Goal: Task Accomplishment & Management: Manage account settings

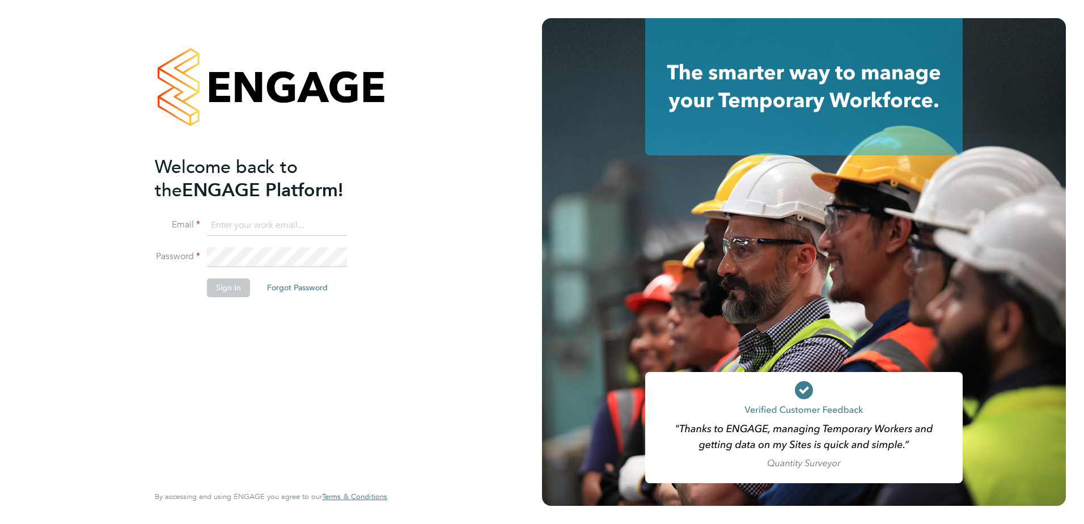
type input "naomi.mutter@vistry.co.uk"
click at [316, 221] on input "naomi.mutter@vistry.co.uk" at bounding box center [277, 225] width 140 height 20
click at [221, 288] on button "Sign In" at bounding box center [228, 287] width 43 height 18
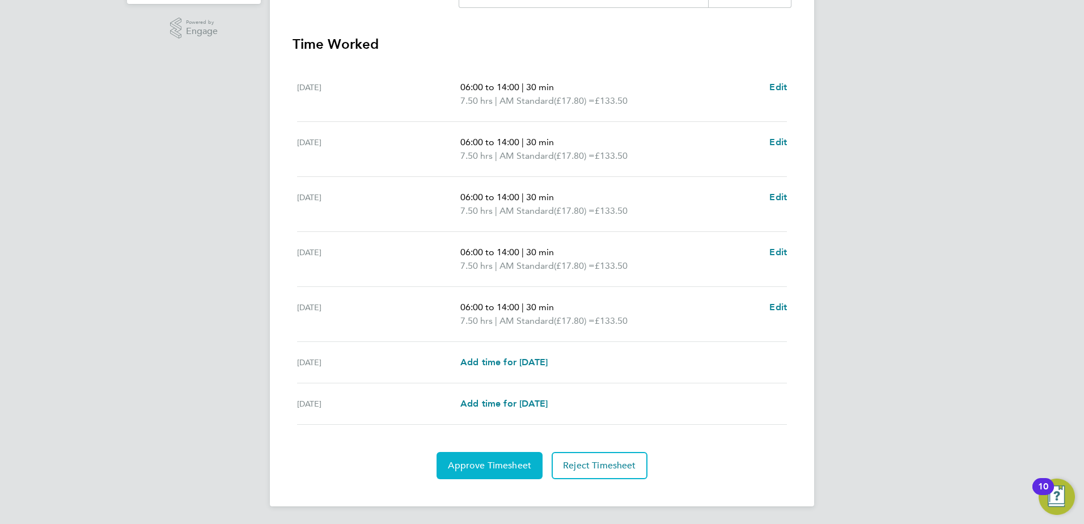
scroll to position [304, 0]
click at [490, 463] on span "Approve Timesheet" at bounding box center [489, 464] width 83 height 11
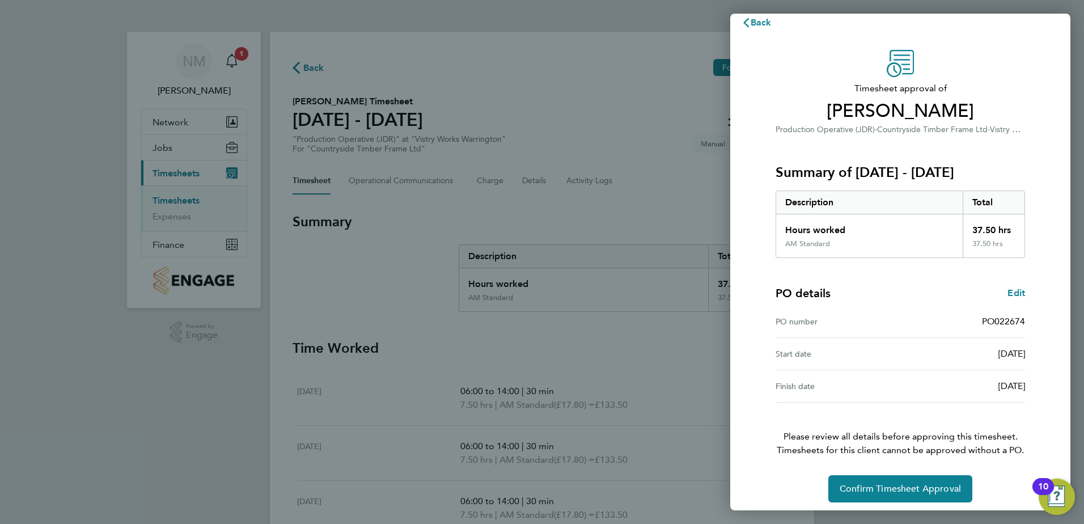
scroll to position [19, 0]
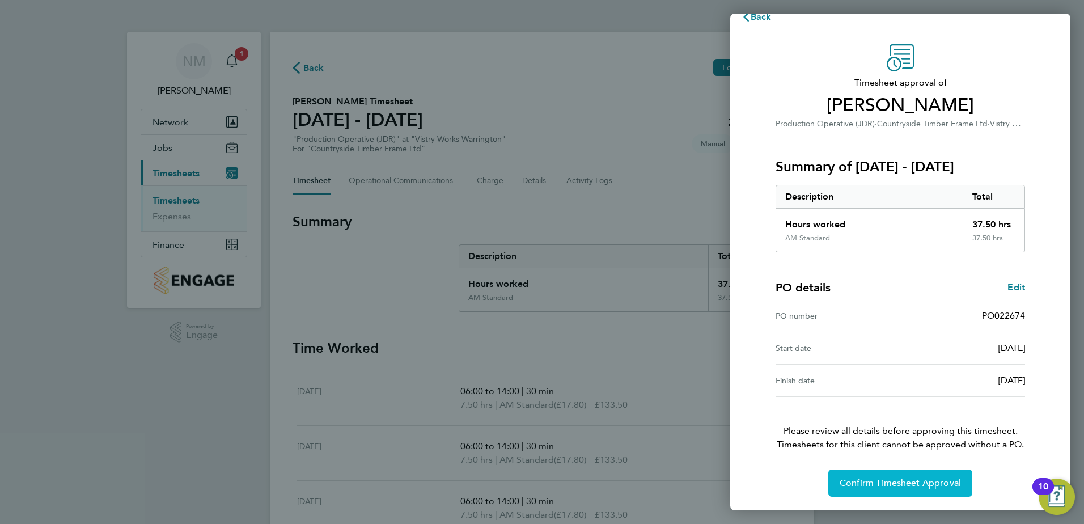
click at [887, 478] on span "Confirm Timesheet Approval" at bounding box center [900, 482] width 121 height 11
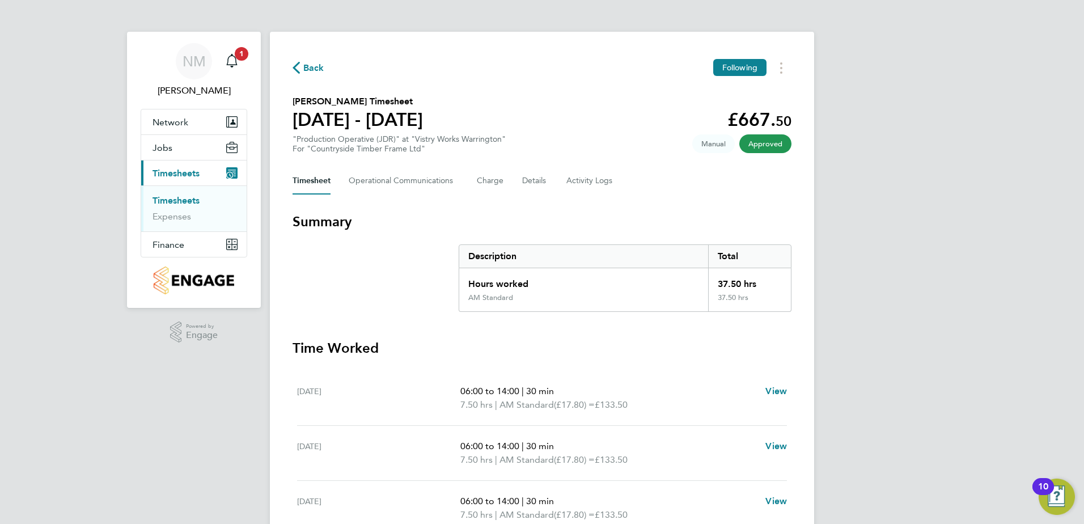
click at [311, 64] on span "Back" at bounding box center [313, 68] width 21 height 14
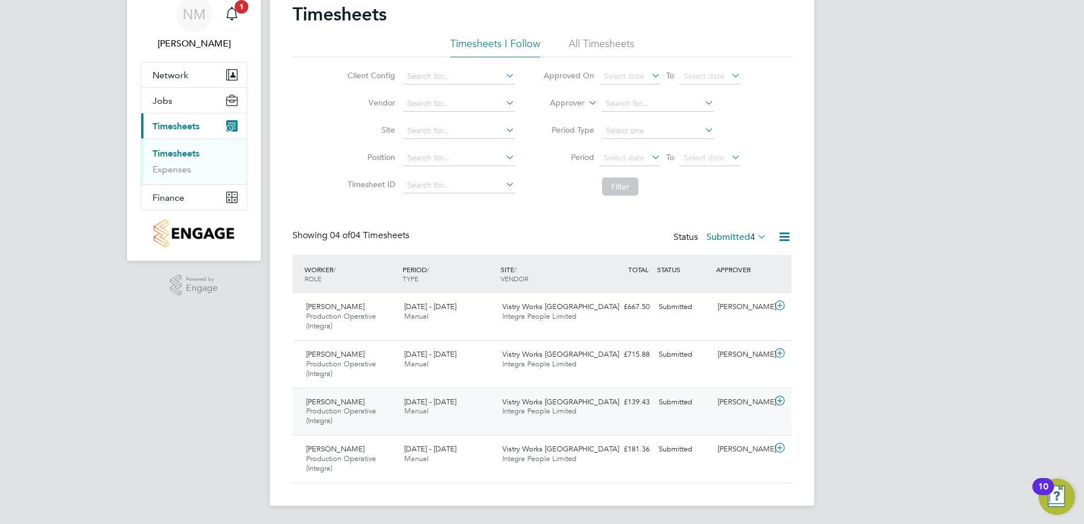
click at [777, 397] on icon at bounding box center [780, 400] width 14 height 9
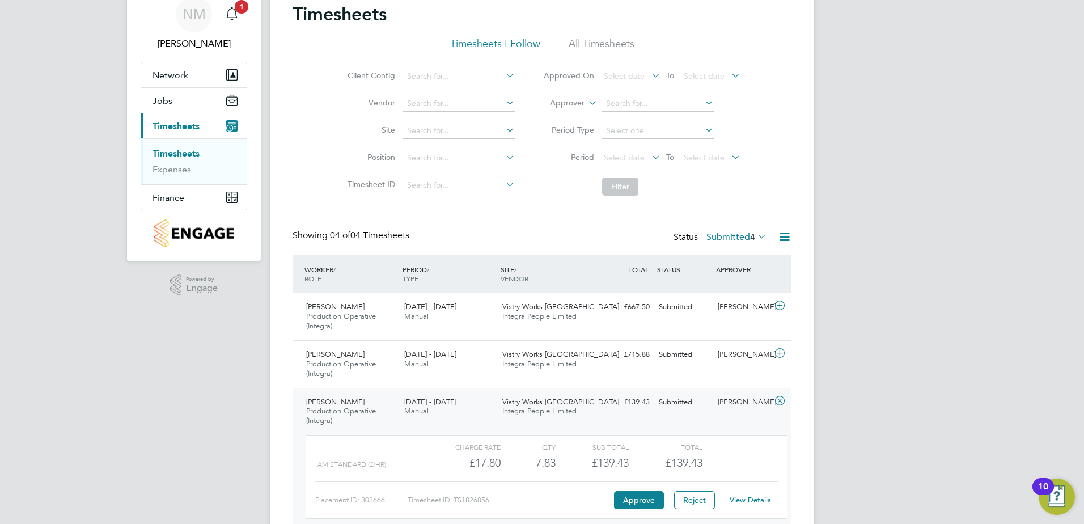
scroll to position [104, 0]
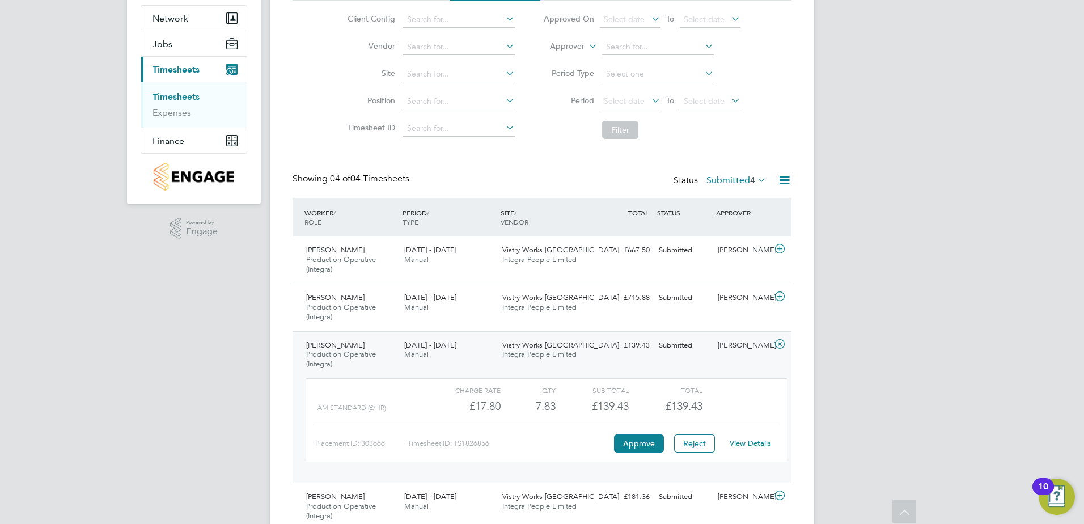
click at [766, 442] on link "View Details" at bounding box center [750, 443] width 41 height 10
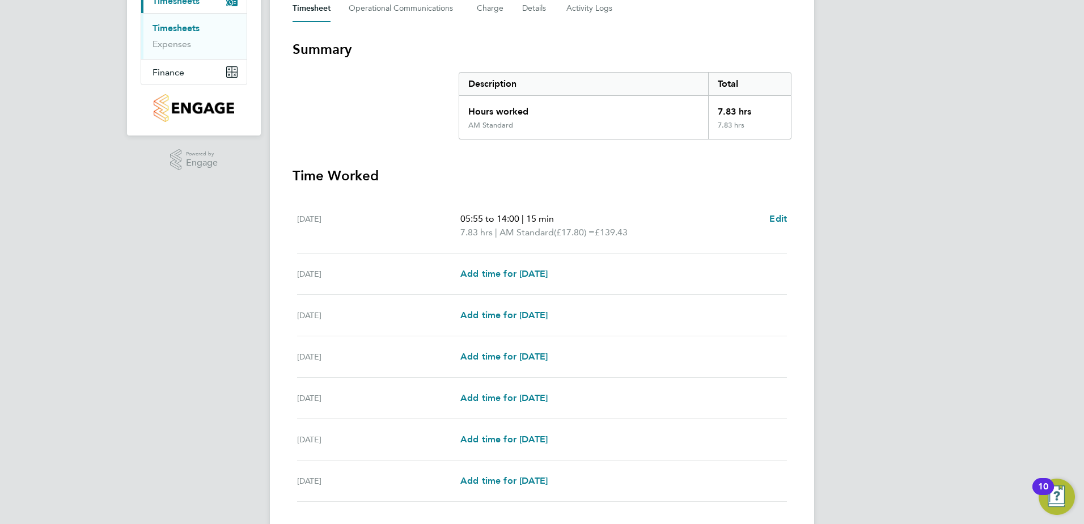
scroll to position [227, 0]
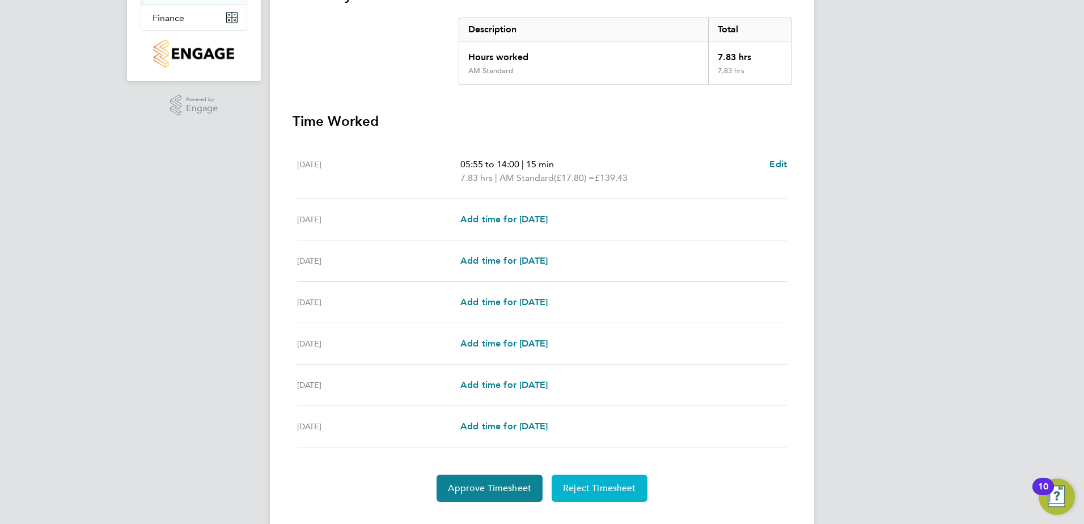
click at [582, 490] on span "Reject Timesheet" at bounding box center [599, 487] width 73 height 11
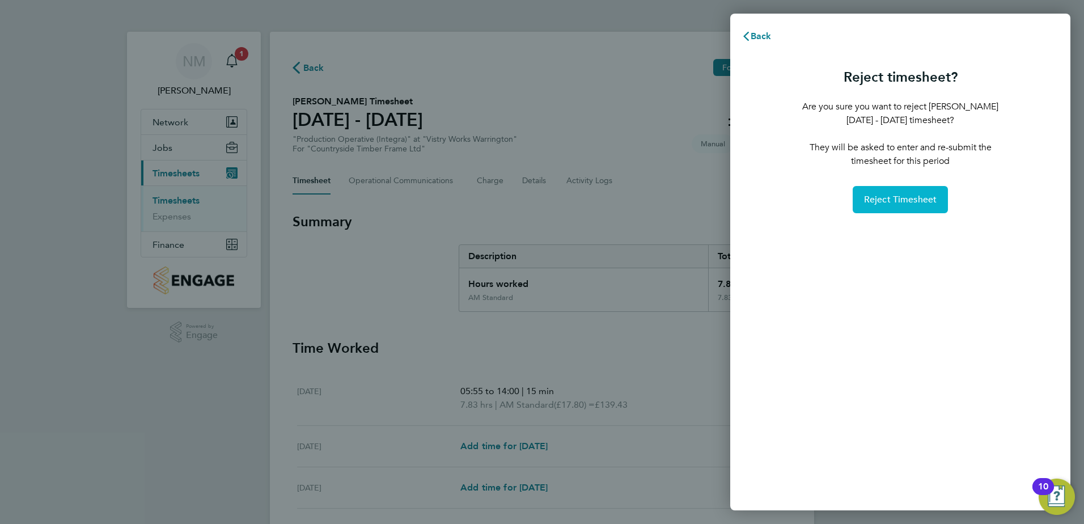
click at [912, 190] on button "Reject Timesheet" at bounding box center [901, 199] width 96 height 27
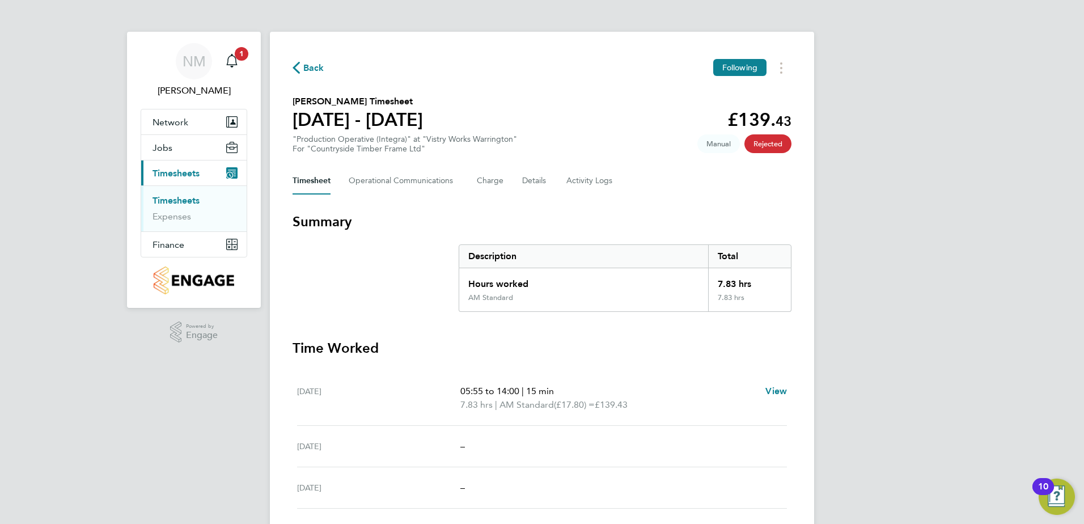
click at [317, 69] on span "Back" at bounding box center [313, 68] width 21 height 14
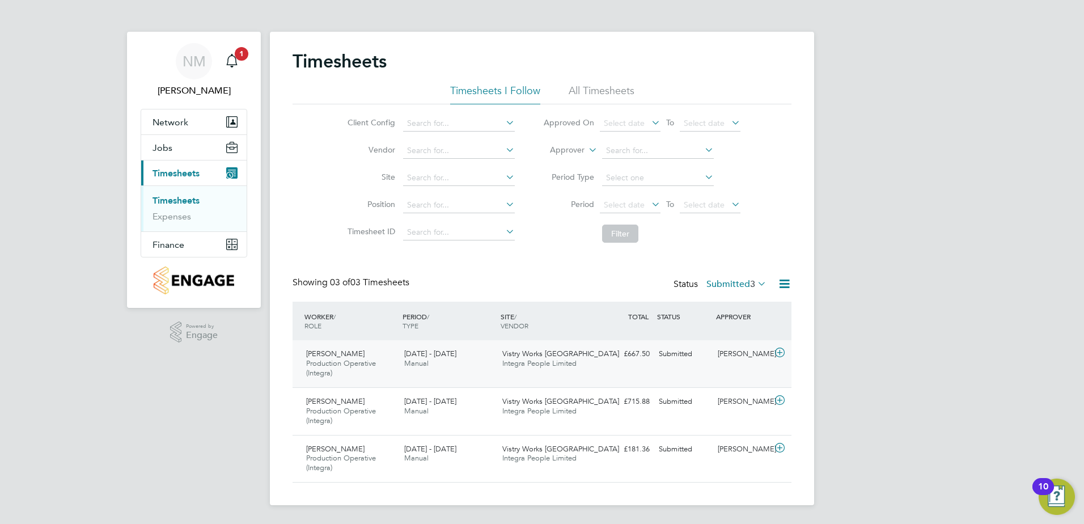
click at [776, 350] on icon at bounding box center [780, 352] width 14 height 9
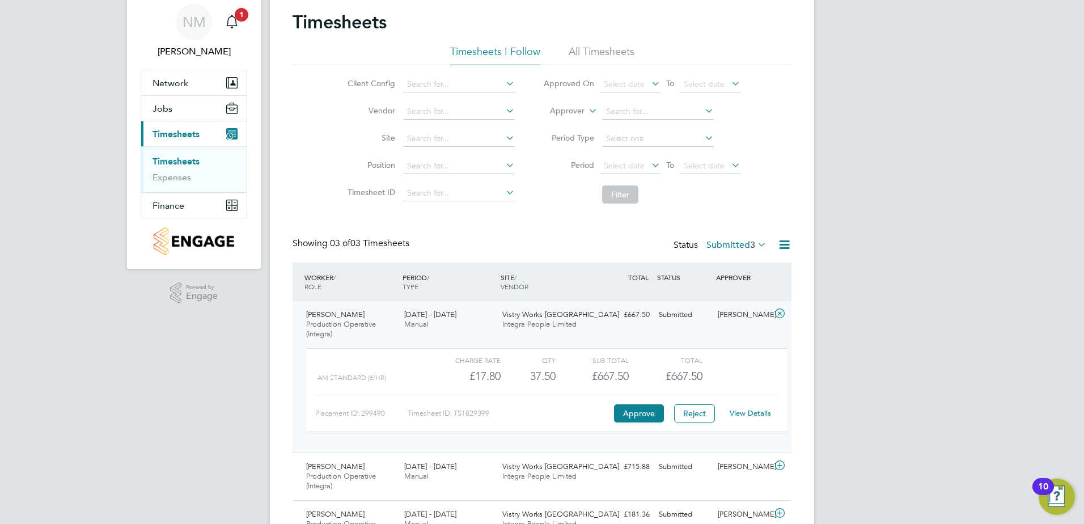
scroll to position [104, 0]
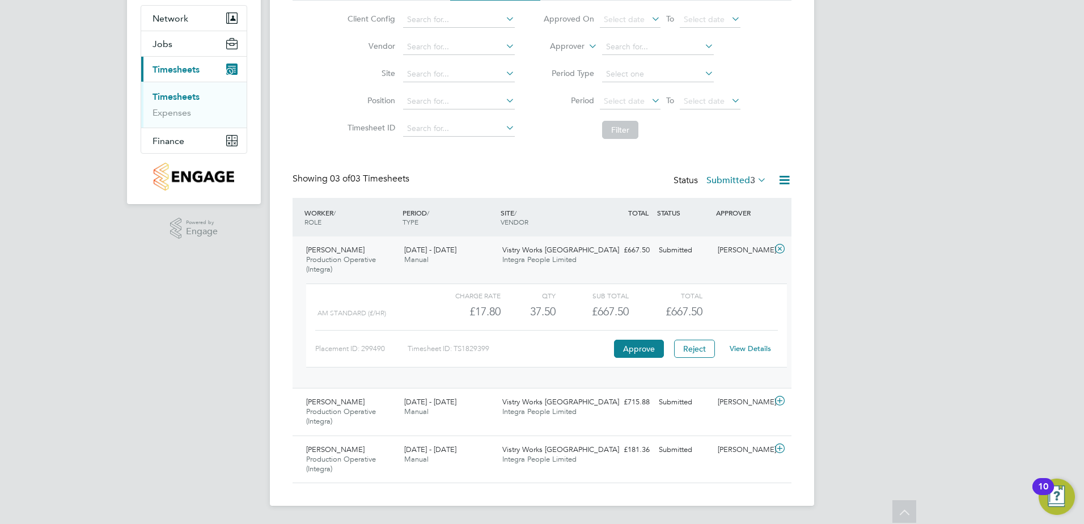
click at [752, 351] on link "View Details" at bounding box center [750, 349] width 41 height 10
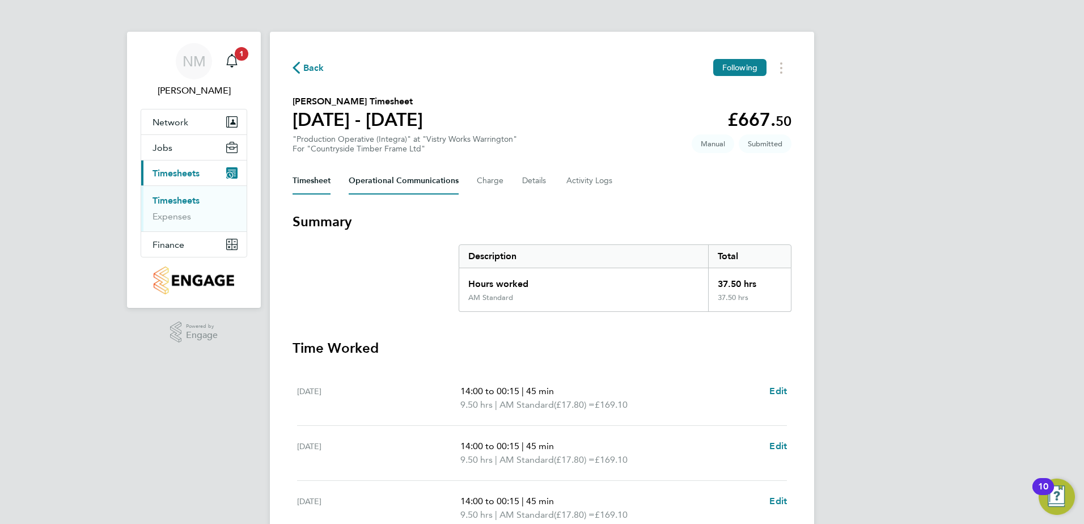
click at [430, 190] on Communications-tab "Operational Communications" at bounding box center [404, 180] width 110 height 27
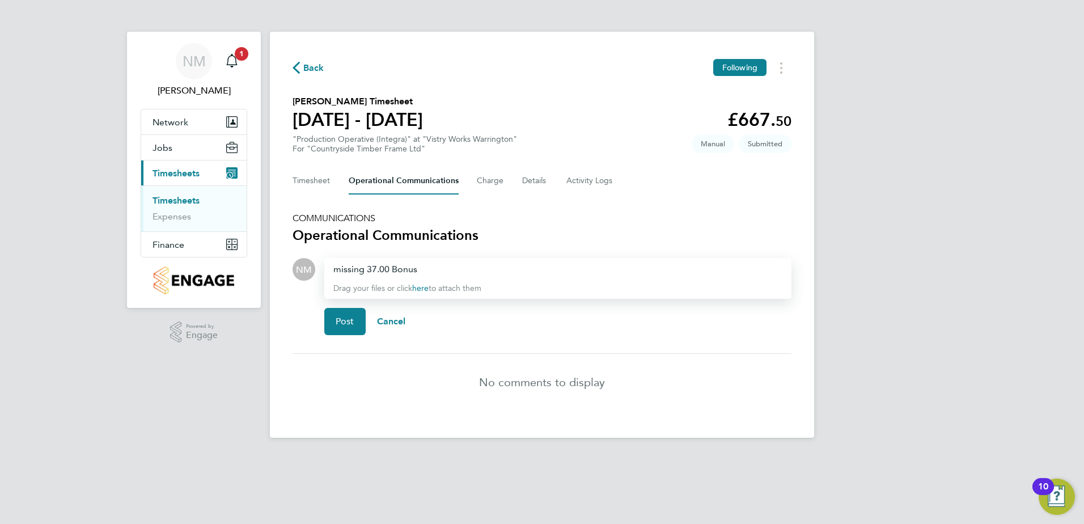
click at [366, 270] on div "missing 37.00 Bonus" at bounding box center [557, 269] width 449 height 14
click at [354, 316] on span "Post" at bounding box center [345, 321] width 19 height 11
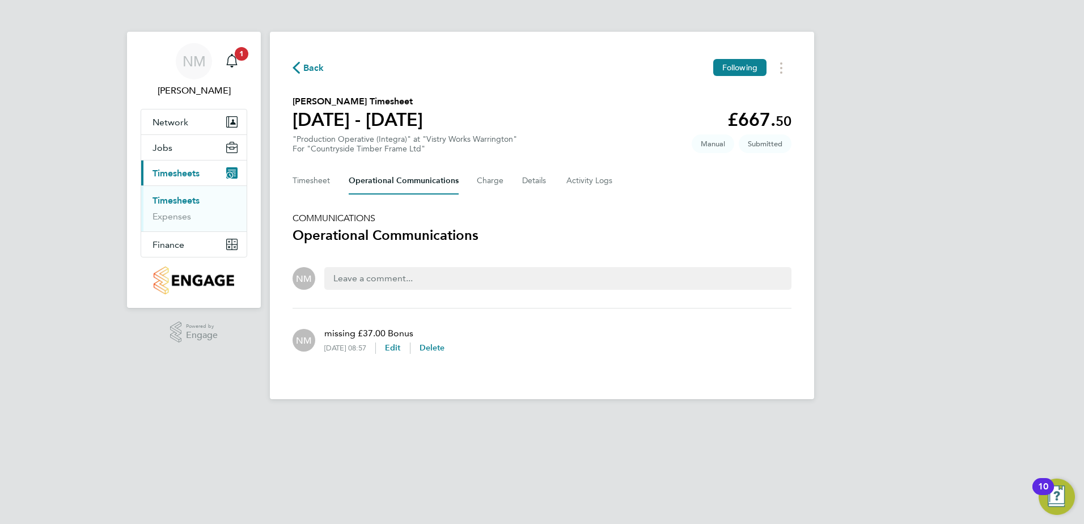
click at [310, 70] on span "Back" at bounding box center [313, 68] width 21 height 14
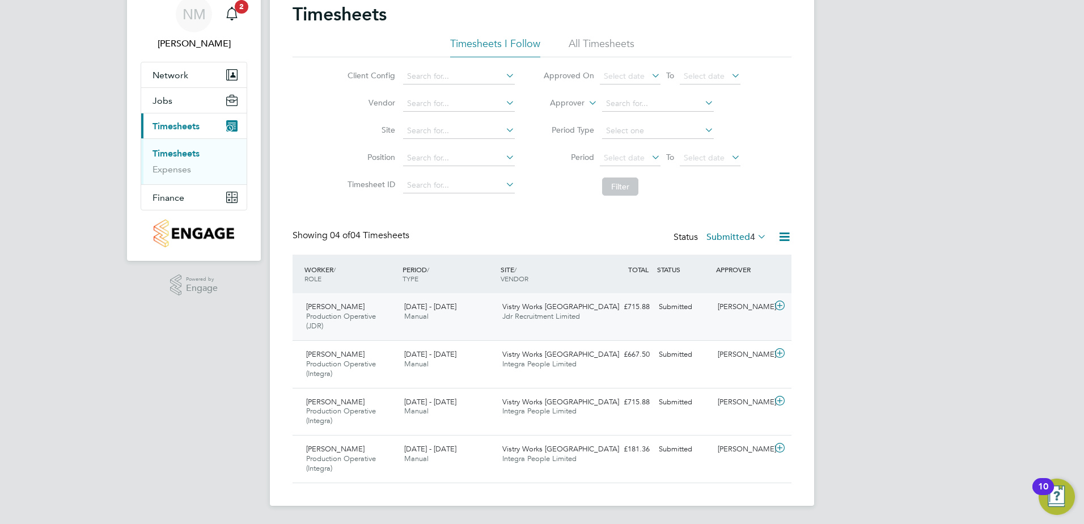
click at [776, 303] on icon at bounding box center [780, 305] width 14 height 9
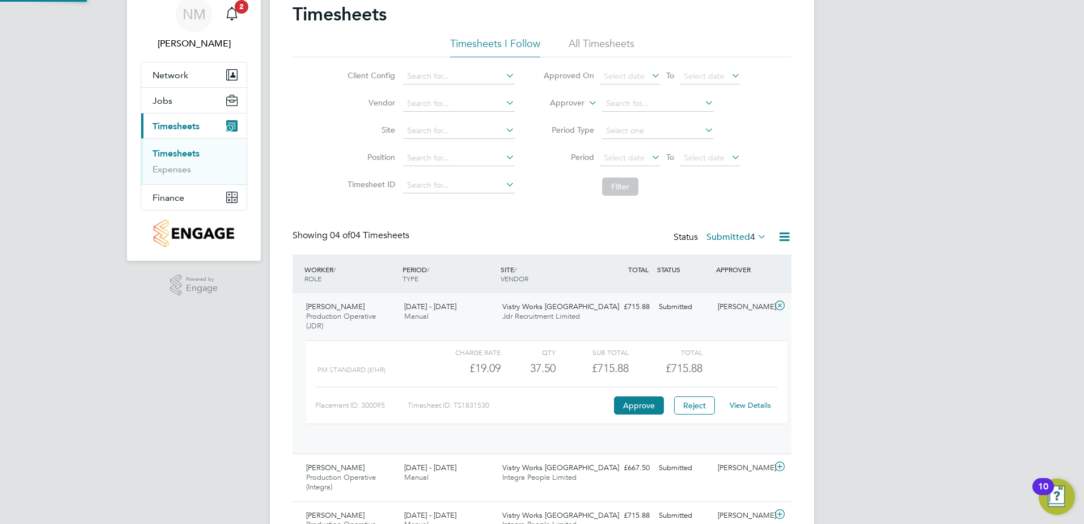
scroll to position [19, 111]
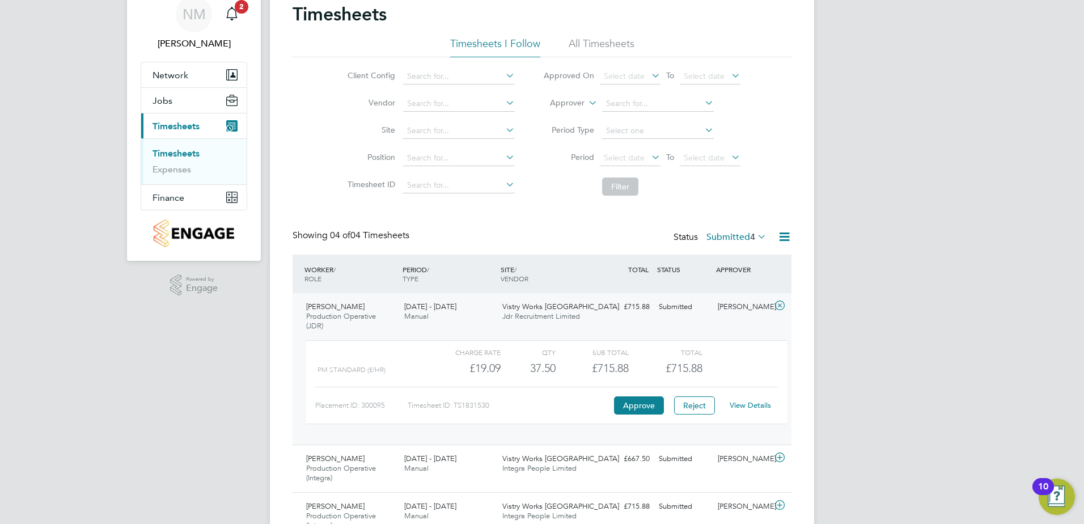
click at [755, 401] on link "View Details" at bounding box center [750, 405] width 41 height 10
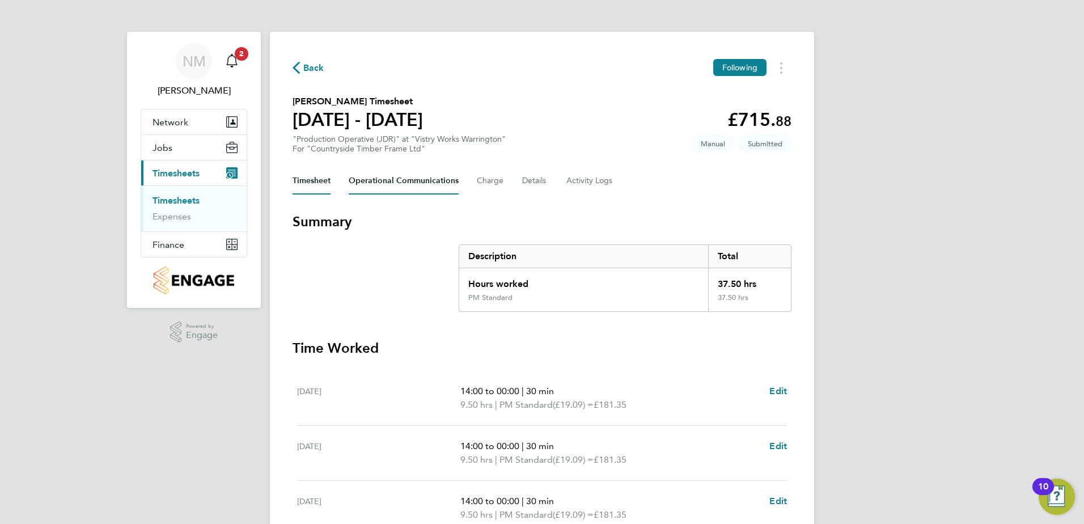
click at [400, 180] on Communications-tab "Operational Communications" at bounding box center [404, 180] width 110 height 27
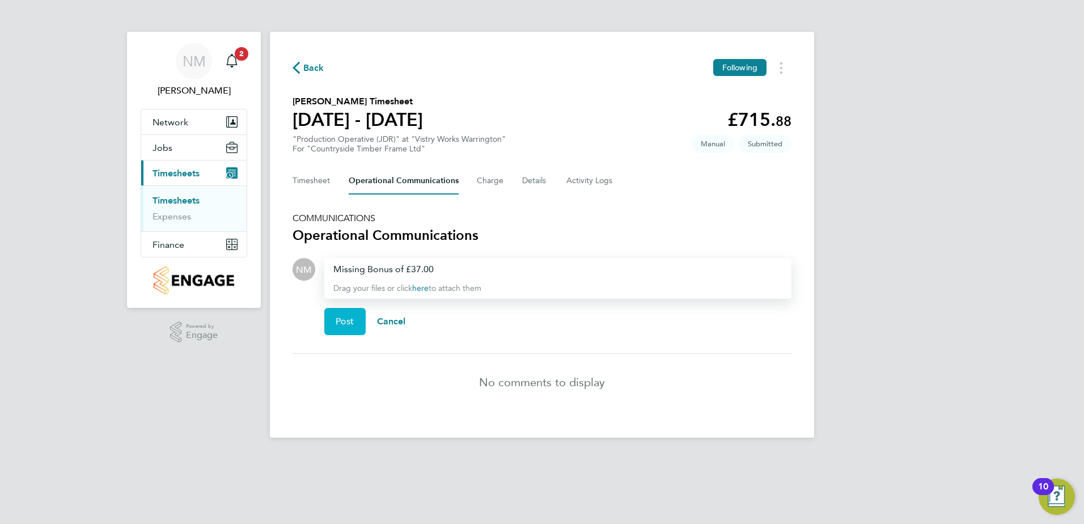
click at [345, 325] on span "Post" at bounding box center [345, 321] width 19 height 11
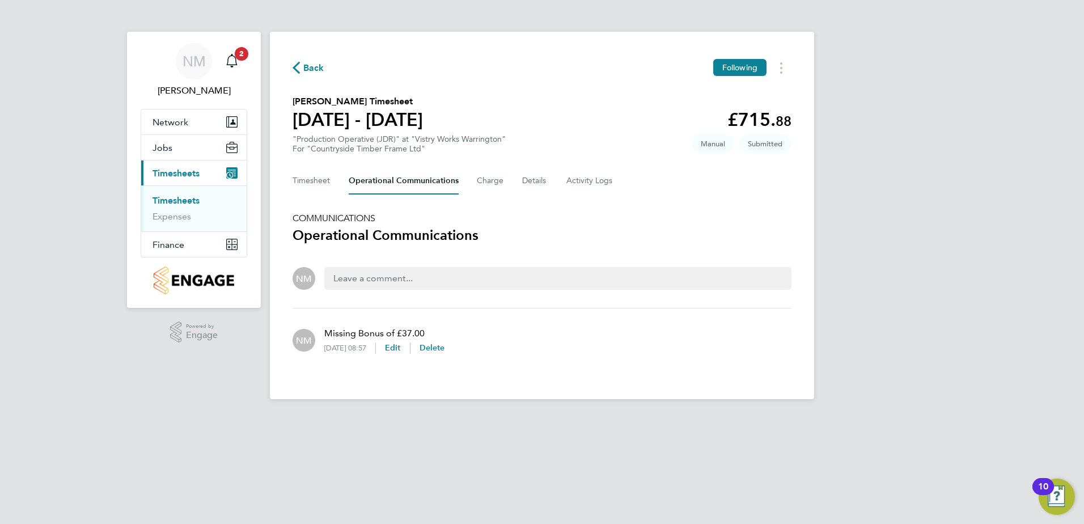
click at [302, 75] on div "Back Following" at bounding box center [542, 68] width 499 height 18
click at [304, 66] on span "Back" at bounding box center [313, 68] width 21 height 14
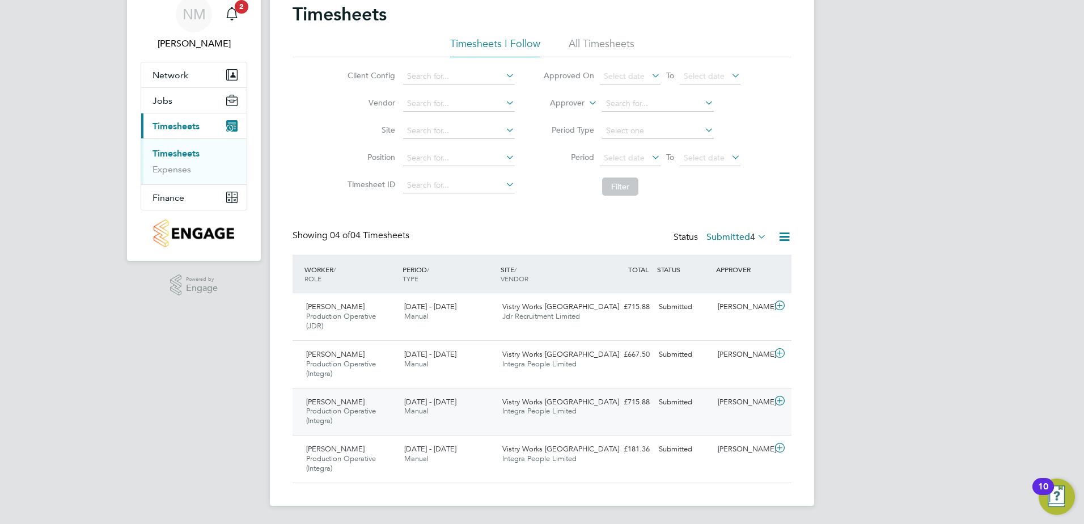
click at [778, 400] on icon at bounding box center [780, 400] width 14 height 9
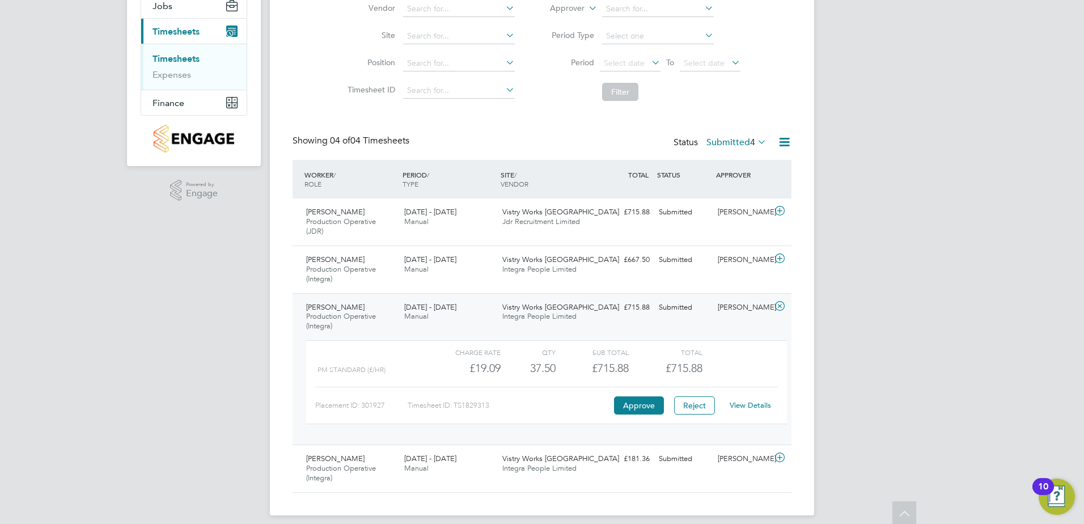
scroll to position [151, 0]
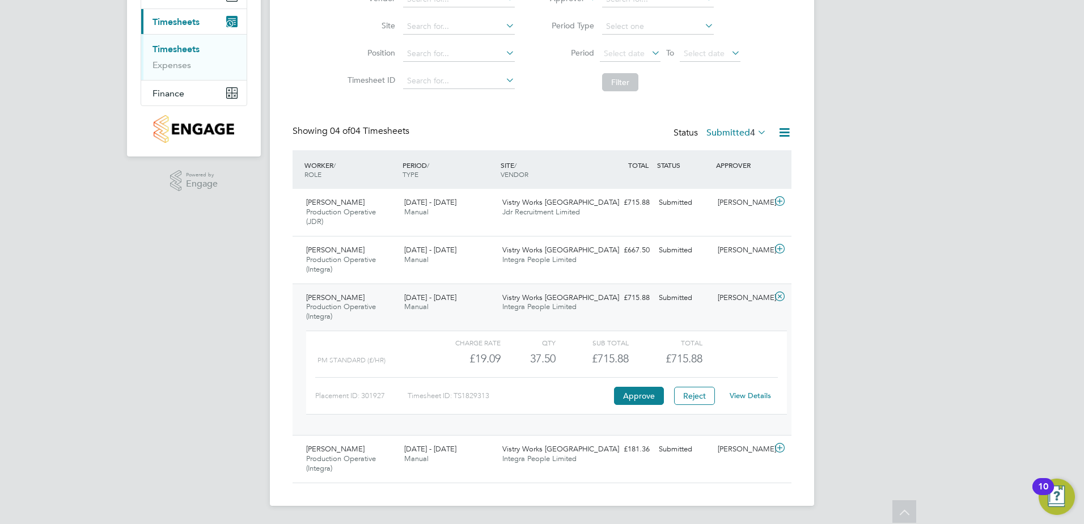
click at [751, 396] on link "View Details" at bounding box center [750, 396] width 41 height 10
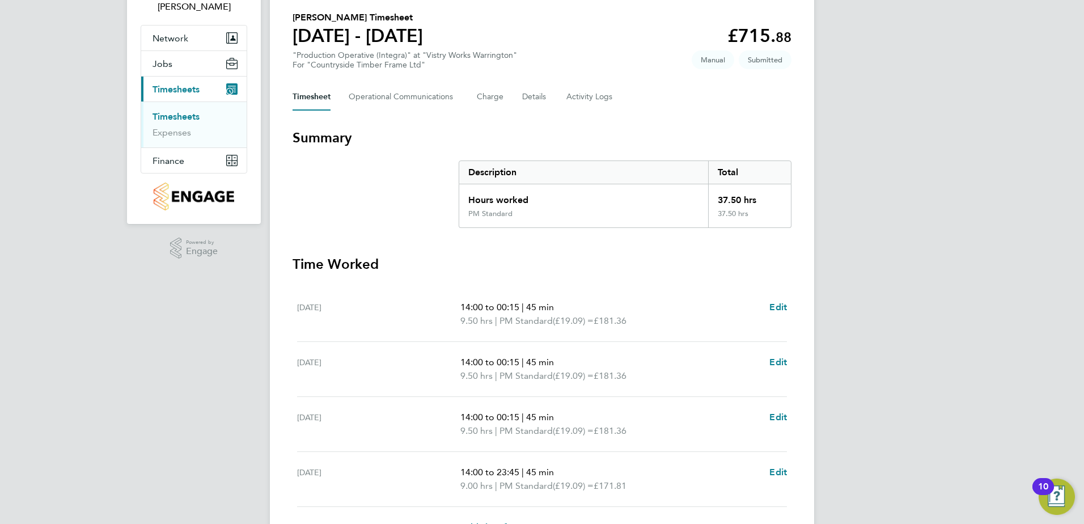
scroll to position [57, 0]
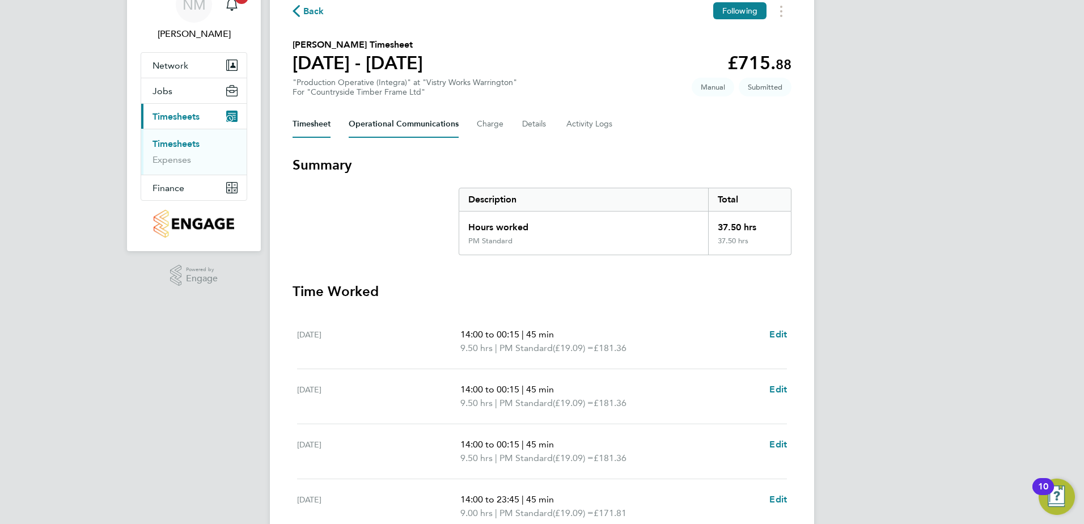
click at [434, 130] on Communications-tab "Operational Communications" at bounding box center [404, 124] width 110 height 27
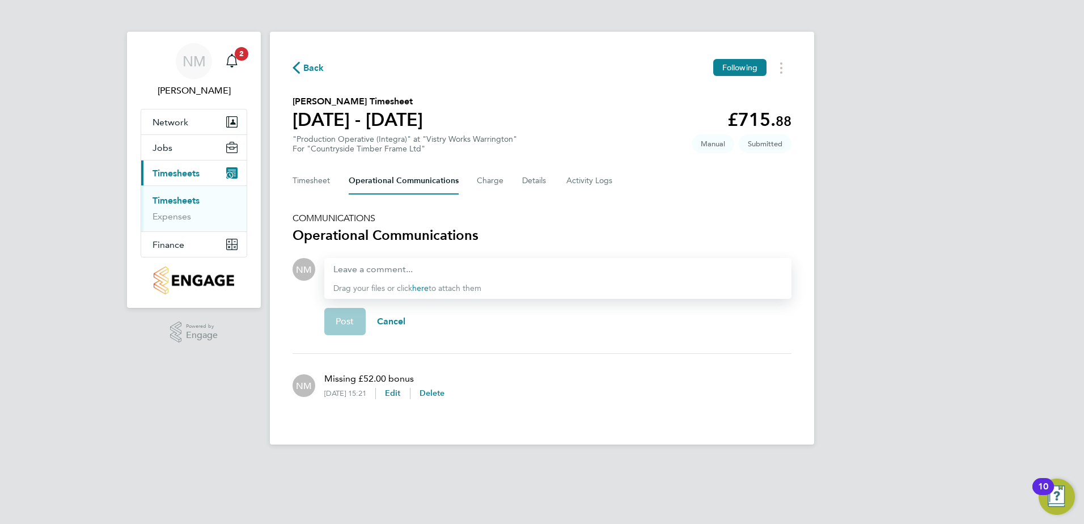
click at [315, 65] on span "Back" at bounding box center [313, 68] width 21 height 14
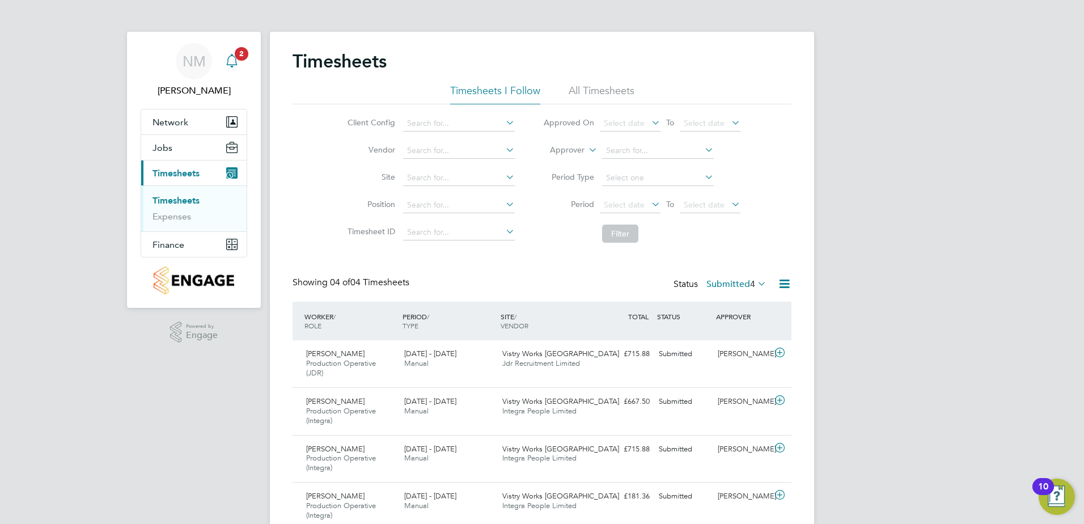
click at [239, 53] on span "2" at bounding box center [242, 54] width 14 height 14
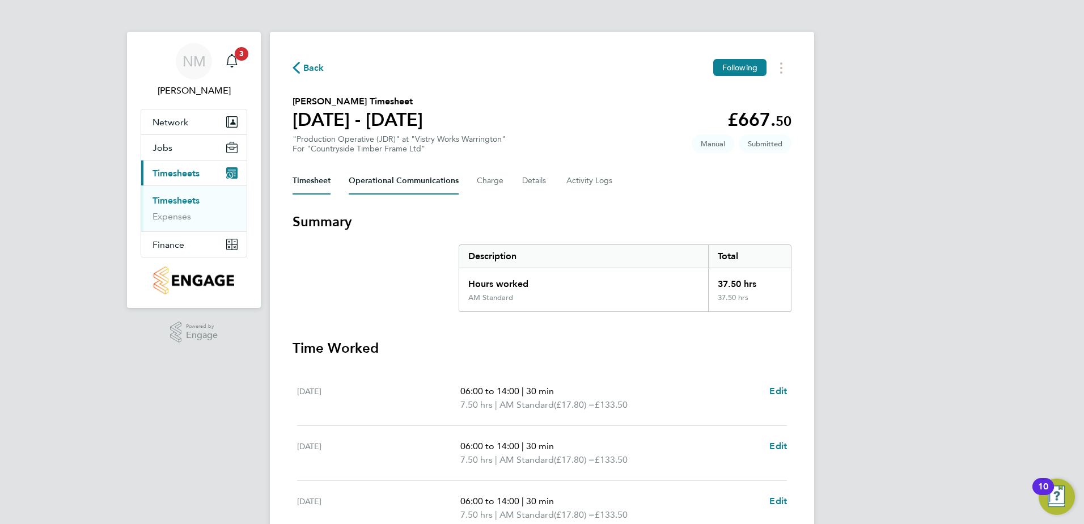
click at [405, 175] on Communications-tab "Operational Communications" at bounding box center [404, 180] width 110 height 27
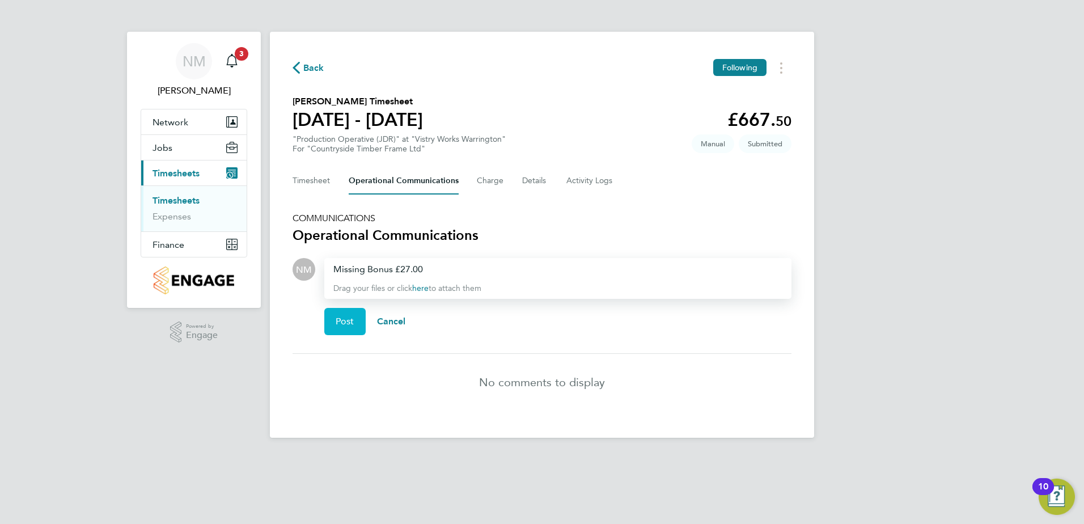
click at [337, 324] on span "Post" at bounding box center [345, 321] width 19 height 11
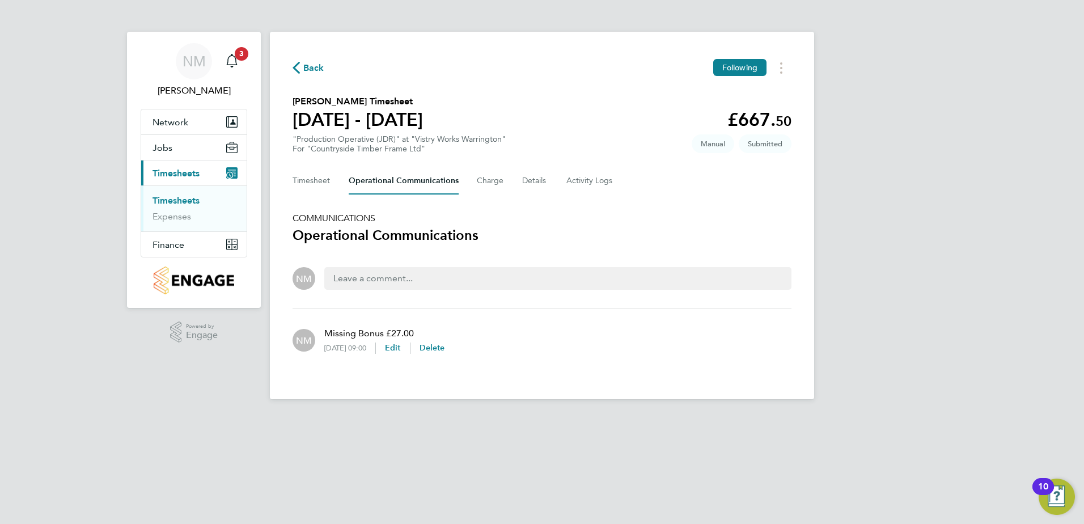
click at [306, 67] on span "Back" at bounding box center [313, 68] width 21 height 14
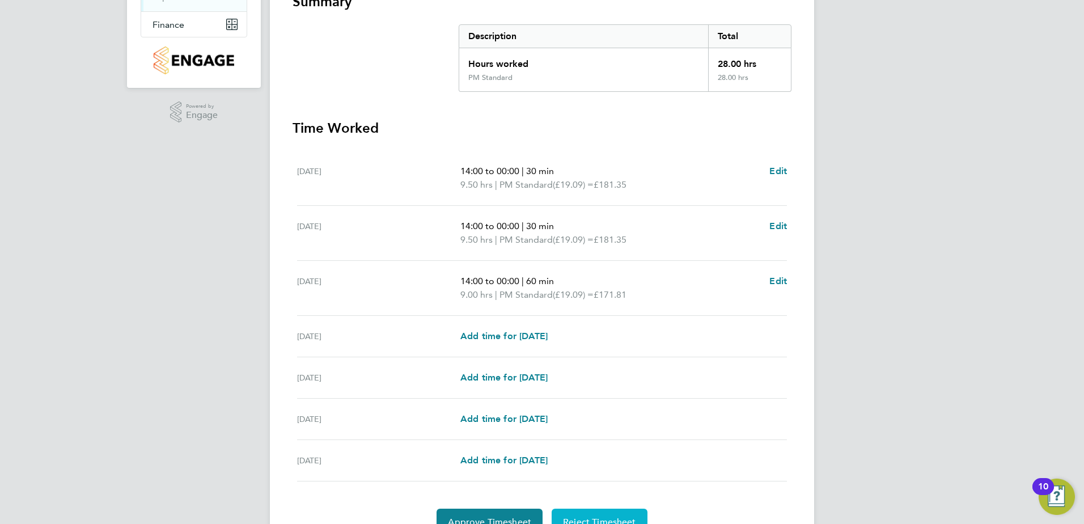
scroll to position [277, 0]
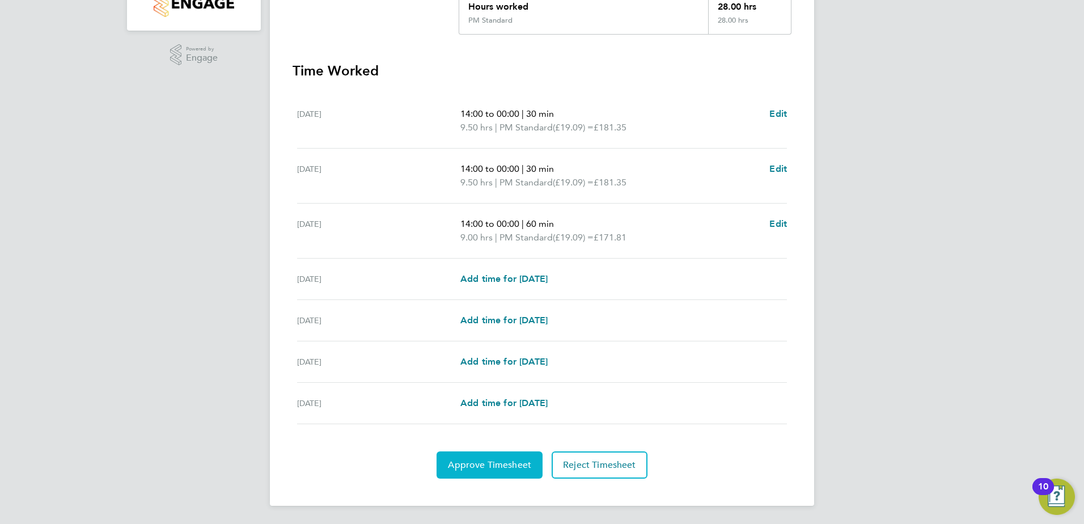
click at [490, 466] on span "Approve Timesheet" at bounding box center [489, 464] width 83 height 11
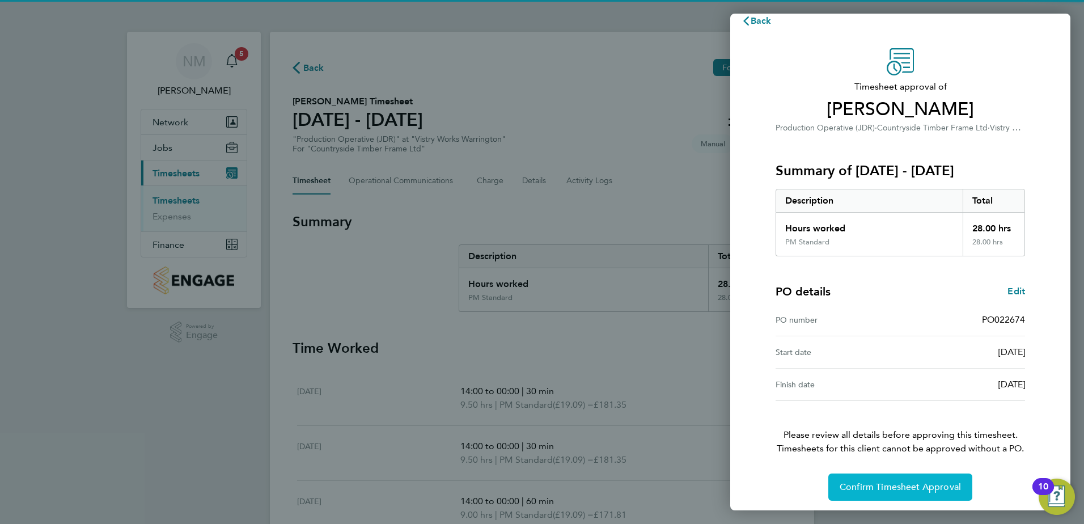
scroll to position [19, 0]
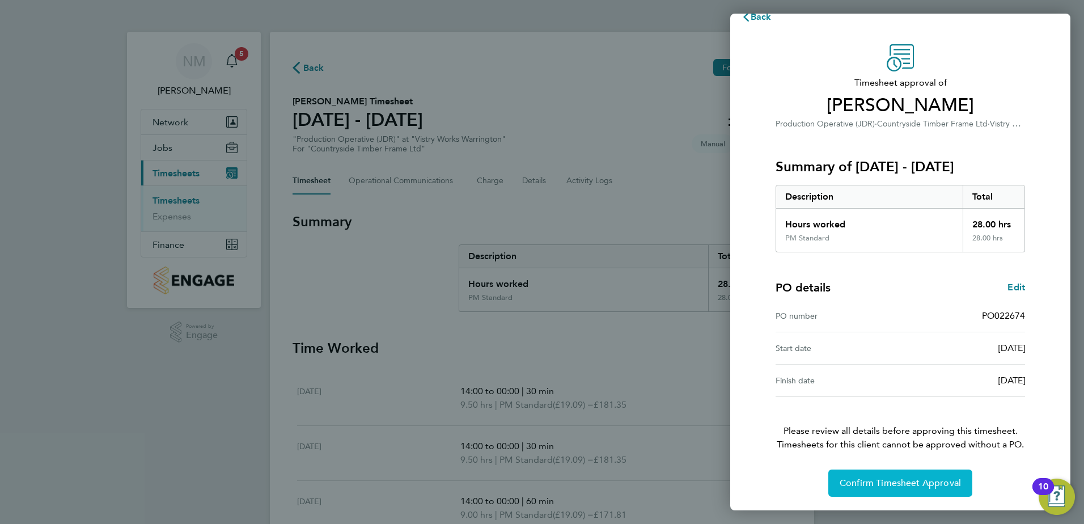
drag, startPoint x: 920, startPoint y: 482, endPoint x: 917, endPoint y: 474, distance: 9.0
click at [919, 482] on span "Confirm Timesheet Approval" at bounding box center [900, 482] width 121 height 11
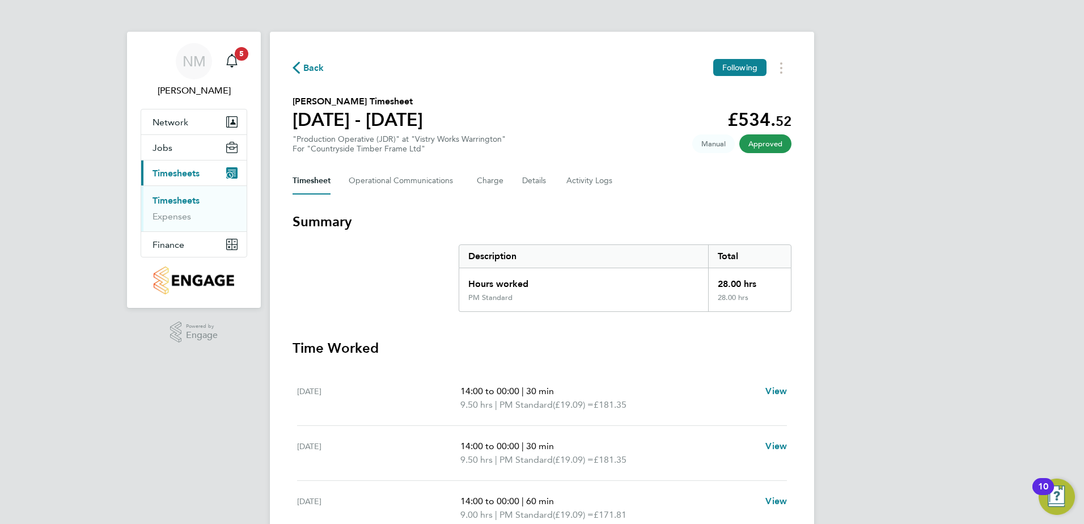
click at [310, 70] on span "Back" at bounding box center [313, 68] width 21 height 14
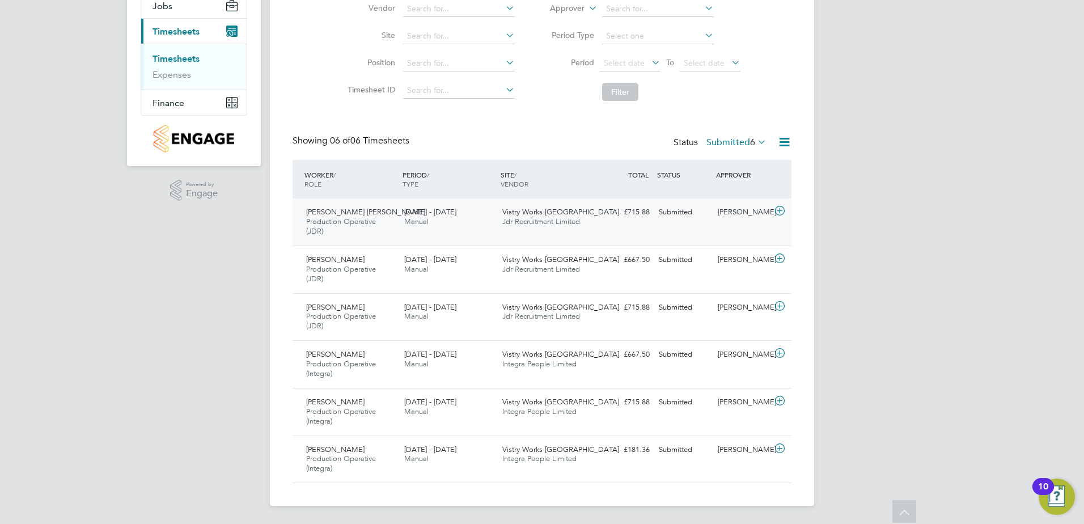
click at [783, 212] on icon at bounding box center [780, 210] width 14 height 9
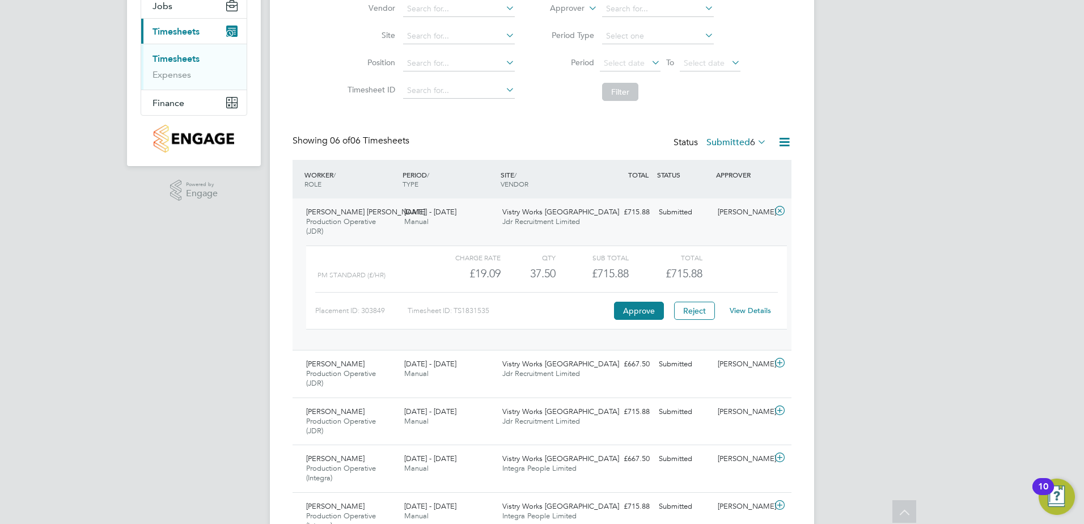
click at [751, 308] on link "View Details" at bounding box center [750, 311] width 41 height 10
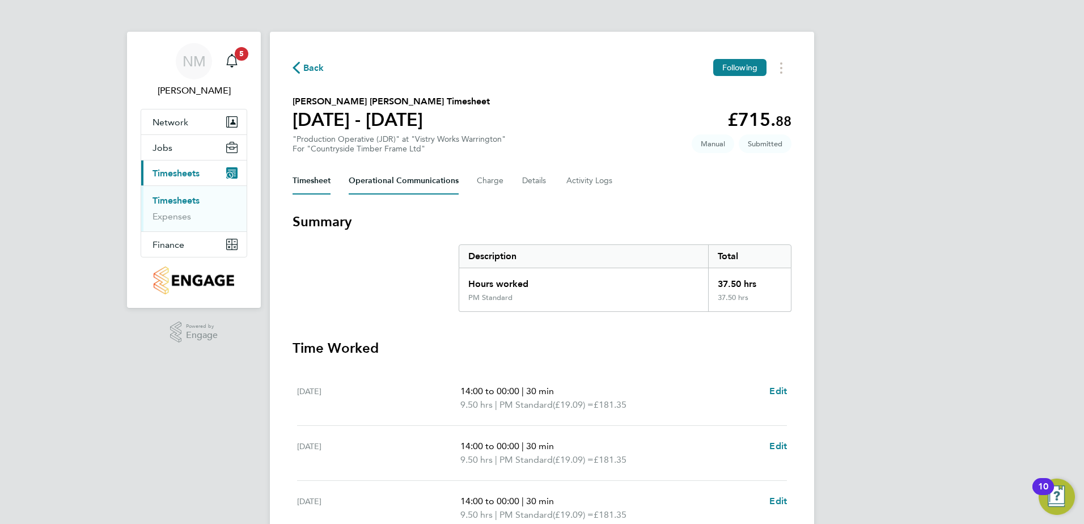
drag, startPoint x: 390, startPoint y: 171, endPoint x: 427, endPoint y: 187, distance: 40.4
click at [390, 171] on Communications-tab "Operational Communications" at bounding box center [404, 180] width 110 height 27
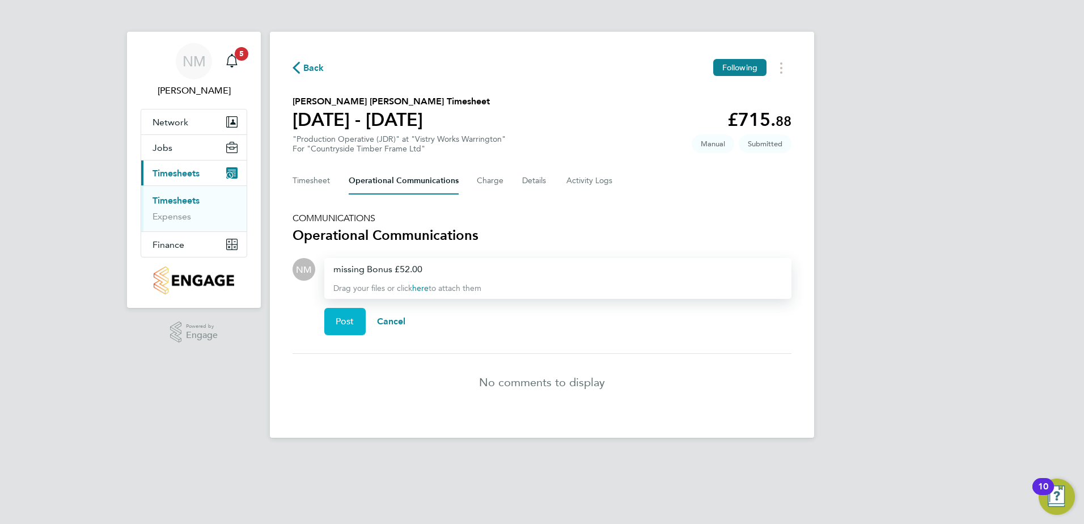
click at [352, 320] on span "Post" at bounding box center [345, 321] width 19 height 11
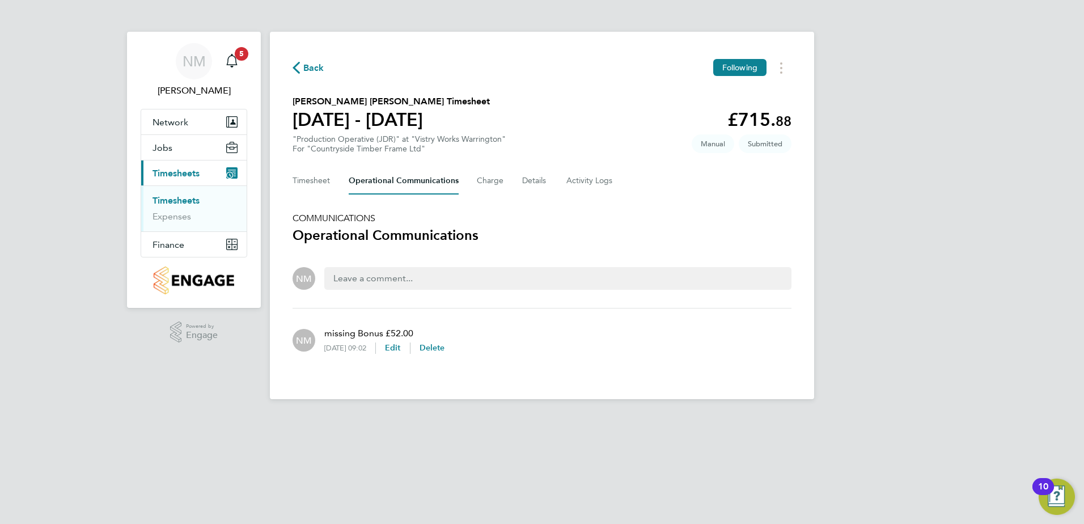
click at [316, 65] on span "Back" at bounding box center [313, 68] width 21 height 14
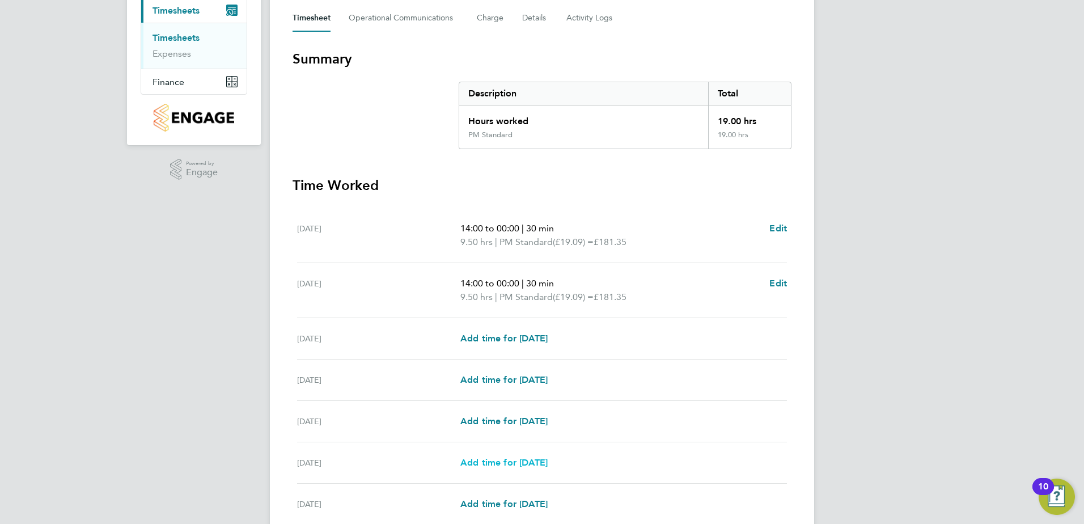
scroll to position [264, 0]
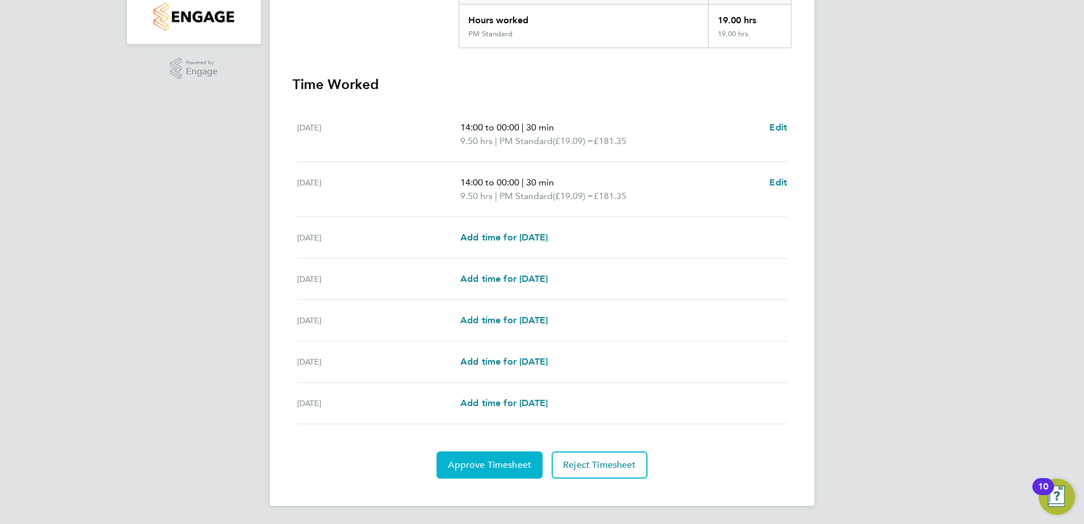
drag, startPoint x: 467, startPoint y: 454, endPoint x: 501, endPoint y: 452, distance: 34.0
click at [468, 454] on button "Approve Timesheet" at bounding box center [490, 464] width 106 height 27
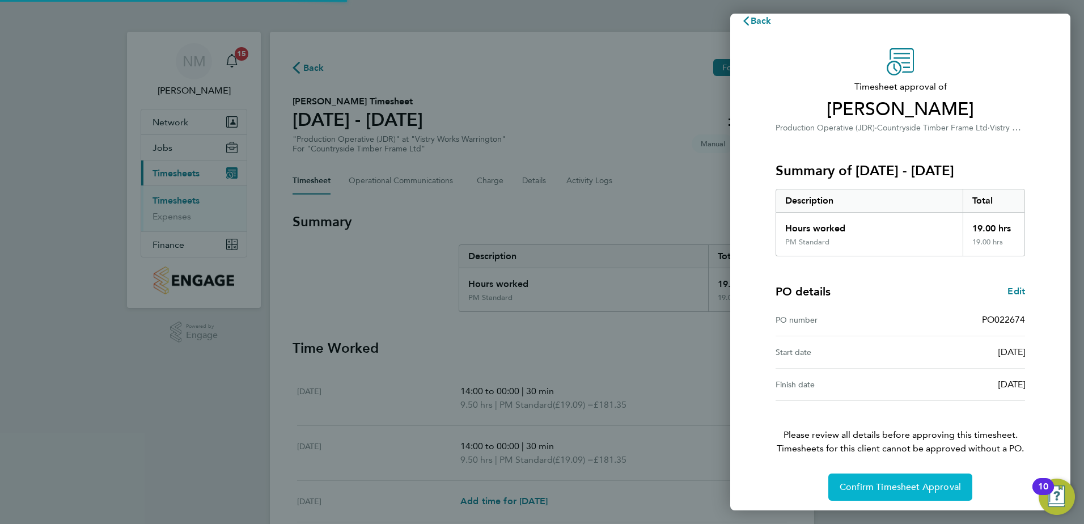
scroll to position [19, 0]
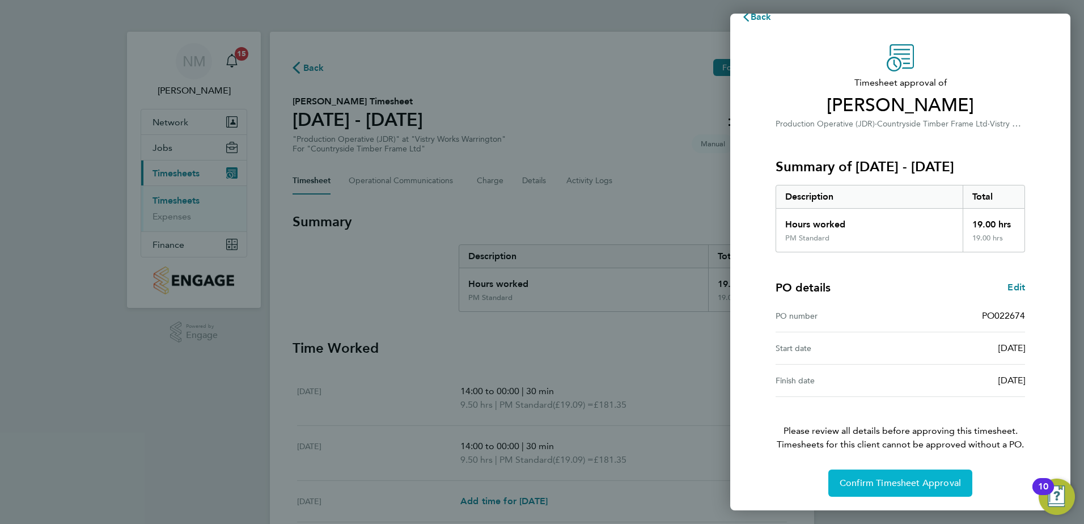
click at [866, 477] on span "Confirm Timesheet Approval" at bounding box center [900, 482] width 121 height 11
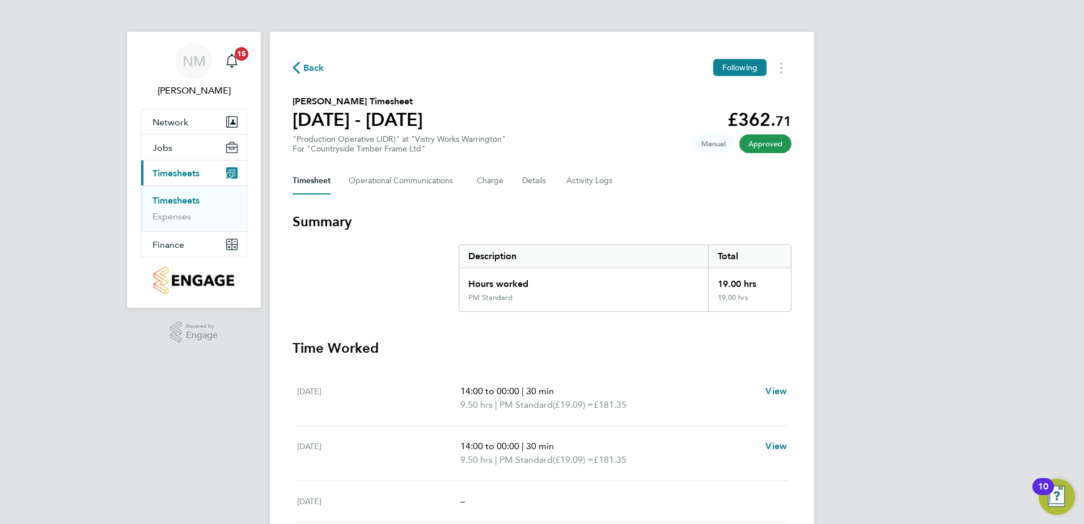
click at [312, 65] on span "Back" at bounding box center [313, 68] width 21 height 14
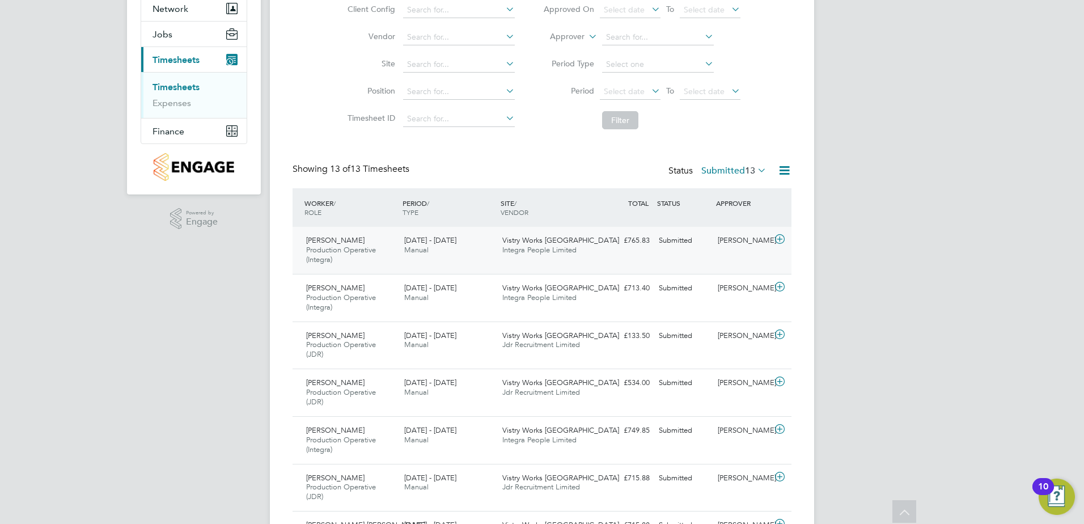
click at [780, 236] on icon at bounding box center [780, 239] width 14 height 9
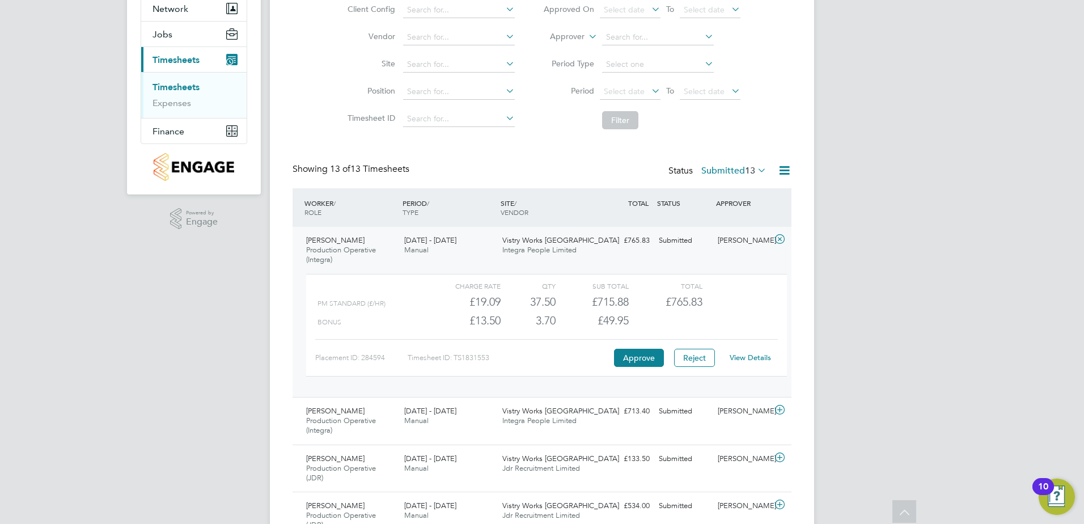
click at [753, 356] on link "View Details" at bounding box center [750, 358] width 41 height 10
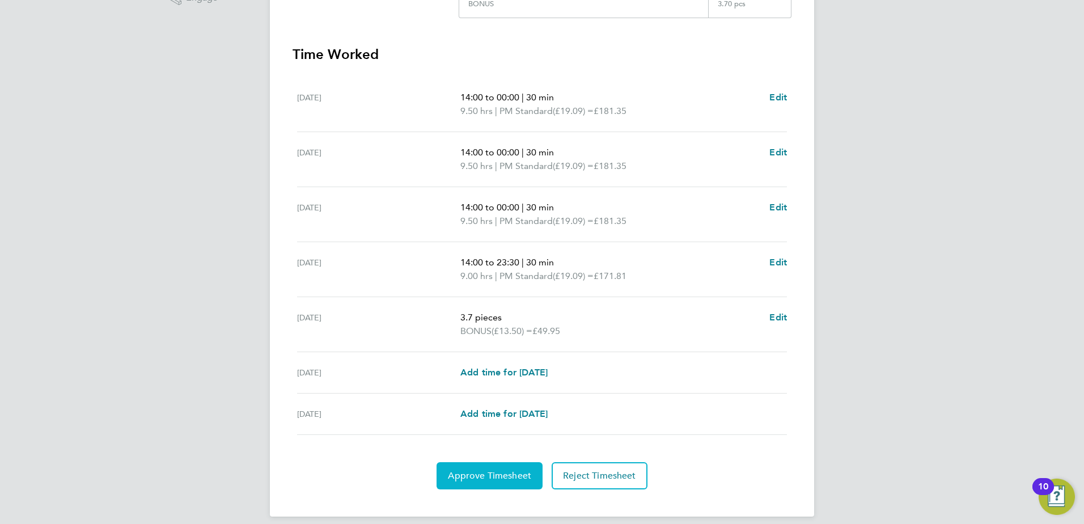
scroll to position [348, 0]
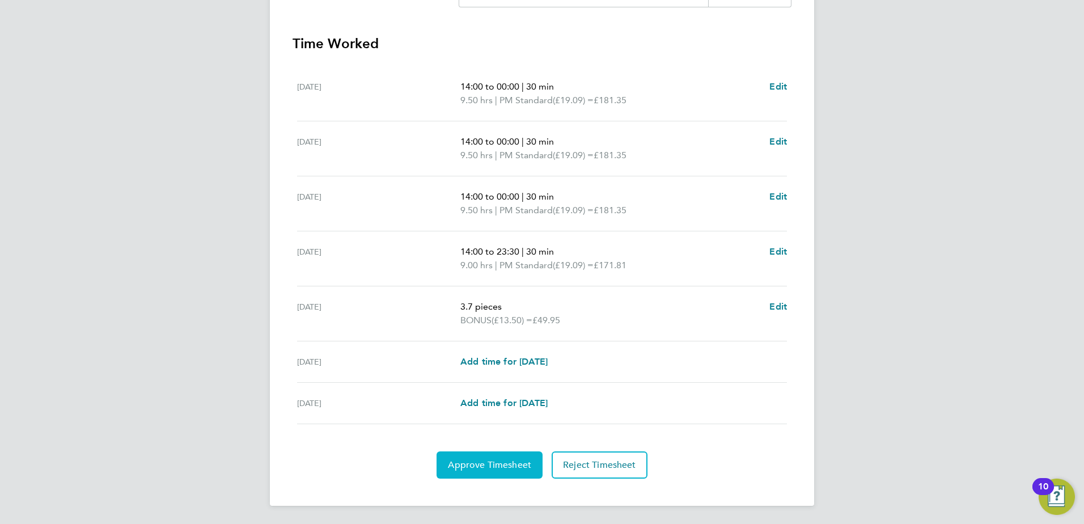
click at [489, 461] on span "Approve Timesheet" at bounding box center [489, 464] width 83 height 11
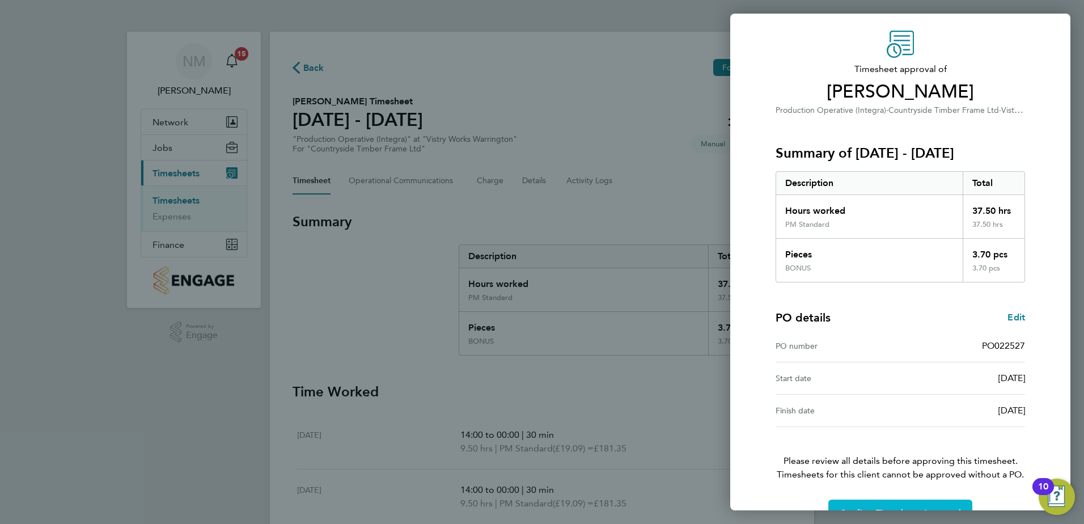
scroll to position [63, 0]
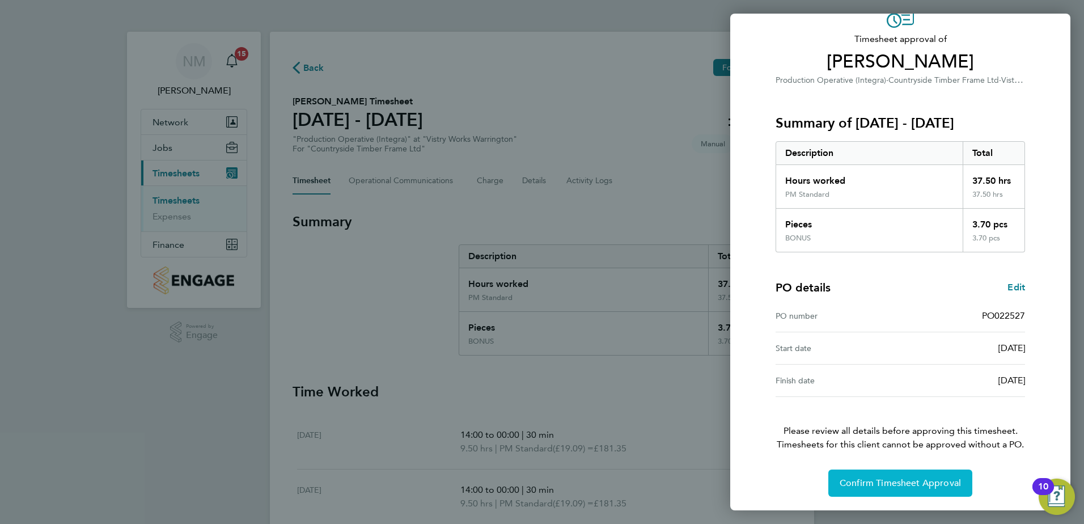
click at [910, 473] on button "Confirm Timesheet Approval" at bounding box center [900, 482] width 144 height 27
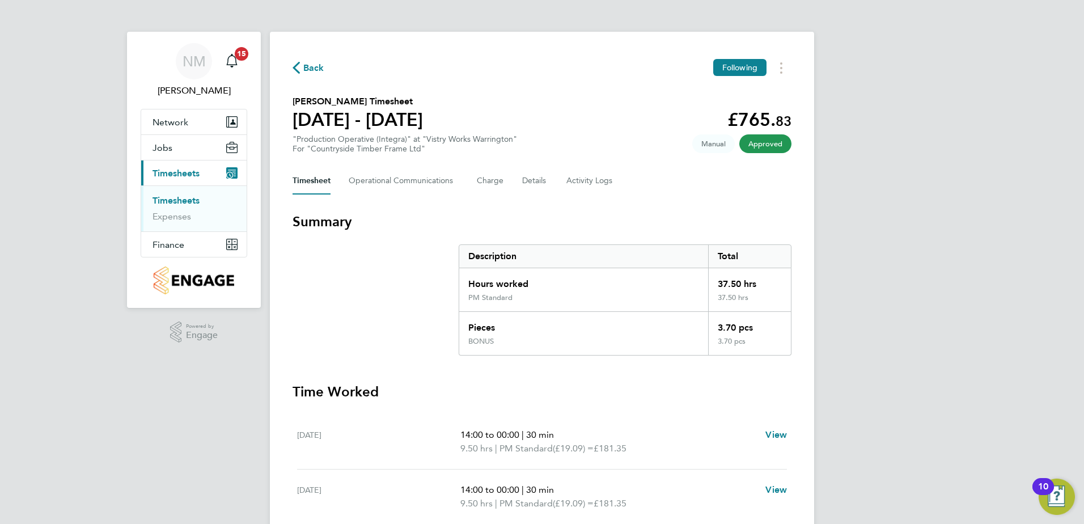
click at [319, 69] on span "Back" at bounding box center [313, 68] width 21 height 14
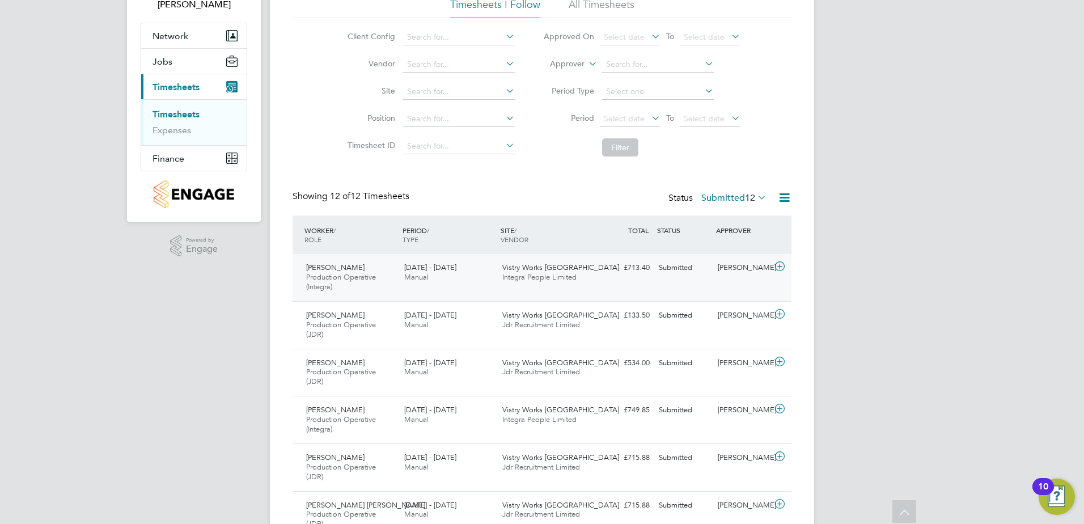
click at [781, 264] on icon at bounding box center [780, 266] width 14 height 9
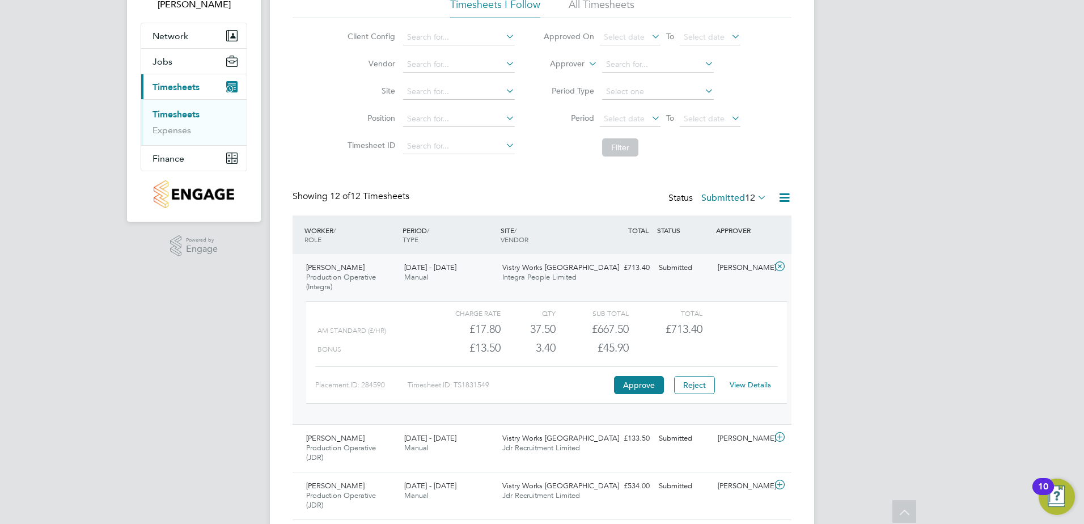
click at [747, 386] on link "View Details" at bounding box center [750, 385] width 41 height 10
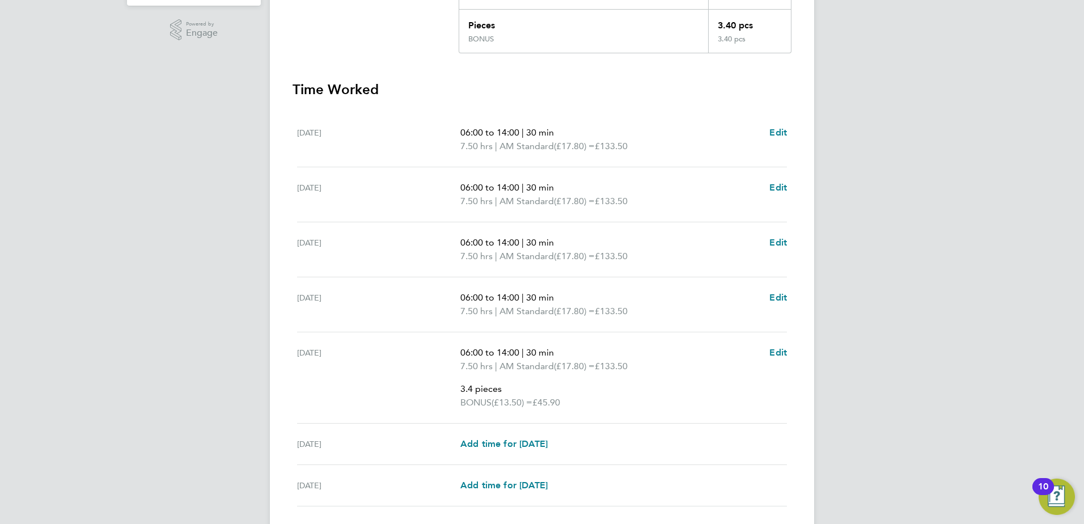
scroll to position [340, 0]
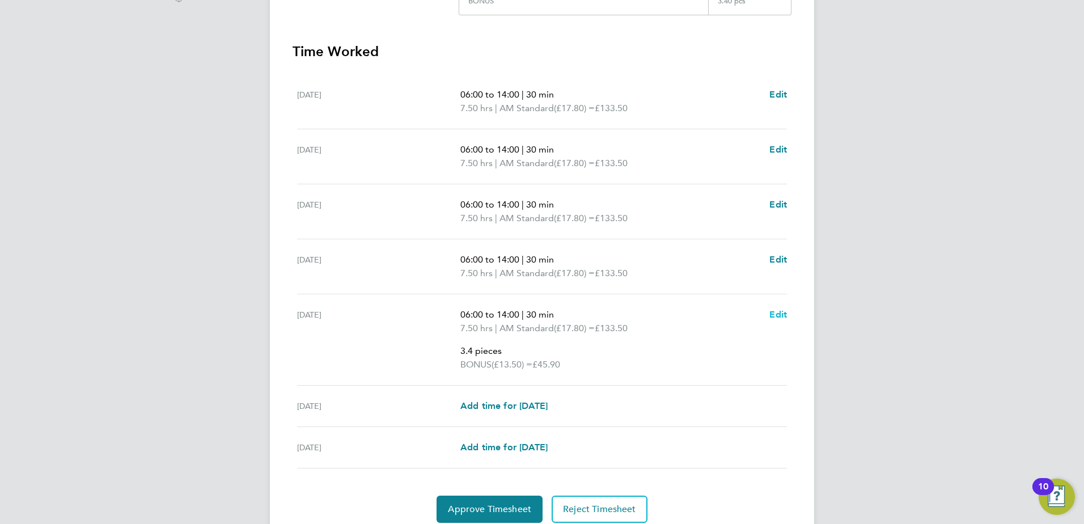
click at [769, 312] on span "Edit" at bounding box center [778, 314] width 18 height 11
select select "30"
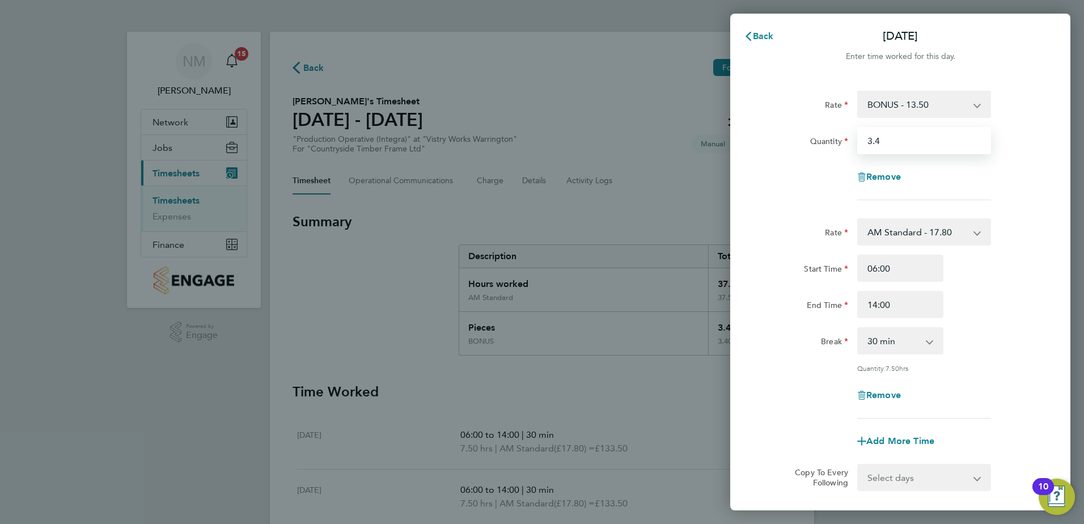
drag, startPoint x: 888, startPoint y: 142, endPoint x: 848, endPoint y: 145, distance: 40.4
click at [848, 145] on div "Quantity 3.4" at bounding box center [900, 140] width 286 height 27
type input "2.6"
click at [804, 183] on div "Remove" at bounding box center [900, 176] width 286 height 27
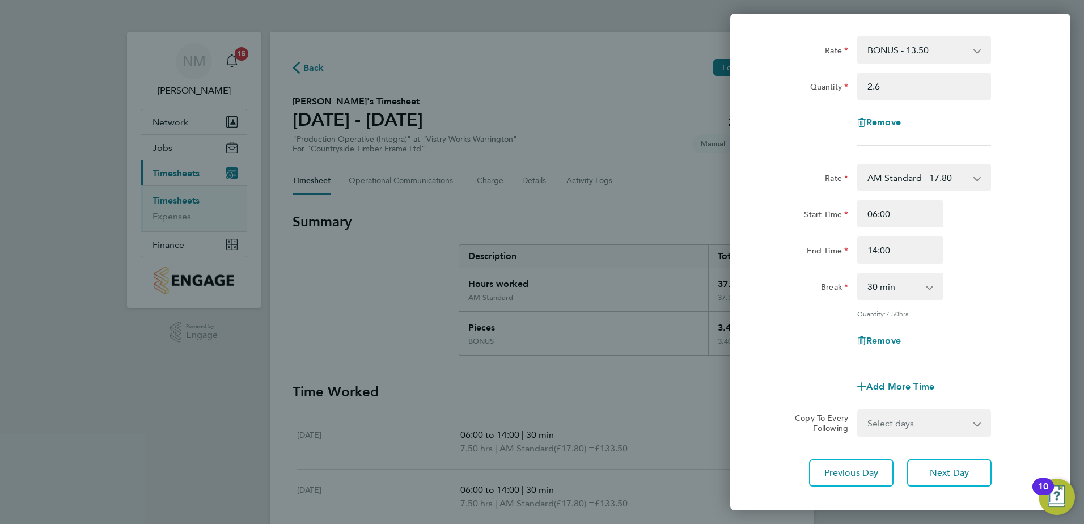
scroll to position [116, 0]
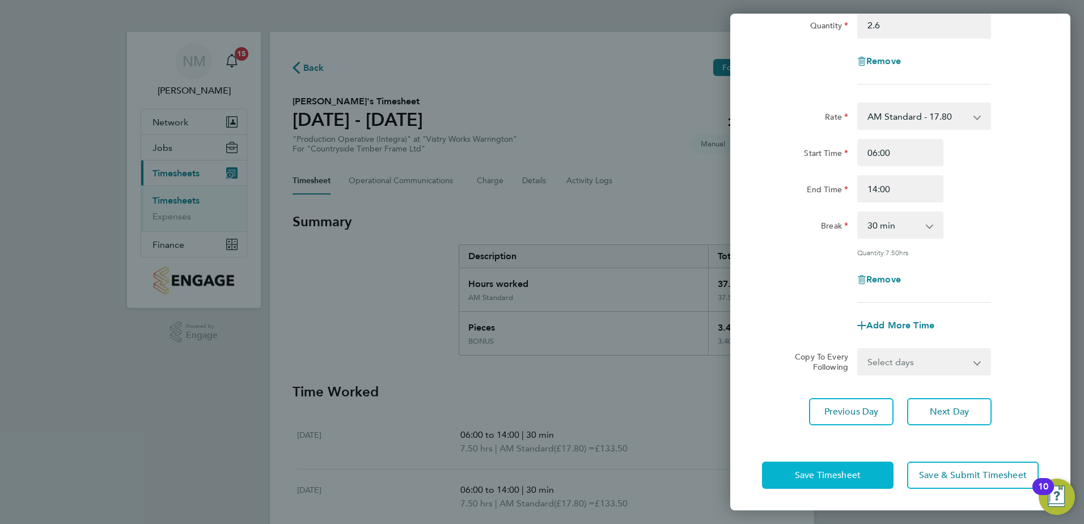
click at [847, 472] on span "Save Timesheet" at bounding box center [828, 474] width 66 height 11
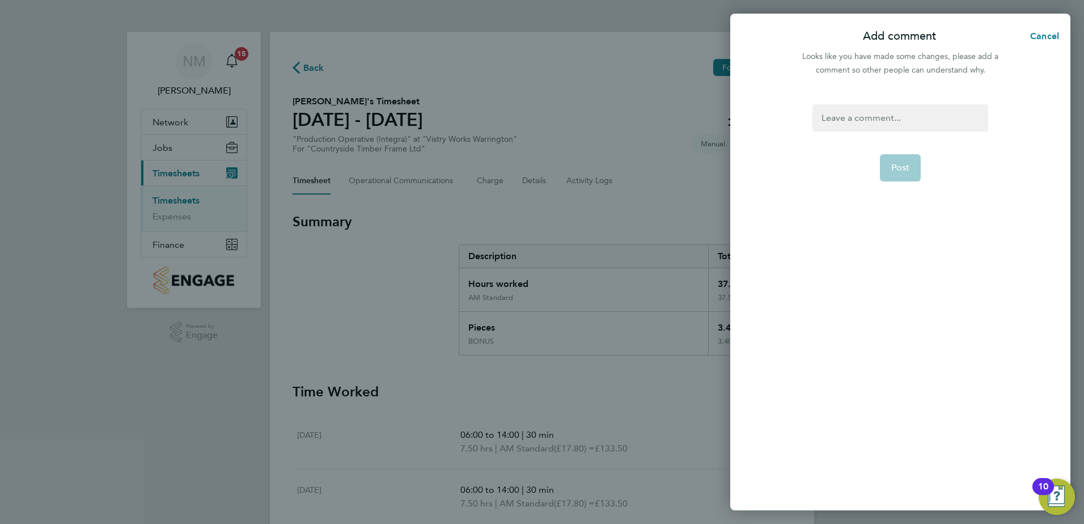
click at [876, 121] on div at bounding box center [899, 117] width 175 height 27
click at [876, 120] on div at bounding box center [899, 117] width 175 height 27
click at [890, 162] on button "Post" at bounding box center [900, 167] width 41 height 27
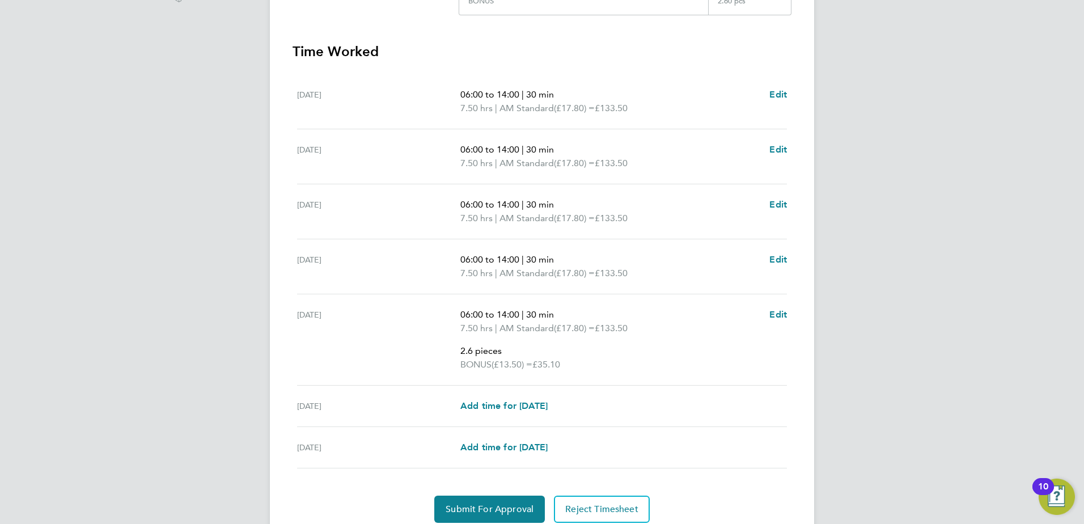
scroll to position [384, 0]
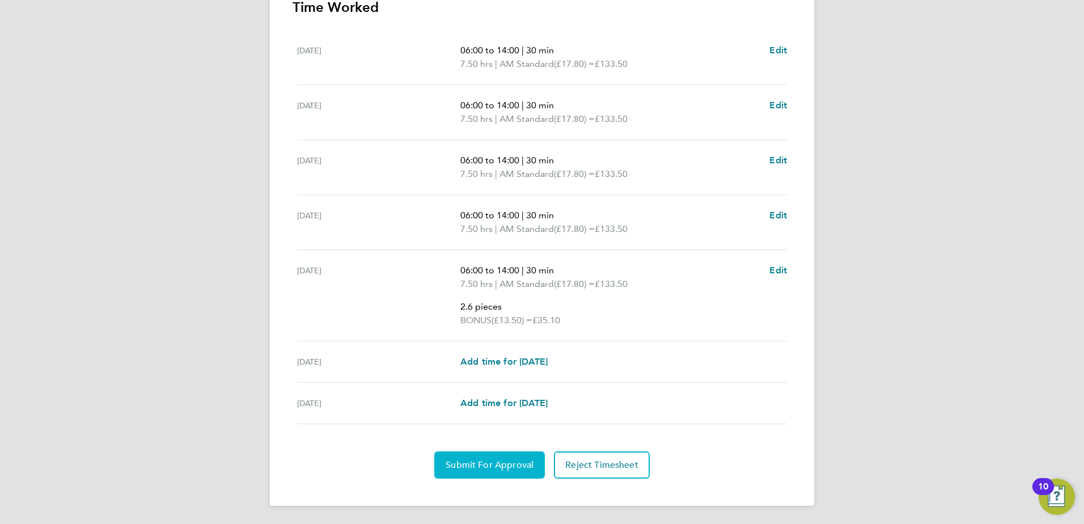
click at [512, 469] on span "Submit For Approval" at bounding box center [490, 464] width 88 height 11
drag, startPoint x: 515, startPoint y: 468, endPoint x: 520, endPoint y: 444, distance: 24.9
click at [514, 466] on span "Approve Timesheet" at bounding box center [489, 464] width 83 height 11
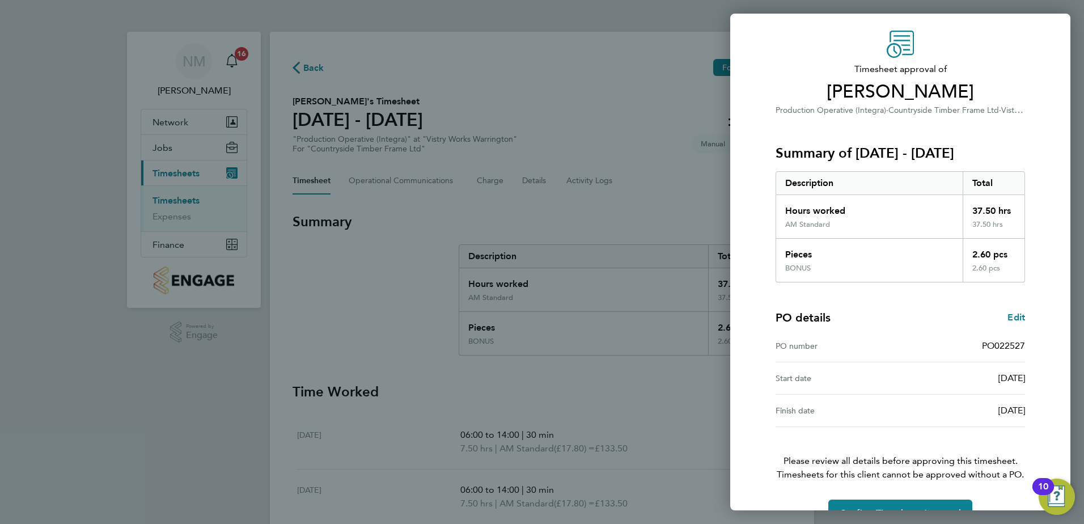
scroll to position [63, 0]
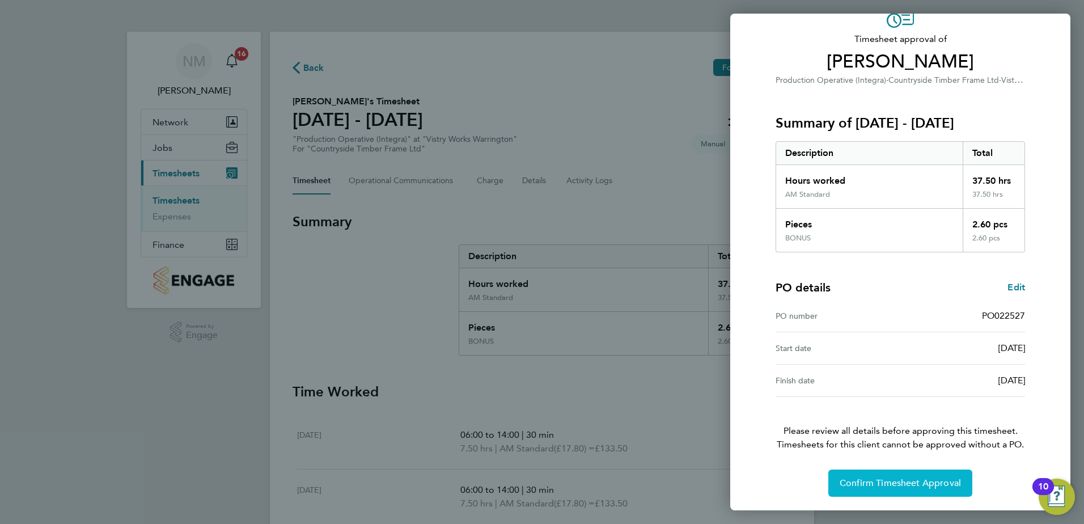
click at [891, 480] on span "Confirm Timesheet Approval" at bounding box center [900, 482] width 121 height 11
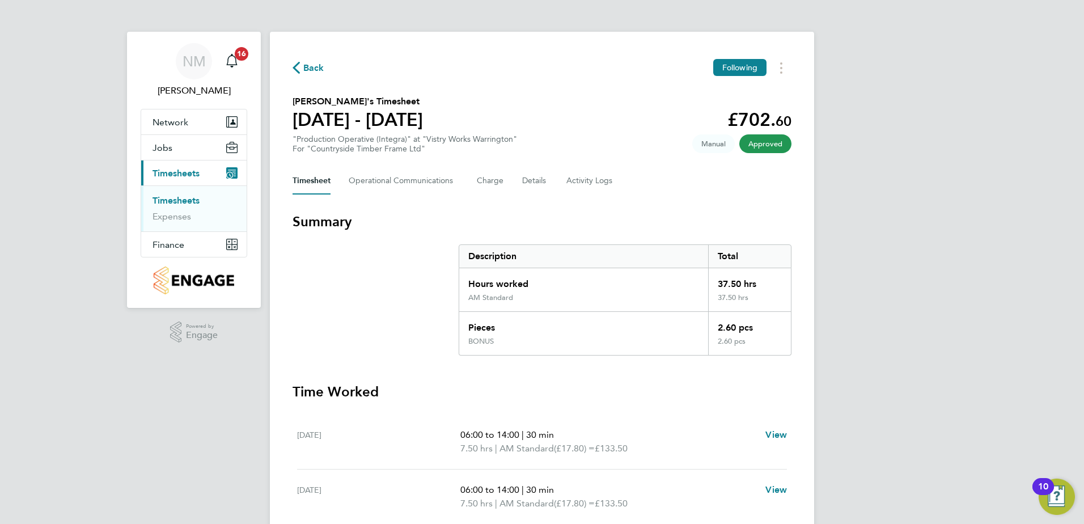
click at [312, 66] on span "Back" at bounding box center [313, 68] width 21 height 14
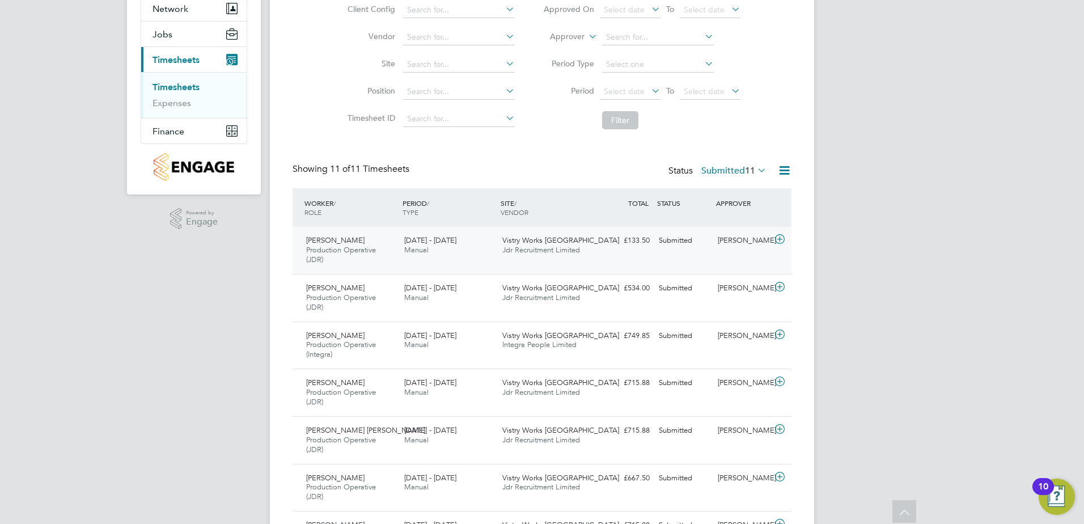
click at [777, 238] on icon at bounding box center [780, 239] width 14 height 9
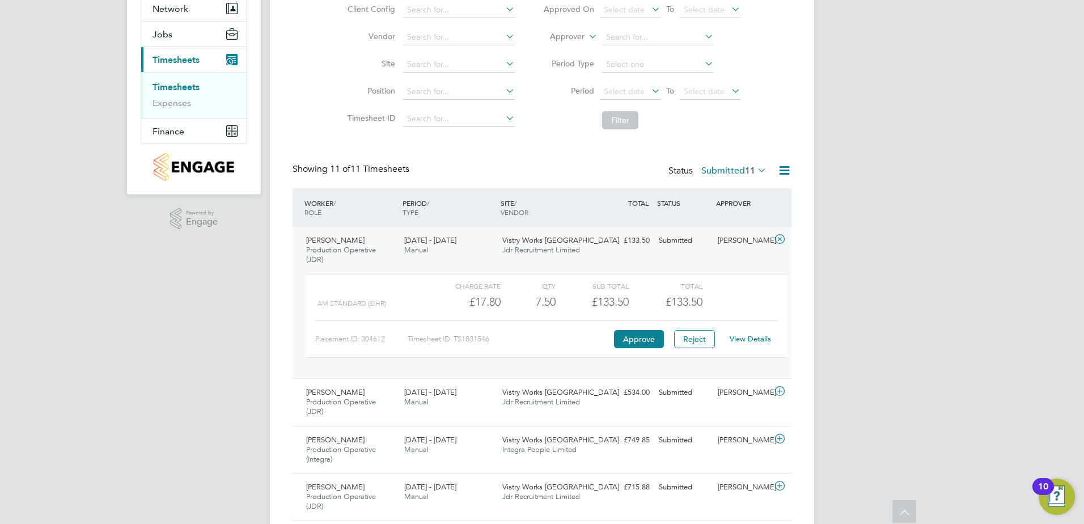
click at [751, 340] on link "View Details" at bounding box center [750, 339] width 41 height 10
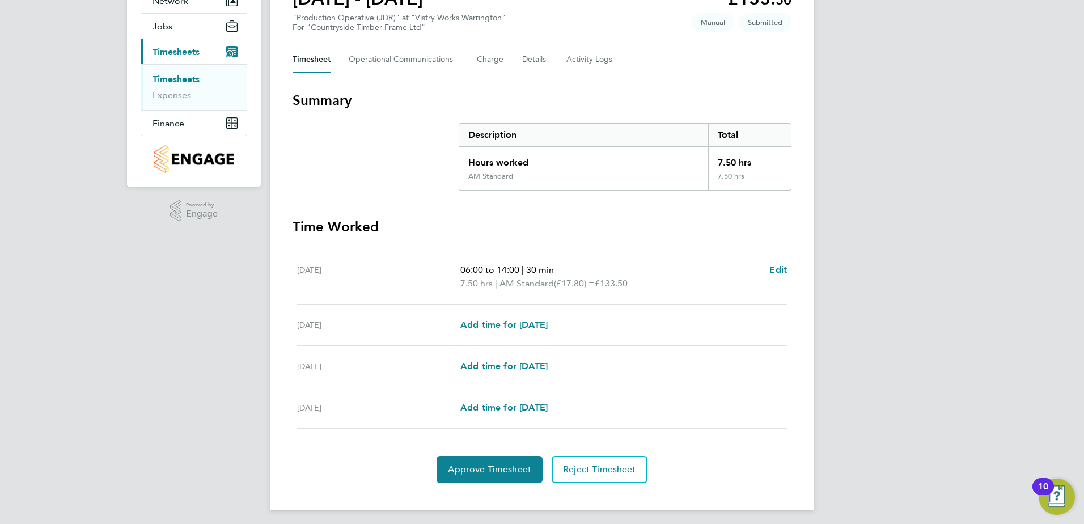
scroll to position [126, 0]
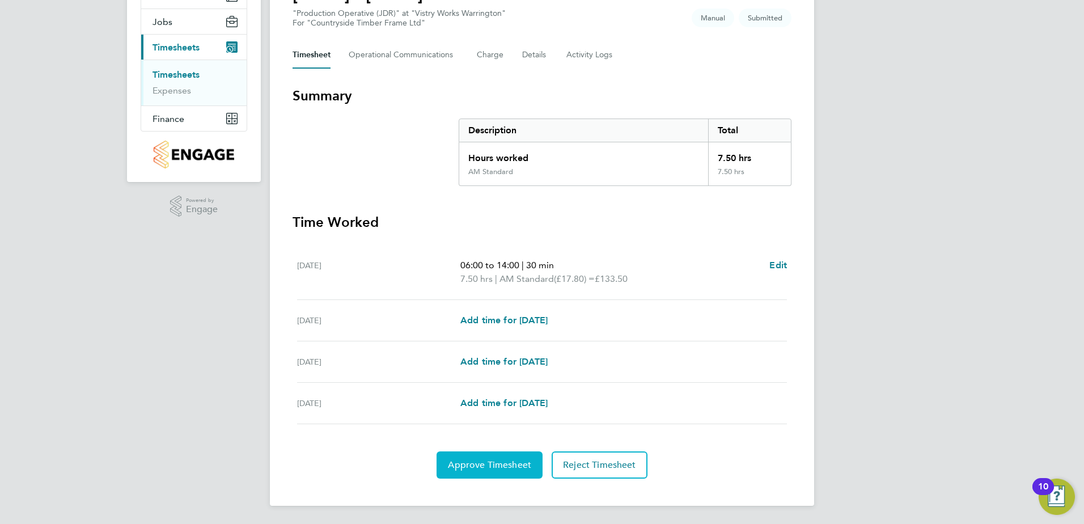
drag, startPoint x: 515, startPoint y: 468, endPoint x: 555, endPoint y: 442, distance: 47.7
click at [515, 467] on span "Approve Timesheet" at bounding box center [489, 464] width 83 height 11
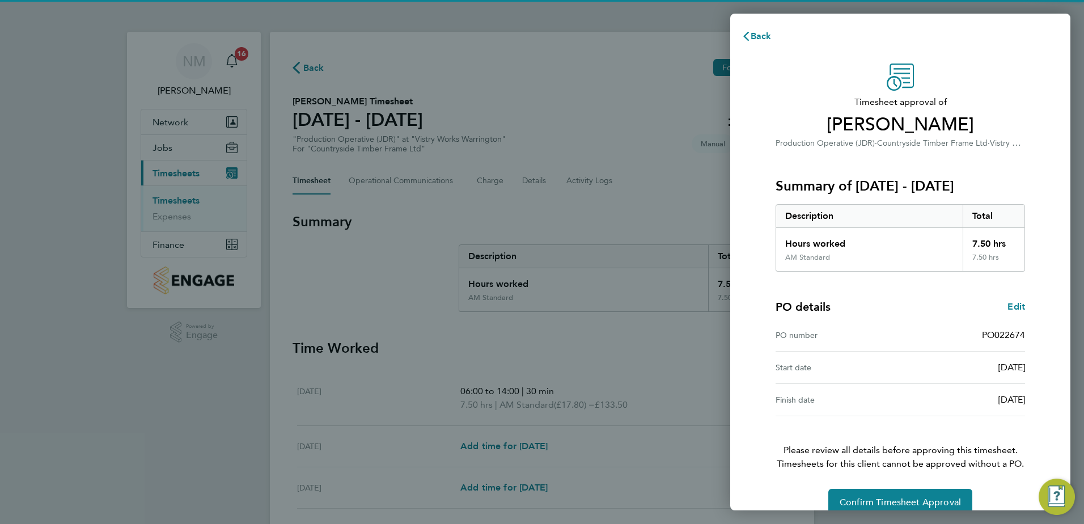
scroll to position [19, 0]
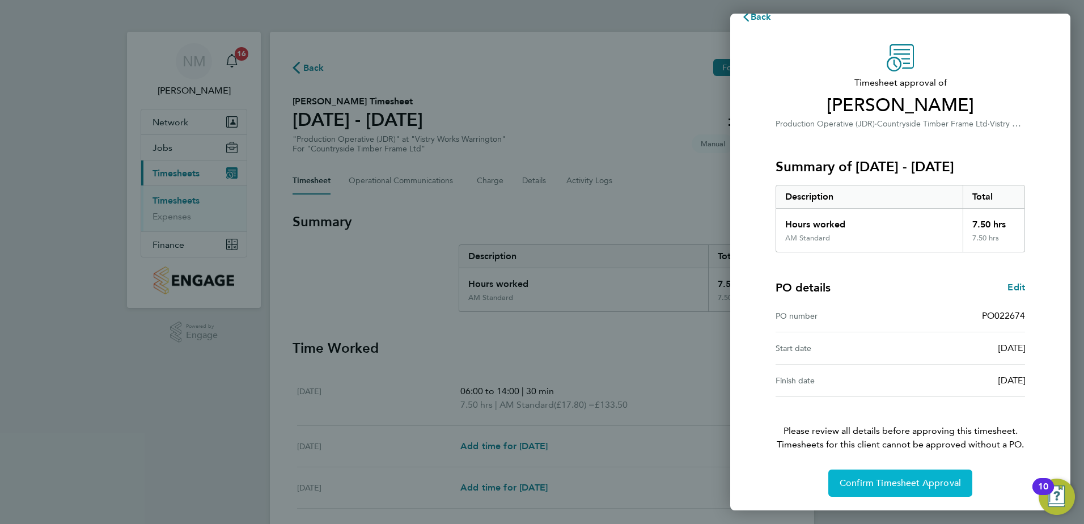
drag, startPoint x: 868, startPoint y: 486, endPoint x: 866, endPoint y: 473, distance: 13.1
click at [867, 486] on span "Confirm Timesheet Approval" at bounding box center [900, 482] width 121 height 11
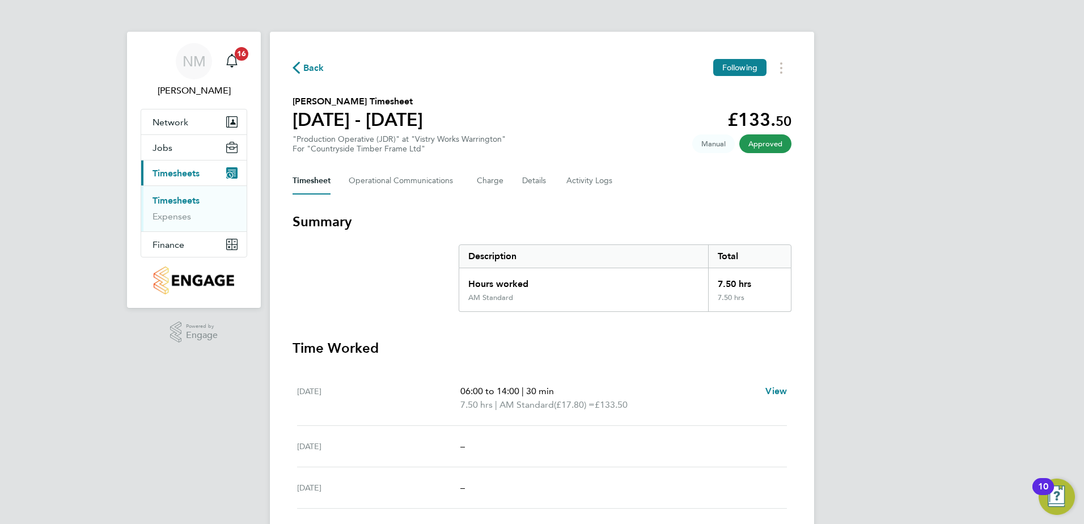
click at [311, 69] on span "Back" at bounding box center [313, 68] width 21 height 14
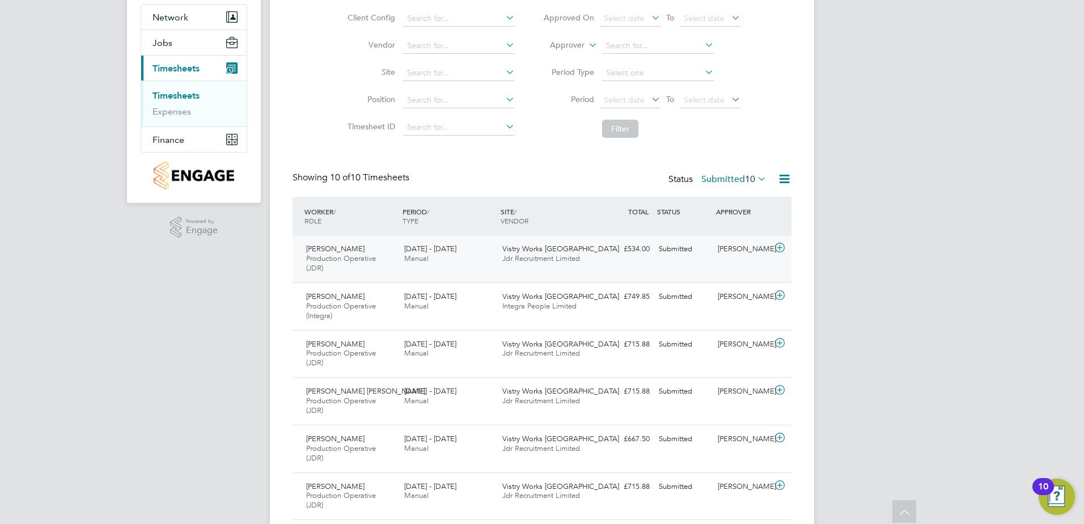
click at [783, 245] on icon at bounding box center [780, 247] width 14 height 9
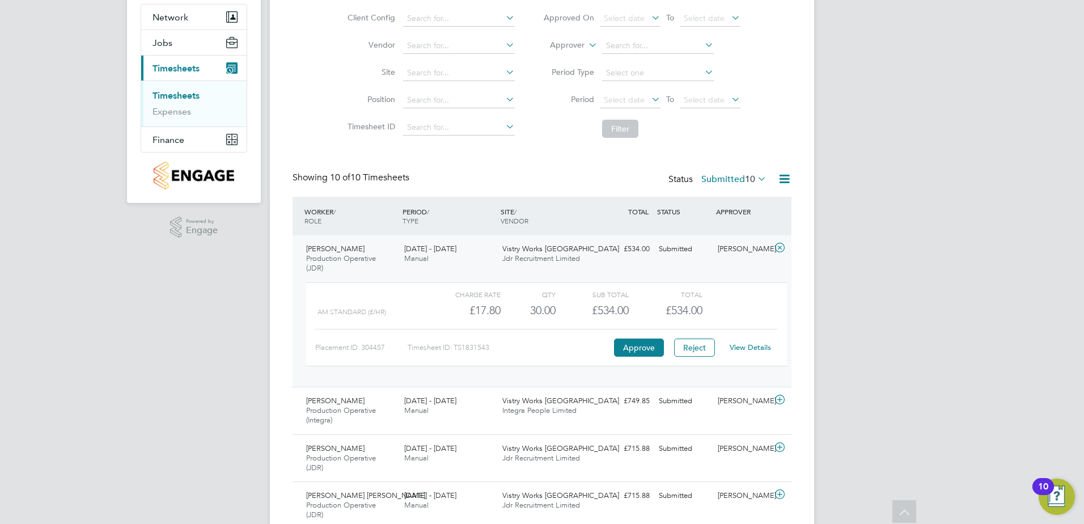
click at [745, 344] on link "View Details" at bounding box center [750, 347] width 41 height 10
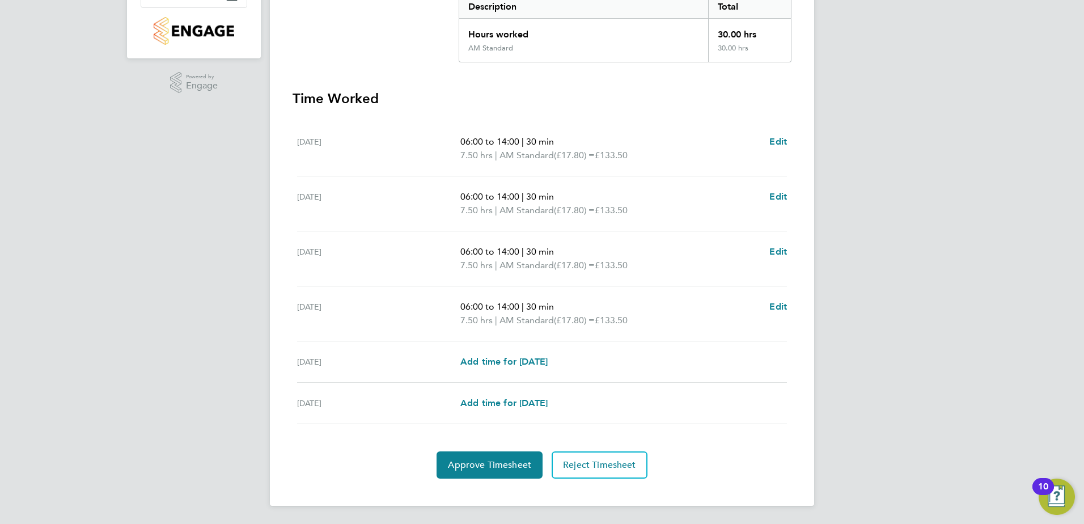
scroll to position [79, 0]
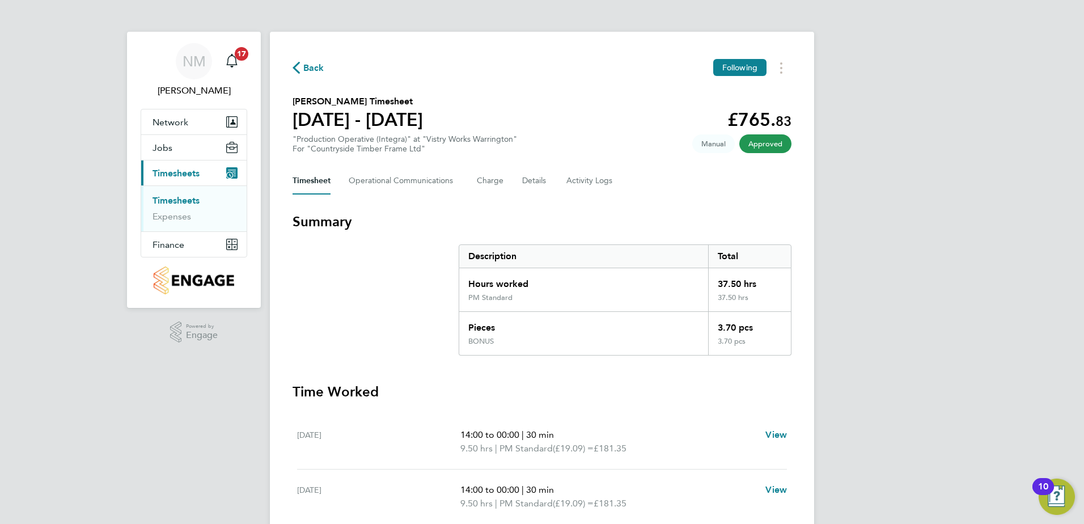
click at [307, 65] on span "Back" at bounding box center [313, 68] width 21 height 14
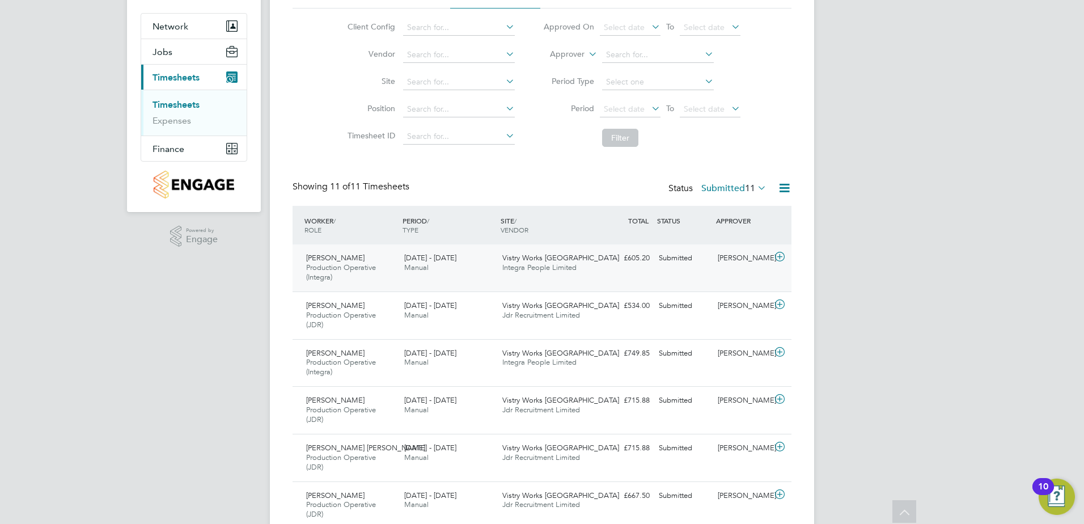
click at [781, 257] on icon at bounding box center [780, 256] width 14 height 9
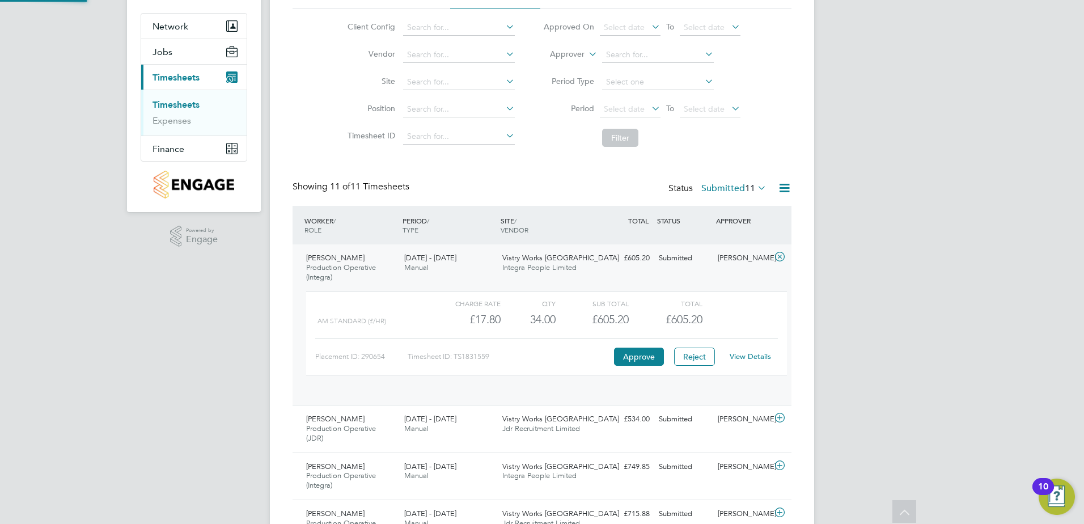
scroll to position [19, 111]
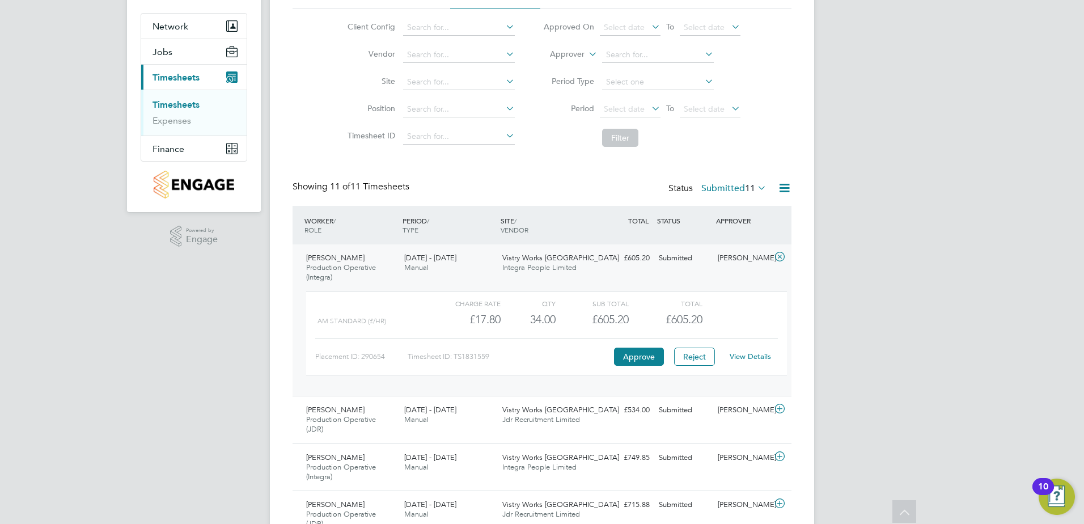
click at [740, 358] on link "View Details" at bounding box center [750, 356] width 41 height 10
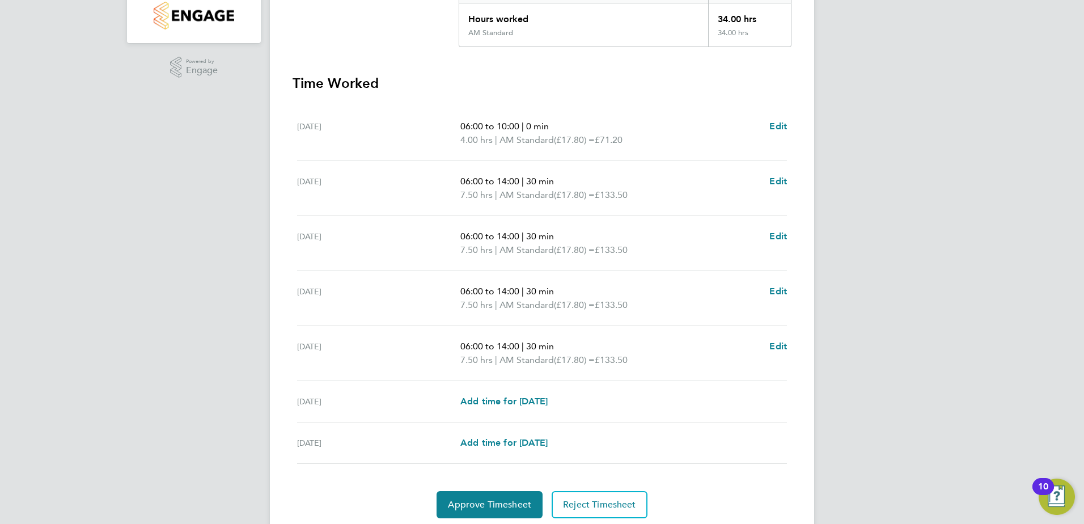
scroll to position [304, 0]
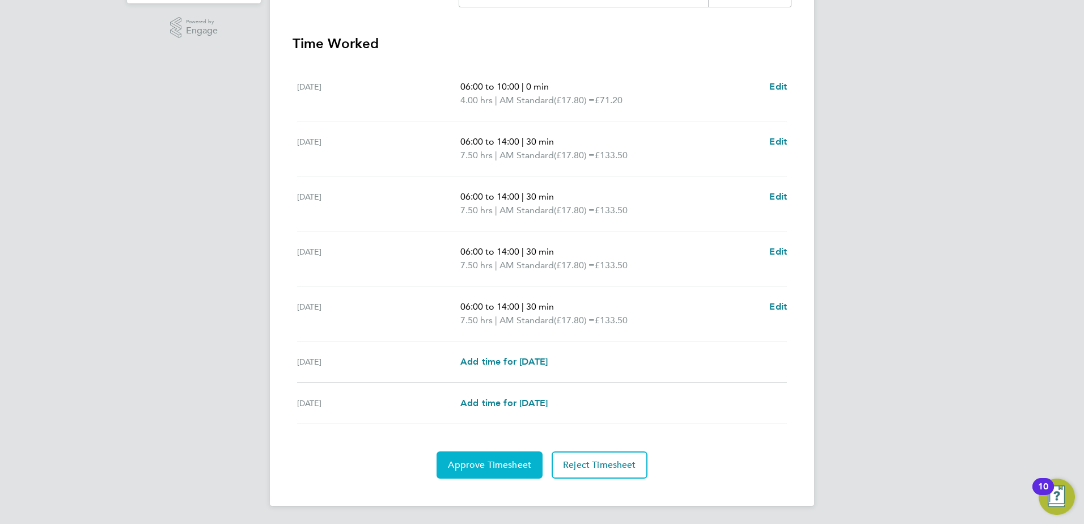
click at [531, 463] on button "Approve Timesheet" at bounding box center [490, 464] width 106 height 27
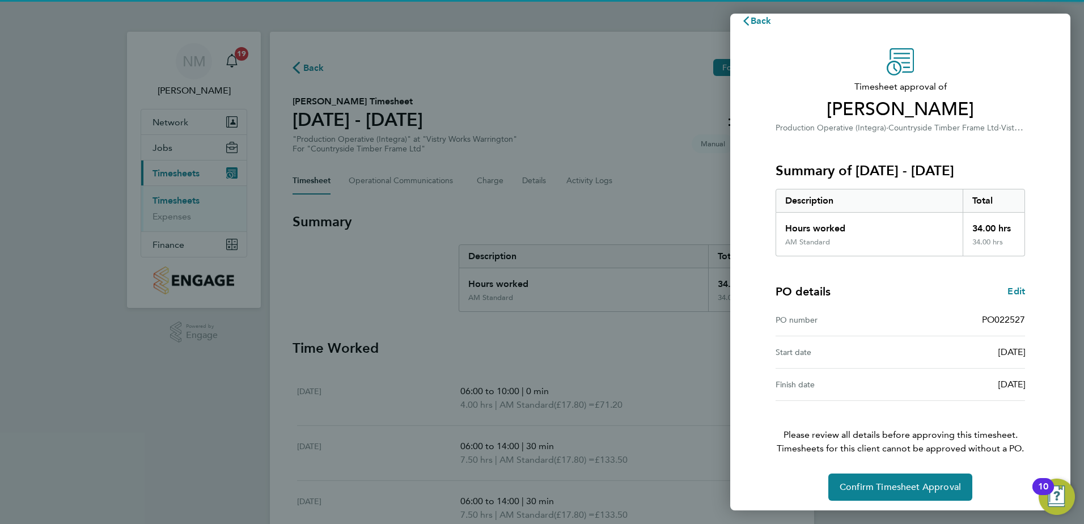
scroll to position [19, 0]
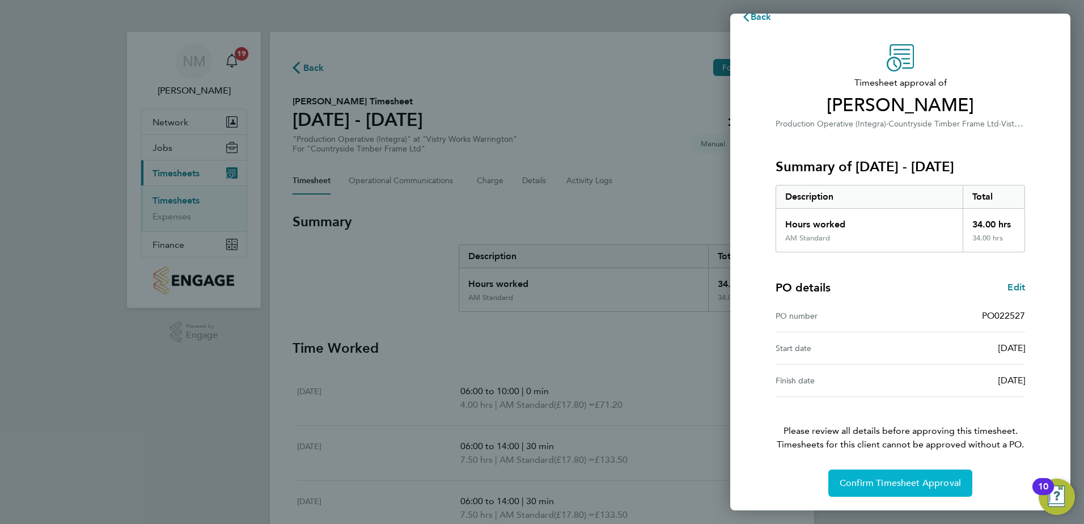
click at [892, 485] on span "Confirm Timesheet Approval" at bounding box center [900, 482] width 121 height 11
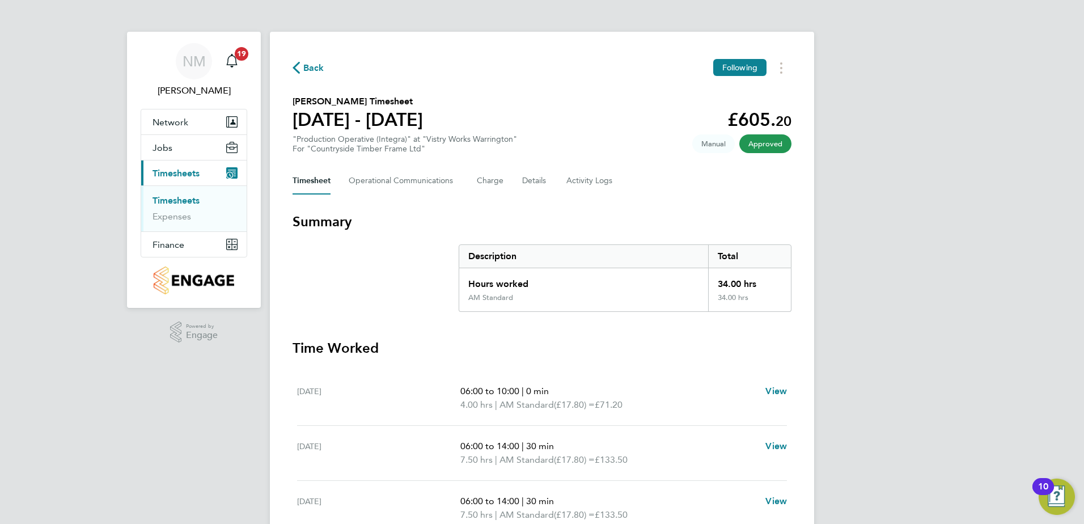
click at [324, 66] on div "Back Following" at bounding box center [542, 68] width 499 height 18
click at [309, 67] on span "Back" at bounding box center [313, 68] width 21 height 14
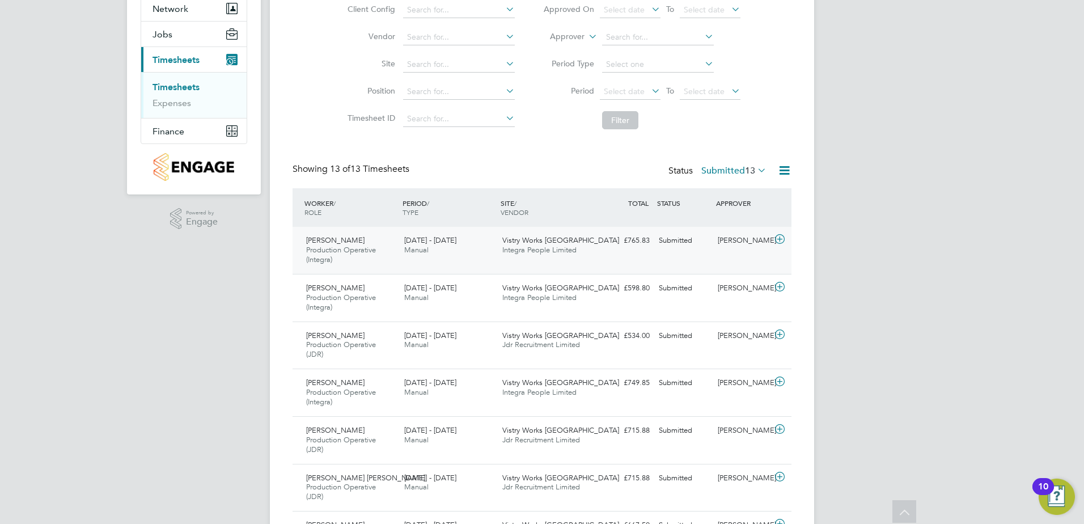
click at [783, 236] on icon at bounding box center [780, 239] width 14 height 9
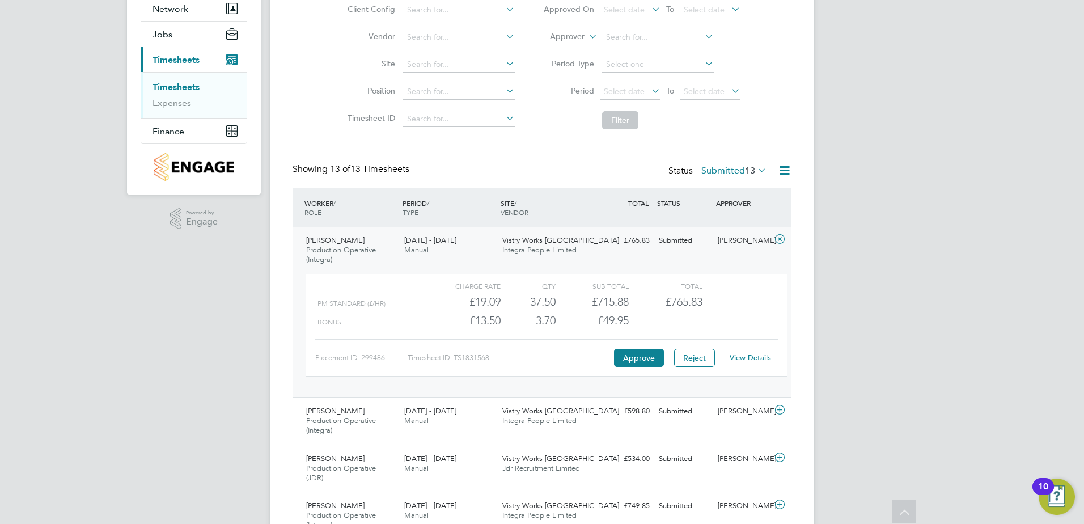
click at [751, 360] on link "View Details" at bounding box center [750, 358] width 41 height 10
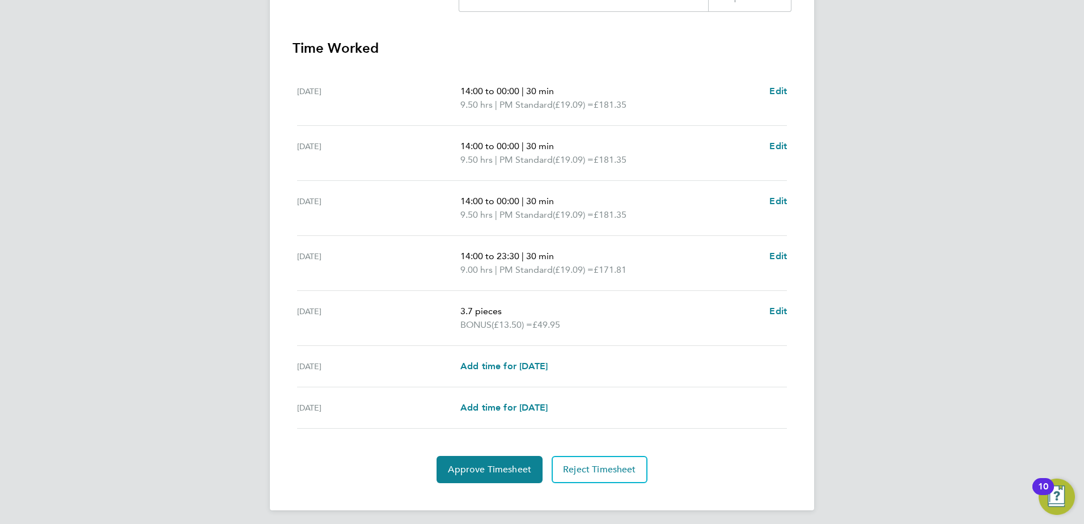
scroll to position [348, 0]
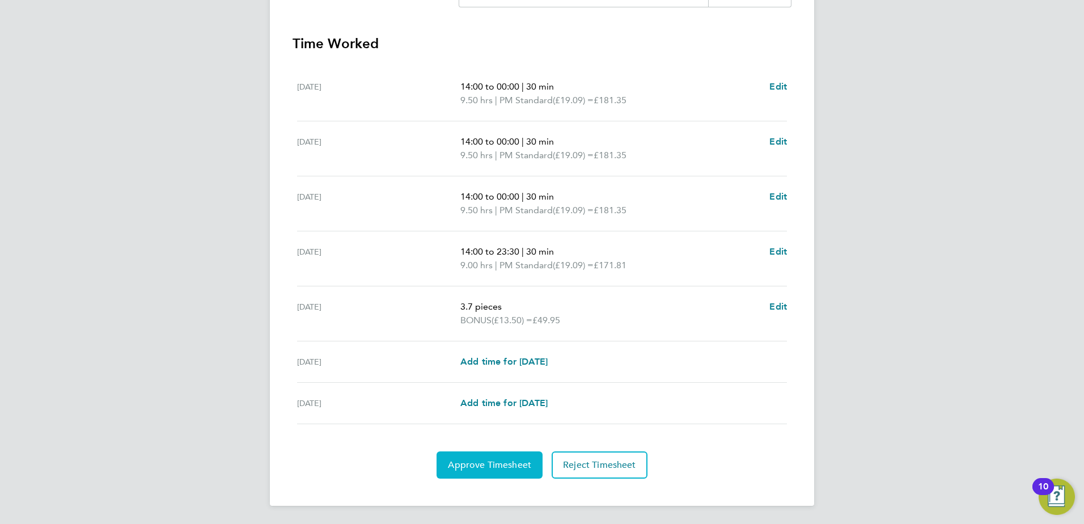
drag, startPoint x: 500, startPoint y: 459, endPoint x: 510, endPoint y: 452, distance: 12.6
click at [499, 459] on span "Approve Timesheet" at bounding box center [489, 464] width 83 height 11
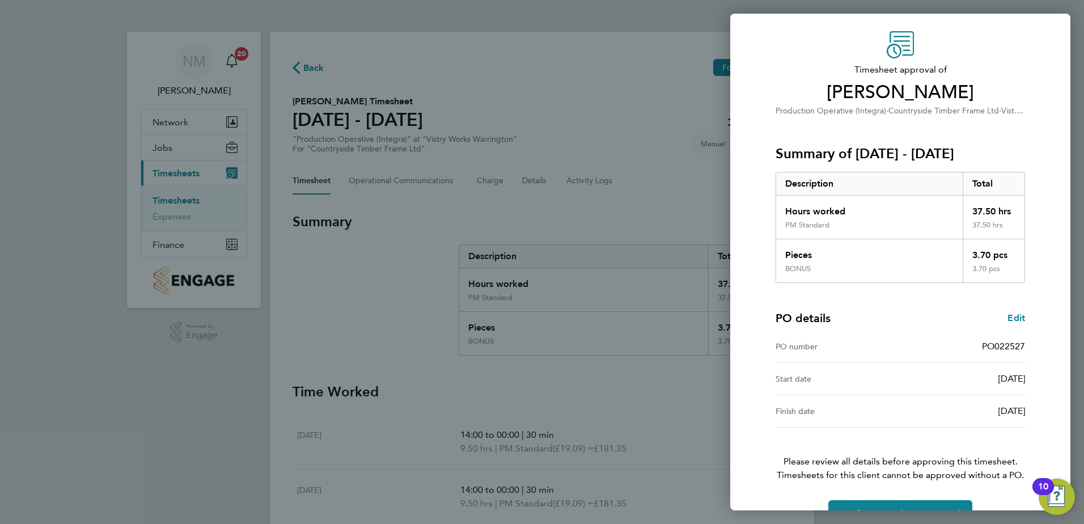
scroll to position [63, 0]
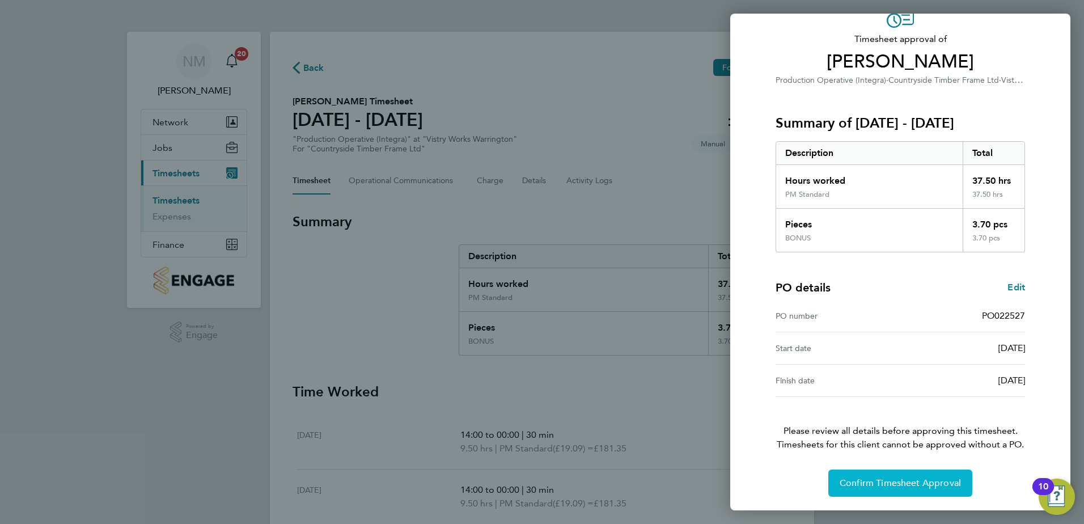
click at [915, 492] on button "Confirm Timesheet Approval" at bounding box center [900, 482] width 144 height 27
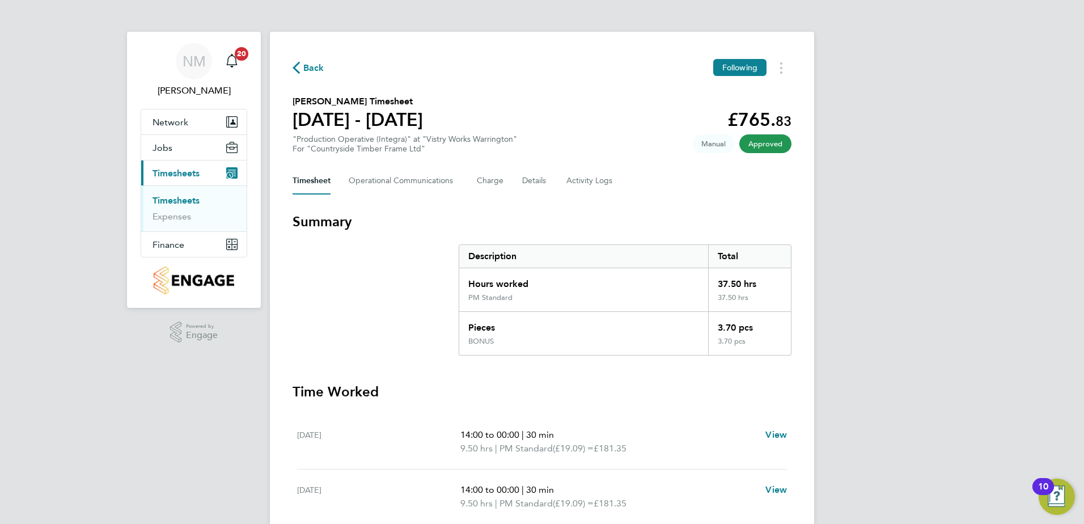
click at [316, 63] on span "Back" at bounding box center [313, 68] width 21 height 14
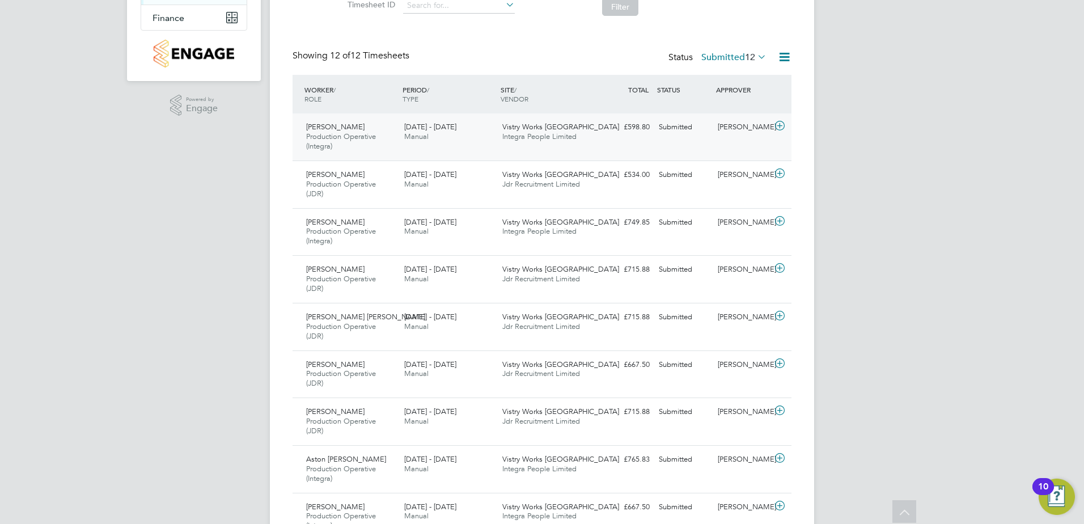
drag, startPoint x: 780, startPoint y: 124, endPoint x: 809, endPoint y: 115, distance: 31.0
click at [780, 125] on icon at bounding box center [780, 125] width 14 height 9
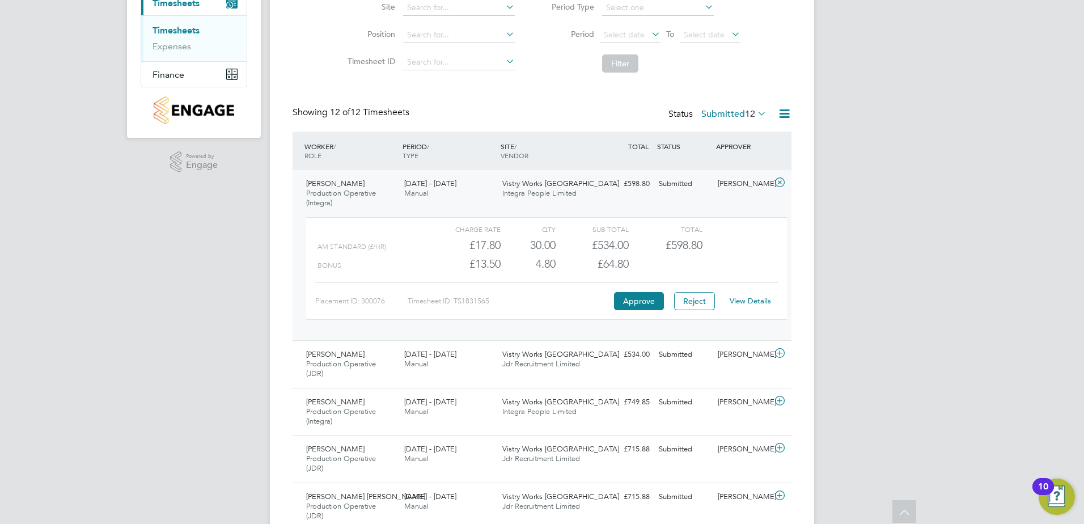
click at [741, 301] on link "View Details" at bounding box center [750, 301] width 41 height 10
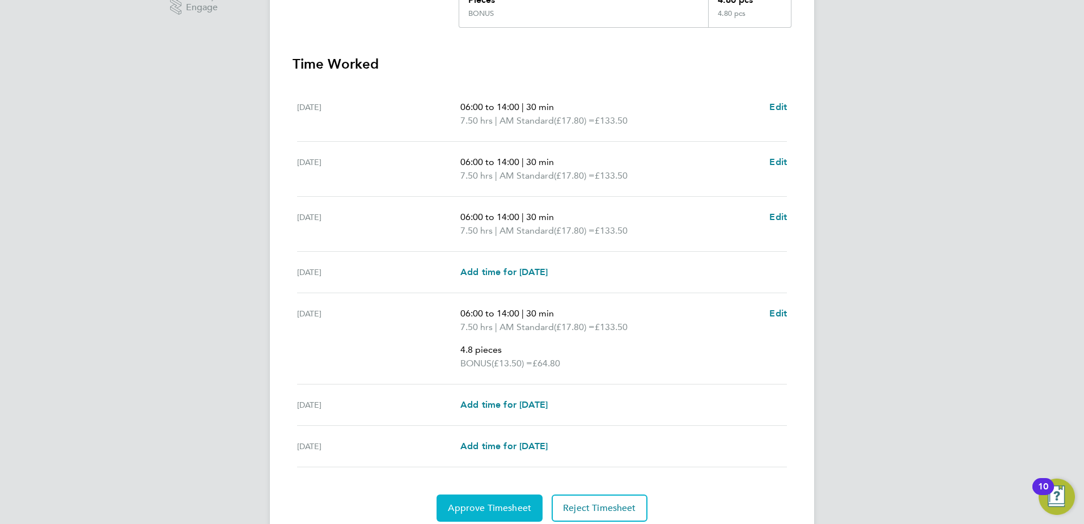
scroll to position [371, 0]
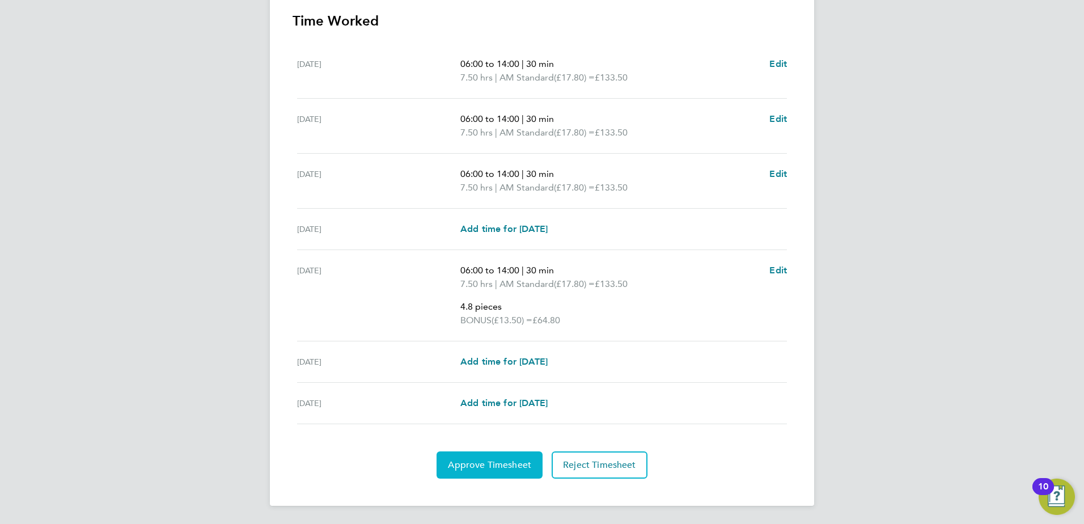
drag, startPoint x: 480, startPoint y: 471, endPoint x: 483, endPoint y: 465, distance: 6.3
click at [480, 469] on button "Approve Timesheet" at bounding box center [490, 464] width 106 height 27
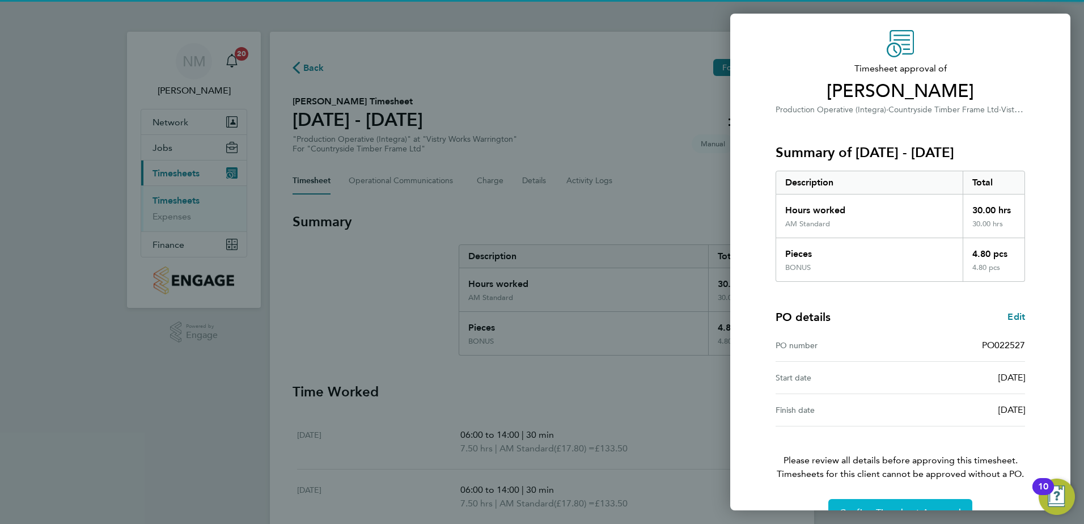
scroll to position [63, 0]
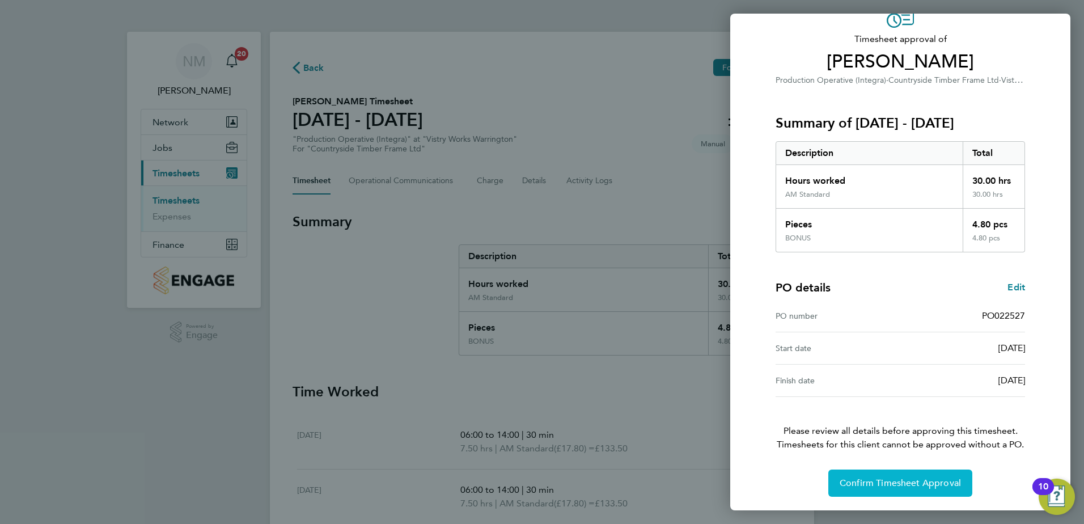
drag, startPoint x: 906, startPoint y: 484, endPoint x: 901, endPoint y: 472, distance: 12.4
click at [906, 483] on span "Confirm Timesheet Approval" at bounding box center [900, 482] width 121 height 11
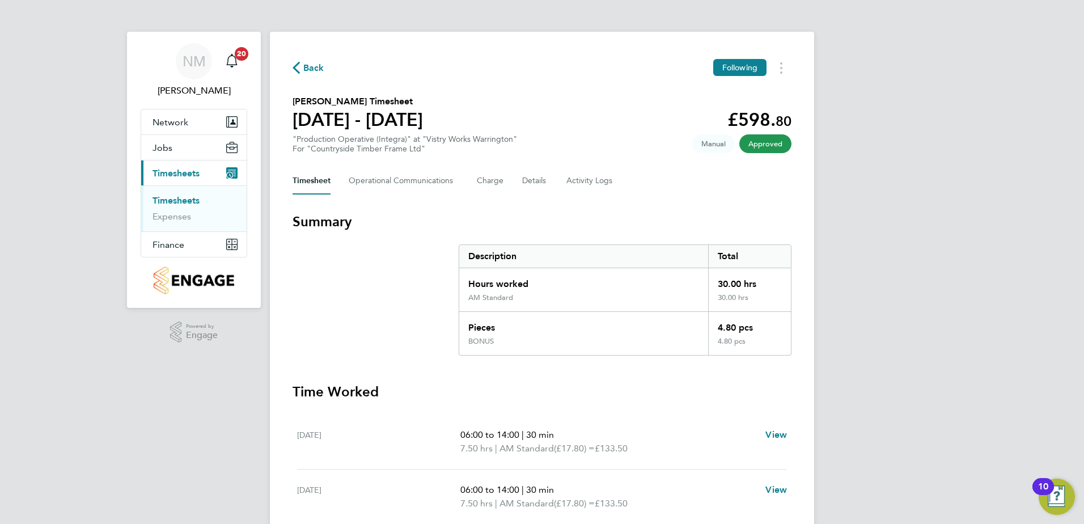
click at [302, 64] on span "Back" at bounding box center [309, 67] width 32 height 11
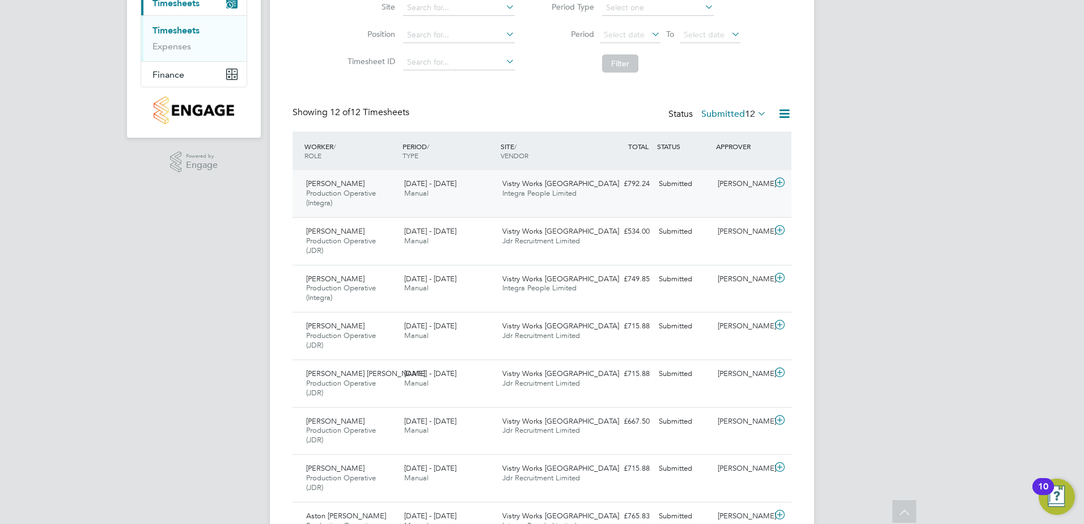
click at [780, 179] on icon at bounding box center [780, 182] width 14 height 9
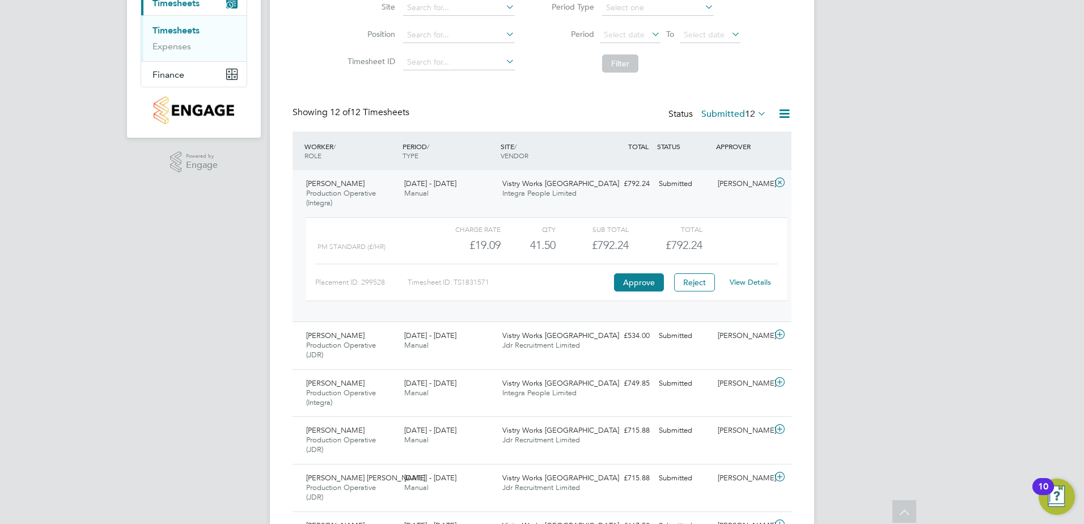
click at [755, 281] on link "View Details" at bounding box center [750, 282] width 41 height 10
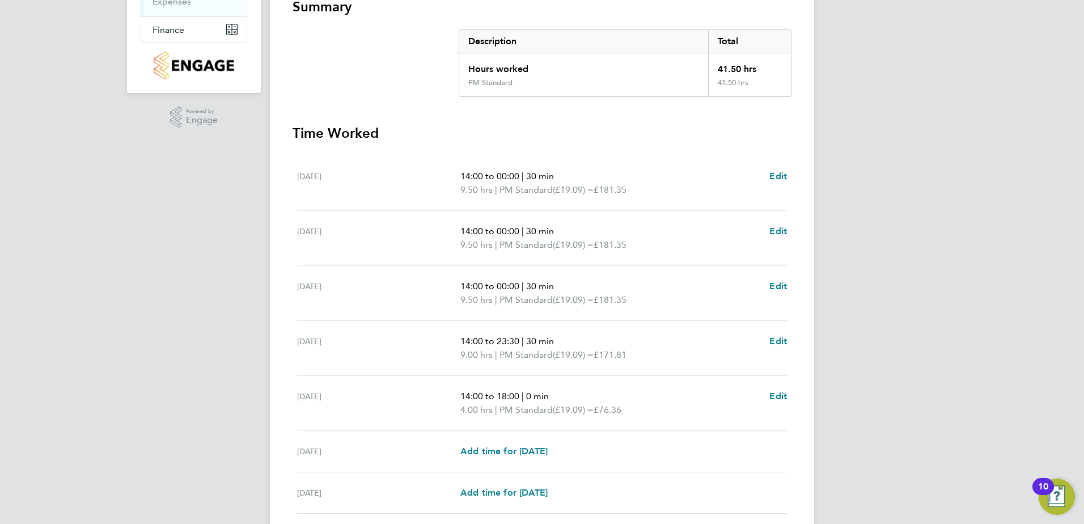
scroll to position [283, 0]
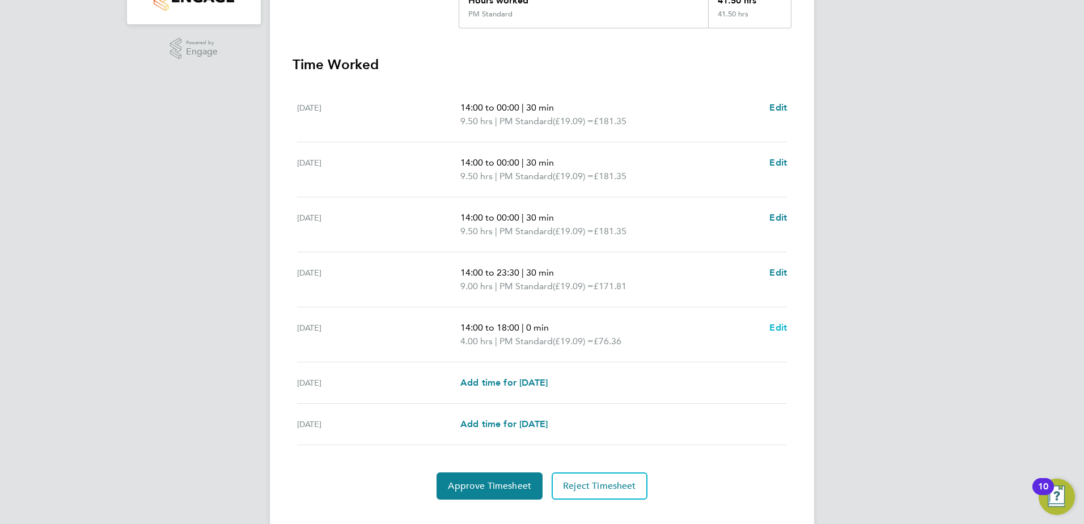
click at [783, 327] on span "Edit" at bounding box center [778, 327] width 18 height 11
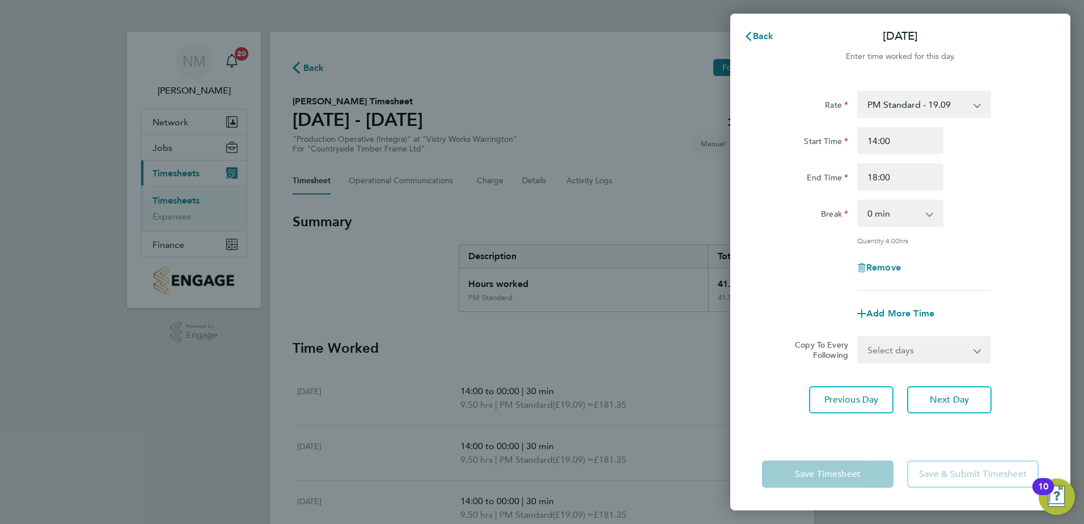
click at [976, 102] on app-icon-cross-button at bounding box center [983, 104] width 14 height 25
click at [975, 104] on div "PM Standard - 19.09 BONUS - 13.50 AM Standard - 17.80 AM OT1 - 26.70 AM OT2 - 3…" at bounding box center [924, 104] width 134 height 27
click at [889, 138] on input "14:00" at bounding box center [900, 140] width 86 height 27
drag, startPoint x: 889, startPoint y: 143, endPoint x: 854, endPoint y: 142, distance: 34.6
click at [853, 142] on div "14:00" at bounding box center [900, 140] width 95 height 27
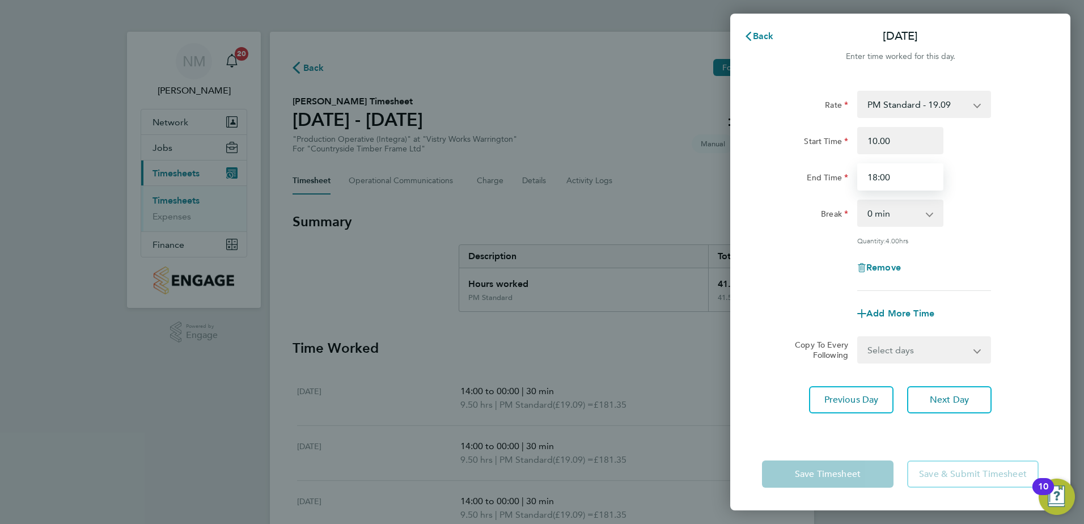
type input "10:00"
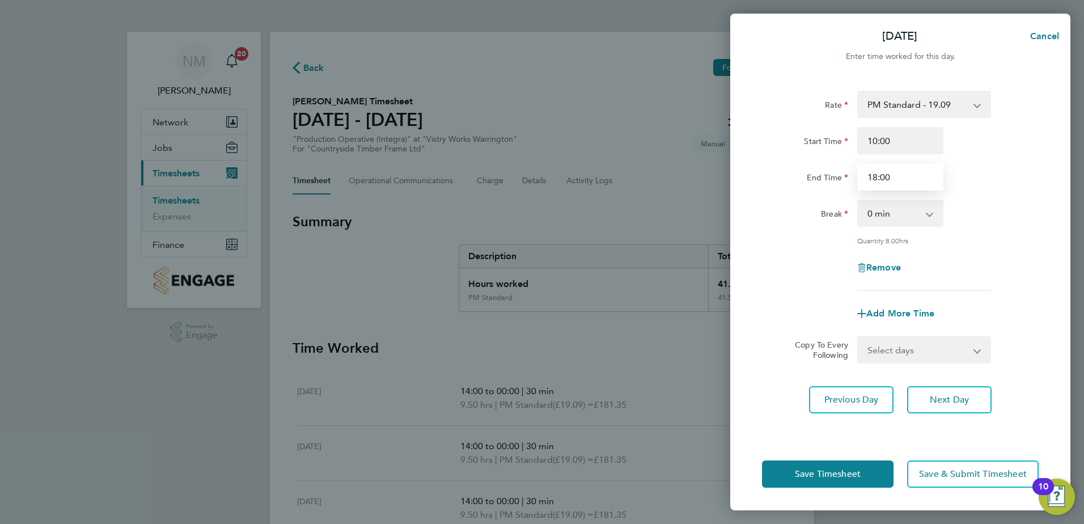
click at [891, 179] on input "18:00" at bounding box center [900, 176] width 86 height 27
drag, startPoint x: 893, startPoint y: 177, endPoint x: 845, endPoint y: 175, distance: 48.2
click at [845, 175] on div "End Time 18:00" at bounding box center [900, 176] width 286 height 27
type input "14:00"
click at [745, 194] on div "Rate PM Standard - 19.09 BONUS - 13.50 AM Standard - 17.80 AM OT1 - 26.70 AM OT…" at bounding box center [900, 257] width 340 height 361
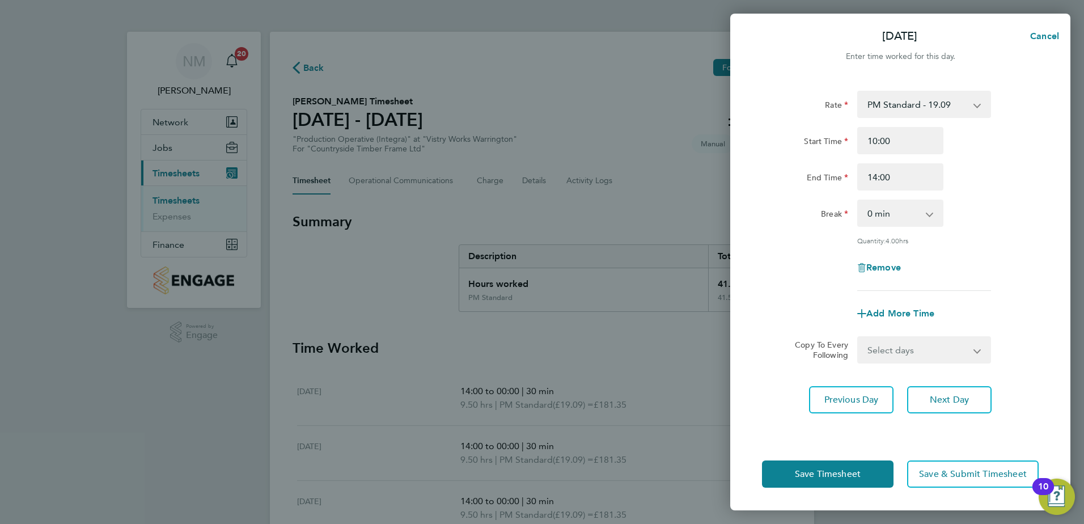
click at [980, 105] on app-icon-cross-button at bounding box center [983, 104] width 14 height 25
drag, startPoint x: 928, startPoint y: 211, endPoint x: 930, endPoint y: 204, distance: 7.7
click at [927, 211] on select "0 min 15 min 30 min 45 min 60 min 75 min 90 min" at bounding box center [893, 213] width 70 height 25
drag, startPoint x: 1023, startPoint y: 209, endPoint x: 1003, endPoint y: 209, distance: 19.3
click at [1023, 209] on div "Break 0 min 15 min 30 min 45 min 60 min 75 min 90 min" at bounding box center [900, 213] width 286 height 27
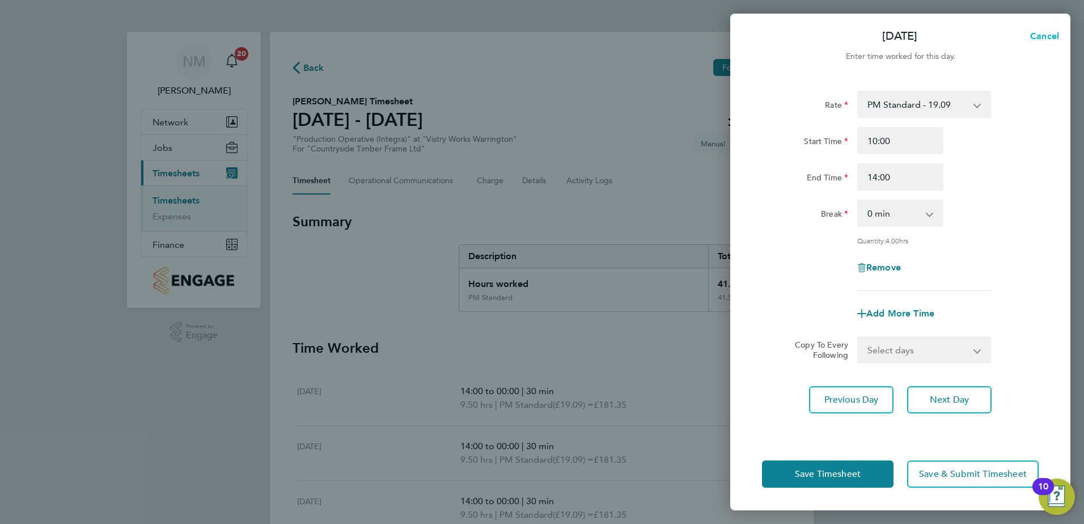
click at [1047, 29] on button "Cancel" at bounding box center [1041, 36] width 58 height 23
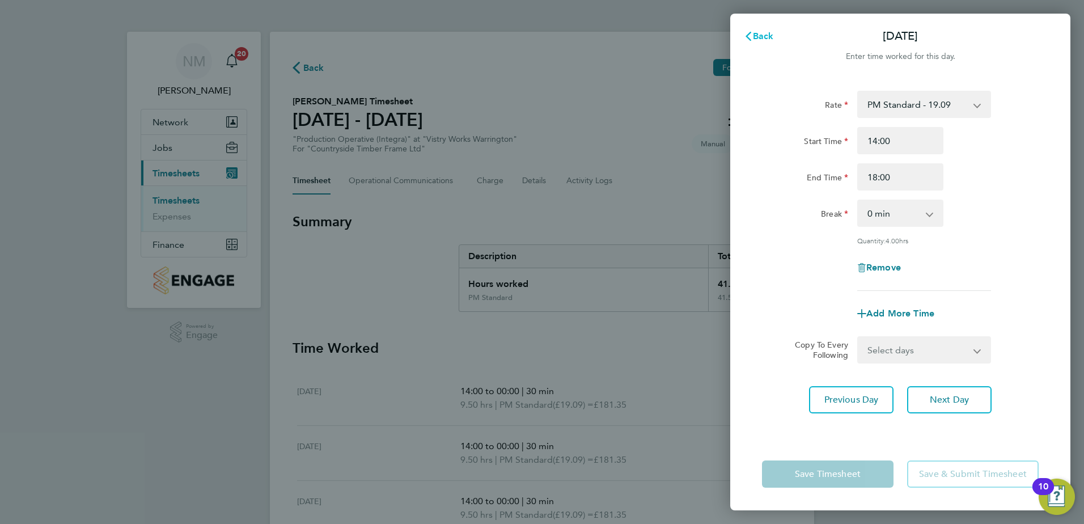
click at [754, 36] on span "Back" at bounding box center [763, 36] width 21 height 11
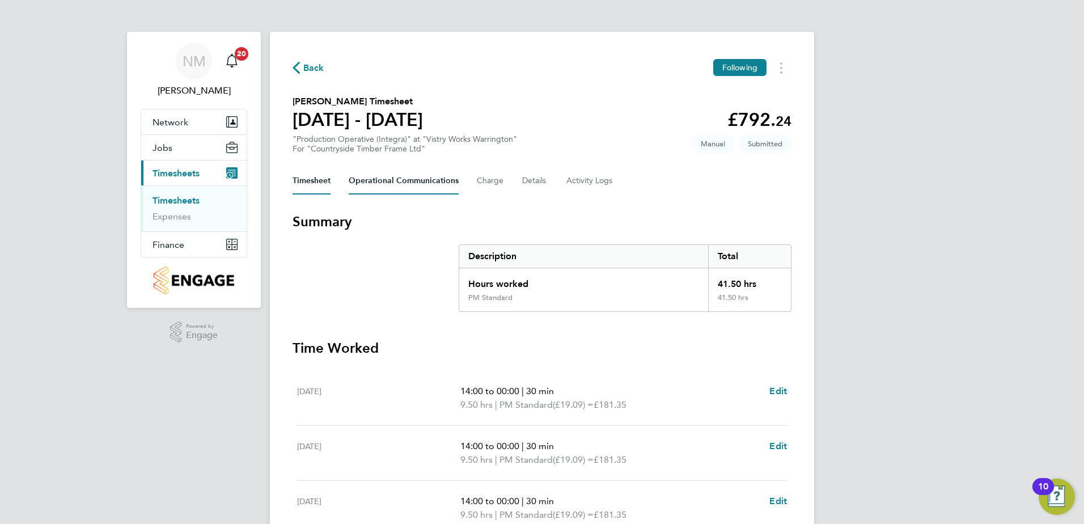
click at [397, 177] on Communications-tab "Operational Communications" at bounding box center [404, 180] width 110 height 27
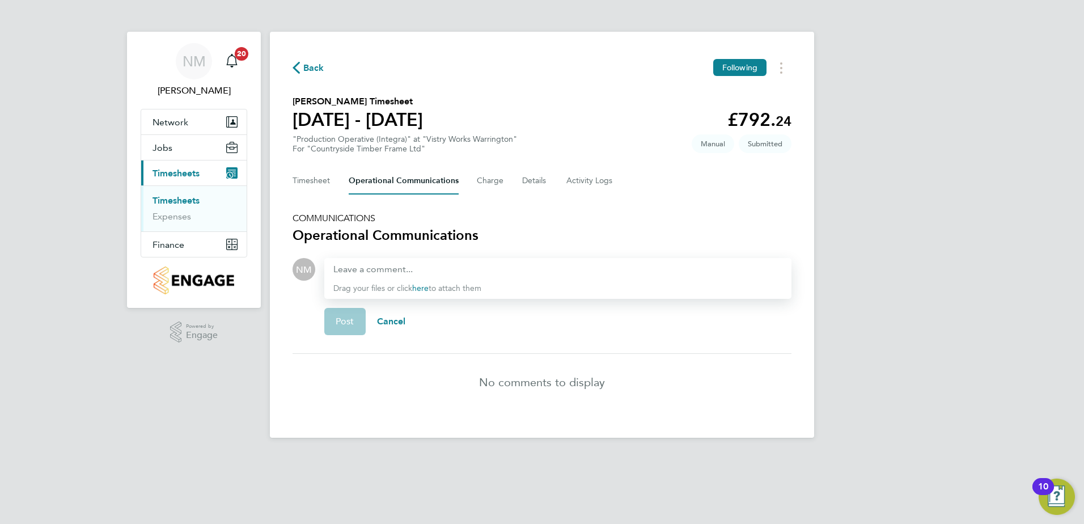
click at [307, 65] on span "Back" at bounding box center [313, 68] width 21 height 14
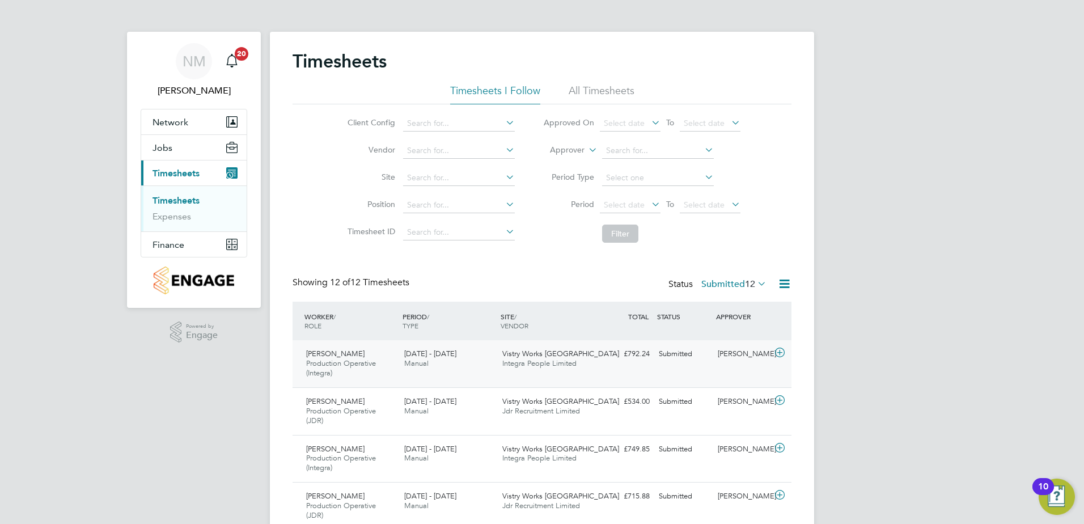
click at [781, 350] on icon at bounding box center [780, 352] width 14 height 9
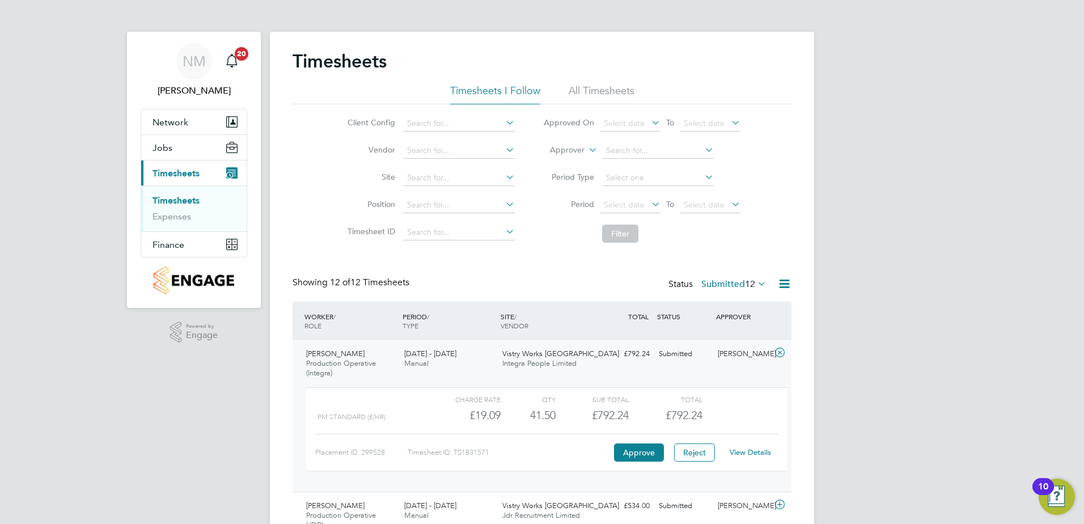
click at [758, 451] on link "View Details" at bounding box center [750, 452] width 41 height 10
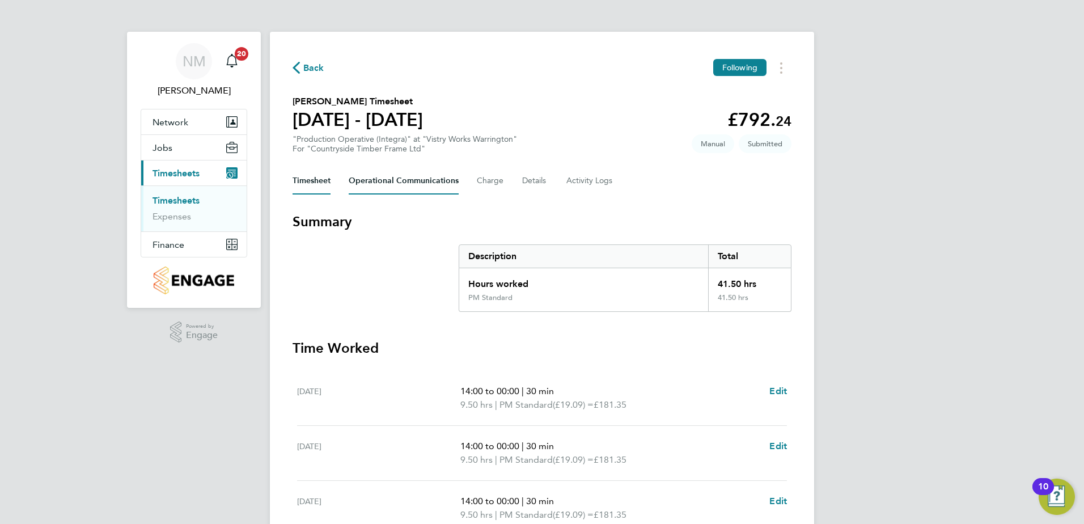
drag, startPoint x: 375, startPoint y: 180, endPoint x: 388, endPoint y: 183, distance: 13.3
click at [380, 180] on Communications-tab "Operational Communications" at bounding box center [404, 180] width 110 height 27
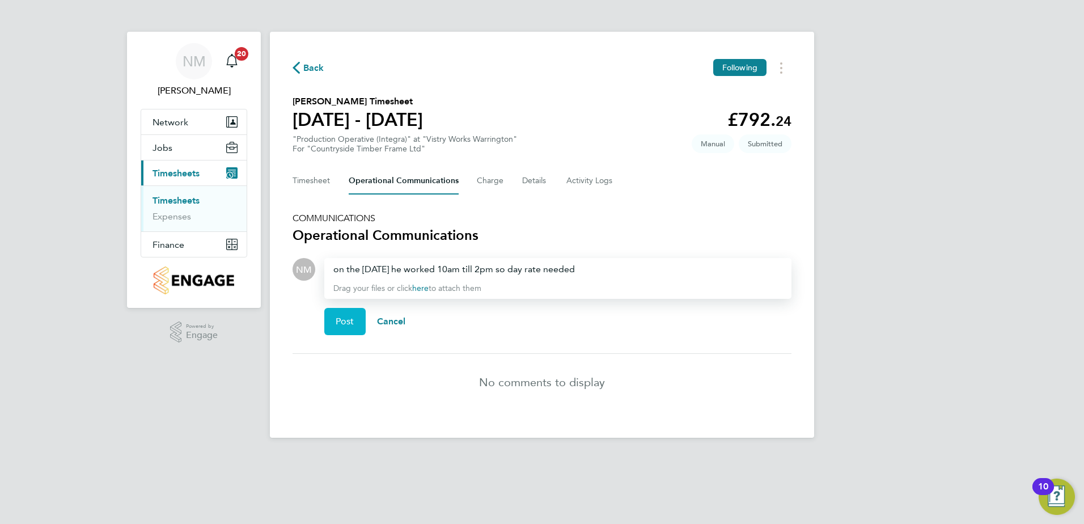
click at [341, 319] on span "Post" at bounding box center [345, 321] width 19 height 11
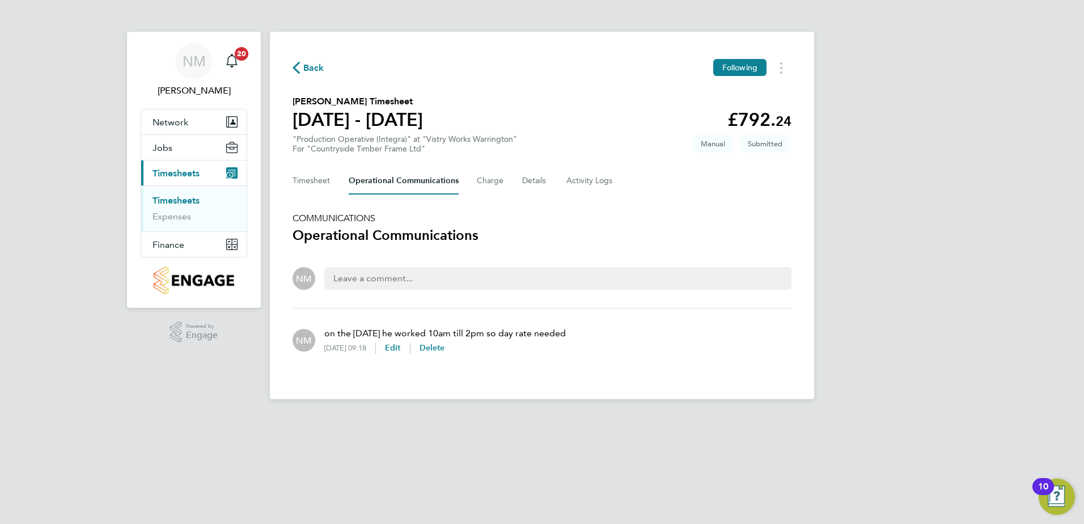
click at [308, 63] on span "Back" at bounding box center [313, 68] width 21 height 14
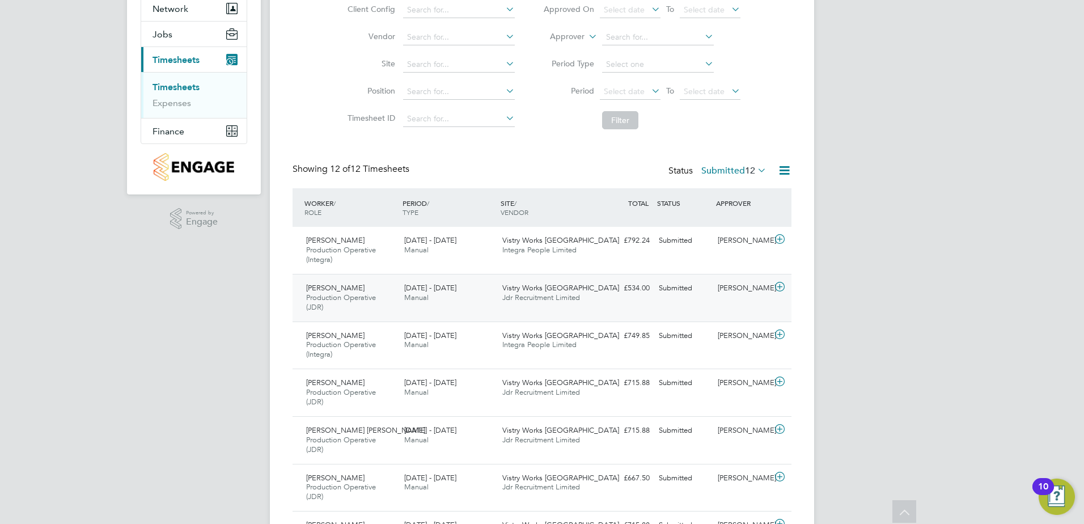
click at [783, 286] on icon at bounding box center [780, 286] width 14 height 9
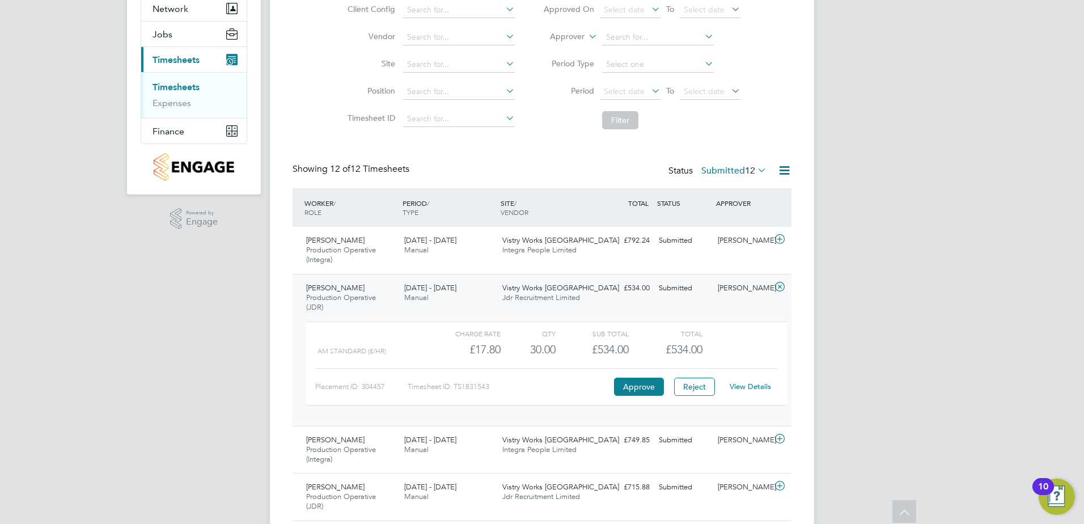
click at [745, 388] on link "View Details" at bounding box center [750, 387] width 41 height 10
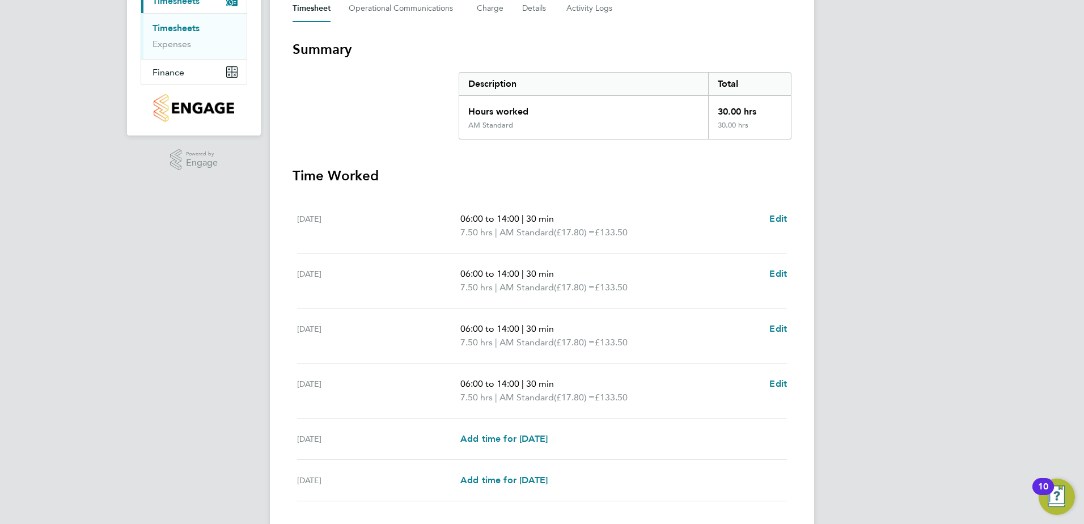
scroll to position [79, 0]
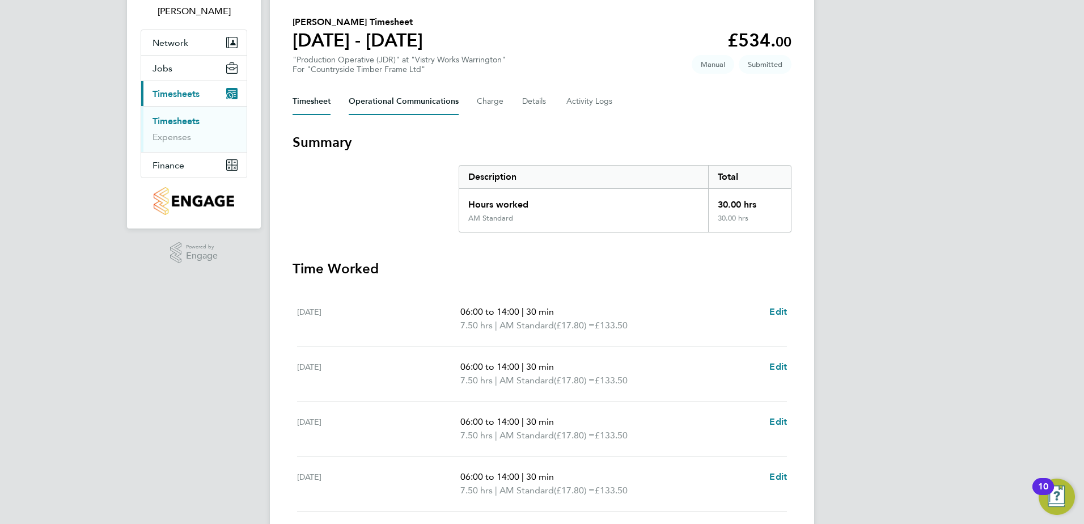
drag, startPoint x: 393, startPoint y: 99, endPoint x: 460, endPoint y: 137, distance: 77.7
click at [393, 99] on Communications-tab "Operational Communications" at bounding box center [404, 101] width 110 height 27
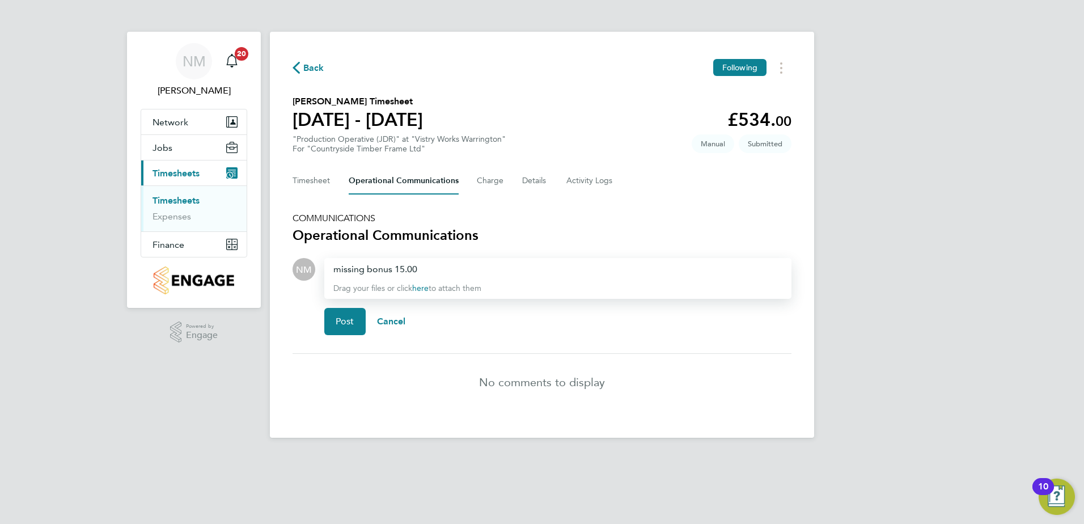
click at [393, 267] on div "missing bonus 15.00" at bounding box center [557, 269] width 449 height 14
click at [348, 323] on span "Post" at bounding box center [345, 321] width 19 height 11
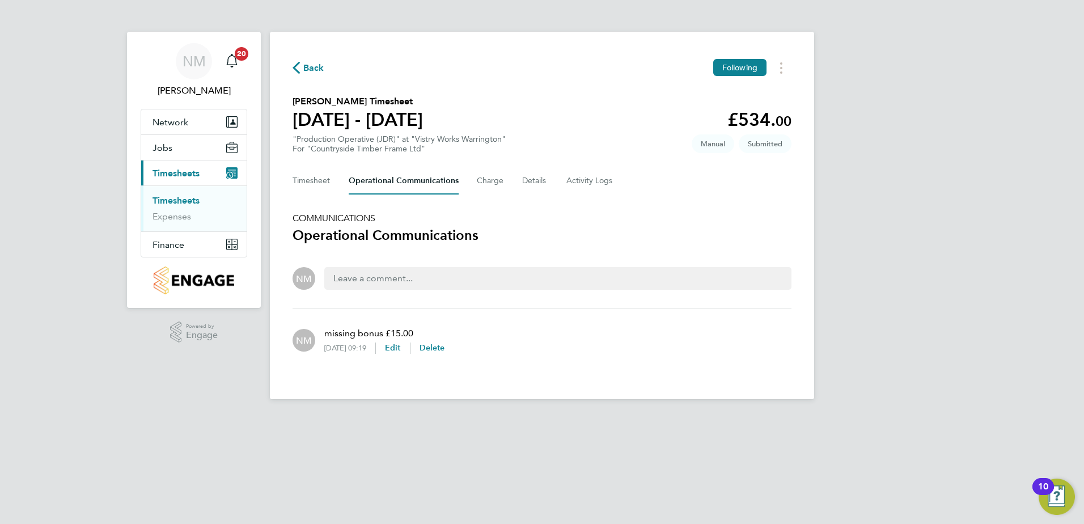
click at [307, 63] on span "Back" at bounding box center [313, 68] width 21 height 14
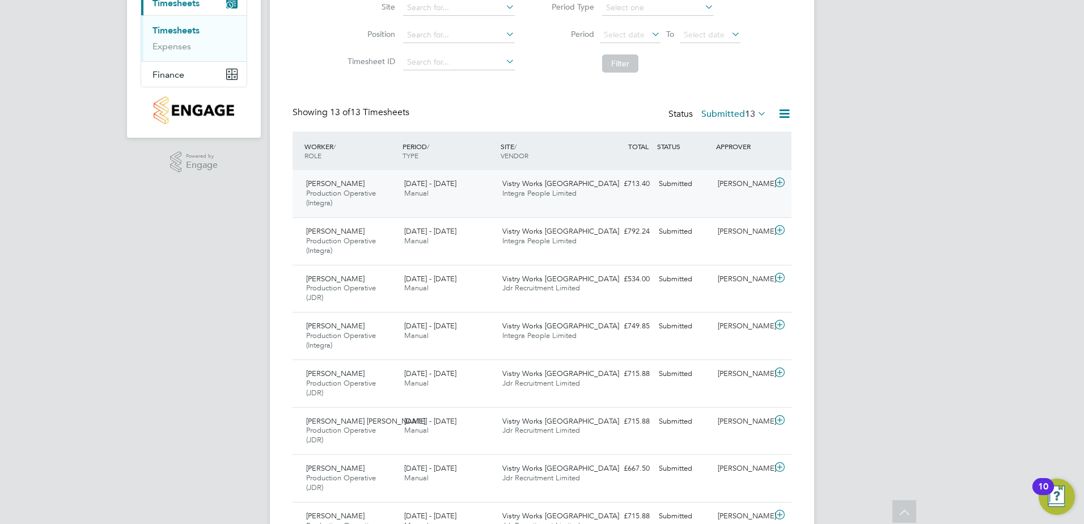
click at [778, 184] on icon at bounding box center [780, 182] width 14 height 9
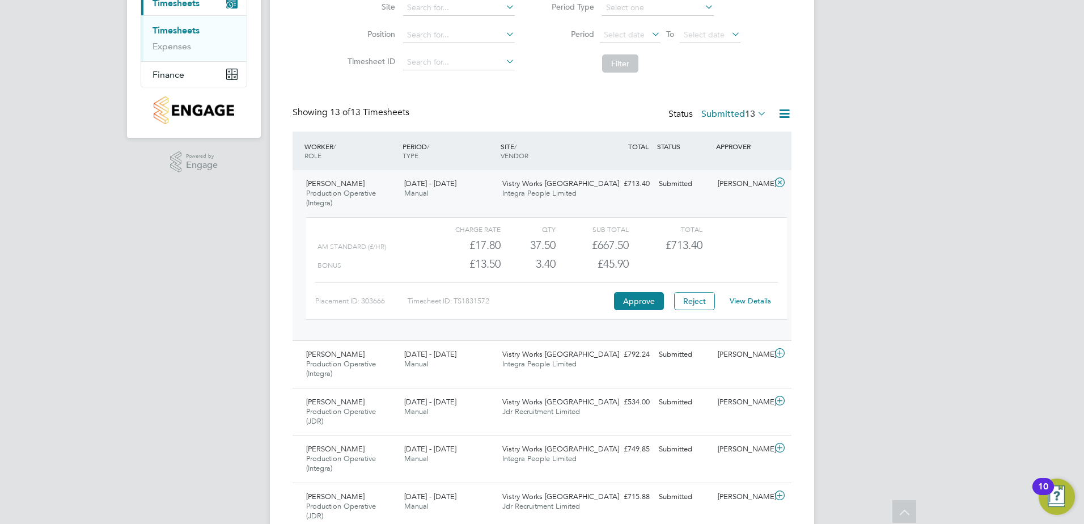
click at [748, 298] on link "View Details" at bounding box center [750, 301] width 41 height 10
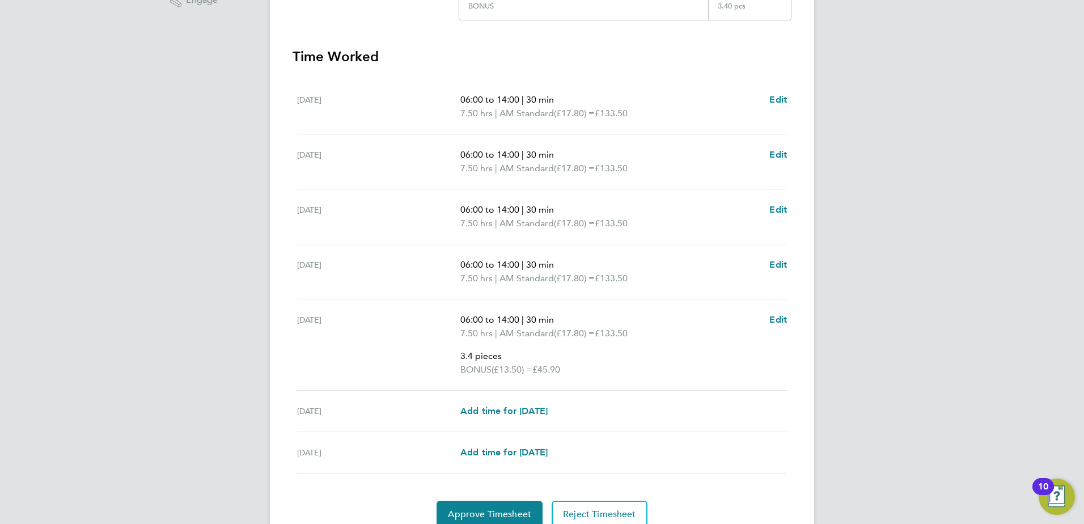
scroll to position [340, 0]
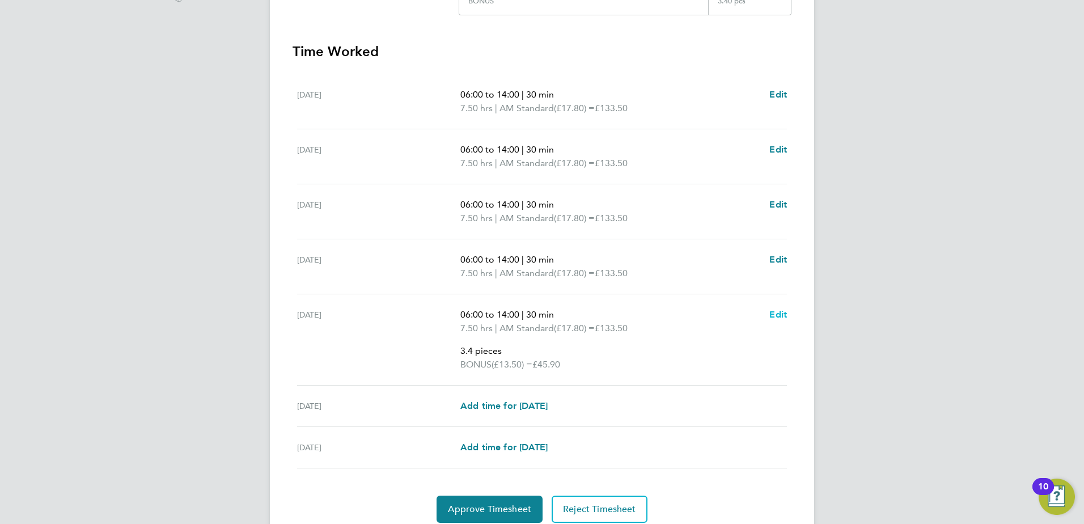
click at [777, 315] on span "Edit" at bounding box center [778, 314] width 18 height 11
select select "30"
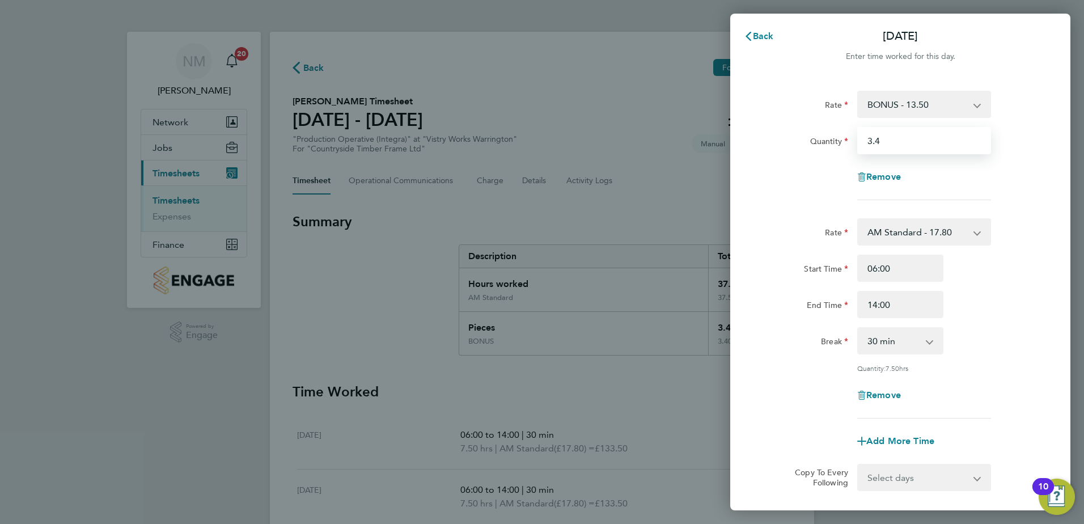
drag, startPoint x: 890, startPoint y: 145, endPoint x: 840, endPoint y: 140, distance: 50.7
click at [840, 140] on div "Quantity 3.4" at bounding box center [900, 140] width 286 height 27
type input "2.7"
click at [777, 182] on div "Remove" at bounding box center [900, 176] width 286 height 27
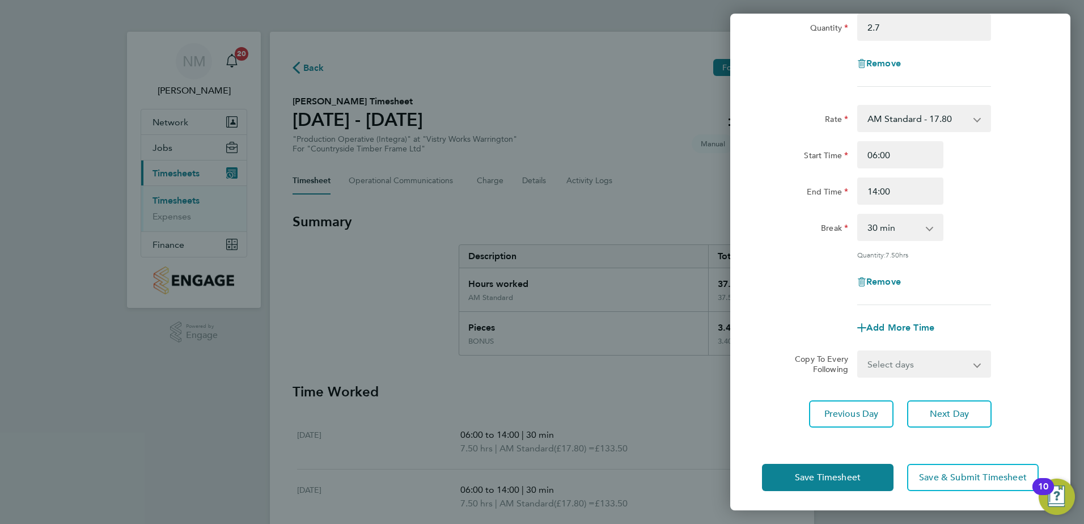
scroll to position [116, 0]
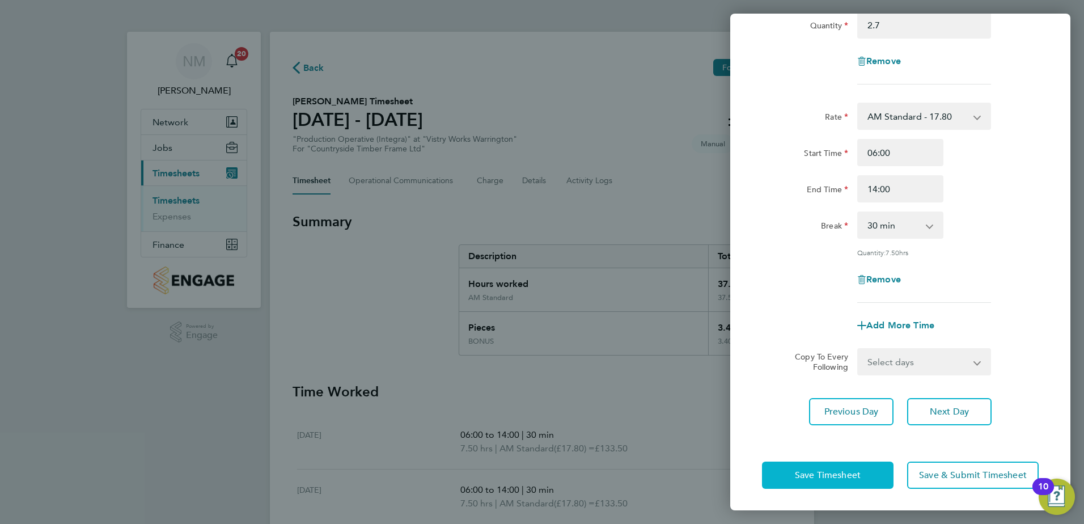
click at [811, 478] on span "Save Timesheet" at bounding box center [828, 474] width 66 height 11
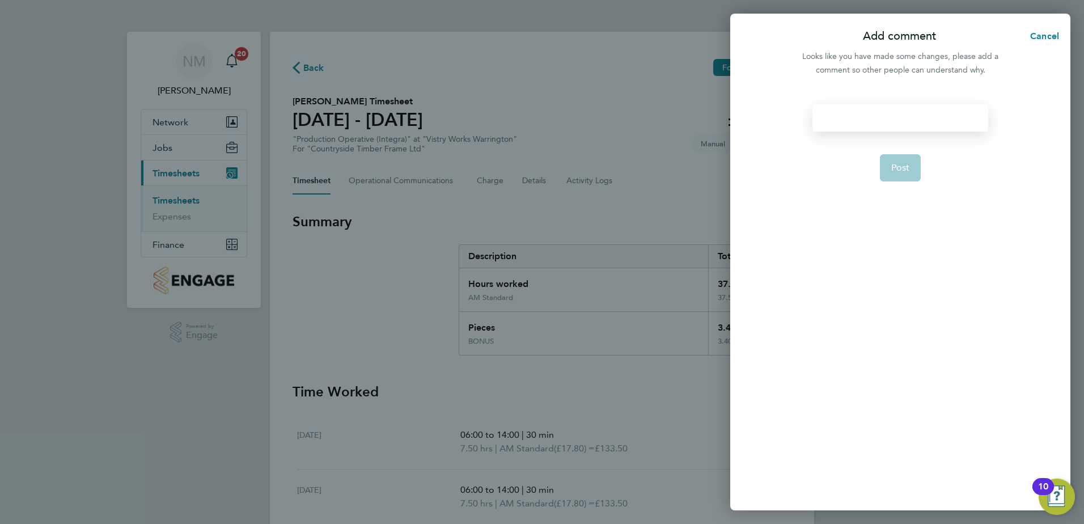
click at [878, 126] on div at bounding box center [899, 117] width 175 height 27
click at [909, 168] on span "Post" at bounding box center [900, 167] width 19 height 11
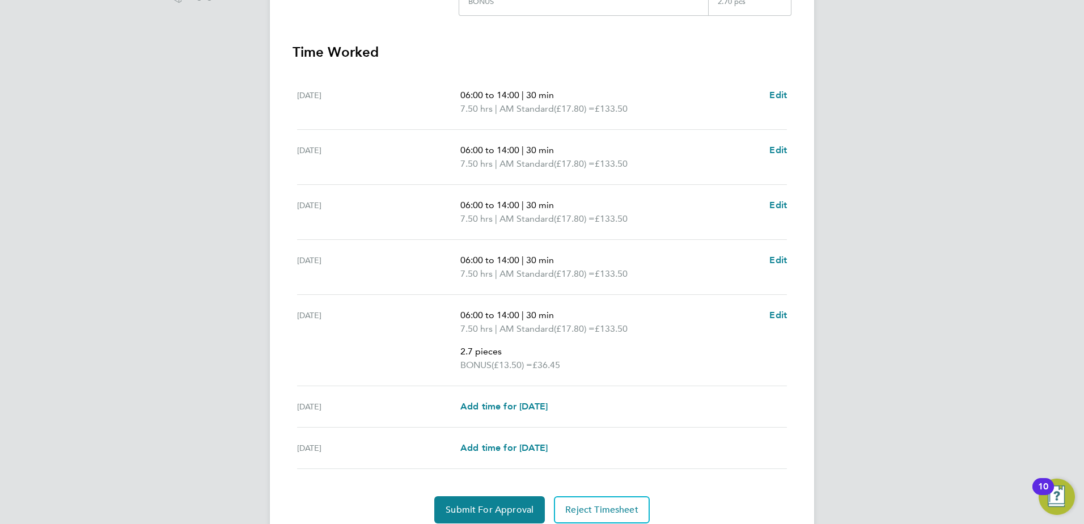
scroll to position [340, 0]
click at [459, 502] on button "Submit For Approval" at bounding box center [489, 508] width 111 height 27
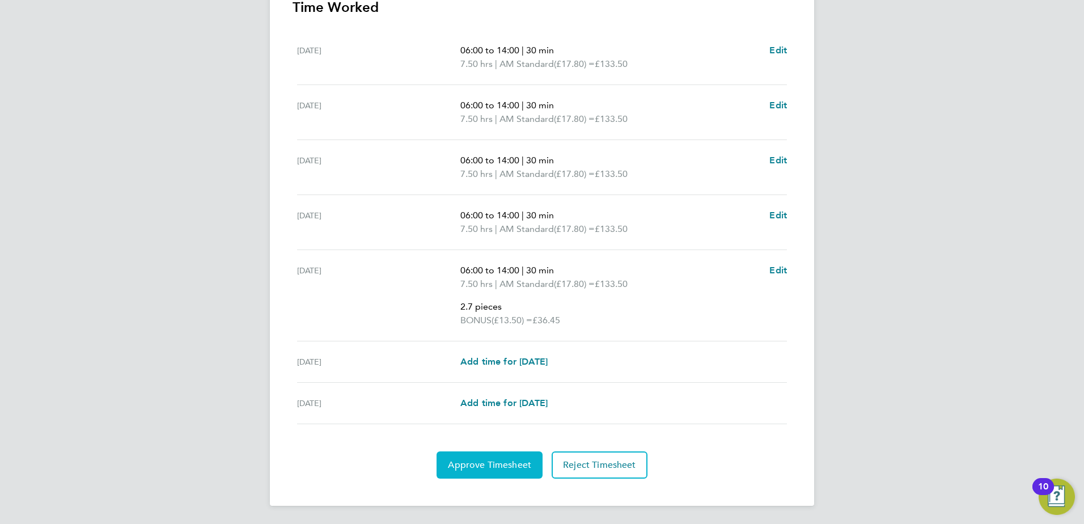
drag, startPoint x: 512, startPoint y: 471, endPoint x: 513, endPoint y: 465, distance: 6.3
click at [512, 469] on button "Approve Timesheet" at bounding box center [490, 464] width 106 height 27
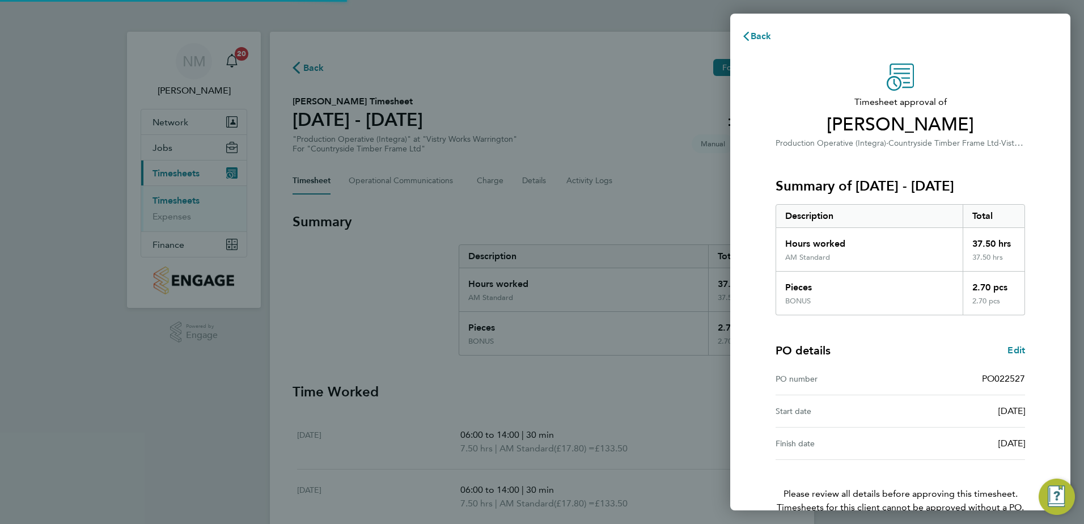
scroll to position [63, 0]
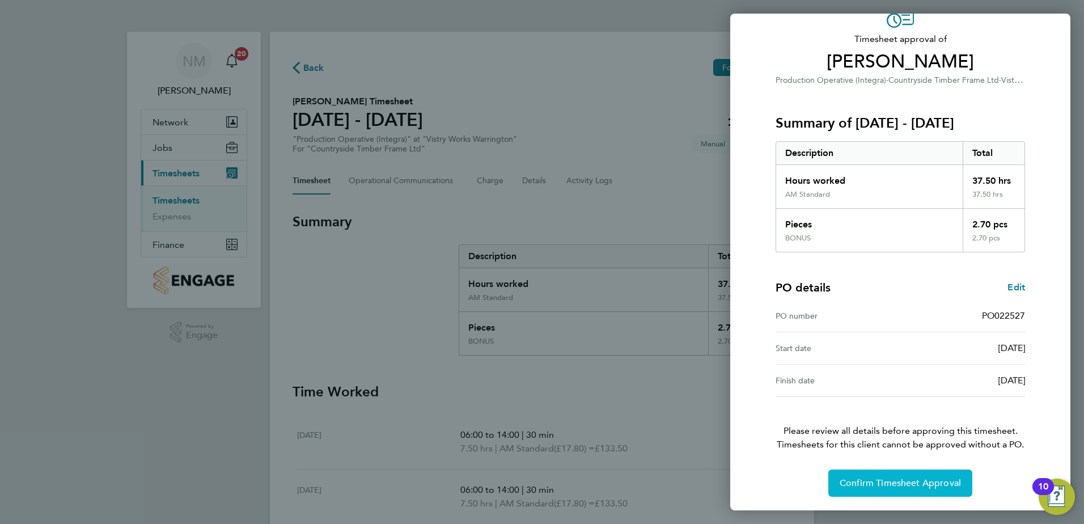
click at [900, 491] on button "Confirm Timesheet Approval" at bounding box center [900, 482] width 144 height 27
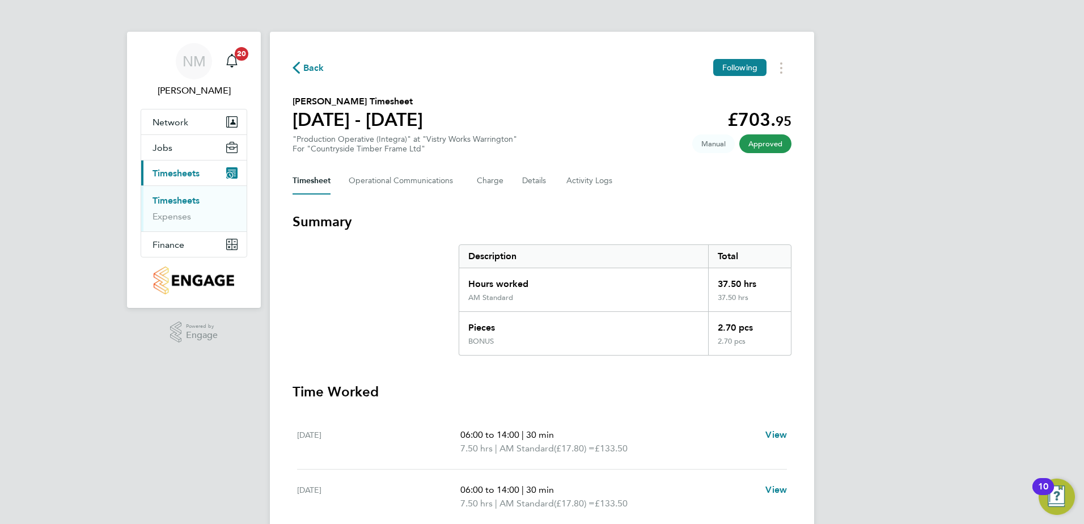
click at [312, 67] on span "Back" at bounding box center [313, 68] width 21 height 14
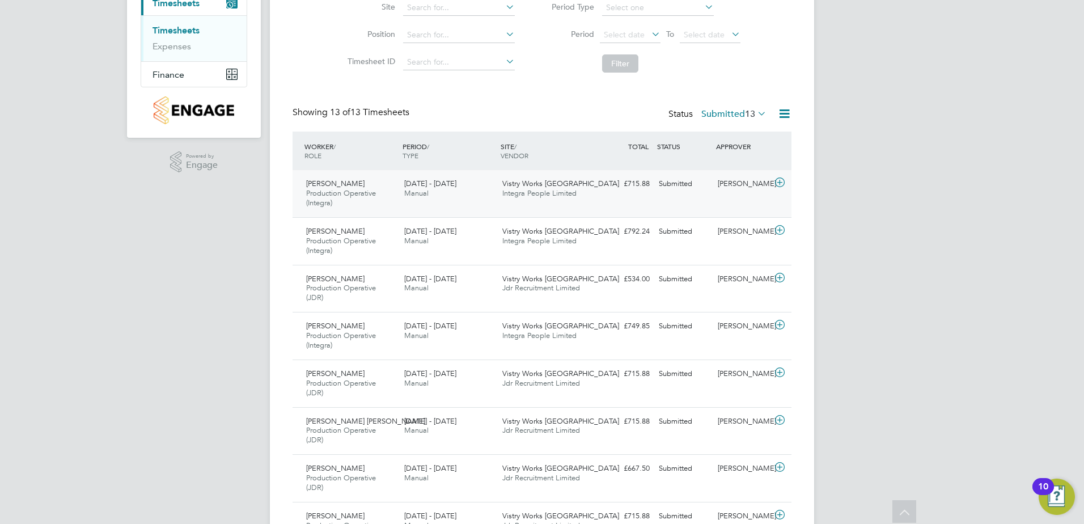
click at [781, 180] on icon at bounding box center [780, 182] width 14 height 9
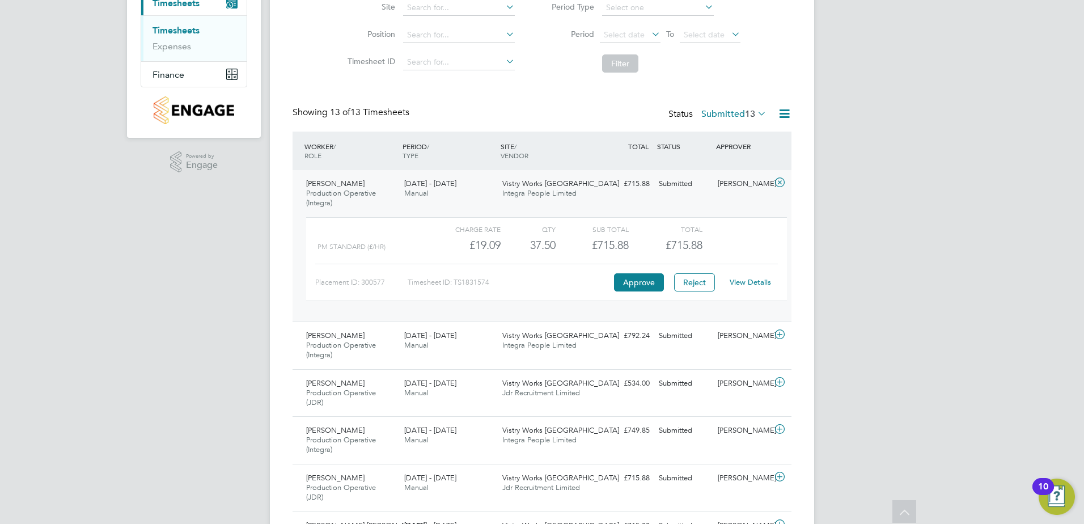
click at [751, 282] on link "View Details" at bounding box center [750, 282] width 41 height 10
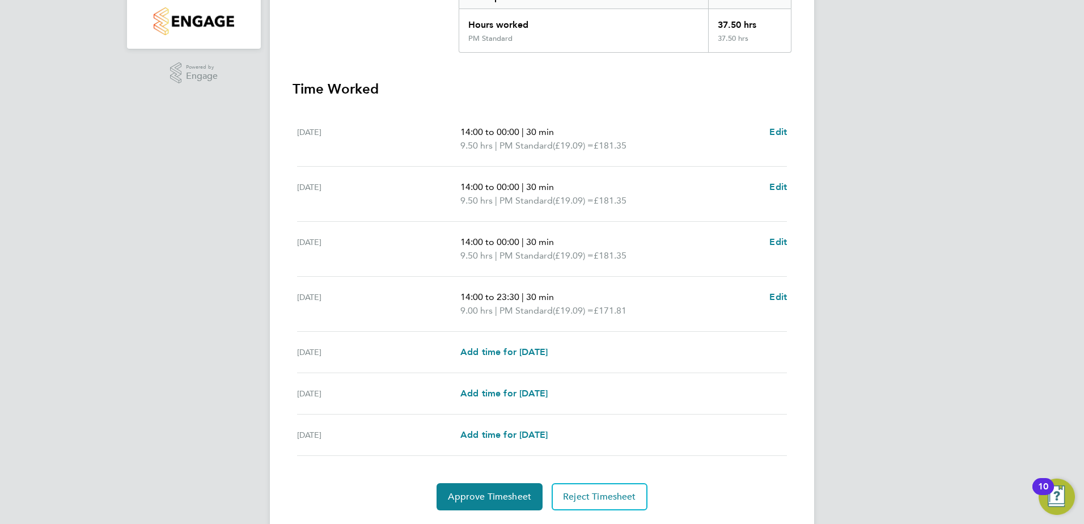
scroll to position [291, 0]
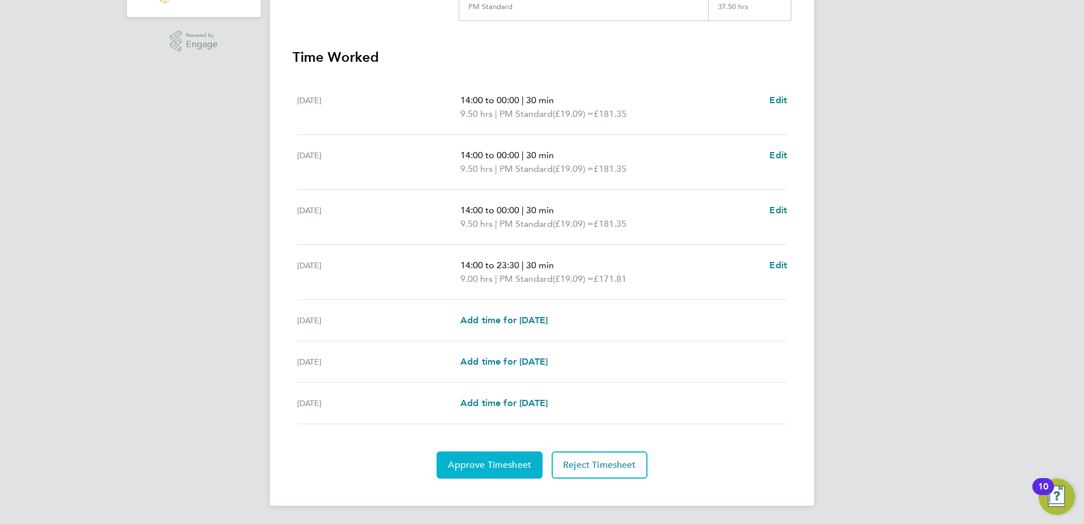
drag, startPoint x: 485, startPoint y: 457, endPoint x: 529, endPoint y: 434, distance: 49.5
click at [486, 458] on button "Approve Timesheet" at bounding box center [490, 464] width 106 height 27
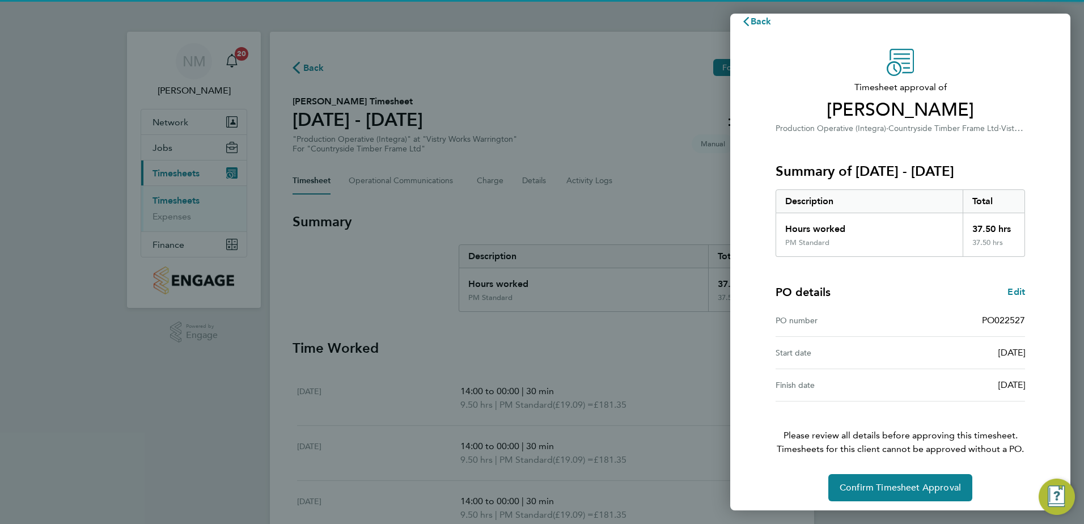
scroll to position [19, 0]
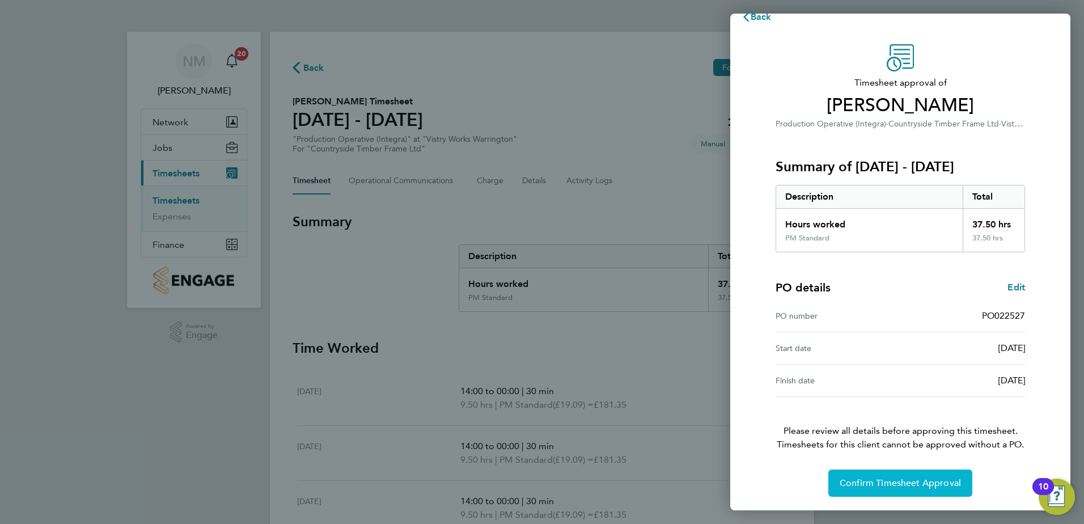
click at [870, 493] on button "Confirm Timesheet Approval" at bounding box center [900, 482] width 144 height 27
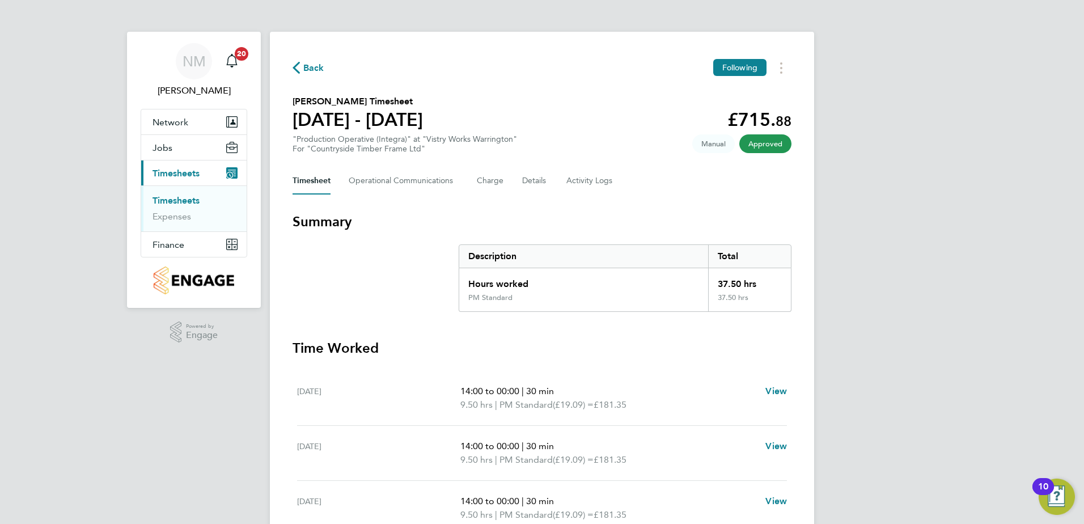
click at [306, 66] on span "Back" at bounding box center [309, 67] width 32 height 11
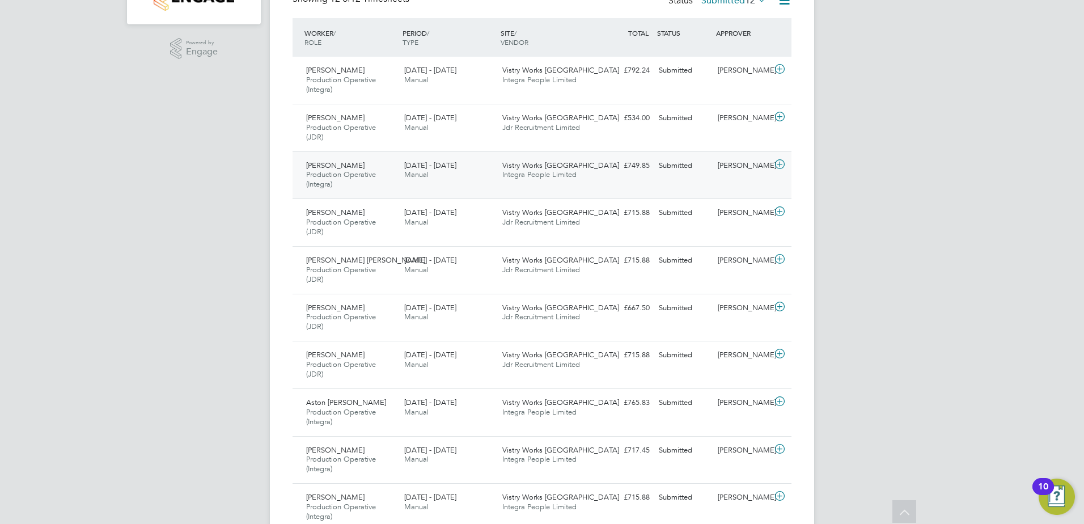
click at [774, 161] on icon at bounding box center [780, 164] width 14 height 9
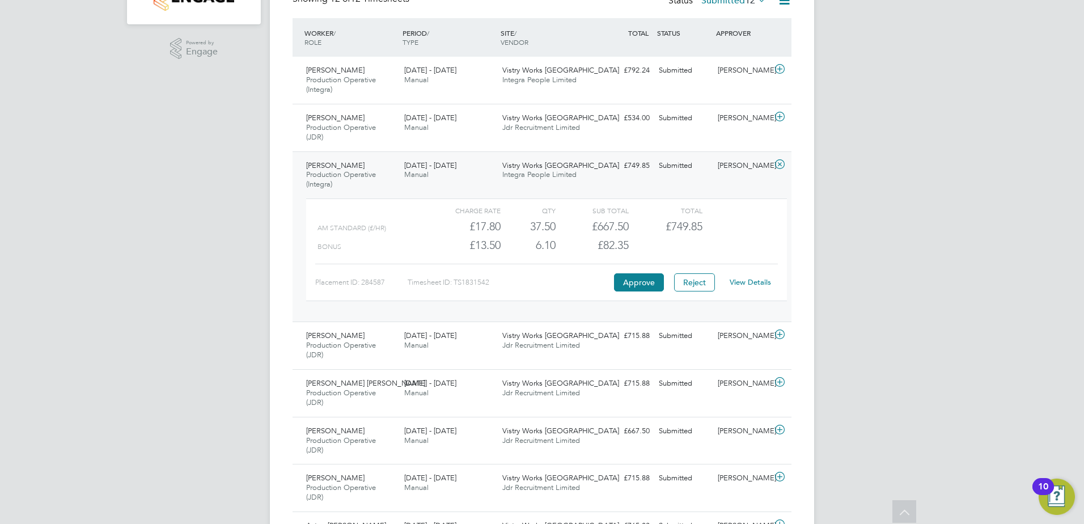
click at [751, 279] on link "View Details" at bounding box center [750, 282] width 41 height 10
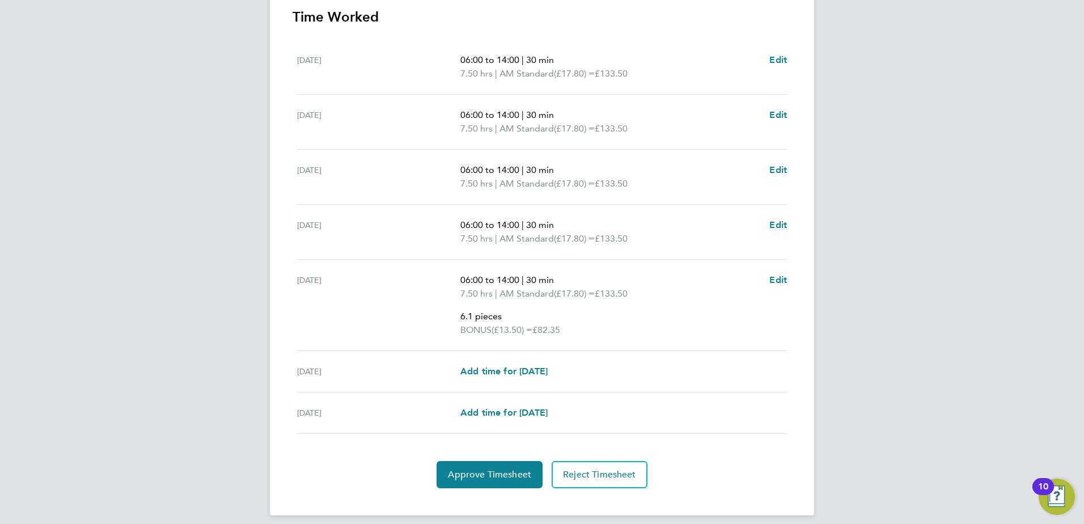
scroll to position [384, 0]
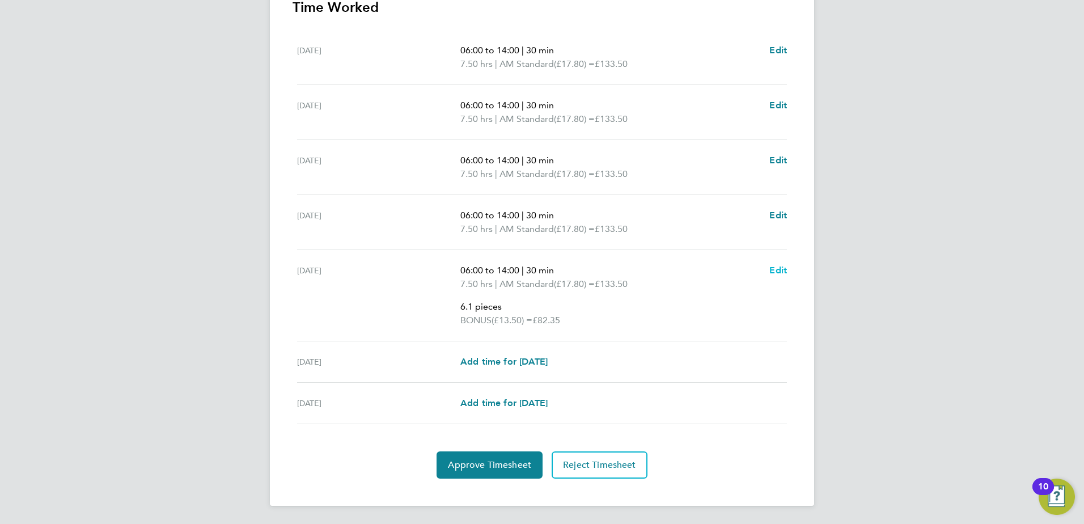
click at [774, 267] on span "Edit" at bounding box center [778, 270] width 18 height 11
select select "30"
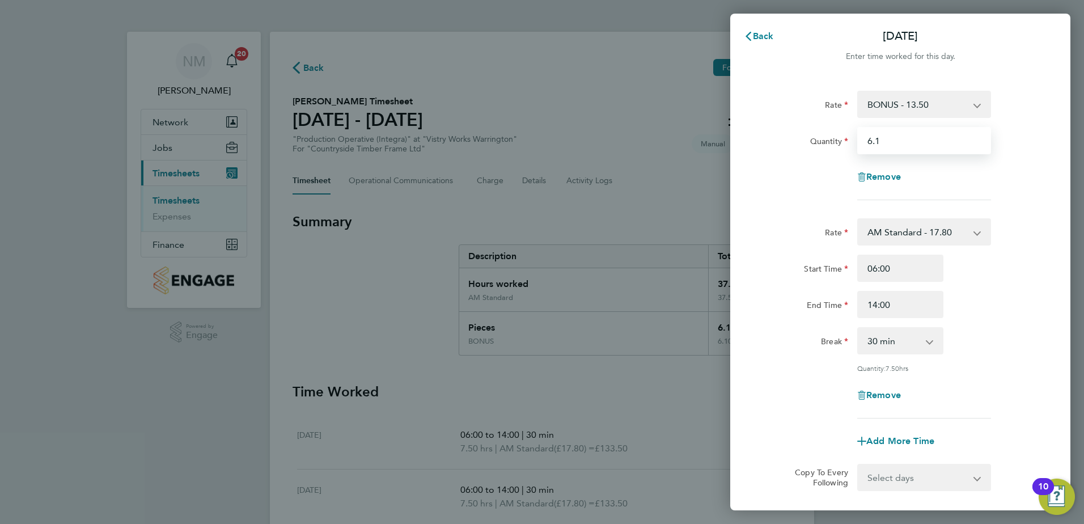
drag, startPoint x: 882, startPoint y: 139, endPoint x: 860, endPoint y: 137, distance: 21.6
click at [860, 137] on input "6.1" at bounding box center [924, 140] width 134 height 27
type input "4.9"
click at [798, 174] on div "Remove" at bounding box center [900, 176] width 286 height 27
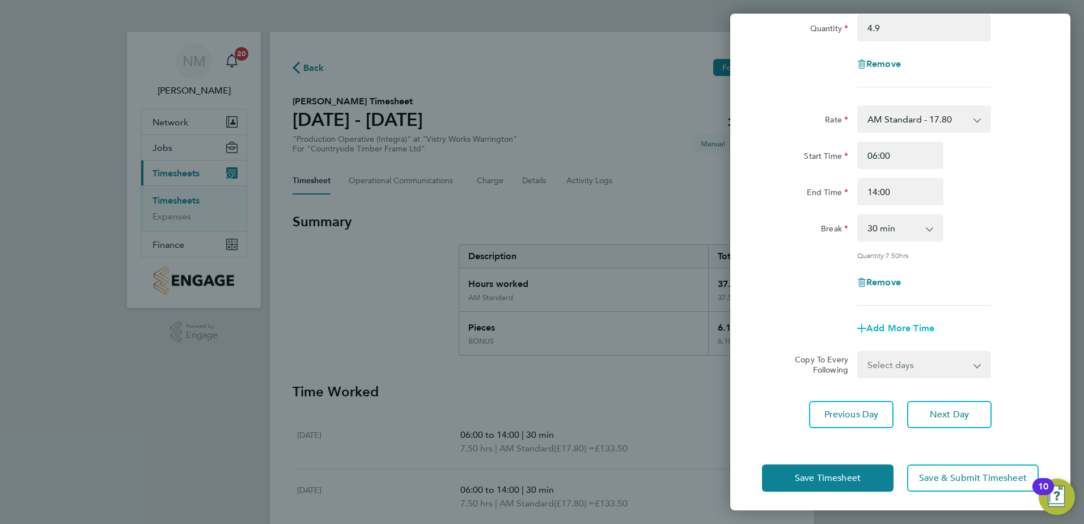
scroll to position [113, 0]
click at [816, 474] on span "Save Timesheet" at bounding box center [828, 477] width 66 height 11
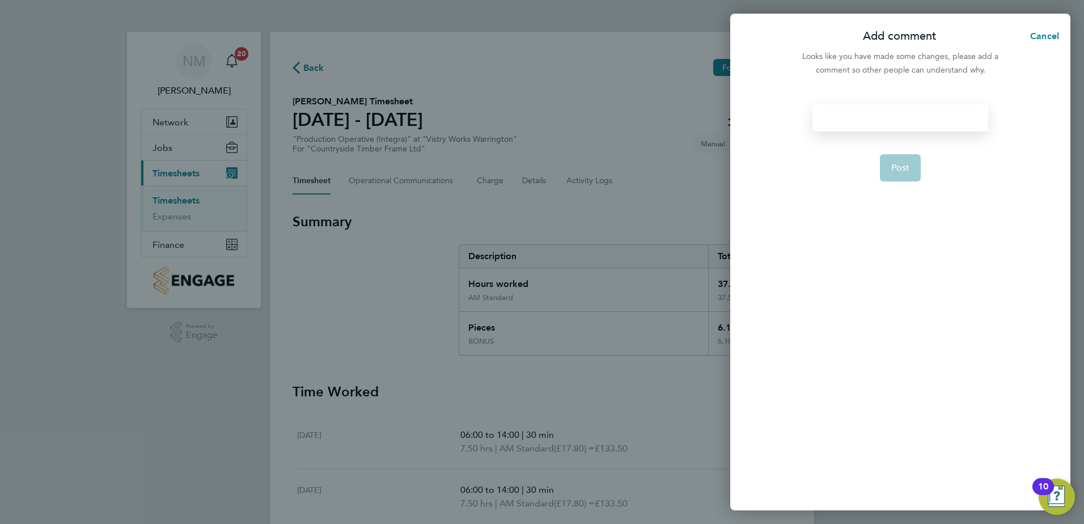
click at [872, 117] on div at bounding box center [899, 117] width 175 height 27
click at [906, 164] on span "Post" at bounding box center [900, 167] width 19 height 11
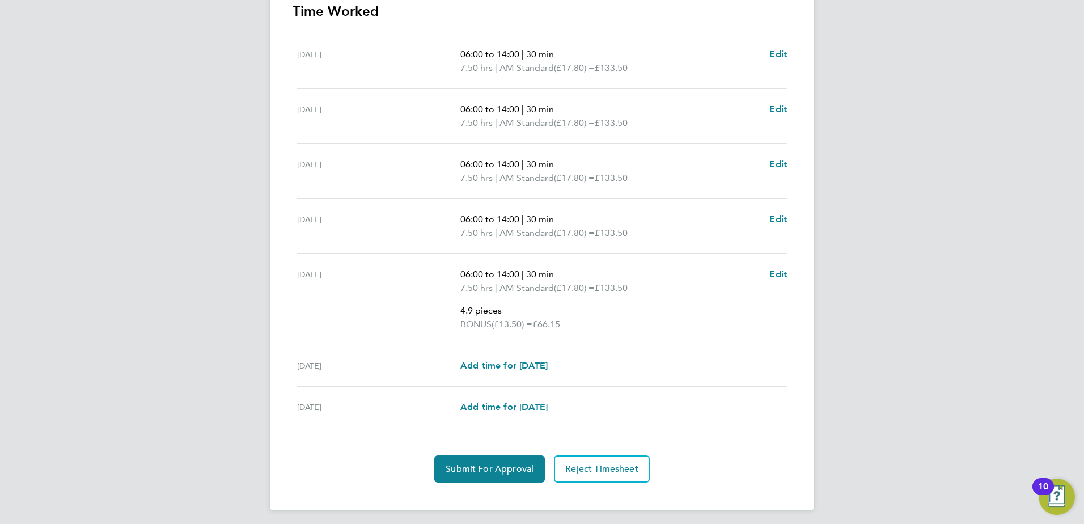
scroll to position [384, 0]
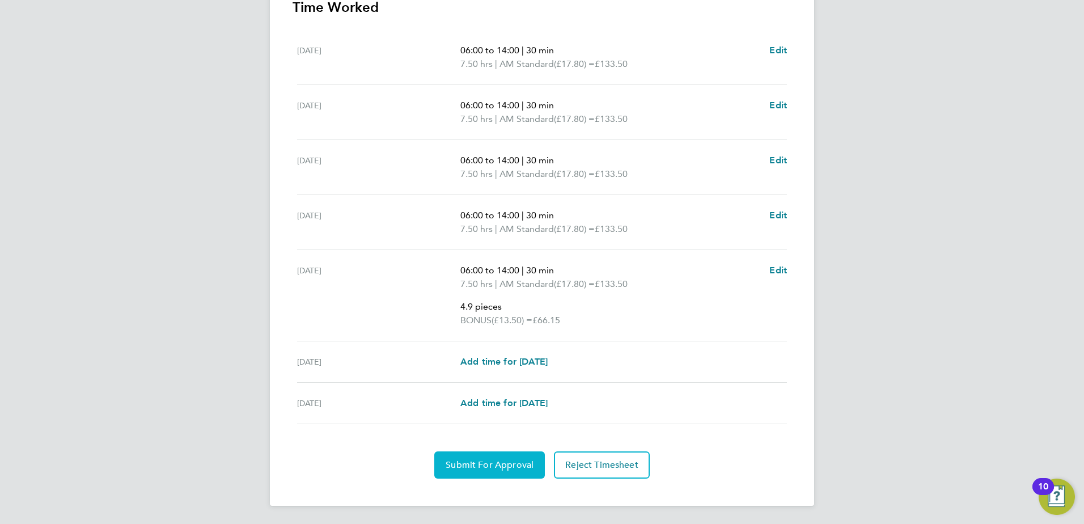
click at [511, 458] on button "Submit For Approval" at bounding box center [489, 464] width 111 height 27
drag, startPoint x: 474, startPoint y: 461, endPoint x: 498, endPoint y: 451, distance: 26.7
click at [476, 461] on span "Approve Timesheet" at bounding box center [489, 464] width 83 height 11
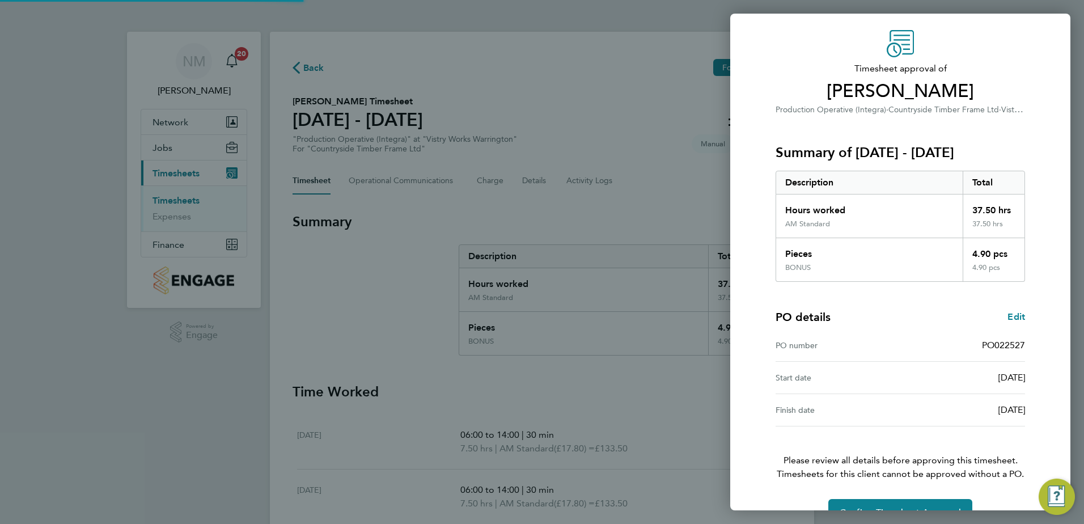
scroll to position [63, 0]
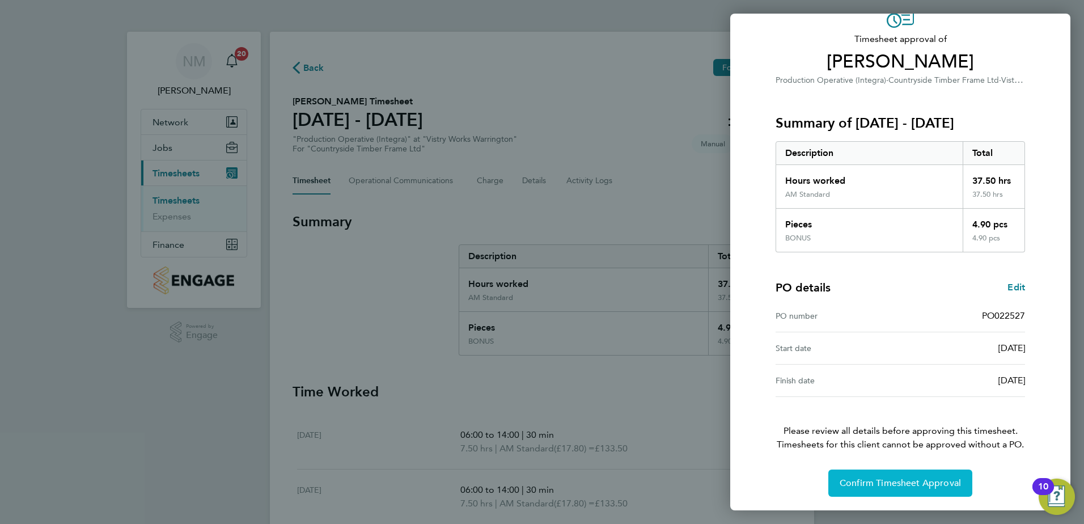
click at [910, 480] on span "Confirm Timesheet Approval" at bounding box center [900, 482] width 121 height 11
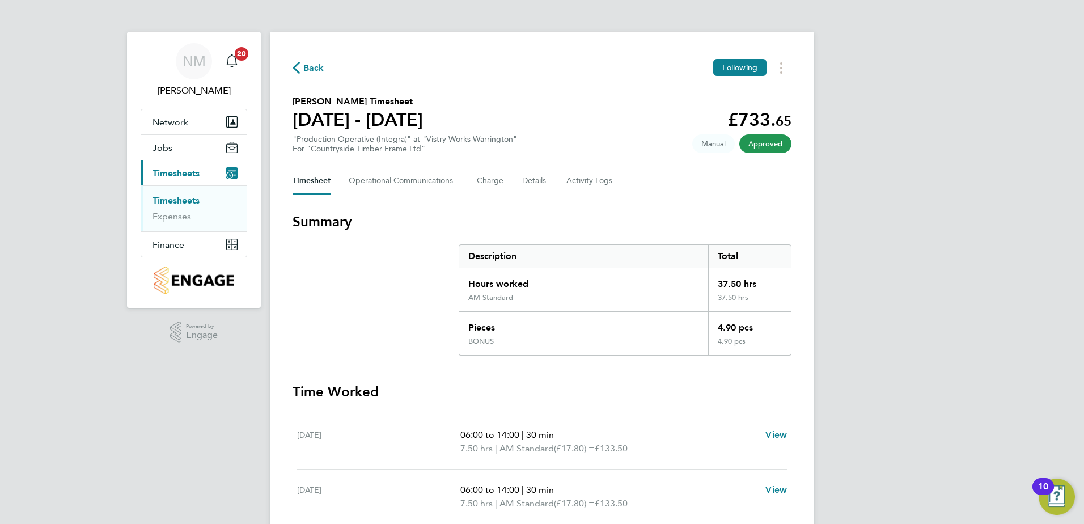
drag, startPoint x: 320, startPoint y: 68, endPoint x: 310, endPoint y: 61, distance: 12.3
click at [310, 61] on div "Back Following" at bounding box center [542, 68] width 499 height 18
click at [308, 61] on span "Back" at bounding box center [313, 68] width 21 height 14
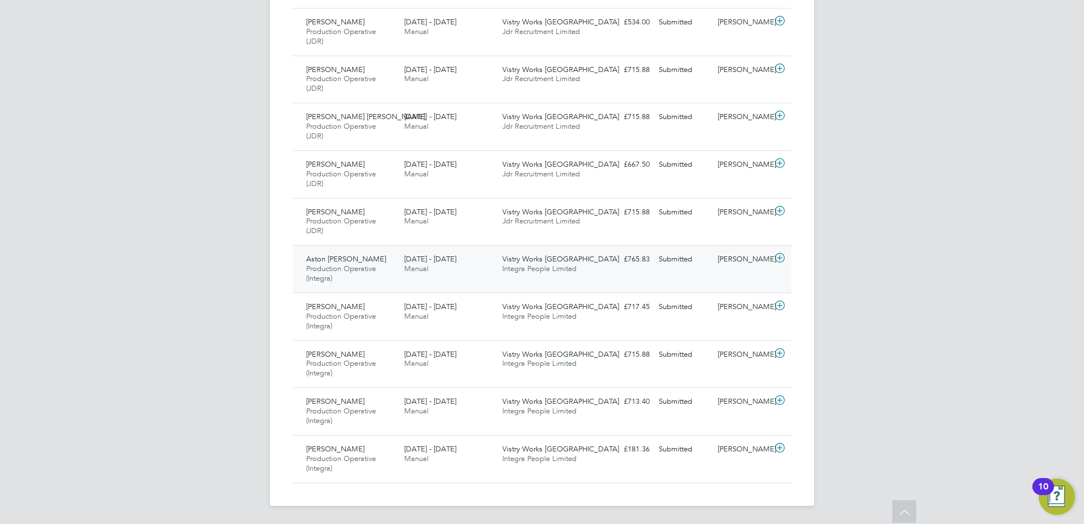
click at [781, 259] on icon at bounding box center [780, 257] width 14 height 9
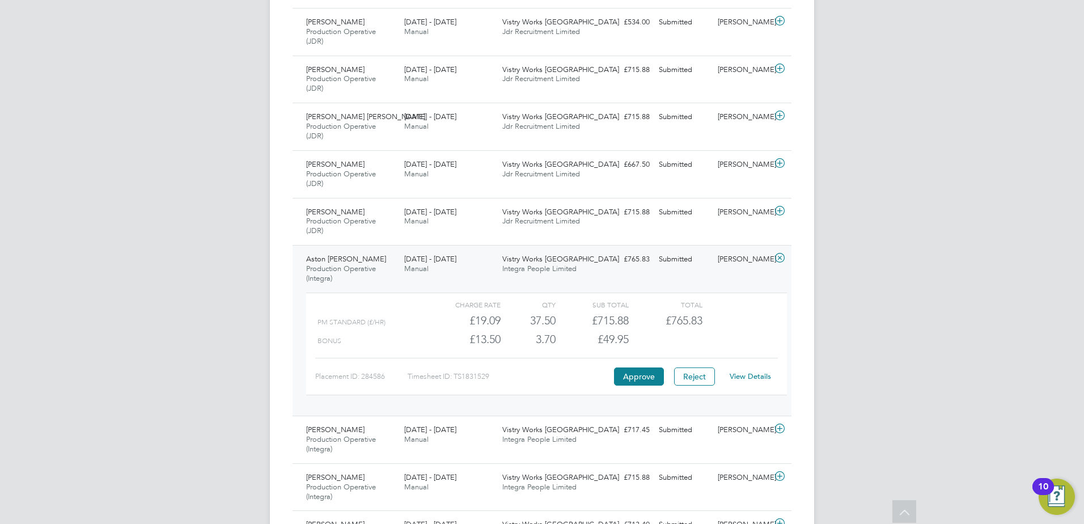
click at [752, 370] on div "View Details" at bounding box center [750, 376] width 56 height 18
click at [752, 373] on link "View Details" at bounding box center [750, 376] width 41 height 10
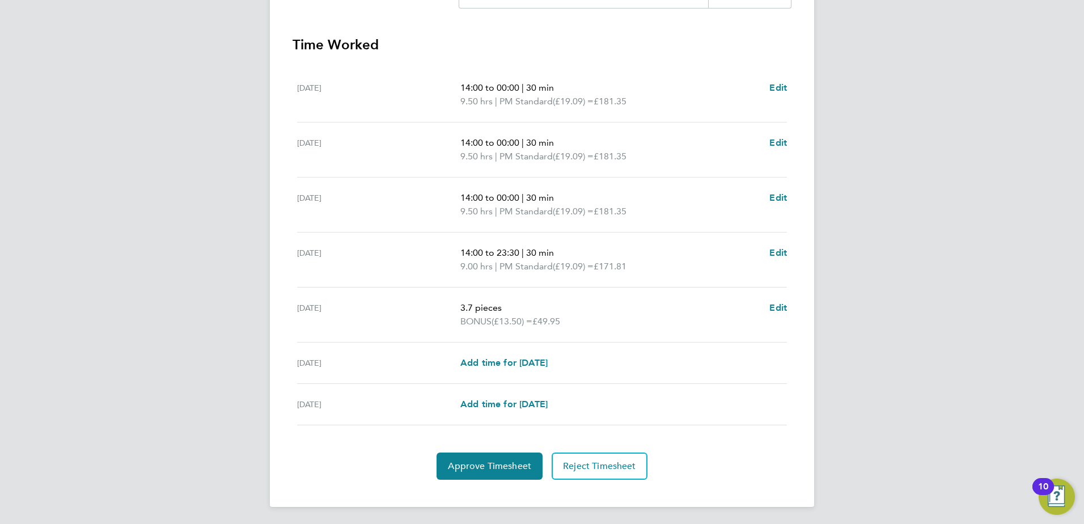
scroll to position [348, 0]
drag, startPoint x: 504, startPoint y: 457, endPoint x: 511, endPoint y: 453, distance: 7.9
click at [504, 457] on button "Approve Timesheet" at bounding box center [490, 464] width 106 height 27
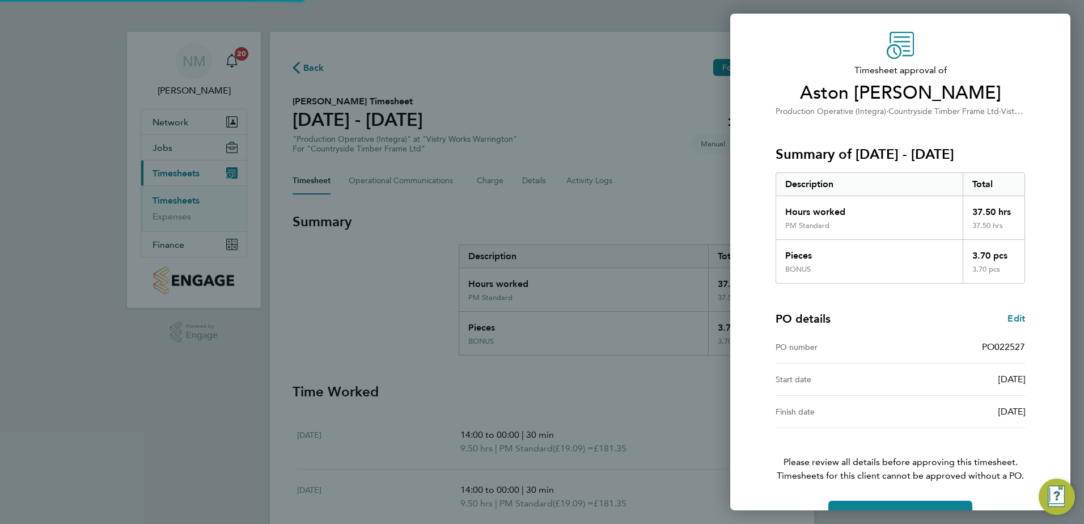
scroll to position [63, 0]
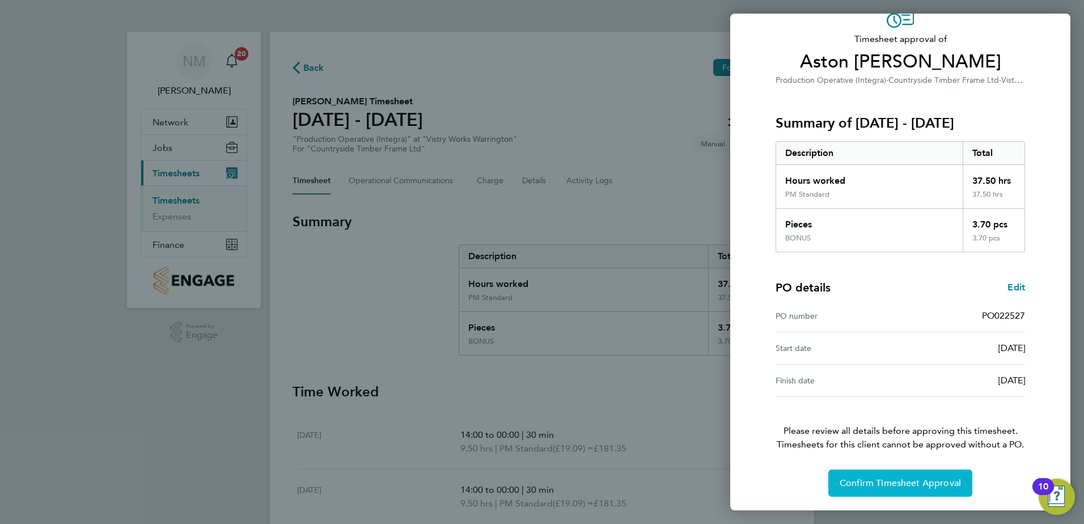
click at [878, 479] on span "Confirm Timesheet Approval" at bounding box center [900, 482] width 121 height 11
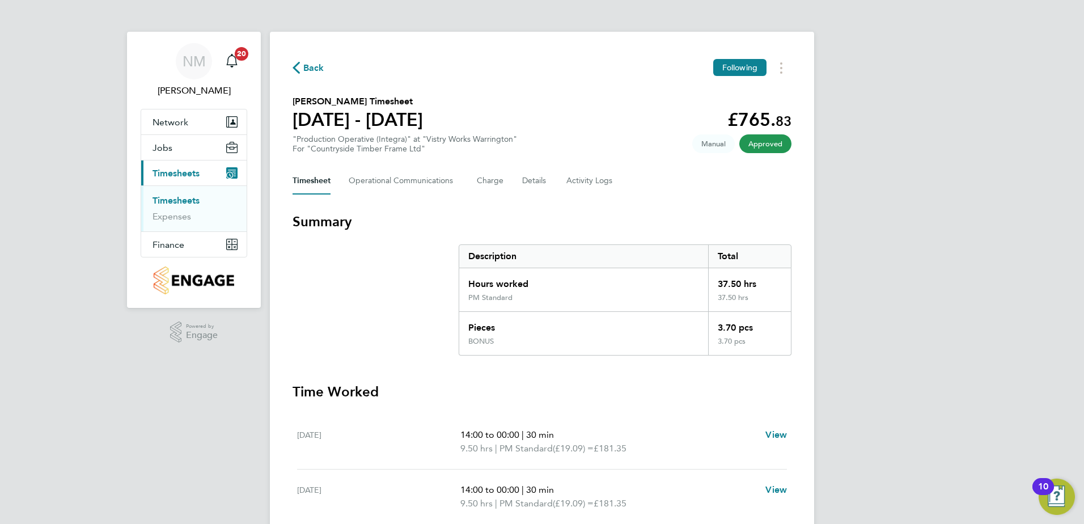
click at [300, 66] on span "Back" at bounding box center [309, 67] width 32 height 11
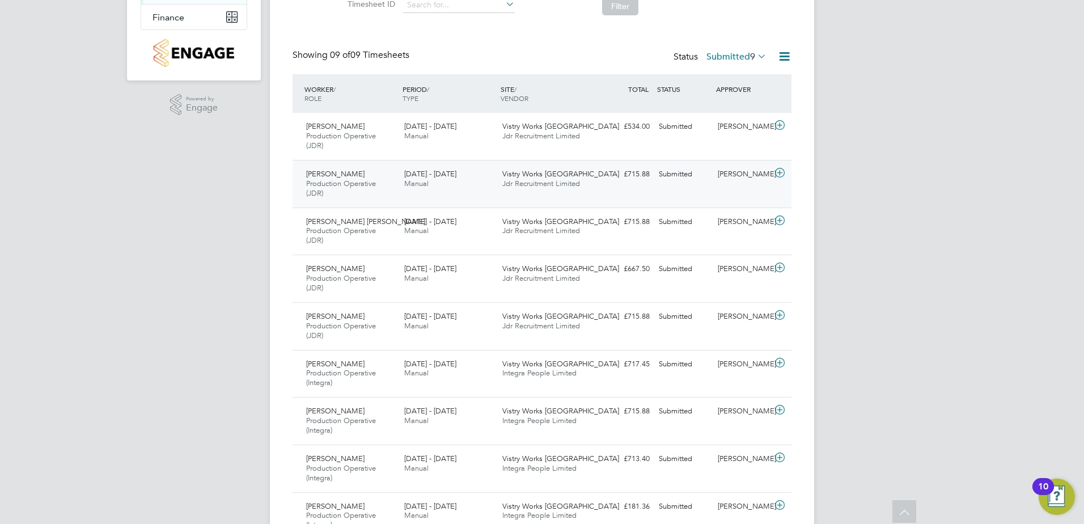
click at [780, 171] on icon at bounding box center [780, 172] width 14 height 9
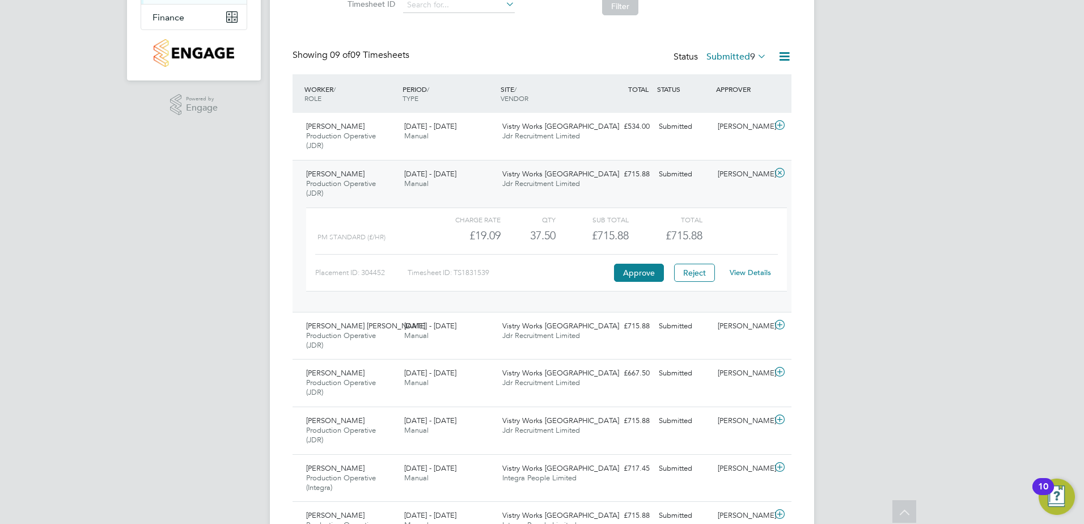
click at [760, 273] on link "View Details" at bounding box center [750, 273] width 41 height 10
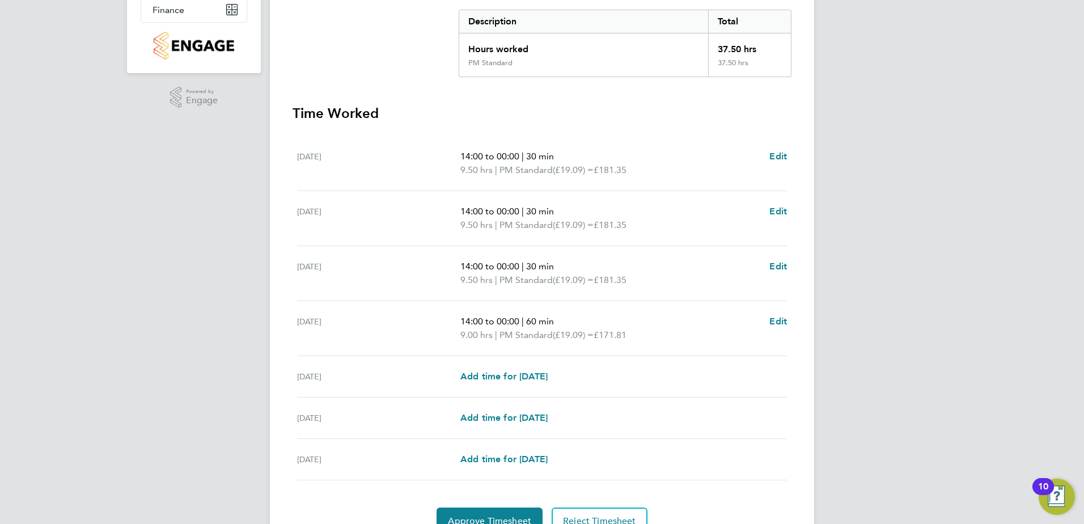
scroll to position [291, 0]
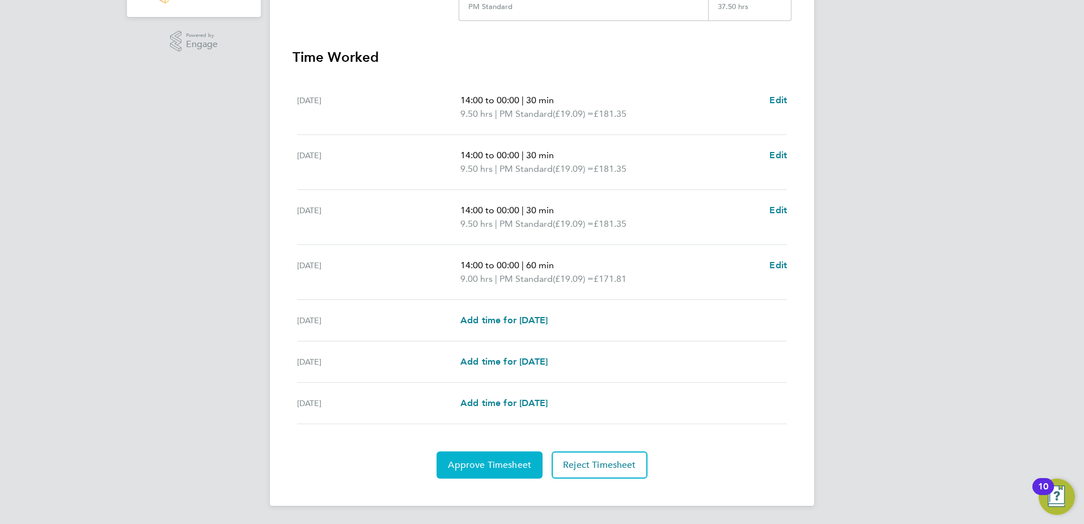
click at [490, 474] on button "Approve Timesheet" at bounding box center [490, 464] width 106 height 27
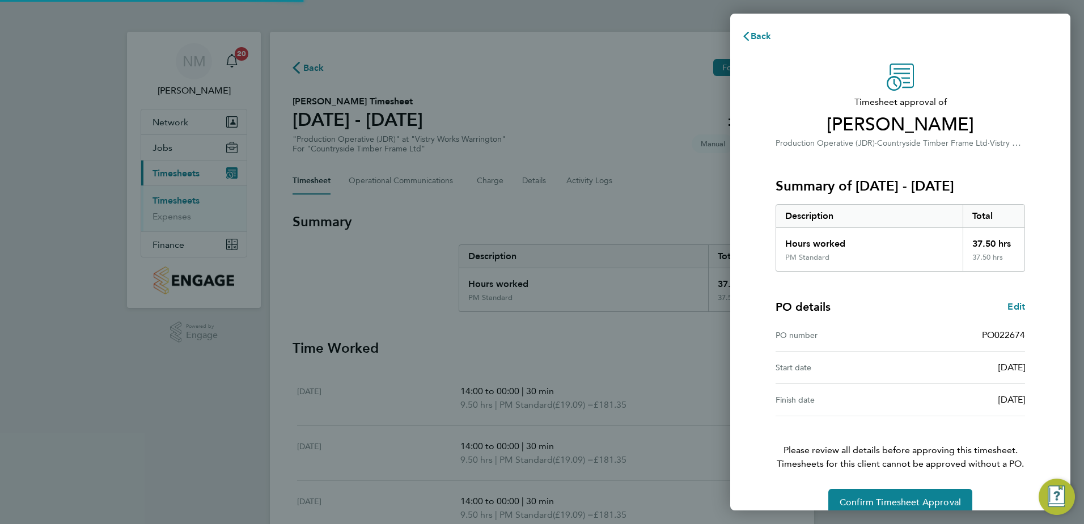
scroll to position [19, 0]
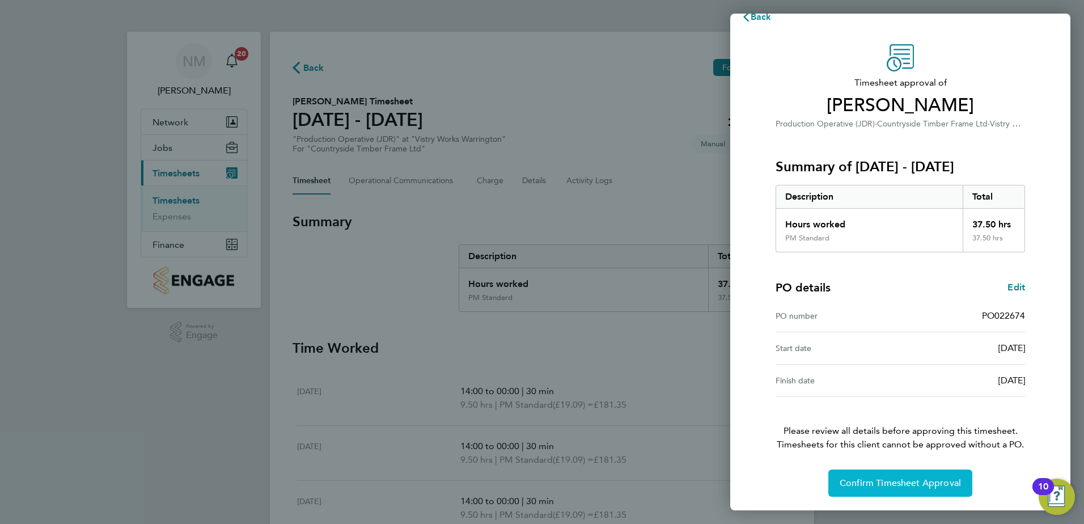
click at [882, 488] on span "Confirm Timesheet Approval" at bounding box center [900, 482] width 121 height 11
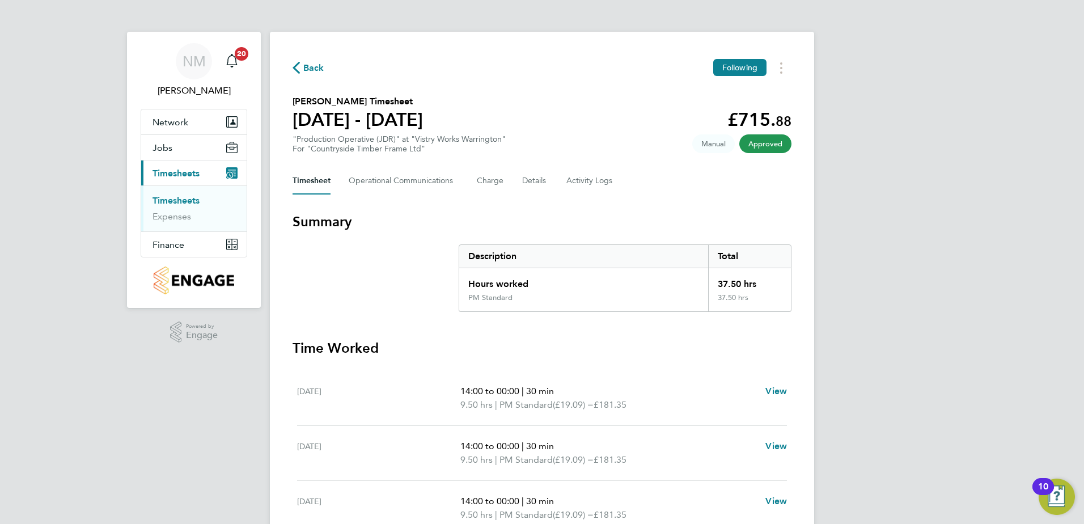
click at [295, 67] on icon "button" at bounding box center [296, 68] width 7 height 12
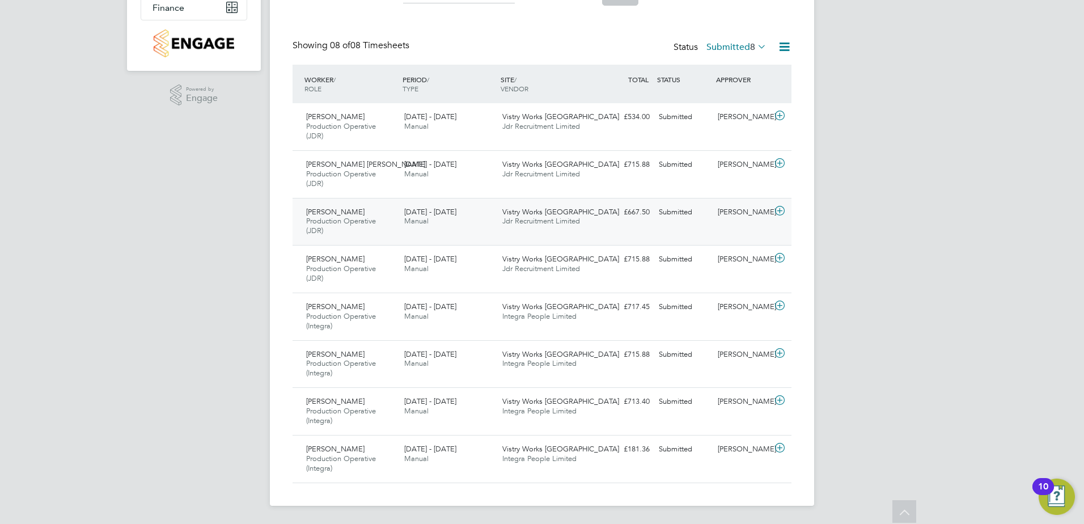
click at [777, 206] on icon at bounding box center [780, 210] width 14 height 9
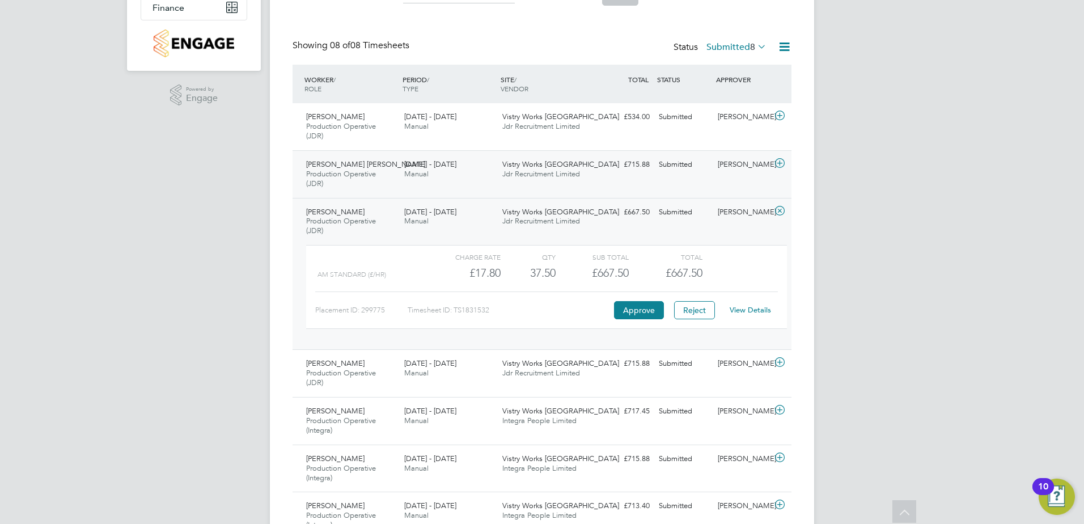
click at [782, 162] on icon at bounding box center [780, 163] width 14 height 9
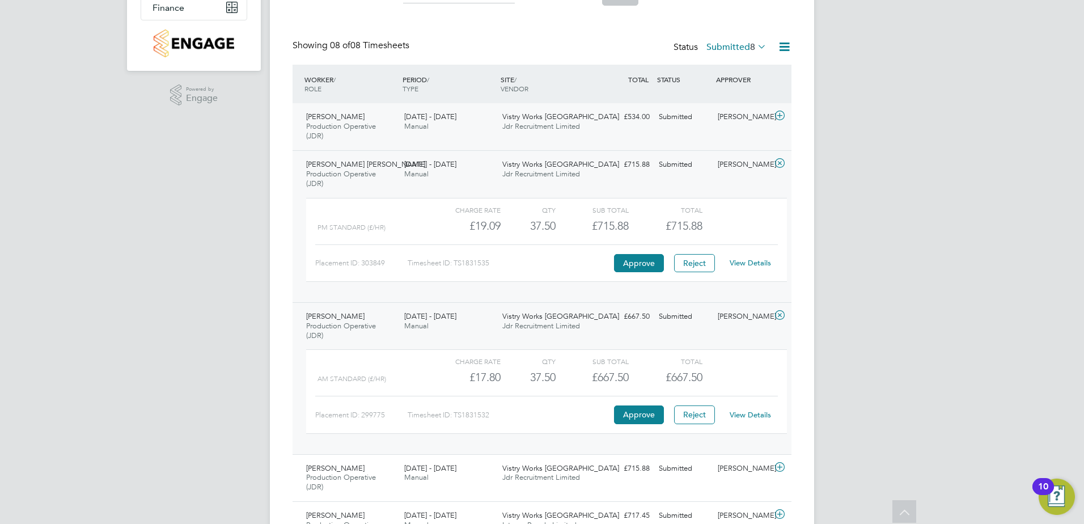
click at [785, 115] on icon at bounding box center [780, 115] width 14 height 9
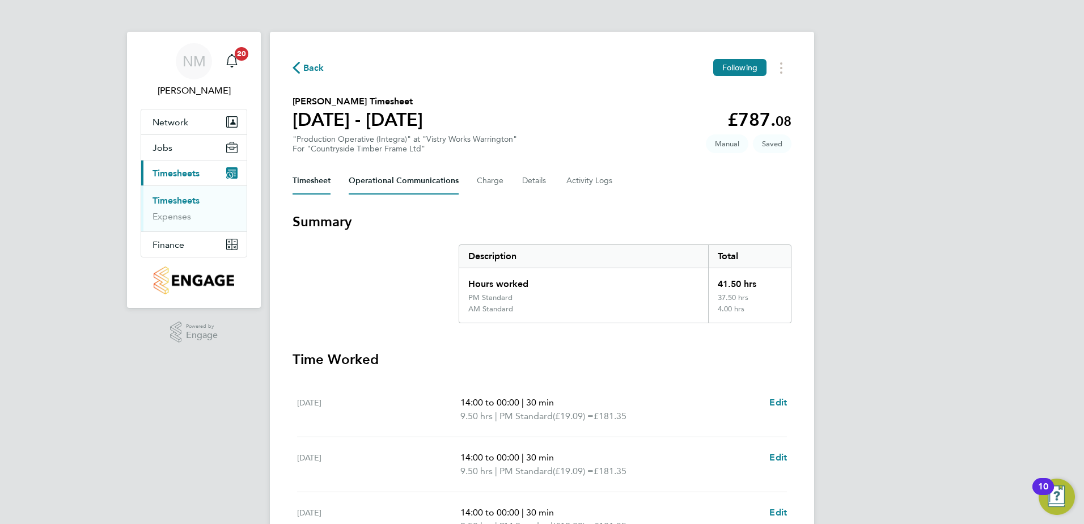
click at [388, 173] on Communications-tab "Operational Communications" at bounding box center [404, 180] width 110 height 27
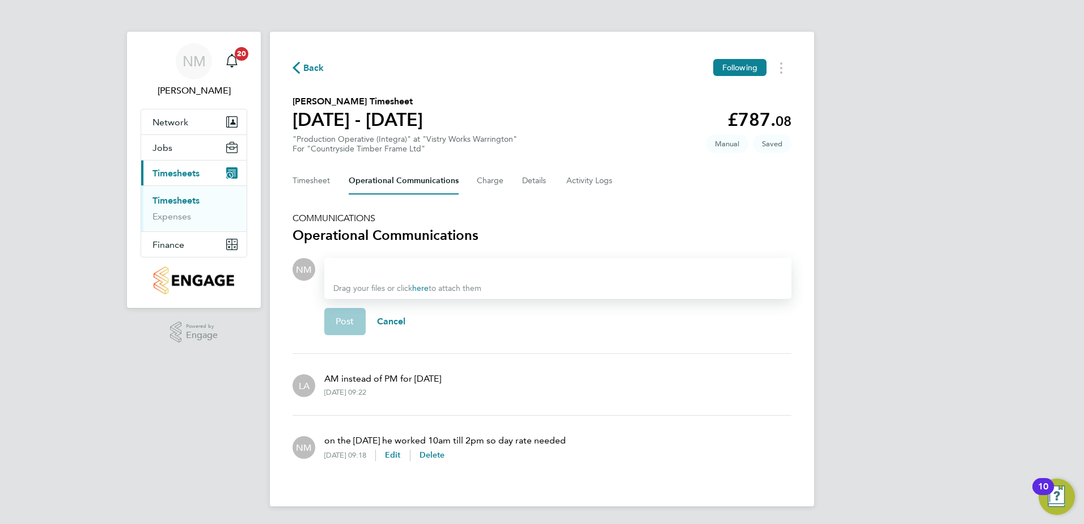
click at [384, 266] on div at bounding box center [557, 269] width 449 height 14
click at [341, 323] on span "Post" at bounding box center [345, 321] width 19 height 11
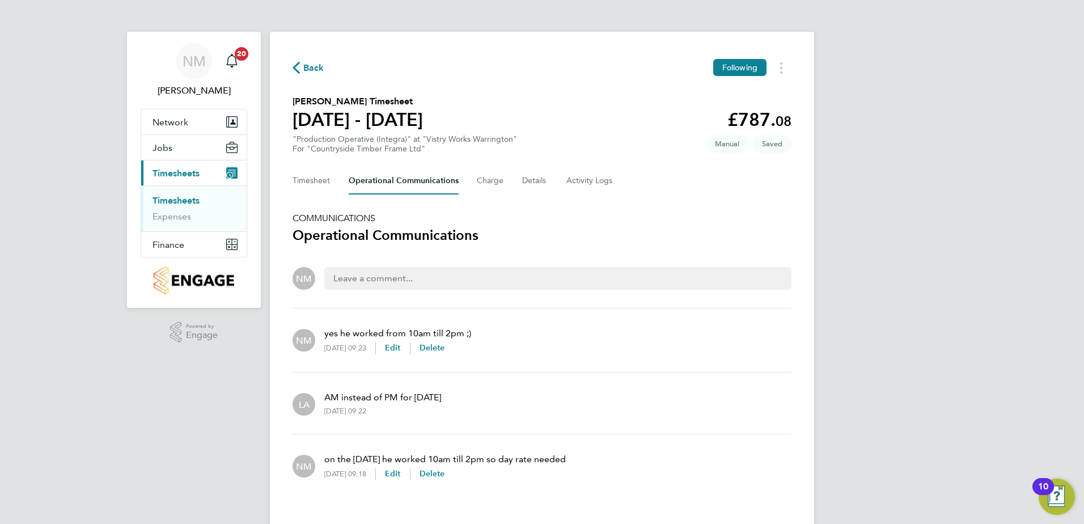
click at [304, 61] on button "Back" at bounding box center [309, 68] width 32 height 14
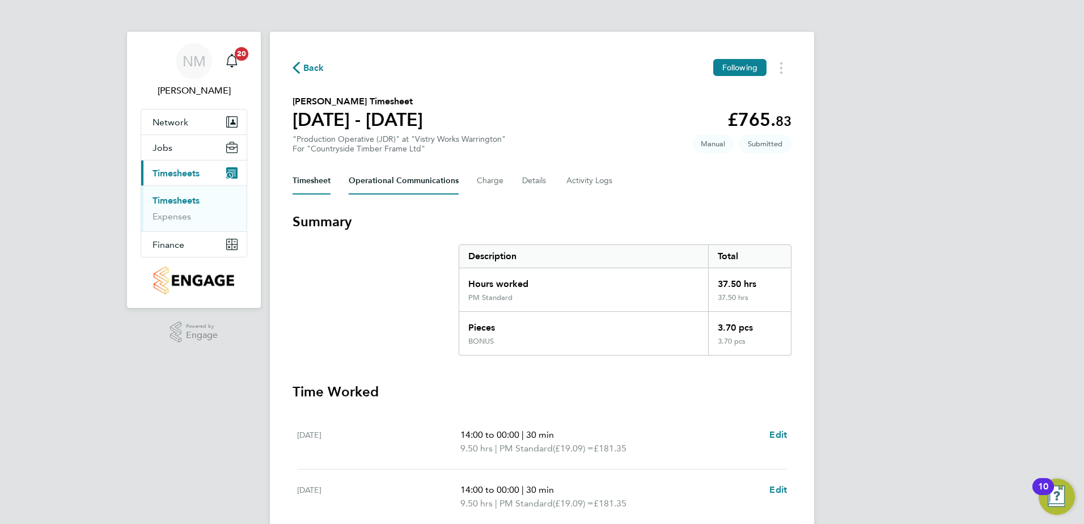
click at [375, 183] on Communications-tab "Operational Communications" at bounding box center [404, 180] width 110 height 27
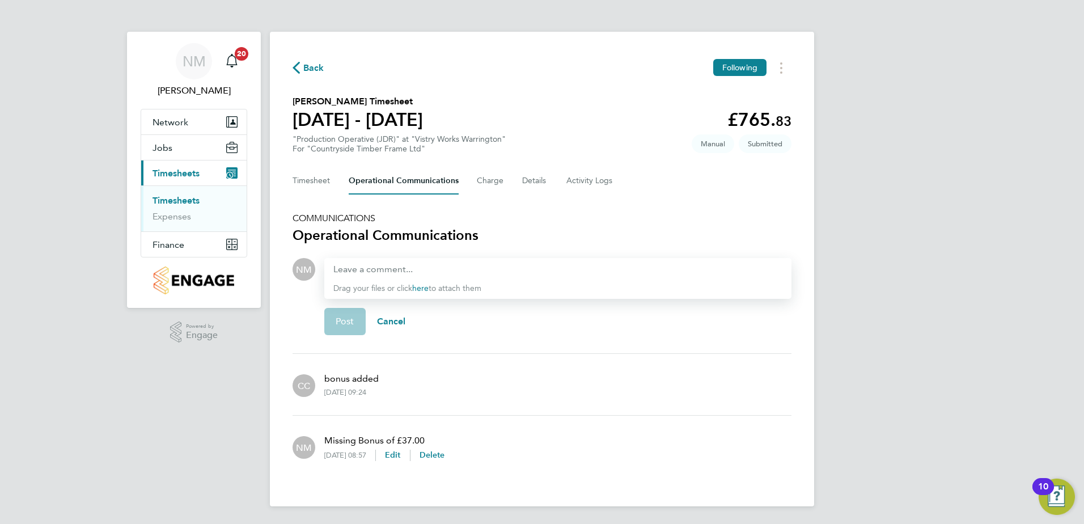
click at [310, 69] on span "Back" at bounding box center [313, 68] width 21 height 14
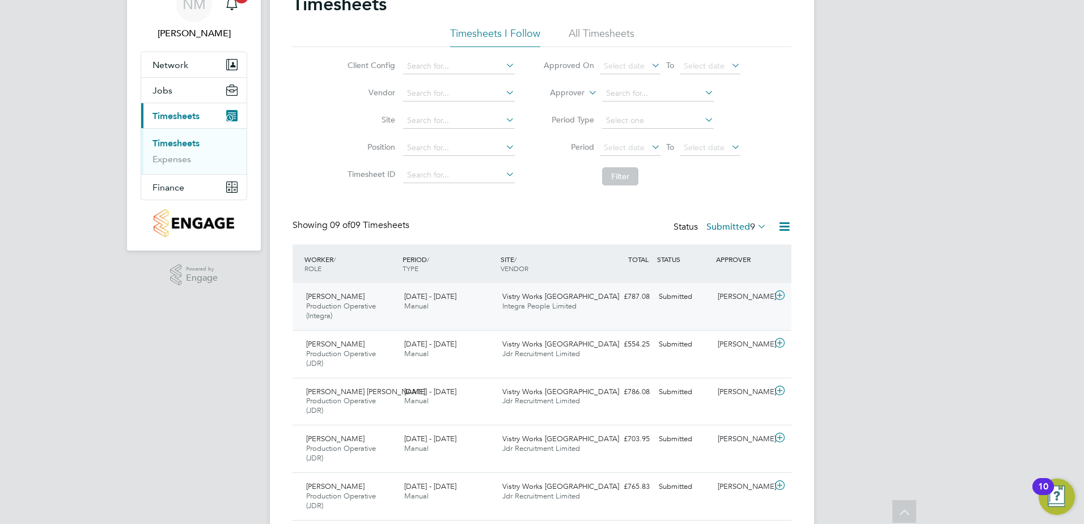
click at [780, 297] on icon at bounding box center [780, 295] width 14 height 9
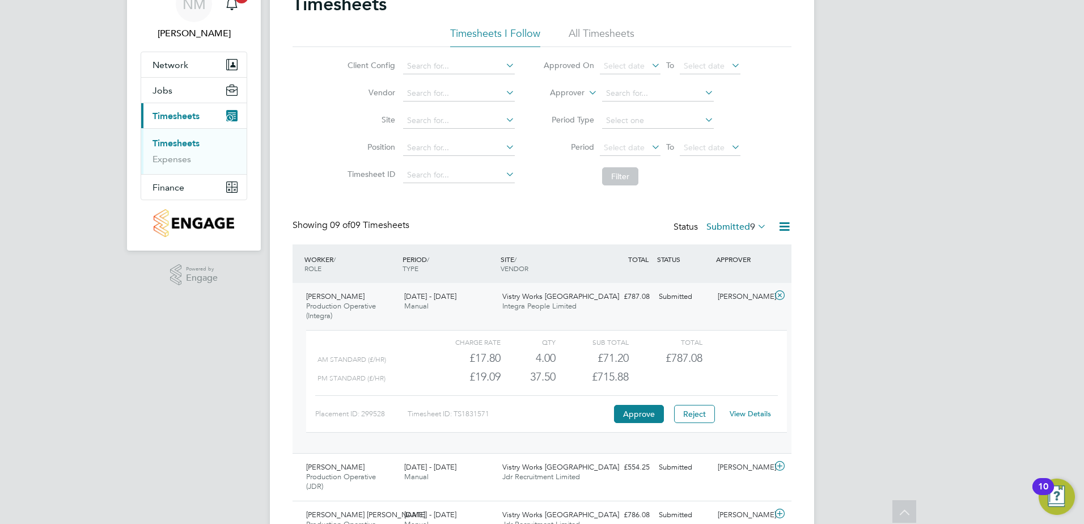
click at [749, 414] on link "View Details" at bounding box center [750, 414] width 41 height 10
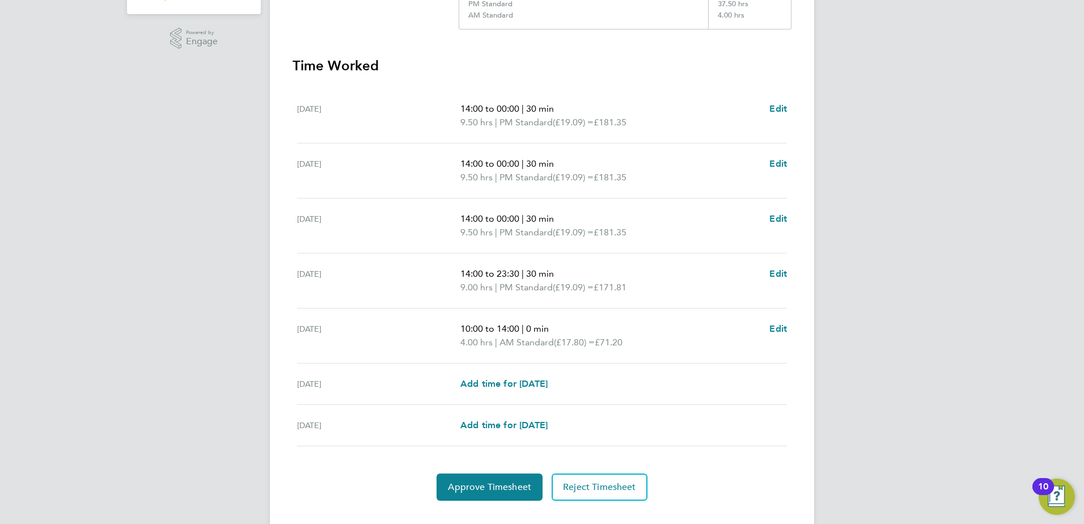
scroll to position [316, 0]
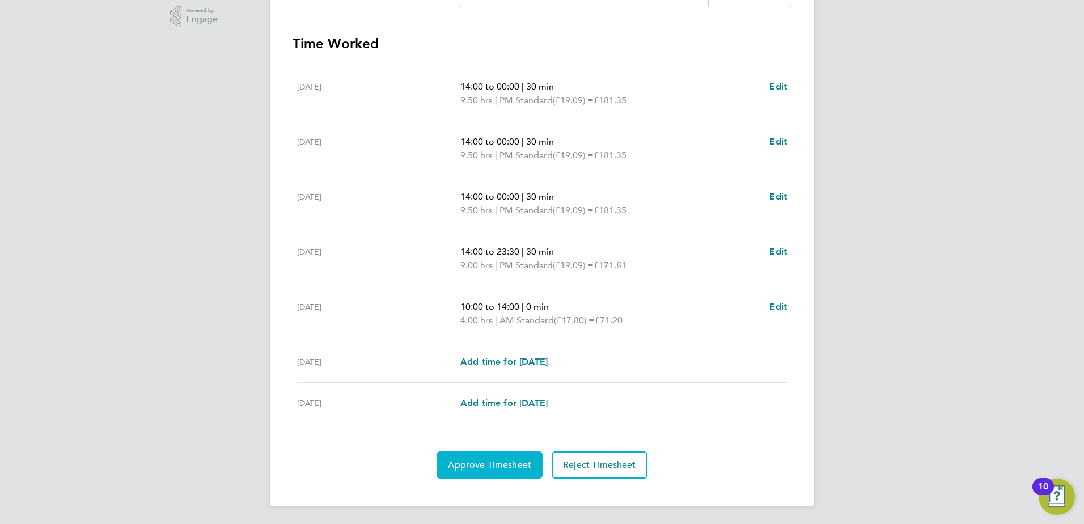
click at [497, 460] on span "Approve Timesheet" at bounding box center [489, 464] width 83 height 11
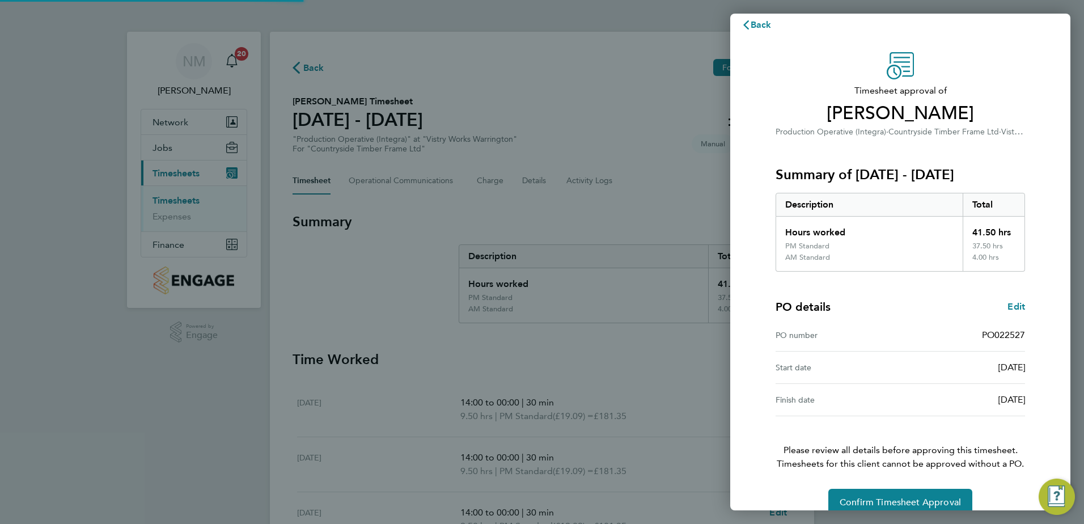
scroll to position [31, 0]
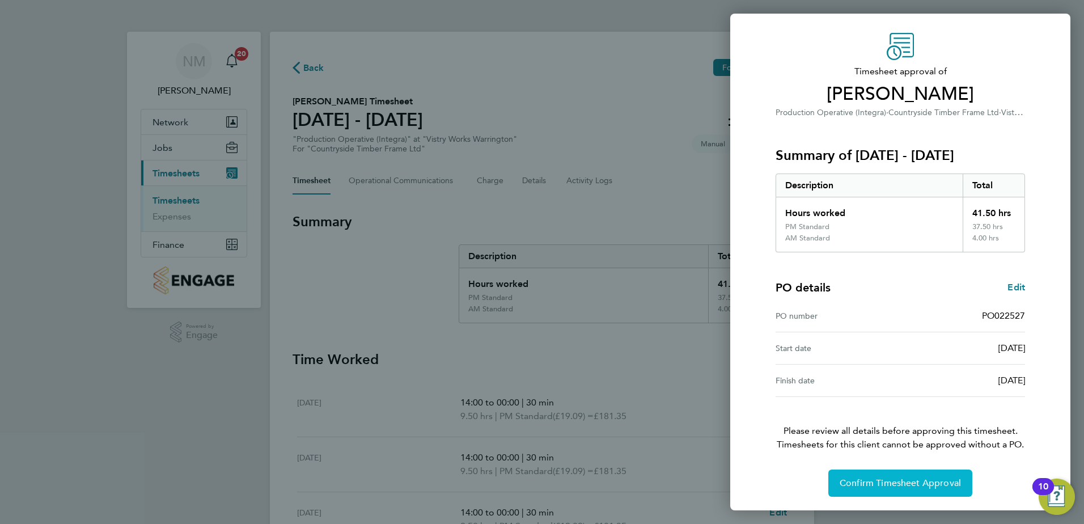
click at [854, 476] on button "Confirm Timesheet Approval" at bounding box center [900, 482] width 144 height 27
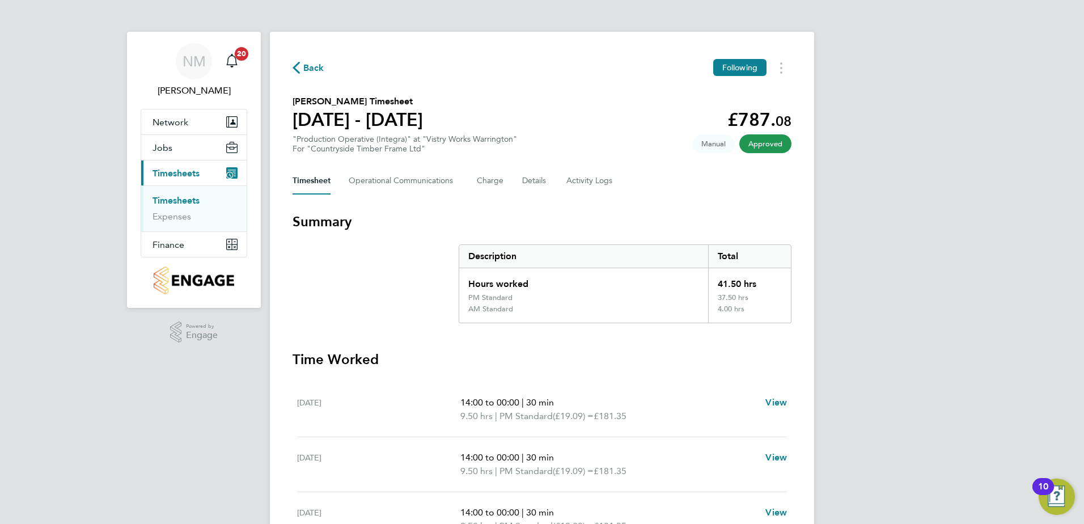
click at [310, 67] on span "Back" at bounding box center [313, 68] width 21 height 14
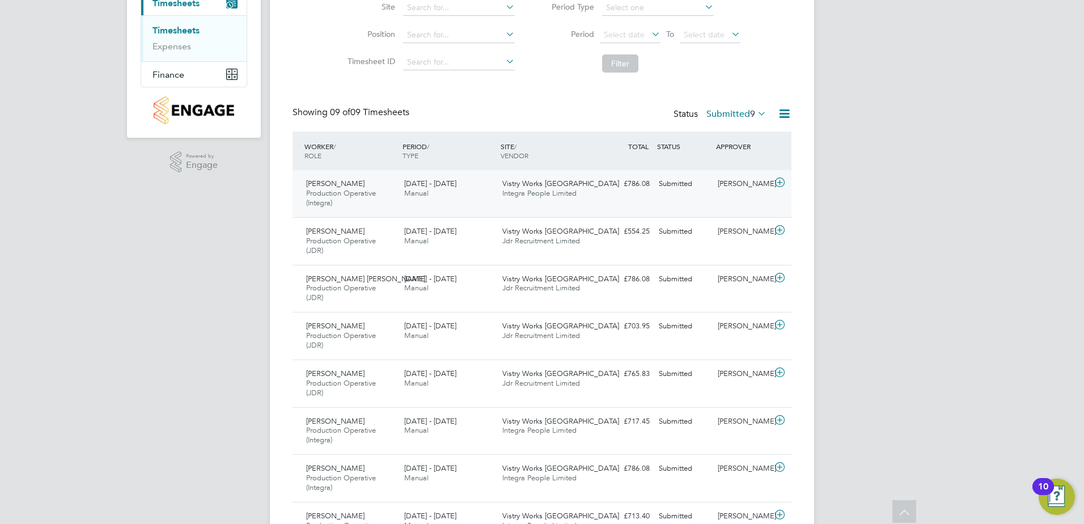
click at [780, 183] on icon at bounding box center [780, 182] width 14 height 9
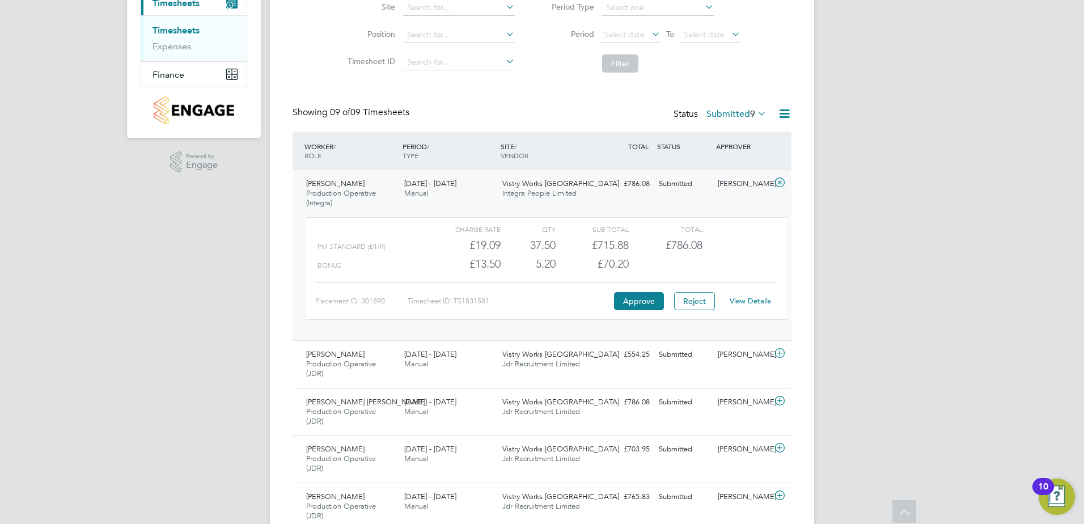
click at [759, 303] on link "View Details" at bounding box center [750, 301] width 41 height 10
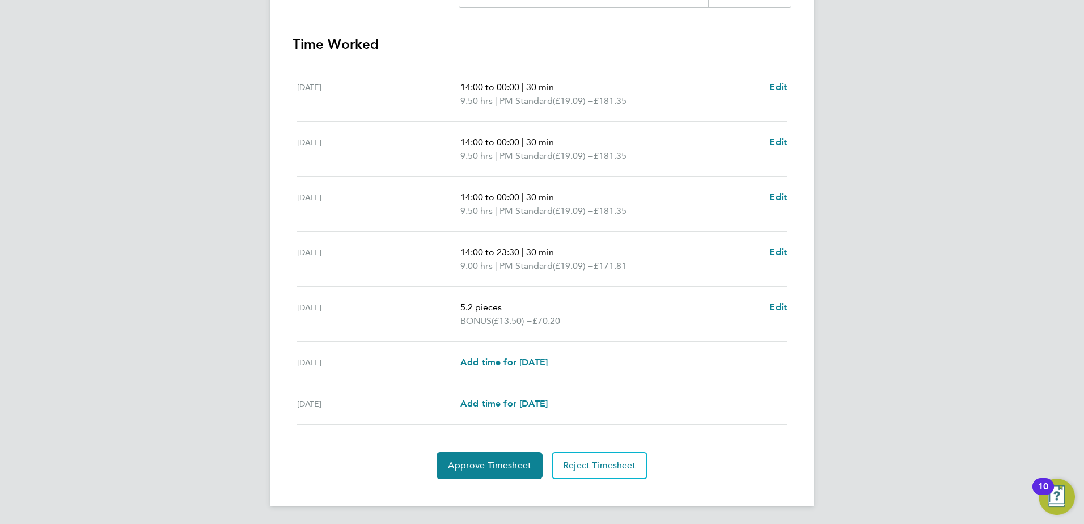
scroll to position [348, 0]
click at [524, 450] on section "Time Worked Mon 22 Sep 14:00 to 00:00 | 30 min 9.50 hrs | PM Standard (£19.09) …" at bounding box center [542, 257] width 499 height 444
click at [520, 459] on span "Approve Timesheet" at bounding box center [489, 464] width 83 height 11
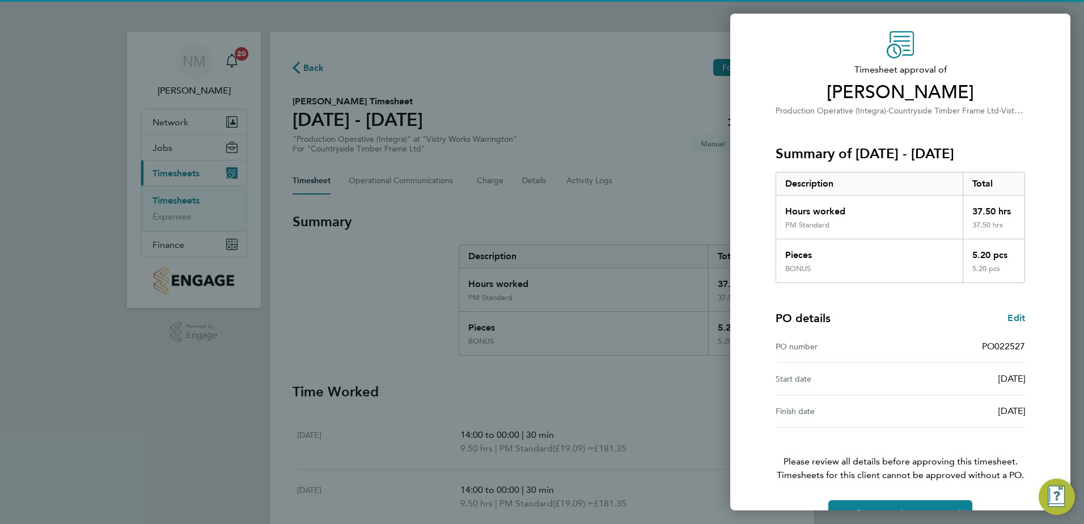
scroll to position [63, 0]
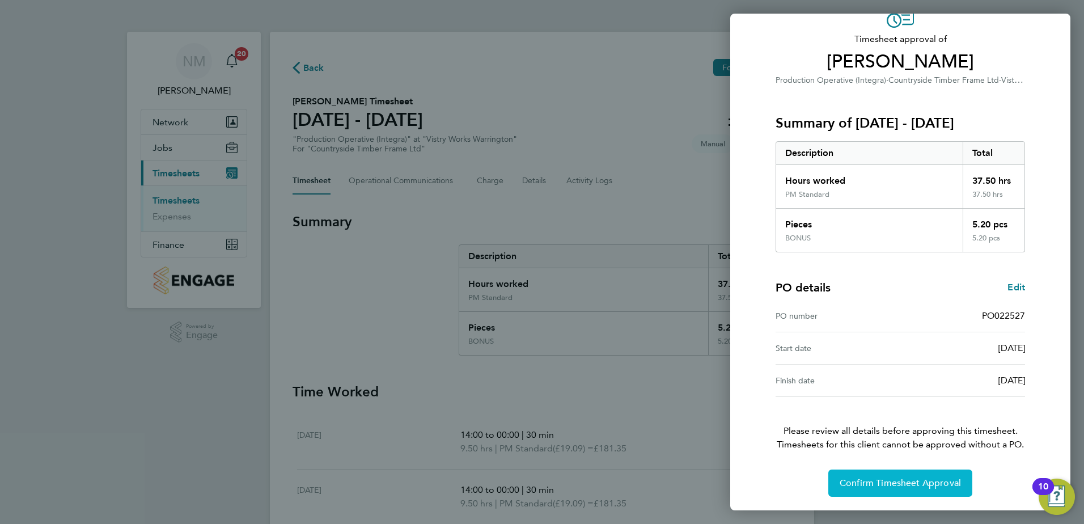
click at [908, 478] on span "Confirm Timesheet Approval" at bounding box center [900, 482] width 121 height 11
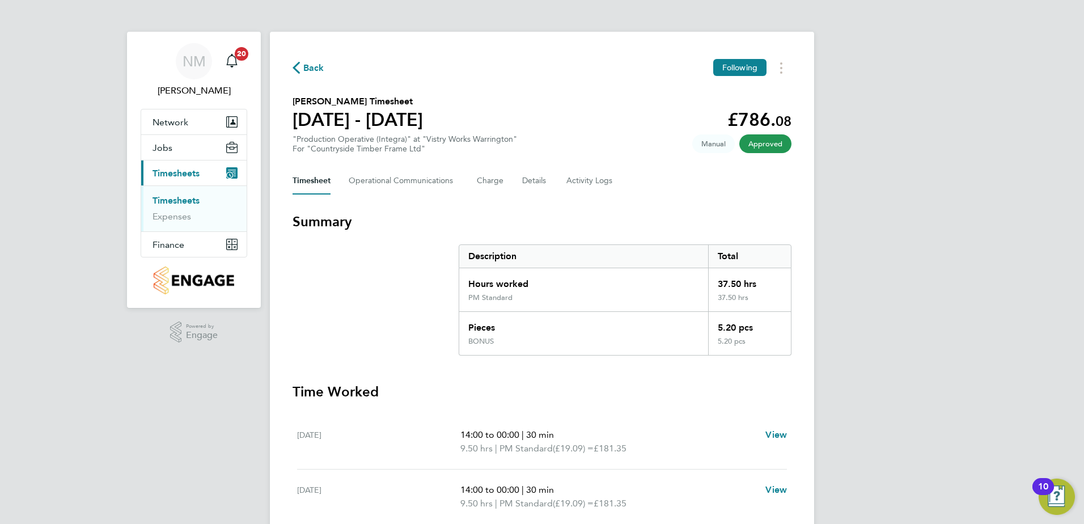
drag, startPoint x: 308, startPoint y: 58, endPoint x: 317, endPoint y: 62, distance: 9.9
click at [310, 59] on div "Back Following Philip Wraith's Timesheet 22 - 28 Sept 2025 £786. 08 "Production…" at bounding box center [542, 443] width 544 height 822
click at [318, 68] on span "Back" at bounding box center [313, 68] width 21 height 14
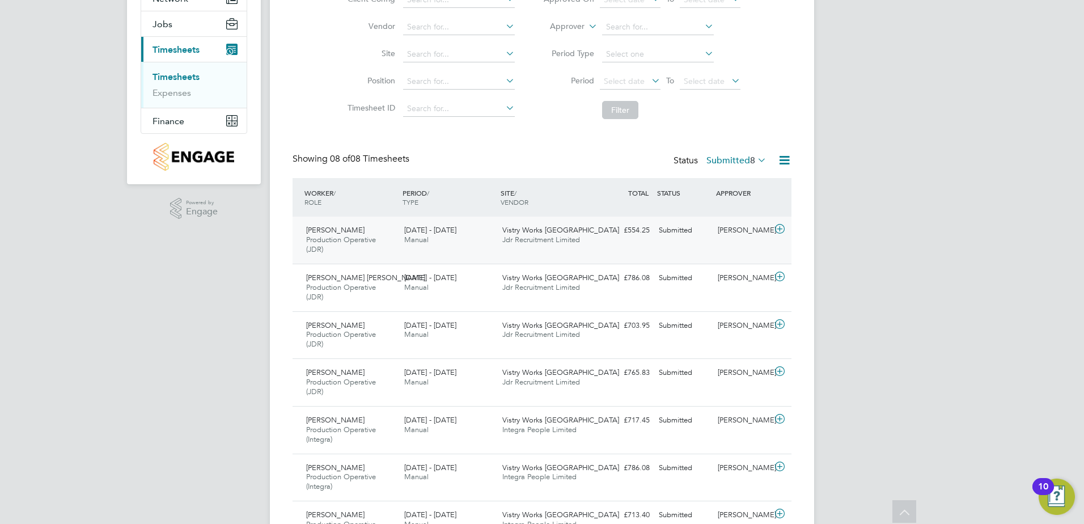
click at [780, 226] on icon at bounding box center [780, 228] width 14 height 9
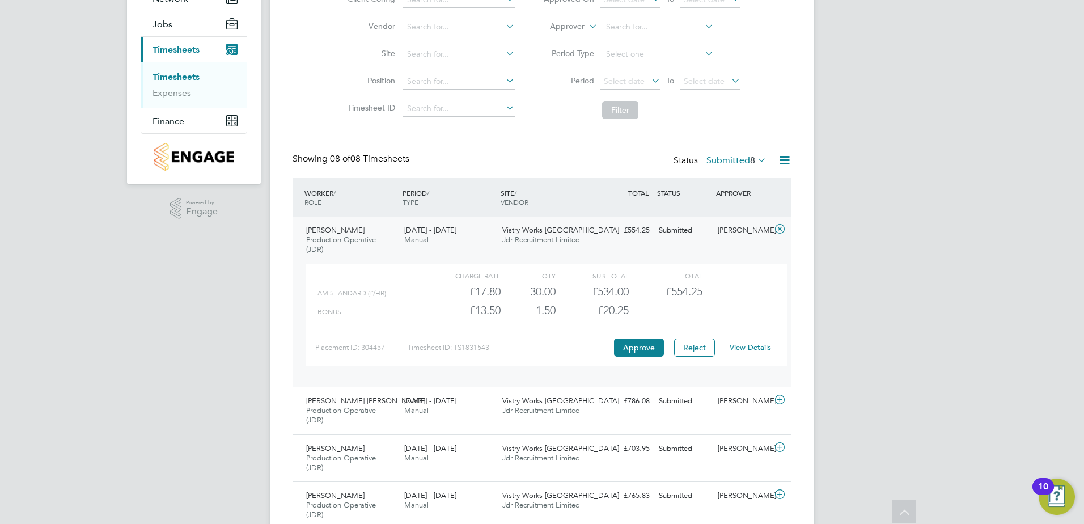
click at [762, 346] on link "View Details" at bounding box center [750, 347] width 41 height 10
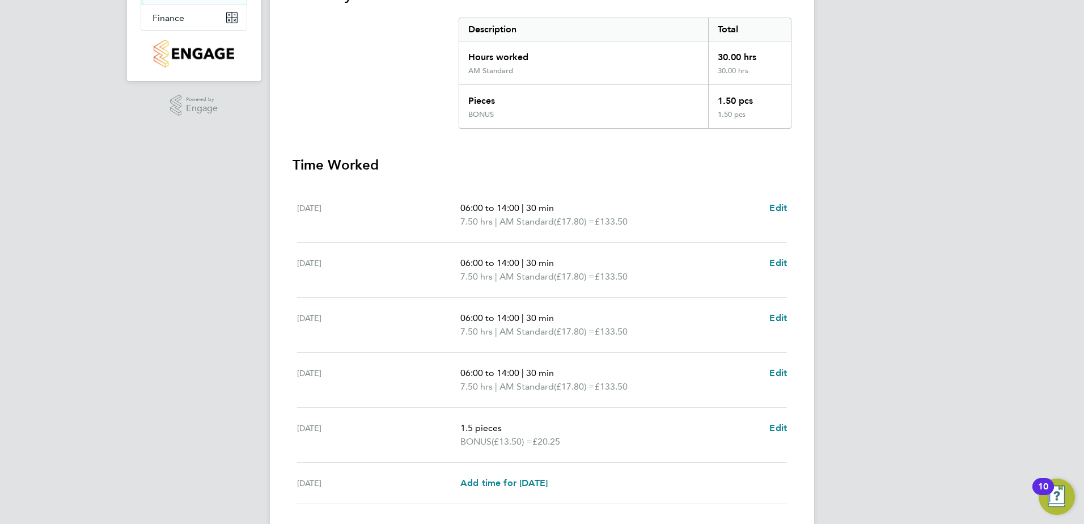
scroll to position [283, 0]
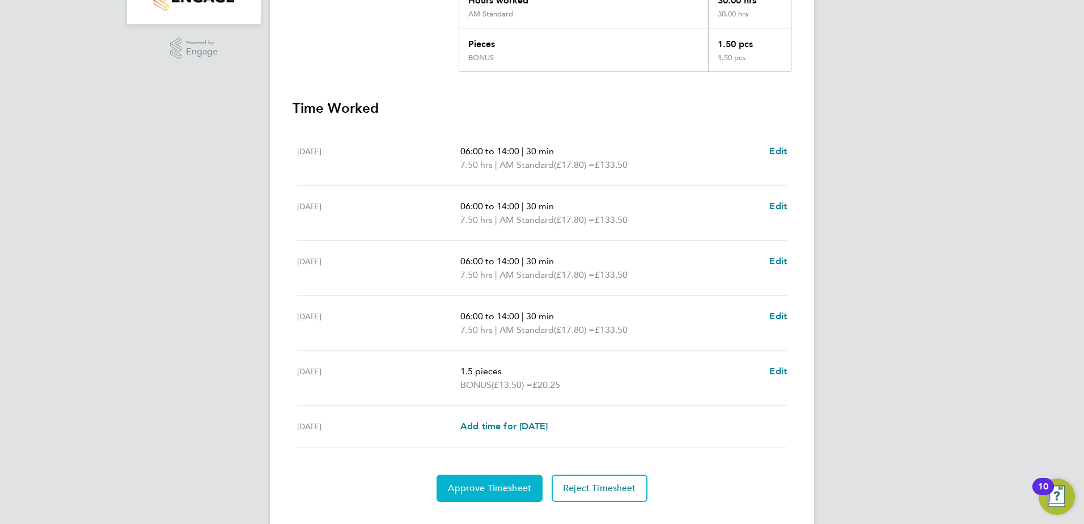
drag, startPoint x: 469, startPoint y: 484, endPoint x: 522, endPoint y: 460, distance: 58.6
click at [469, 484] on span "Approve Timesheet" at bounding box center [489, 487] width 83 height 11
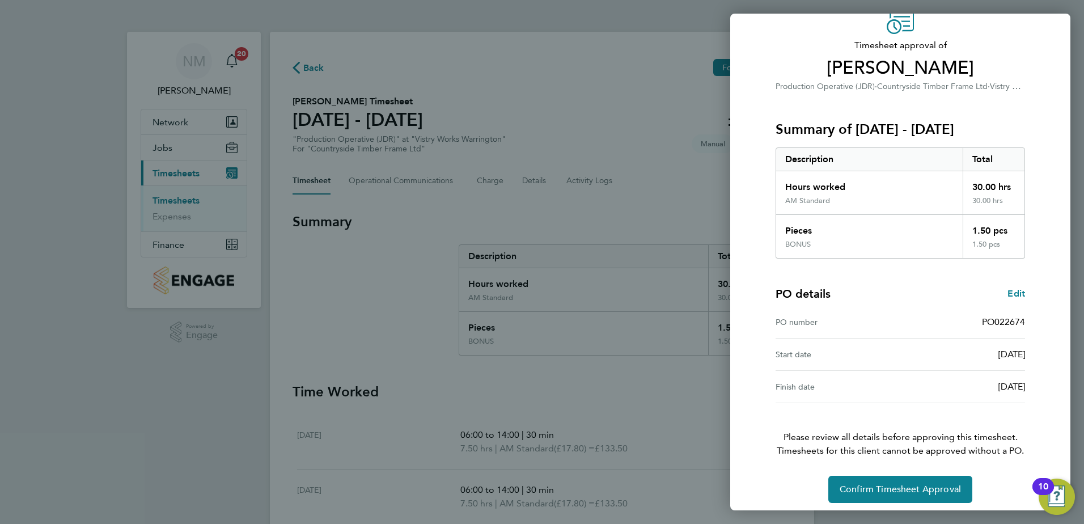
scroll to position [63, 0]
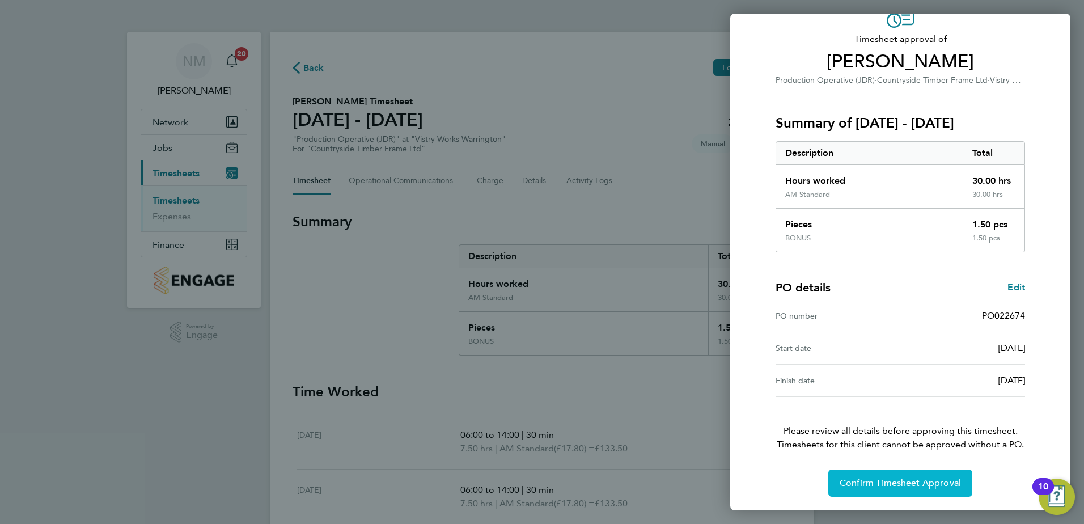
click at [915, 476] on button "Confirm Timesheet Approval" at bounding box center [900, 482] width 144 height 27
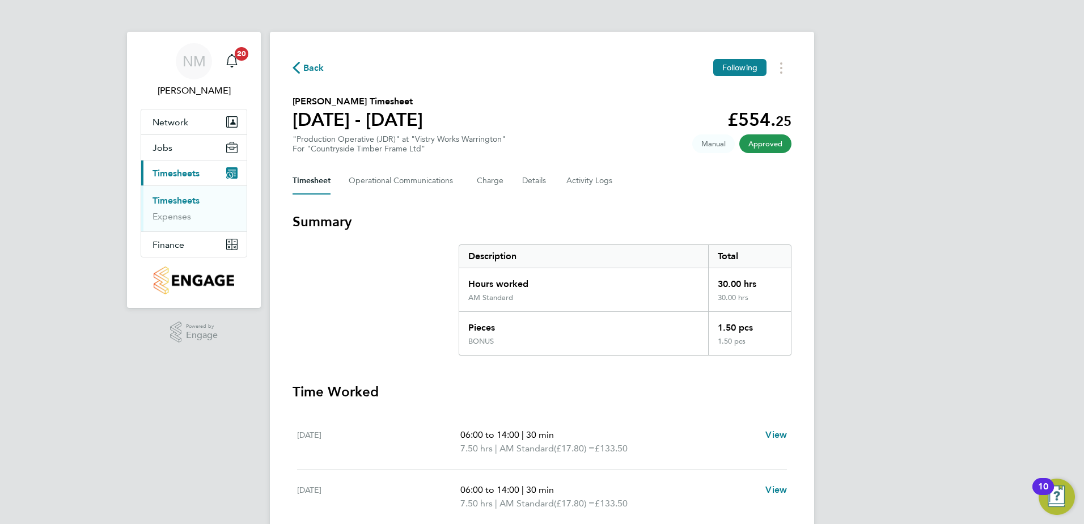
click at [307, 65] on span "Back" at bounding box center [313, 68] width 21 height 14
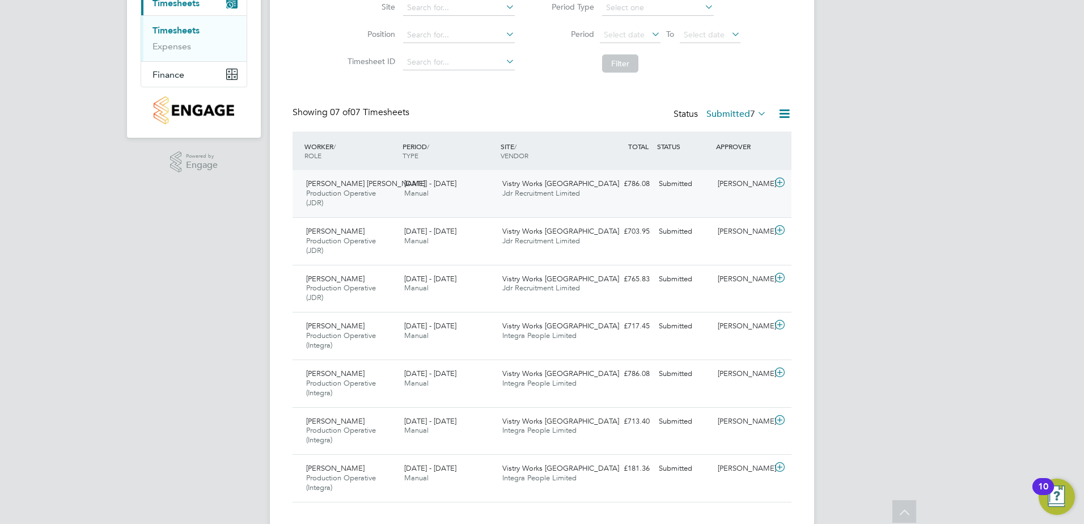
click at [777, 180] on icon at bounding box center [780, 182] width 14 height 9
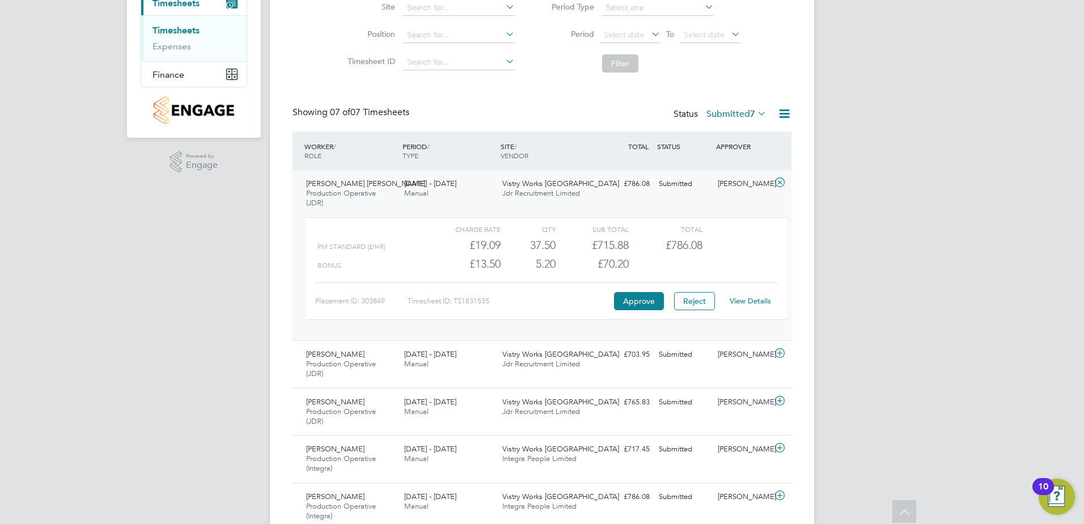
click at [753, 300] on link "View Details" at bounding box center [750, 301] width 41 height 10
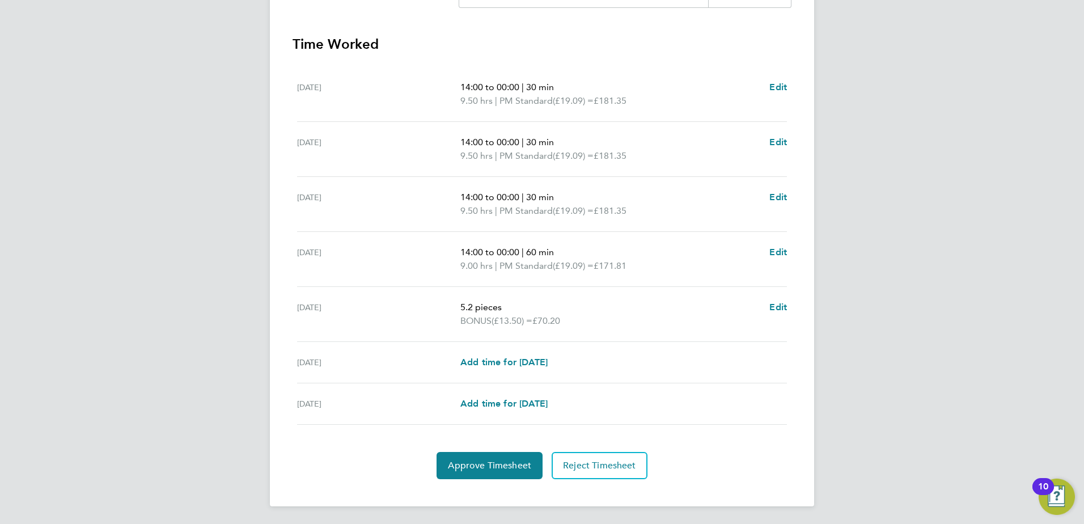
scroll to position [348, 0]
click at [515, 463] on span "Approve Timesheet" at bounding box center [489, 464] width 83 height 11
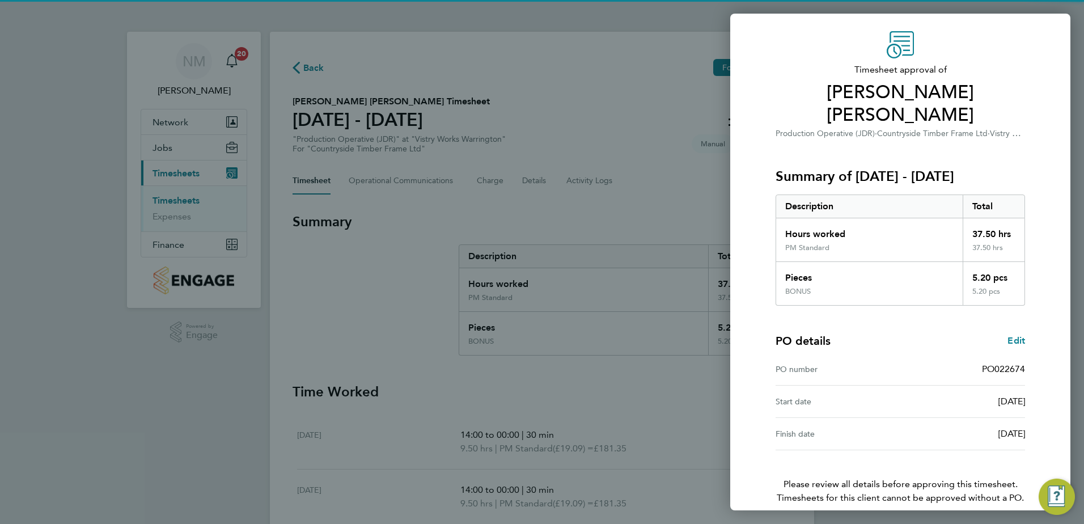
scroll to position [63, 0]
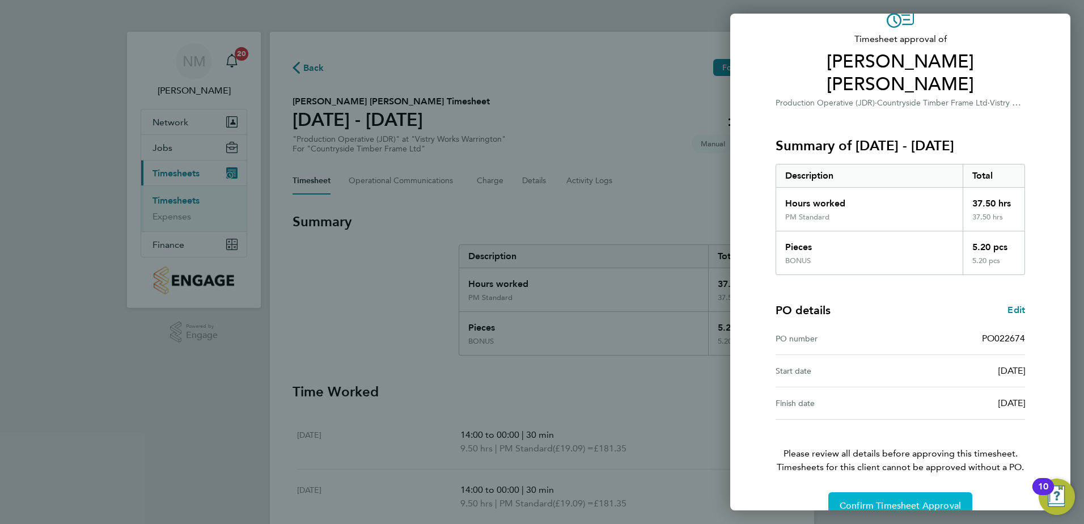
click at [900, 500] on span "Confirm Timesheet Approval" at bounding box center [900, 505] width 121 height 11
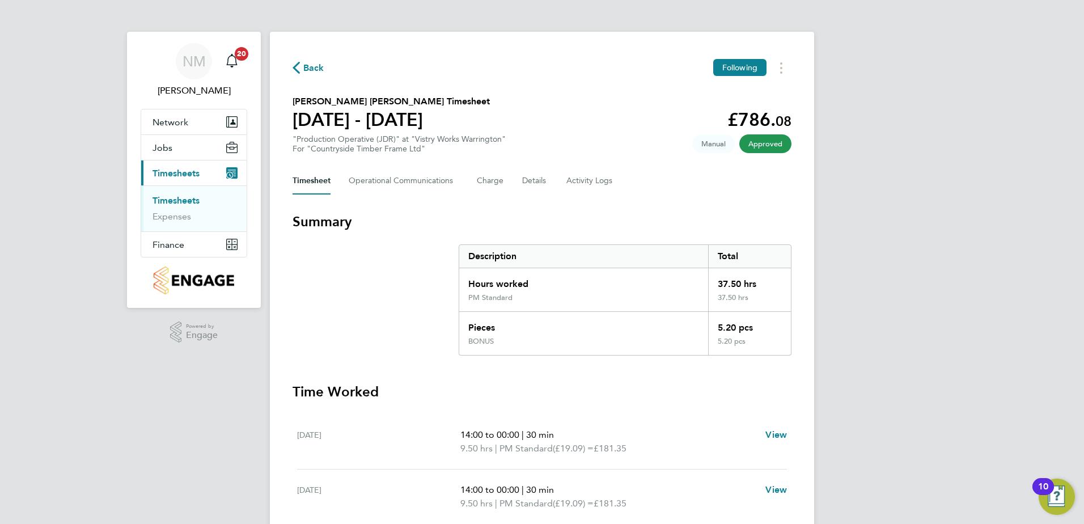
click at [309, 64] on span "Back" at bounding box center [313, 68] width 21 height 14
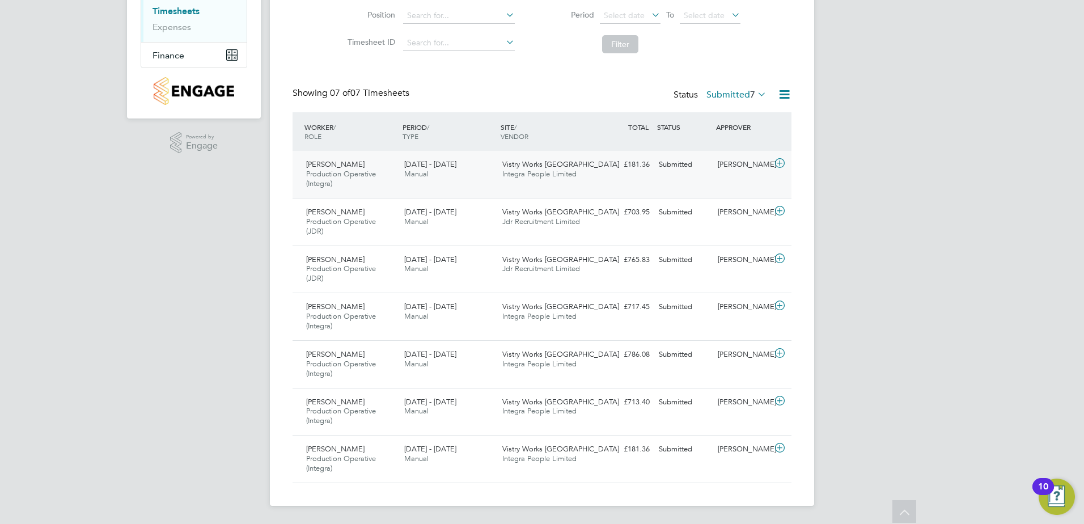
click at [776, 159] on icon at bounding box center [780, 163] width 14 height 9
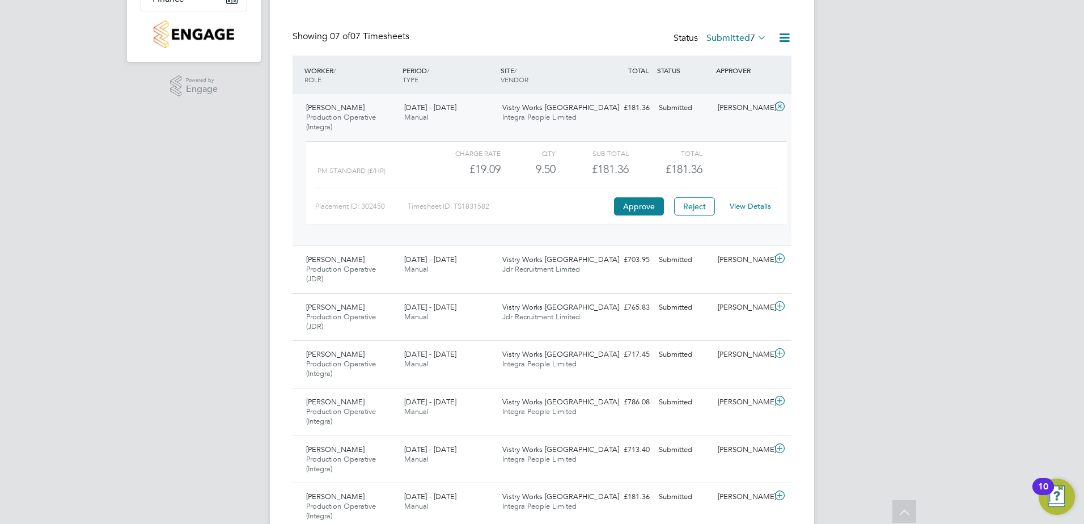
click at [752, 205] on link "View Details" at bounding box center [750, 206] width 41 height 10
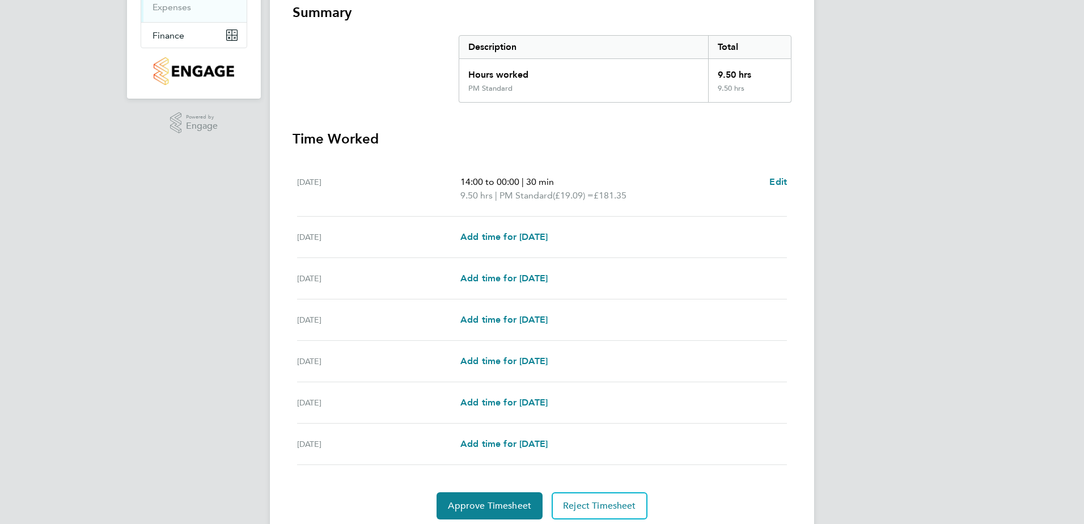
scroll to position [250, 0]
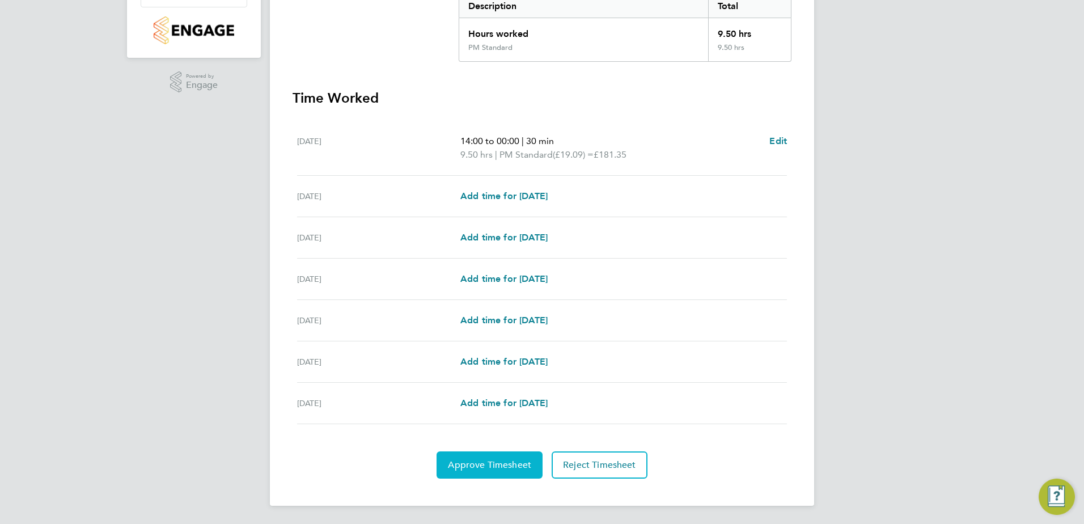
drag, startPoint x: 483, startPoint y: 461, endPoint x: 489, endPoint y: 451, distance: 12.4
click at [485, 455] on button "Approve Timesheet" at bounding box center [490, 464] width 106 height 27
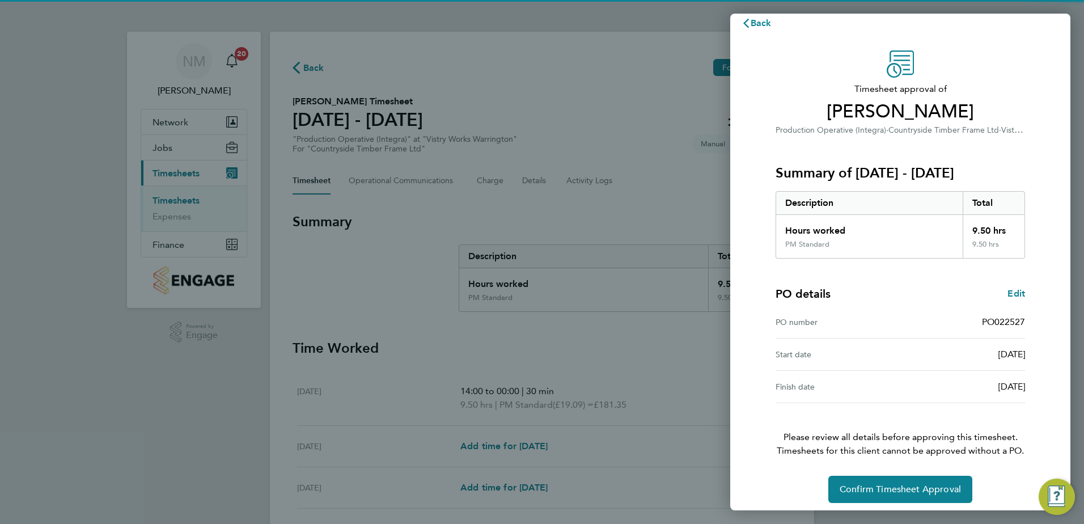
scroll to position [19, 0]
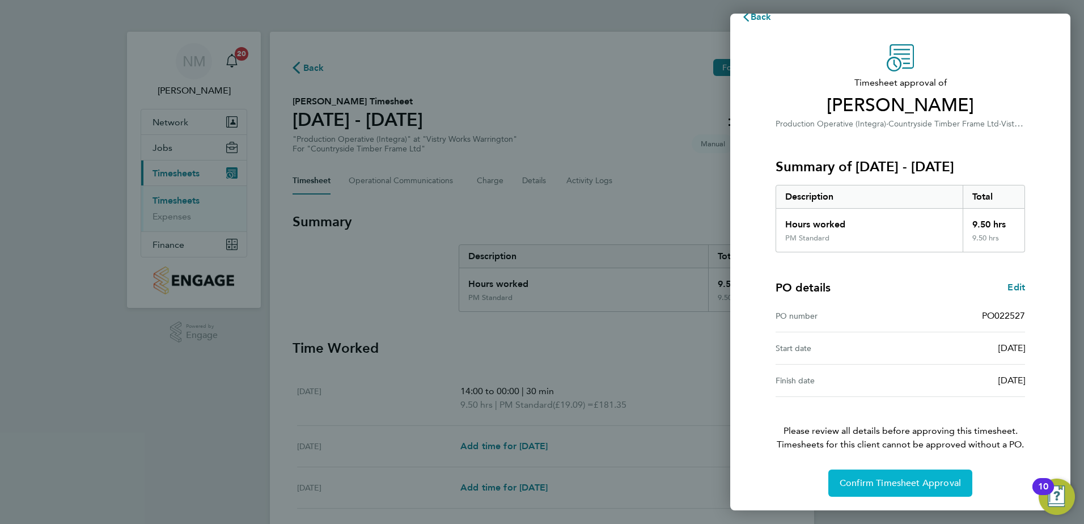
click at [883, 480] on span "Confirm Timesheet Approval" at bounding box center [900, 482] width 121 height 11
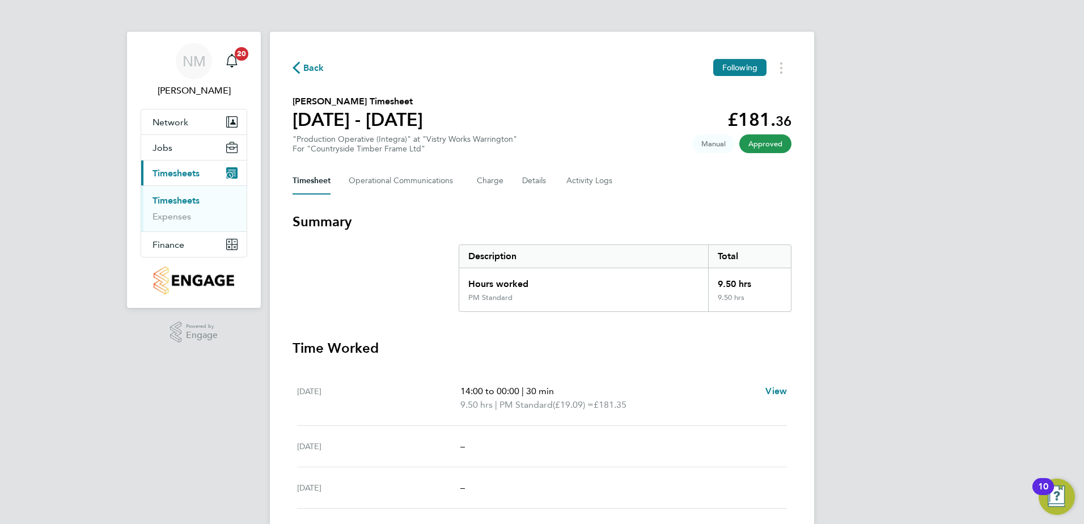
drag, startPoint x: 289, startPoint y: 67, endPoint x: 300, endPoint y: 65, distance: 11.6
click at [291, 66] on div "Back Following Charlie Fairbrother's Timesheet 22 - 28 Sept 2025 £181. 36 "Prod…" at bounding box center [542, 394] width 544 height 724
click at [304, 65] on span "Back" at bounding box center [313, 68] width 21 height 14
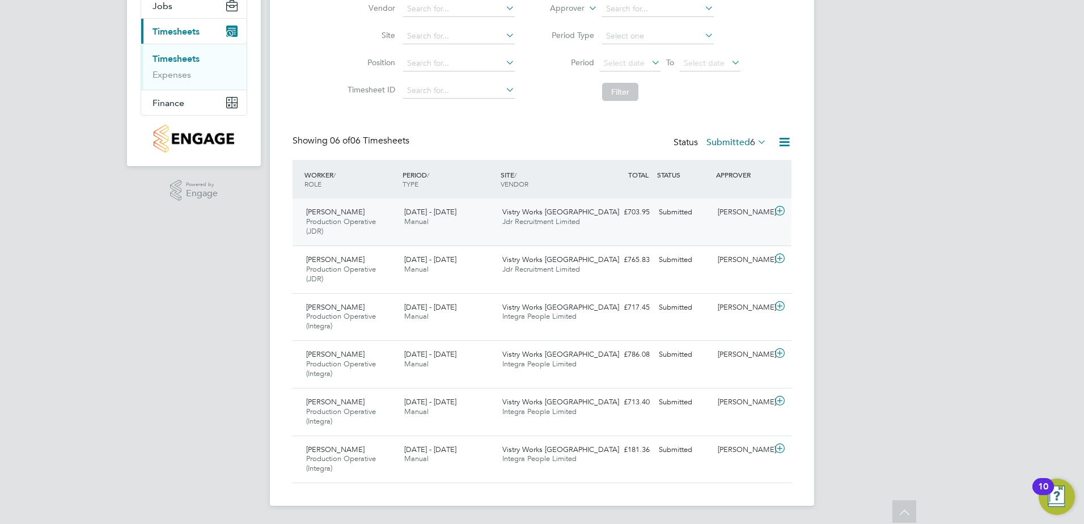
click at [778, 210] on icon at bounding box center [780, 210] width 14 height 9
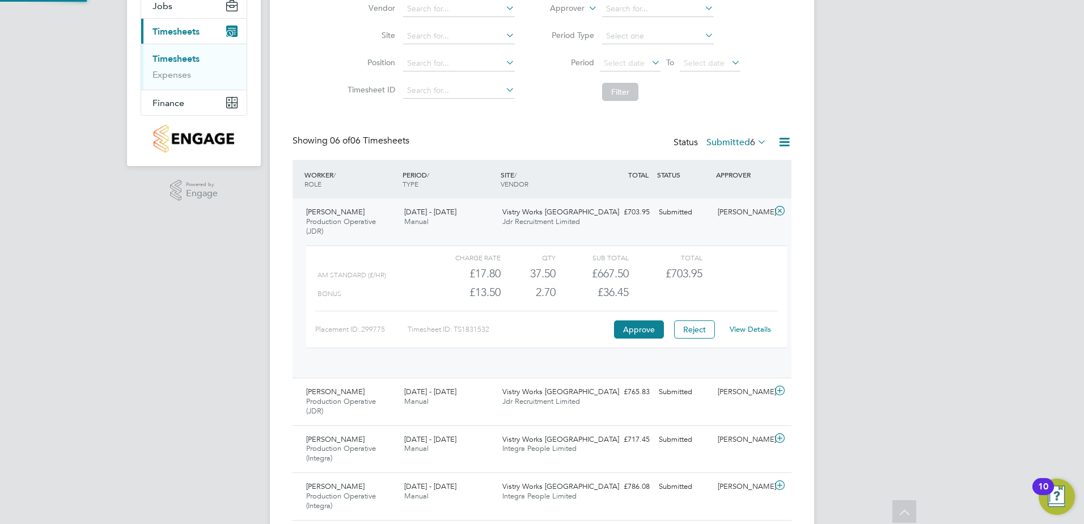
scroll to position [6, 6]
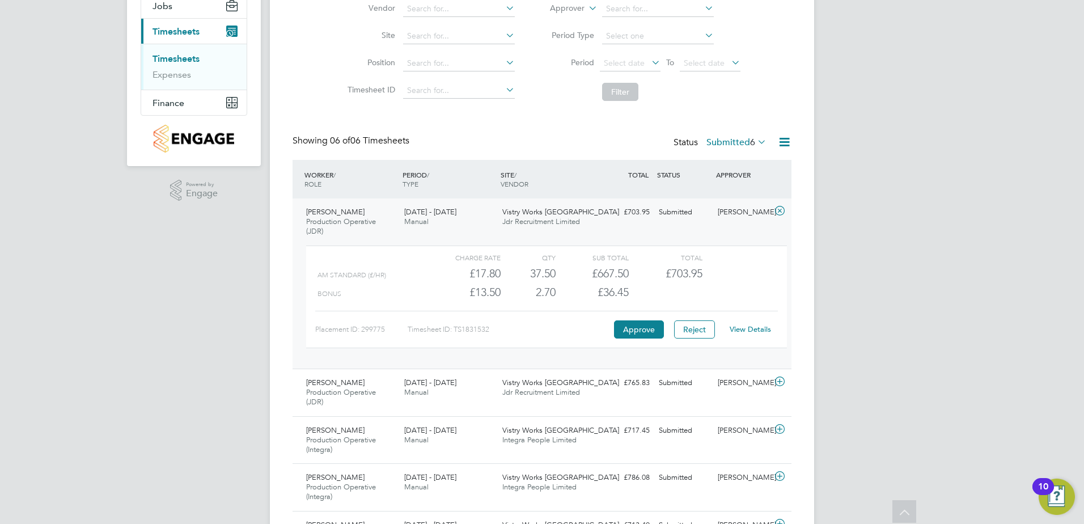
click at [744, 328] on link "View Details" at bounding box center [750, 329] width 41 height 10
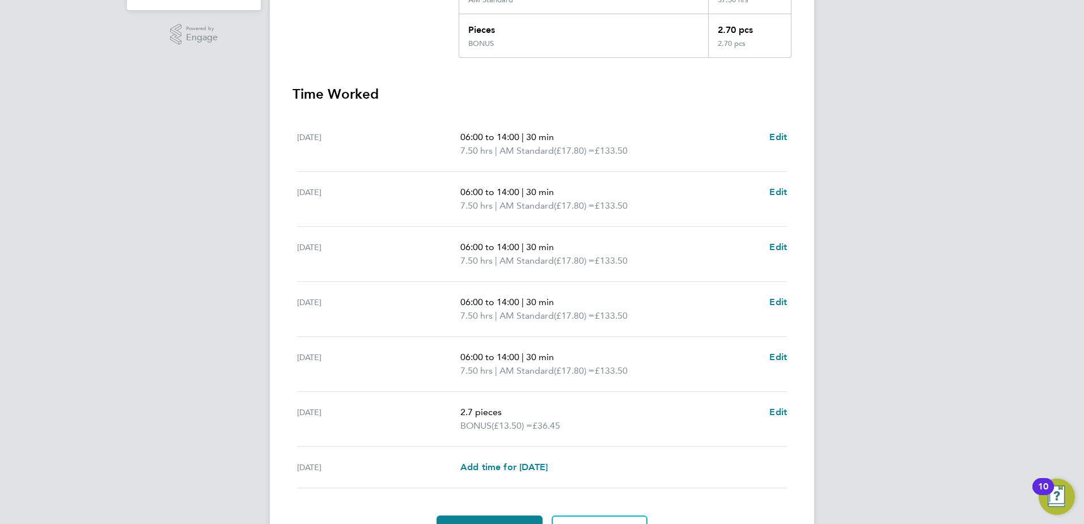
scroll to position [362, 0]
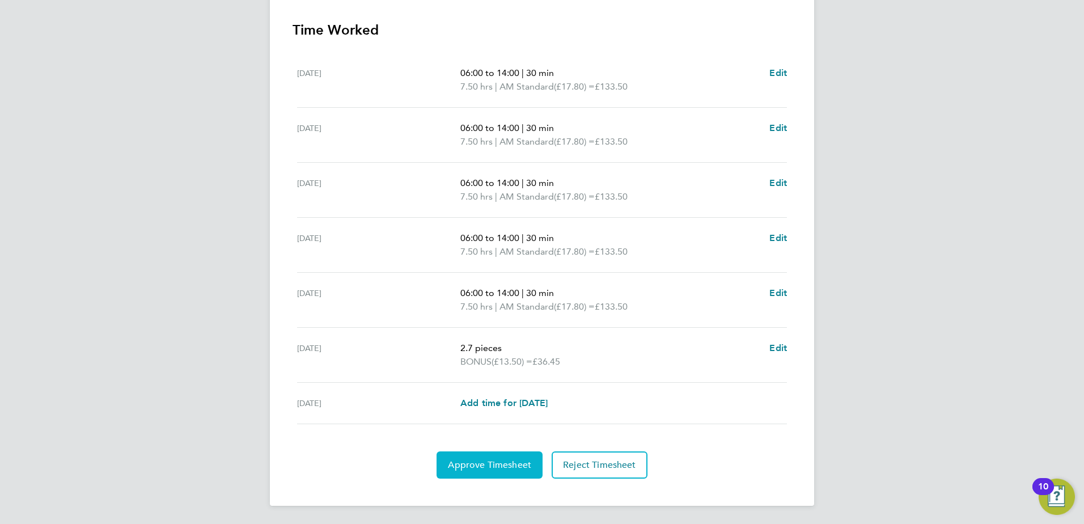
click at [473, 468] on span "Approve Timesheet" at bounding box center [489, 464] width 83 height 11
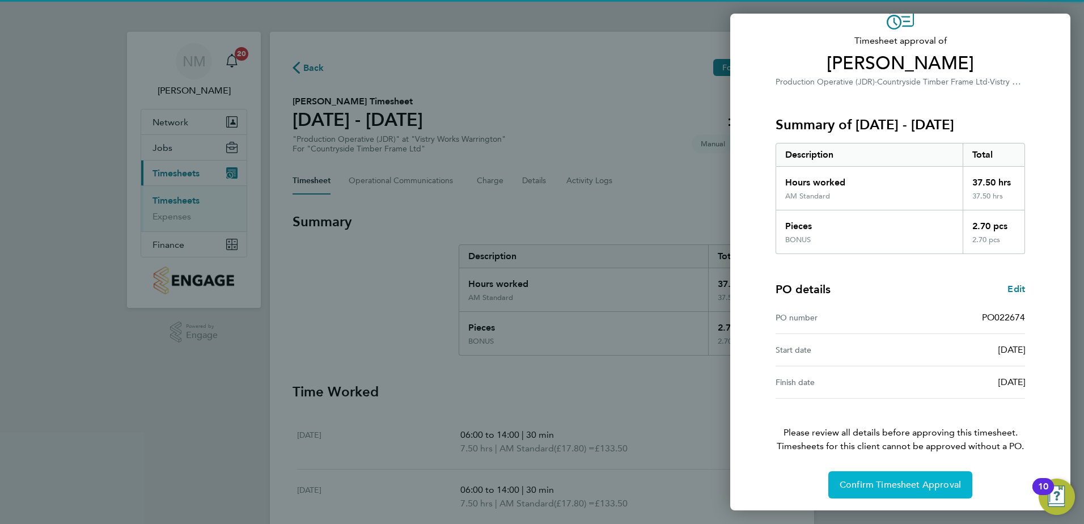
scroll to position [63, 0]
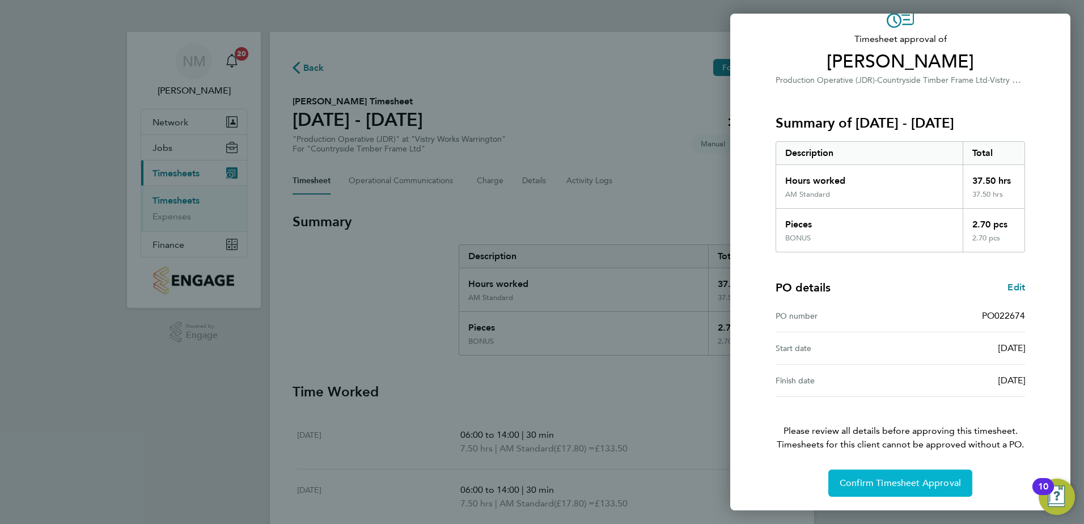
click at [916, 486] on span "Confirm Timesheet Approval" at bounding box center [900, 482] width 121 height 11
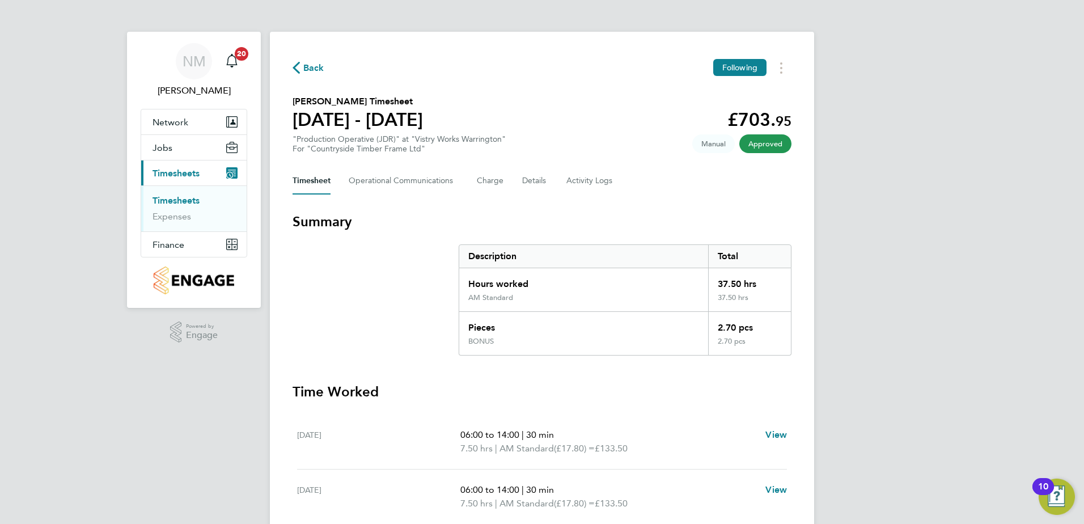
click at [314, 66] on span "Back" at bounding box center [313, 68] width 21 height 14
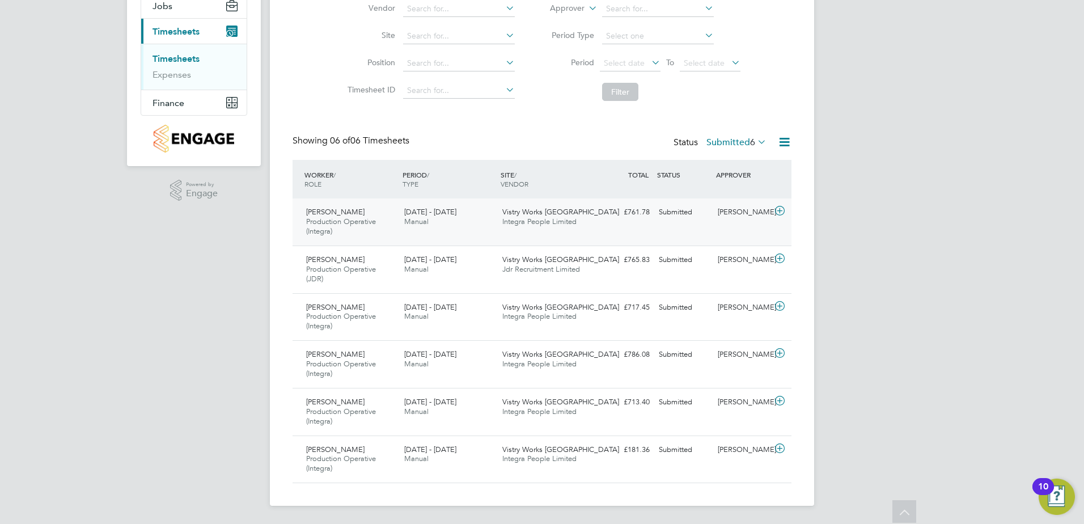
click at [777, 206] on icon at bounding box center [780, 210] width 14 height 9
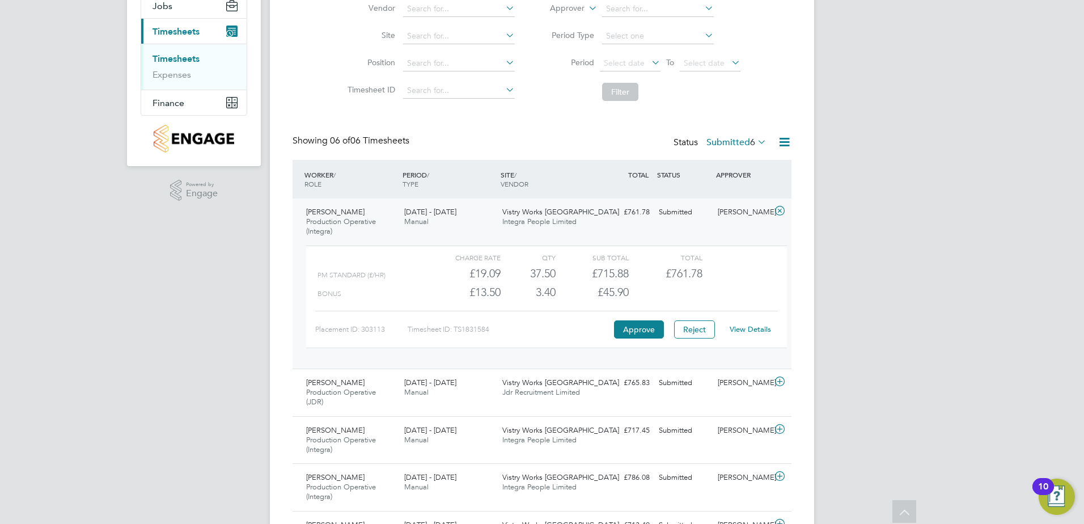
click at [763, 325] on link "View Details" at bounding box center [750, 329] width 41 height 10
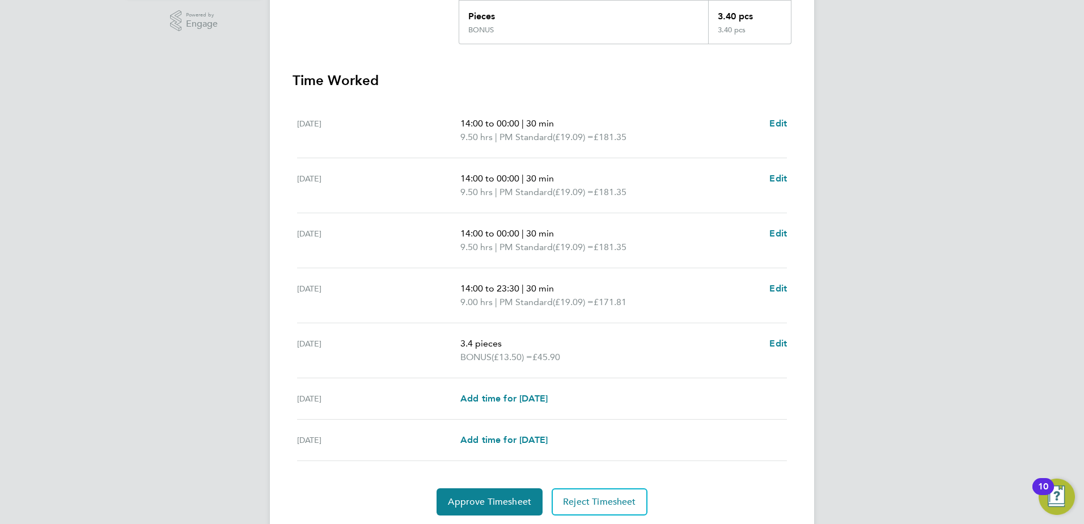
scroll to position [291, 0]
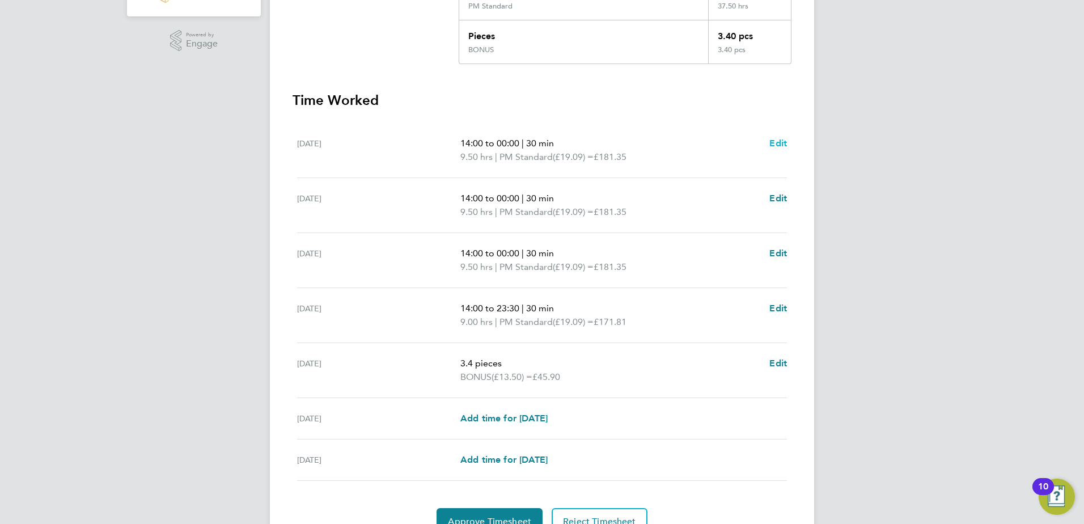
click at [776, 145] on span "Edit" at bounding box center [778, 143] width 18 height 11
select select "30"
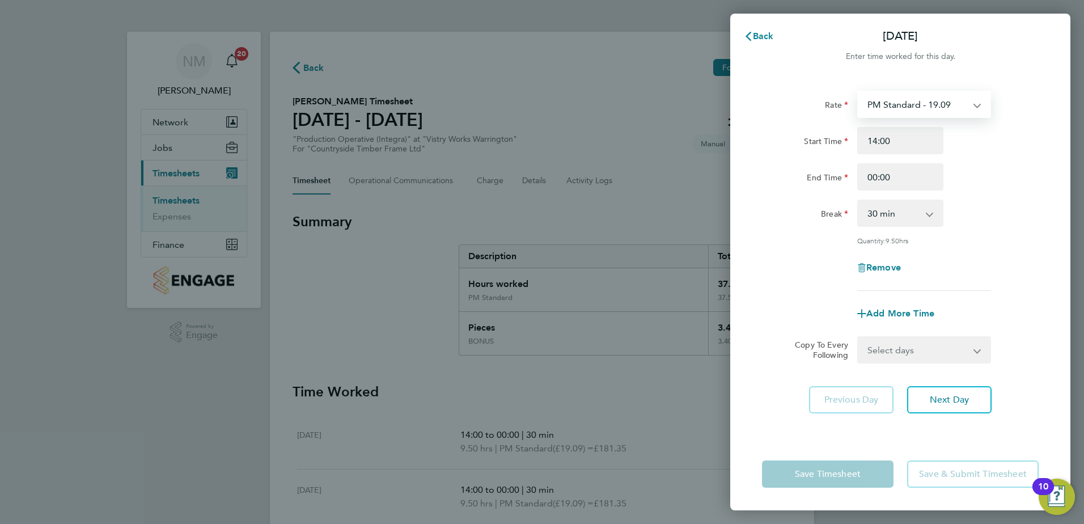
click at [975, 104] on select "PM Standard - 19.09 BONUS - 13.50 AM OT1 - 26.70 AM OT2 - 35.60 PM OT1 - 28.64 …" at bounding box center [917, 104] width 118 height 25
select select "30"
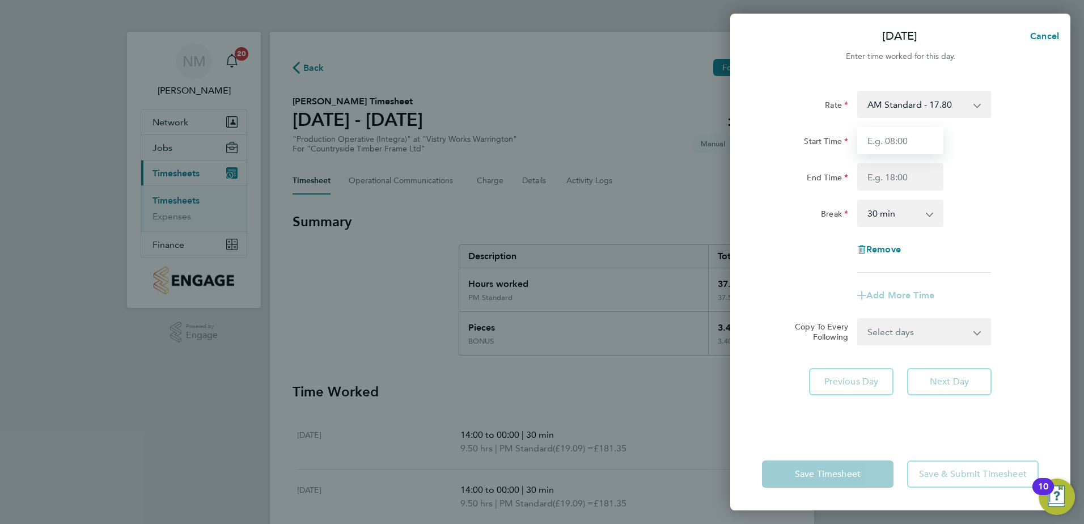
drag, startPoint x: 909, startPoint y: 143, endPoint x: 882, endPoint y: 137, distance: 27.2
click at [866, 141] on input "Start Time" at bounding box center [900, 140] width 86 height 27
type input "06:00"
click at [903, 173] on input "End Time" at bounding box center [900, 176] width 86 height 27
type input "14:00"
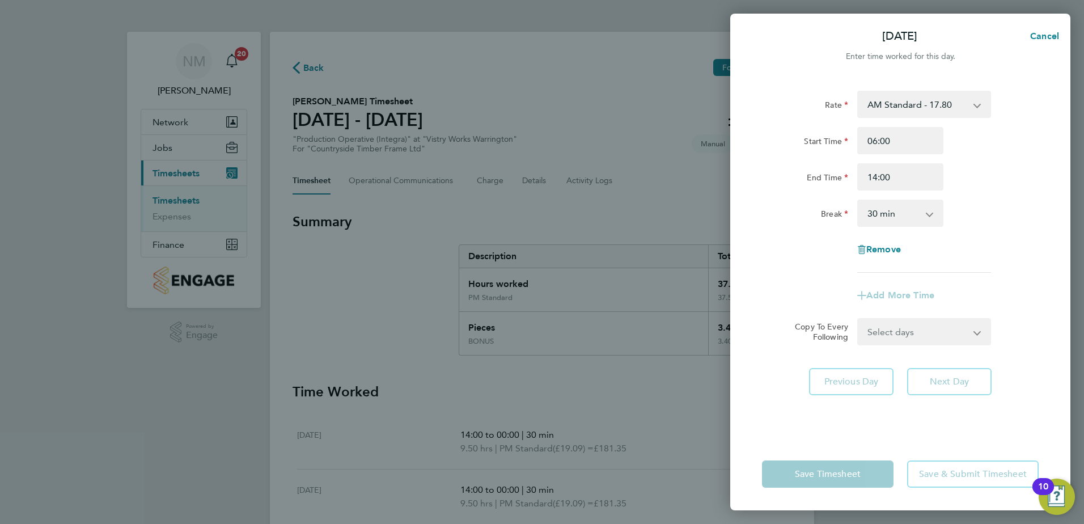
click at [770, 219] on div "Break" at bounding box center [805, 211] width 86 height 23
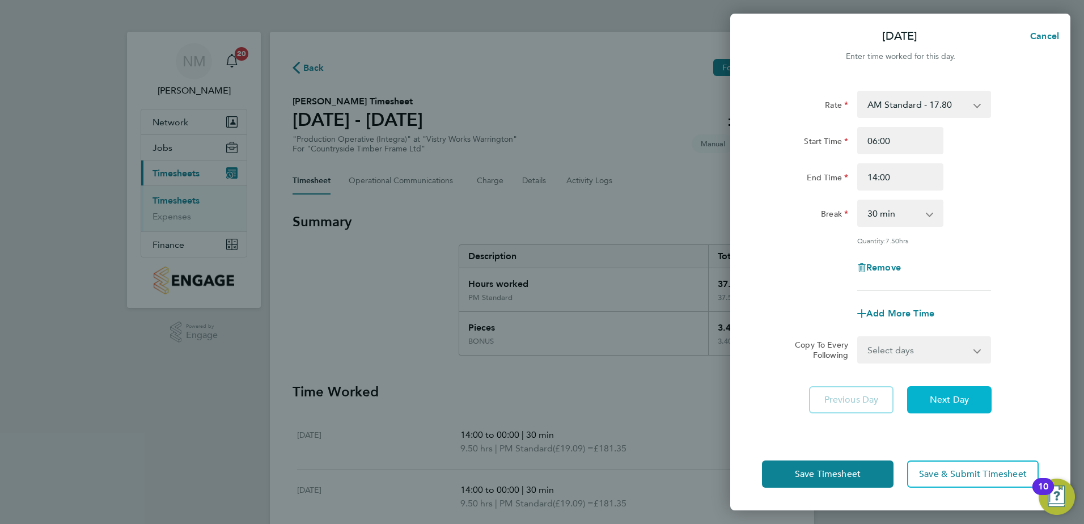
click at [968, 397] on span "Next Day" at bounding box center [949, 399] width 39 height 11
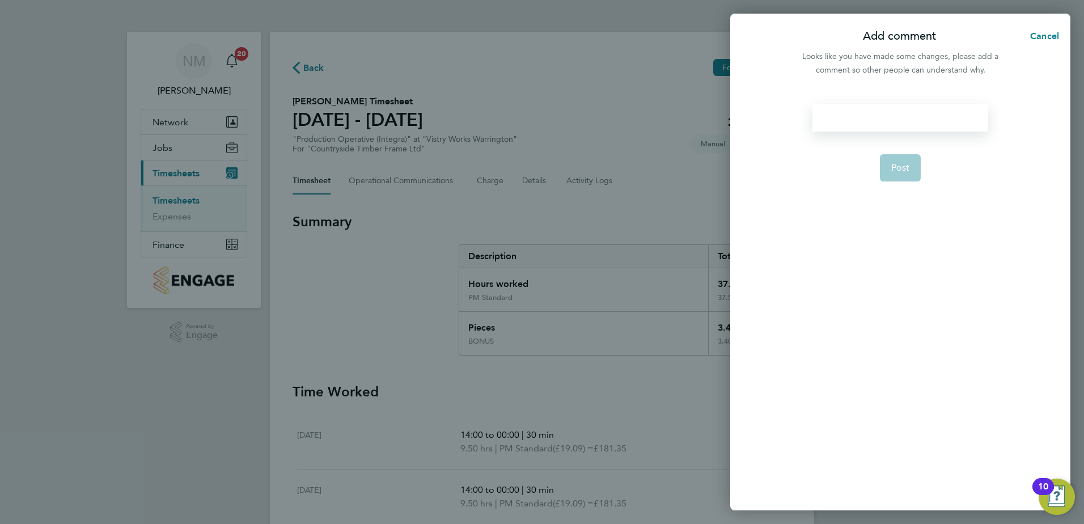
click at [901, 115] on div at bounding box center [899, 117] width 175 height 27
click at [901, 114] on div at bounding box center [899, 117] width 175 height 27
click at [899, 171] on span "Post" at bounding box center [900, 167] width 19 height 11
select select "30"
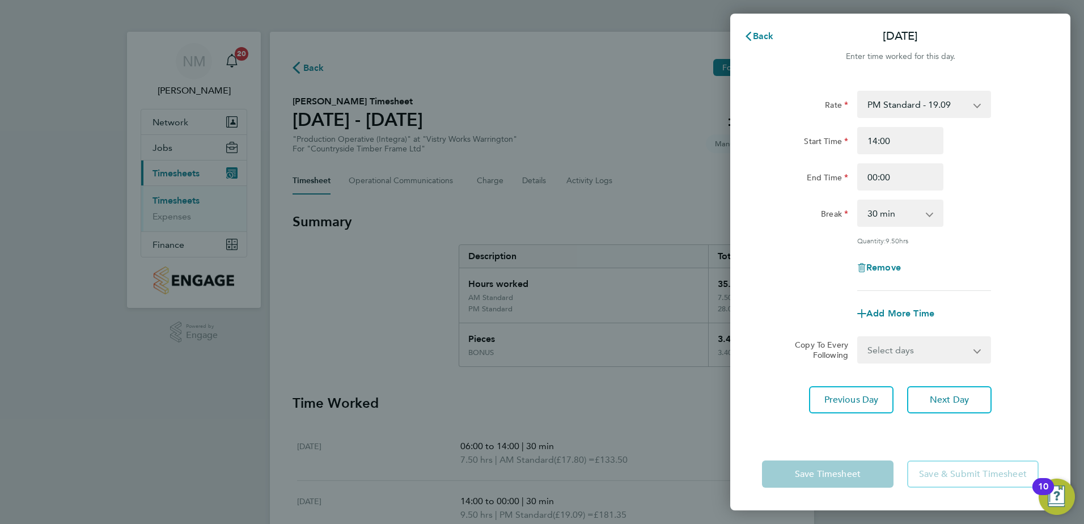
click at [977, 102] on app-icon-cross-button at bounding box center [983, 104] width 14 height 25
click at [979, 104] on app-icon-cross-button at bounding box center [983, 104] width 14 height 25
click at [975, 97] on select "PM Standard - 19.09 BONUS - 13.50 AM OT1 - 26.70 AM OT2 - 35.60 PM OT1 - 28.64 …" at bounding box center [917, 104] width 118 height 25
select select "30"
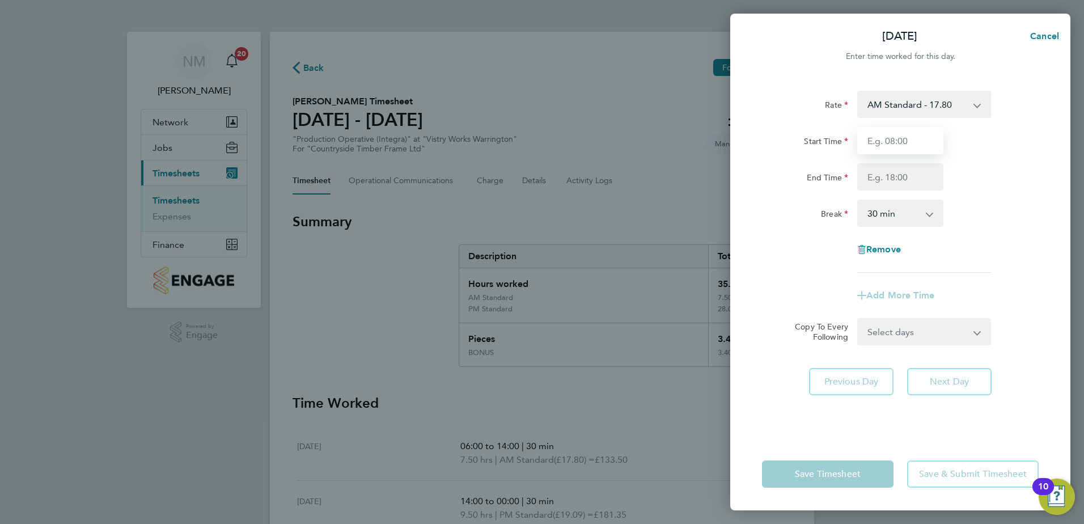
click at [906, 141] on input "Start Time" at bounding box center [900, 140] width 86 height 27
drag, startPoint x: 916, startPoint y: 140, endPoint x: 875, endPoint y: 141, distance: 41.4
click at [871, 141] on input "Start Time" at bounding box center [900, 140] width 86 height 27
type input "06:00"
click at [906, 173] on input "End Time" at bounding box center [900, 176] width 86 height 27
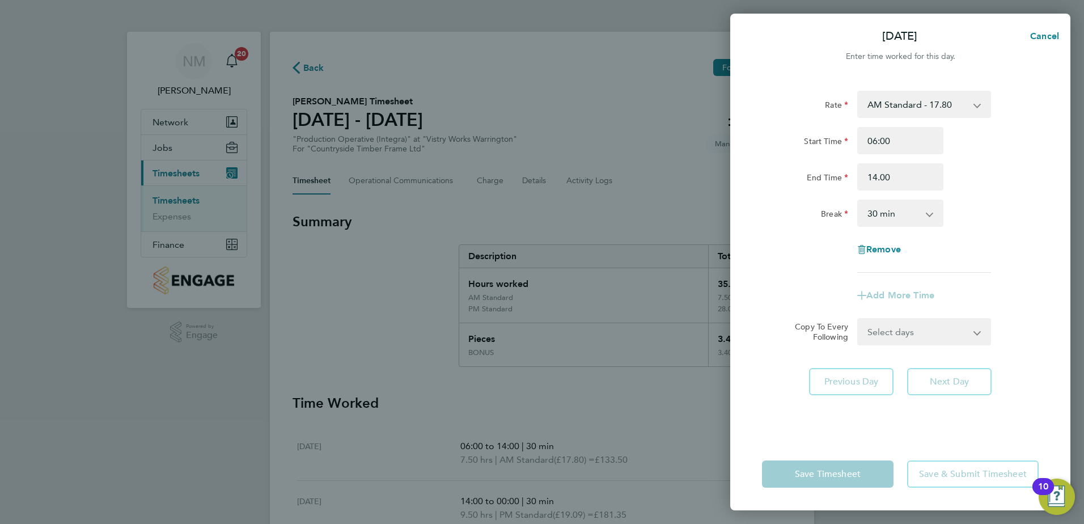
type input "14:00"
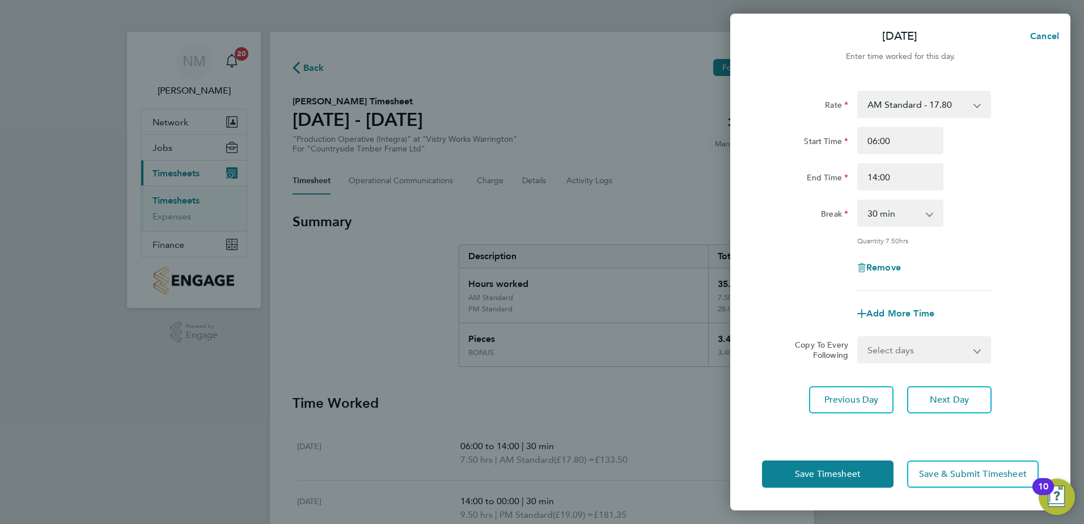
drag, startPoint x: 779, startPoint y: 232, endPoint x: 797, endPoint y: 229, distance: 17.9
click at [780, 231] on div "Rate AM Standard - 17.80 BONUS - 13.50 PM Standard - 19.09 AM OT1 - 26.70 AM OT…" at bounding box center [900, 191] width 277 height 200
click at [977, 350] on app-icon-cross-button at bounding box center [984, 349] width 14 height 25
drag, startPoint x: 975, startPoint y: 341, endPoint x: 970, endPoint y: 344, distance: 5.8
click at [976, 341] on select "Select days Day Weekday (Mon-Fri) Weekend (Sat-Sun) Wednesday Thursday Friday S…" at bounding box center [917, 349] width 119 height 25
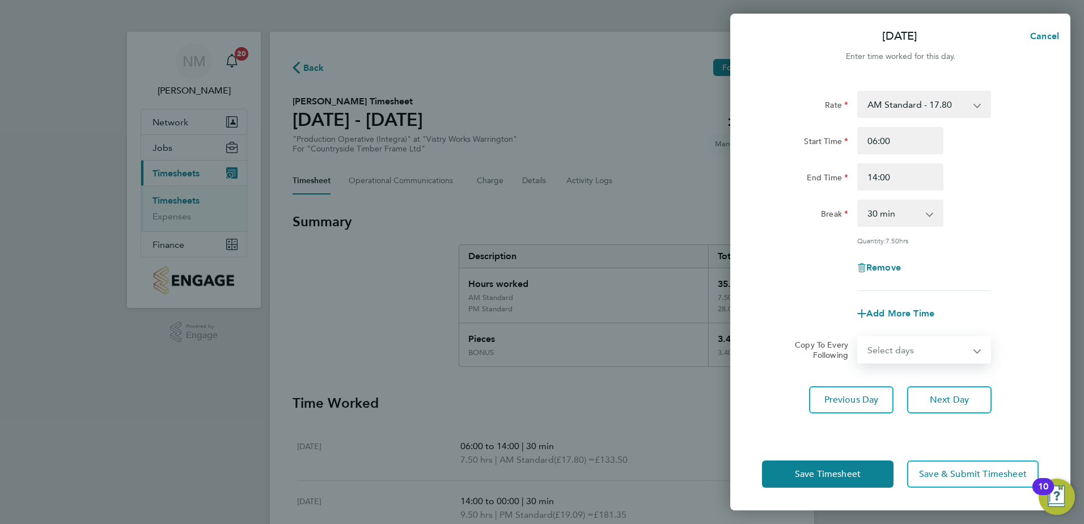
select select "WEEKDAY"
click at [858, 337] on select "Select days Day Weekday (Mon-Fri) Weekend (Sat-Sun) Wednesday Thursday Friday S…" at bounding box center [917, 349] width 119 height 25
select select "2025-09-28"
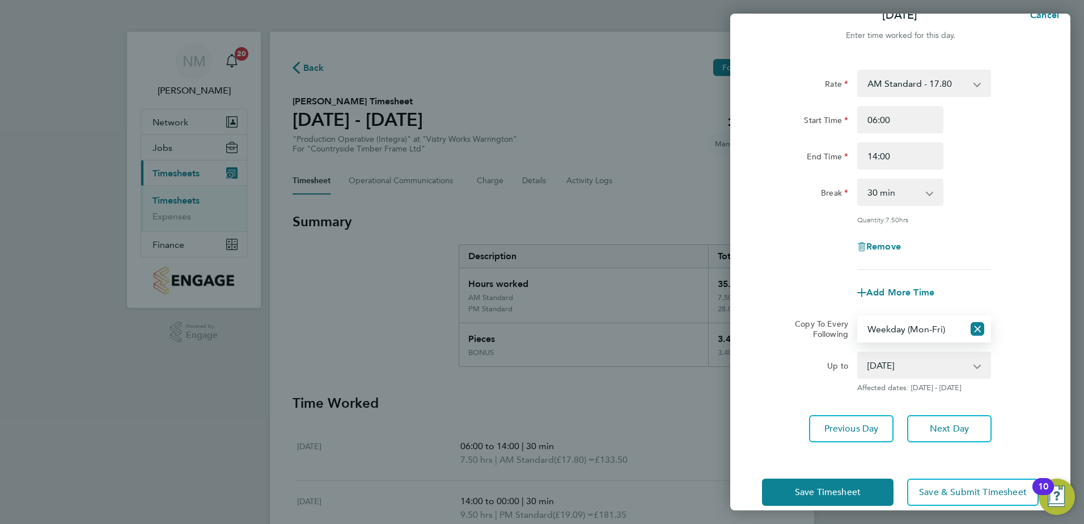
scroll to position [38, 0]
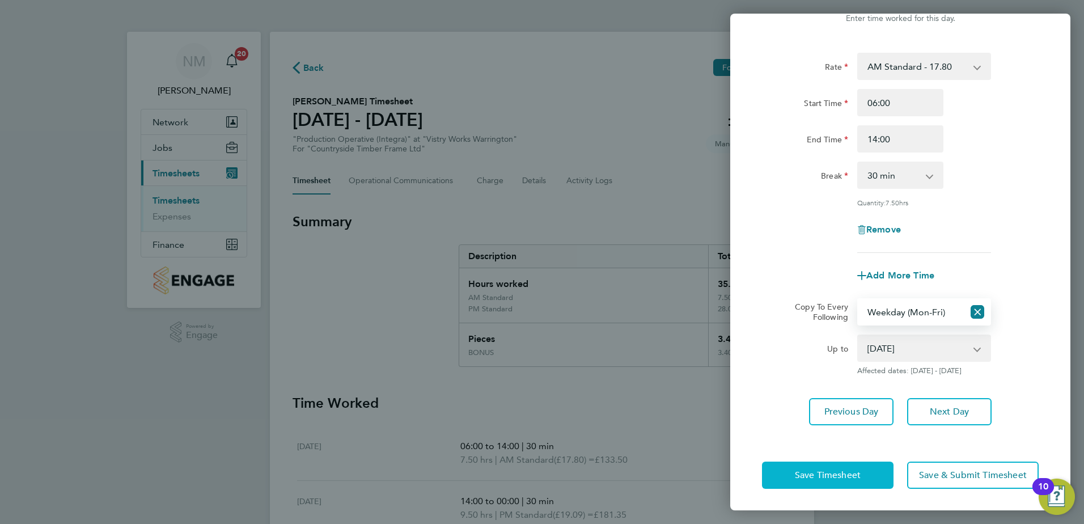
click at [849, 470] on span "Save Timesheet" at bounding box center [828, 474] width 66 height 11
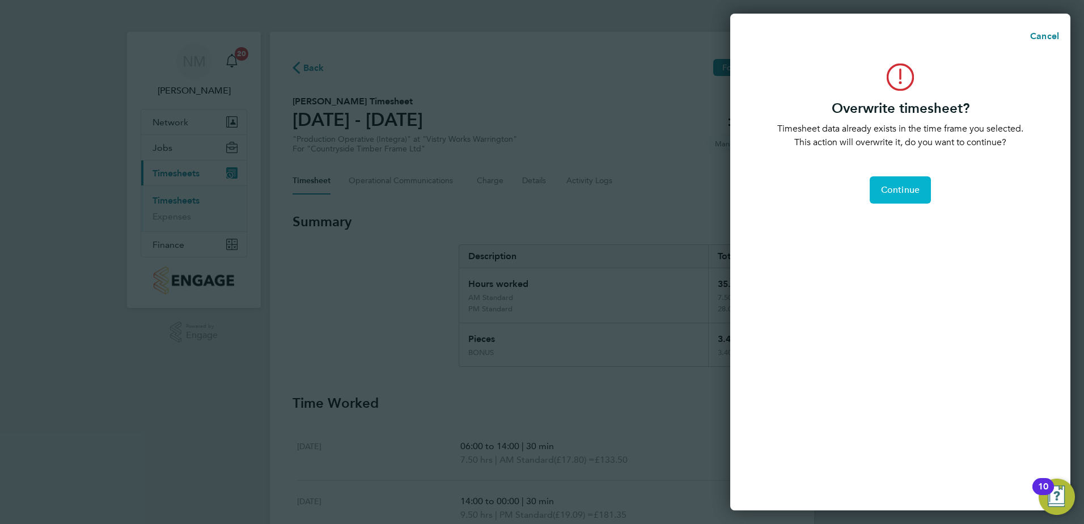
click at [909, 198] on button "Continue" at bounding box center [900, 189] width 61 height 27
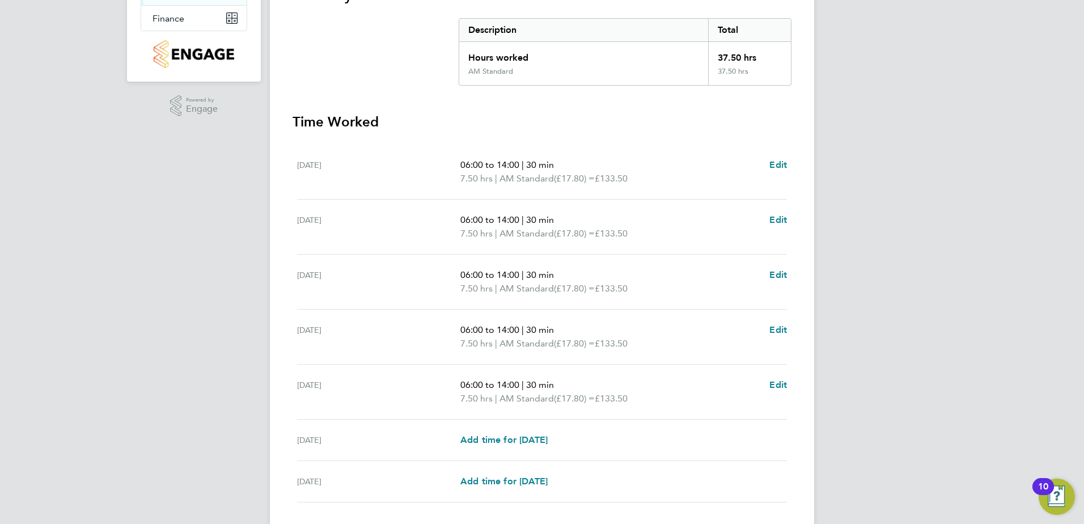
scroll to position [283, 0]
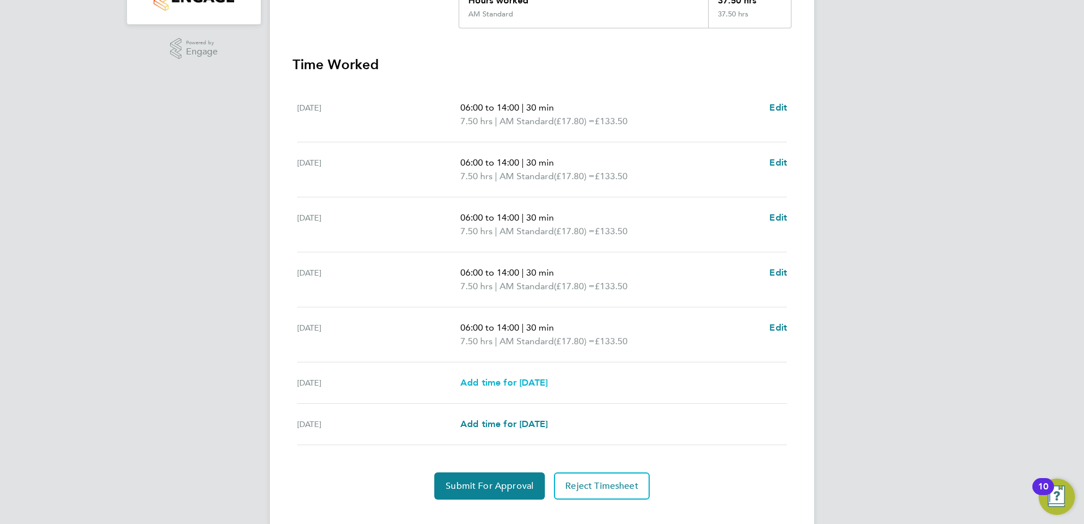
click at [532, 378] on span "Add time for [DATE]" at bounding box center [503, 382] width 87 height 11
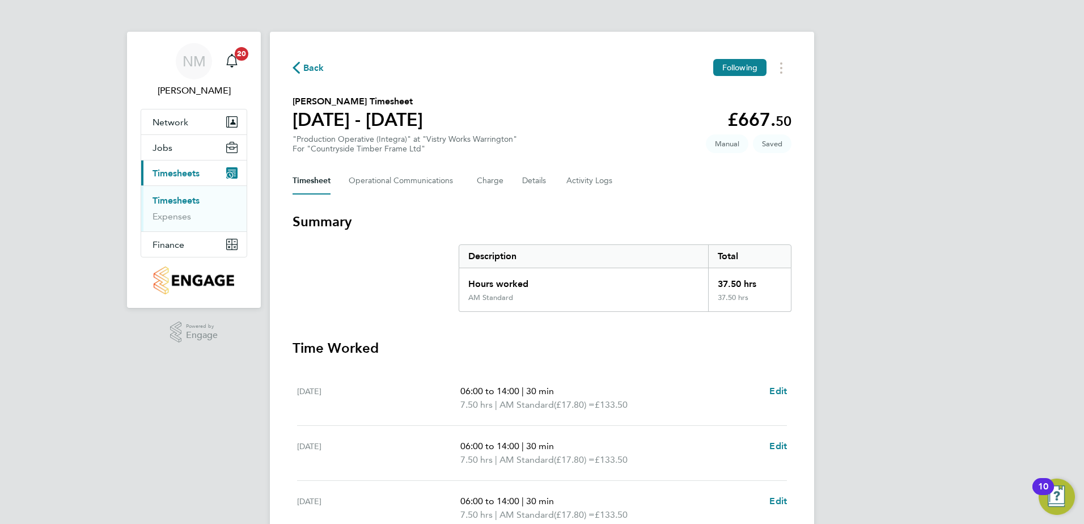
select select "15"
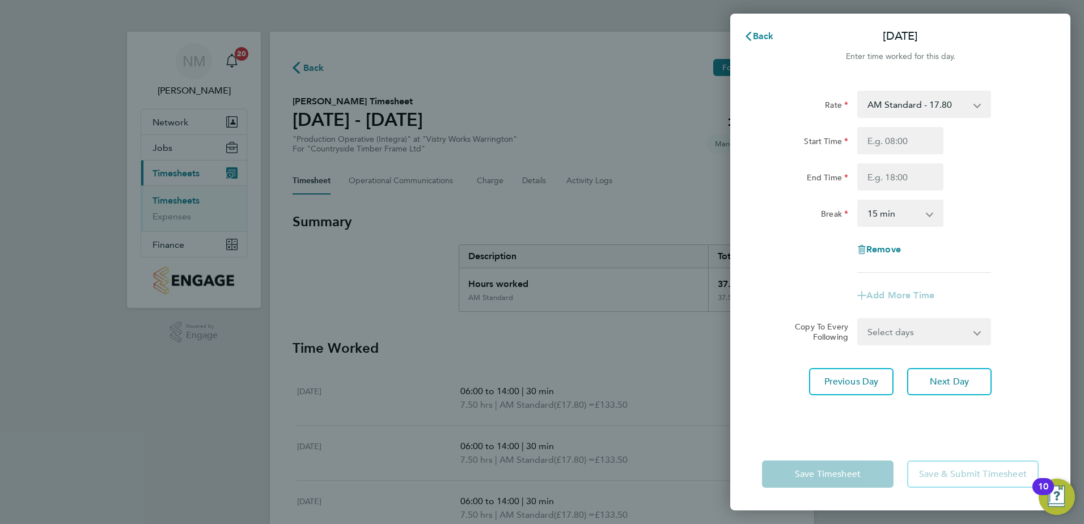
click at [978, 105] on app-icon-cross-button at bounding box center [983, 104] width 14 height 25
drag, startPoint x: 978, startPoint y: 98, endPoint x: 973, endPoint y: 103, distance: 7.3
click at [978, 99] on app-icon-cross-button at bounding box center [983, 104] width 14 height 25
click at [970, 103] on select "AM Standard - 17.80 BONUS - 13.50 PM Standard - 19.09 AM OT1 - 26.70 AM OT2 - 3…" at bounding box center [917, 104] width 118 height 25
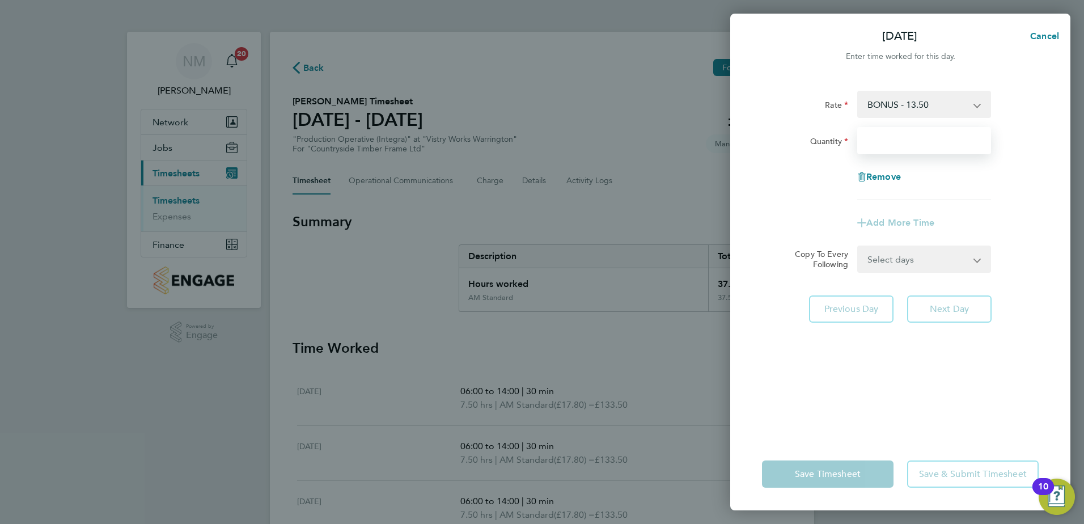
click at [896, 148] on input "Quantity" at bounding box center [924, 140] width 134 height 27
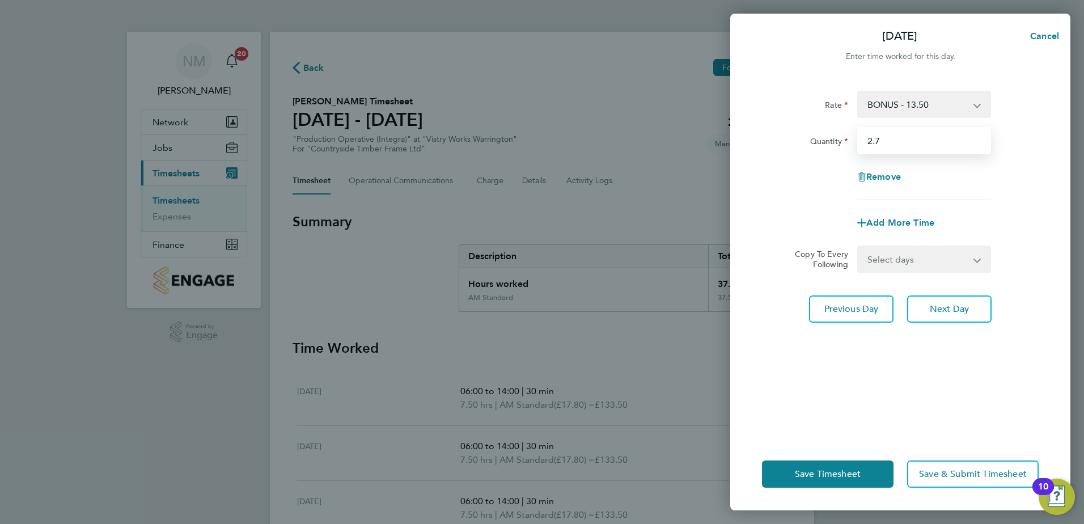
type input "2.7"
click at [792, 186] on div "Remove" at bounding box center [900, 176] width 286 height 27
click at [811, 461] on button "Save Timesheet" at bounding box center [828, 473] width 132 height 27
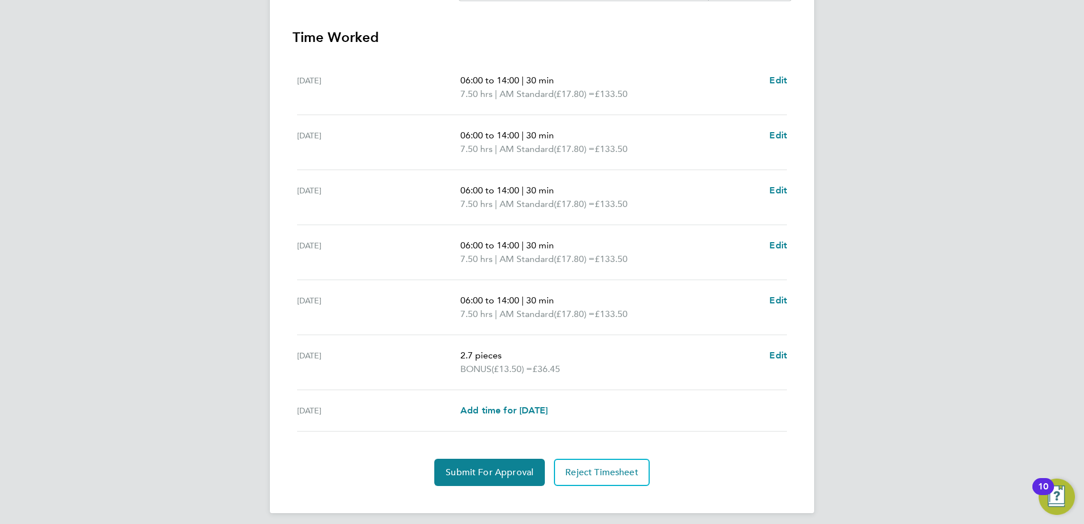
scroll to position [362, 0]
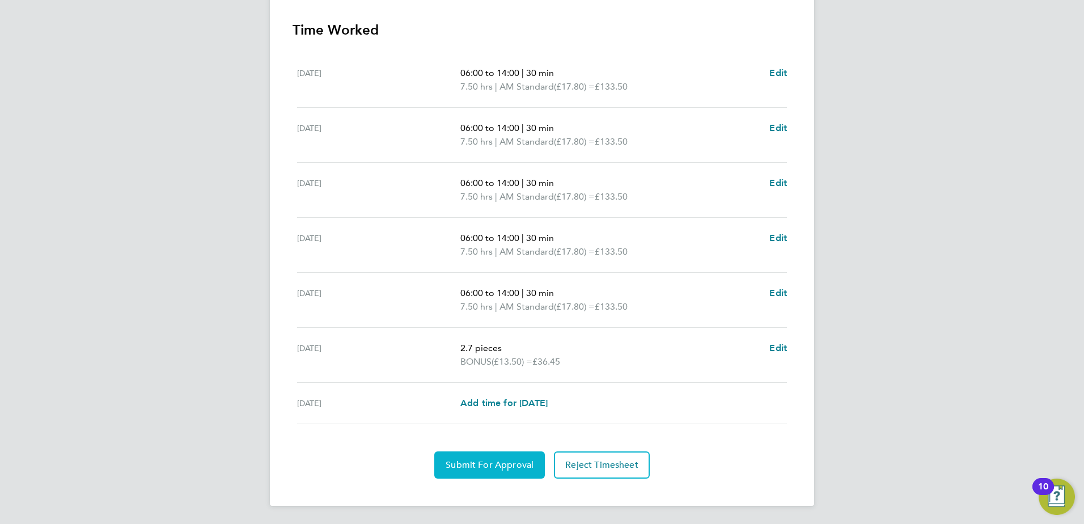
click at [507, 472] on button "Submit For Approval" at bounding box center [489, 464] width 111 height 27
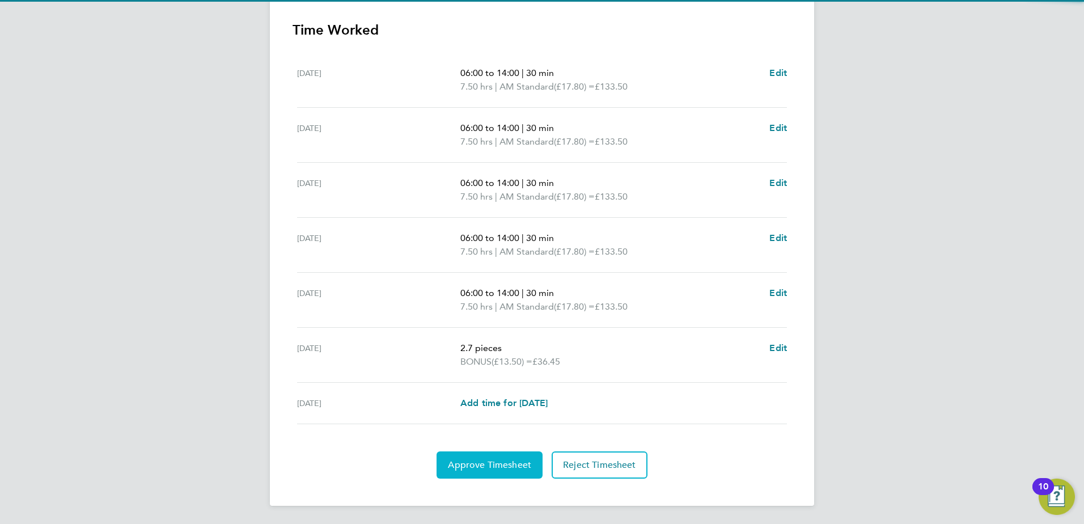
click at [508, 461] on span "Approve Timesheet" at bounding box center [489, 464] width 83 height 11
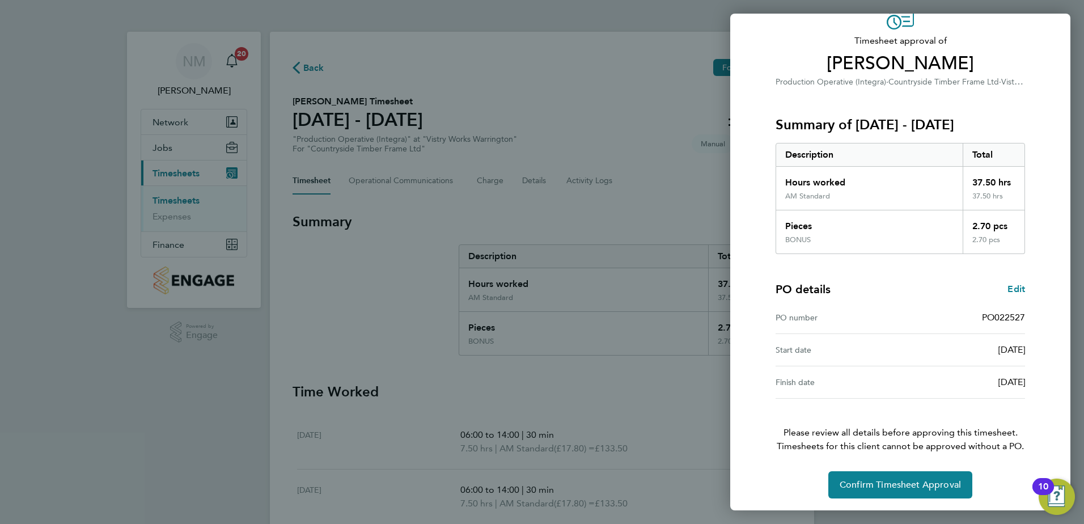
scroll to position [63, 0]
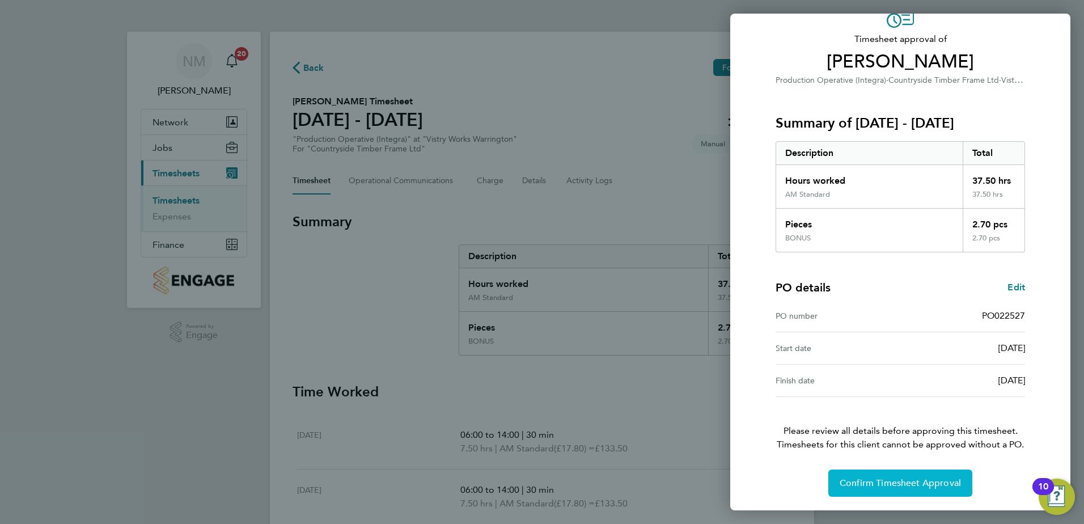
click at [893, 472] on button "Confirm Timesheet Approval" at bounding box center [900, 482] width 144 height 27
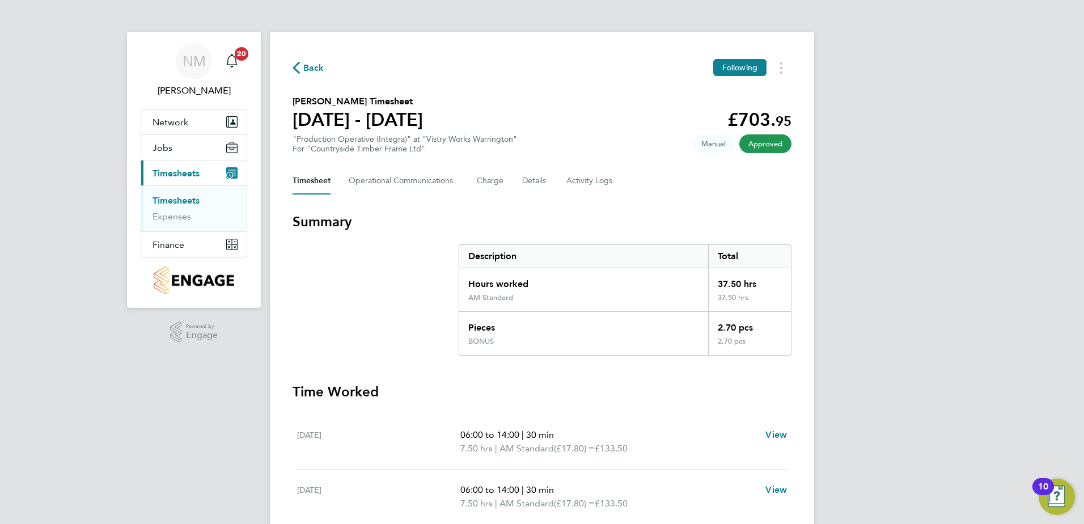
click at [305, 63] on span "Back" at bounding box center [313, 68] width 21 height 14
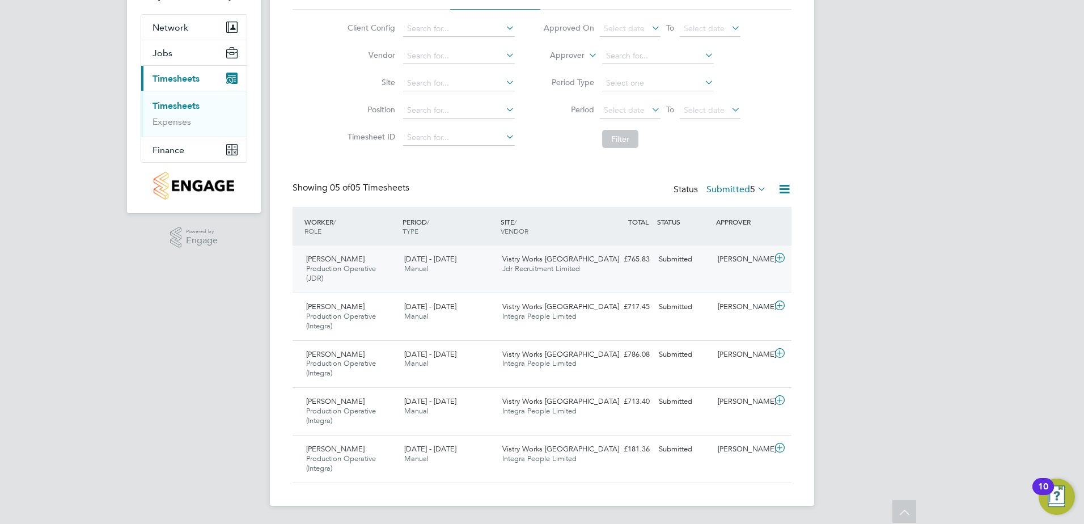
click at [776, 255] on icon at bounding box center [780, 257] width 14 height 9
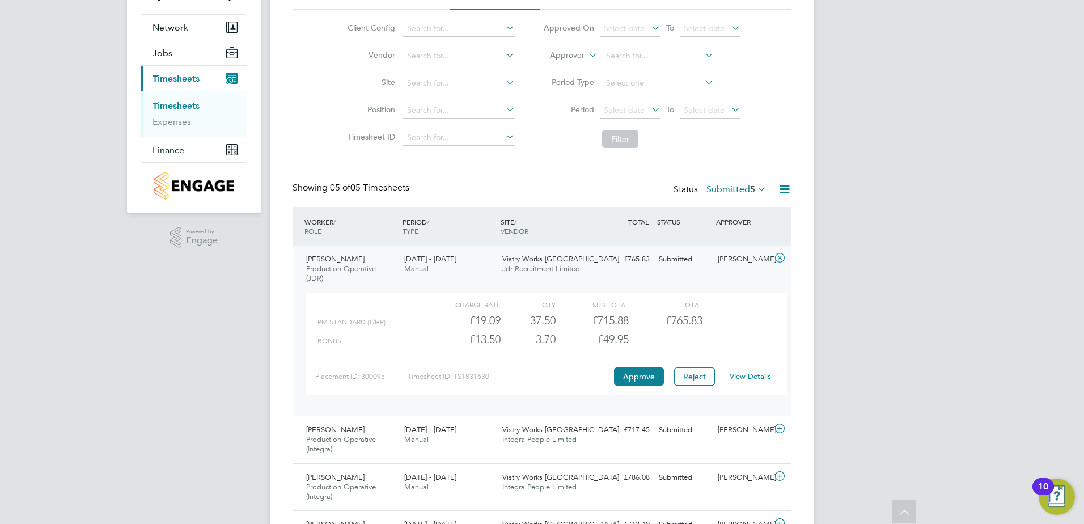
click at [759, 376] on link "View Details" at bounding box center [750, 376] width 41 height 10
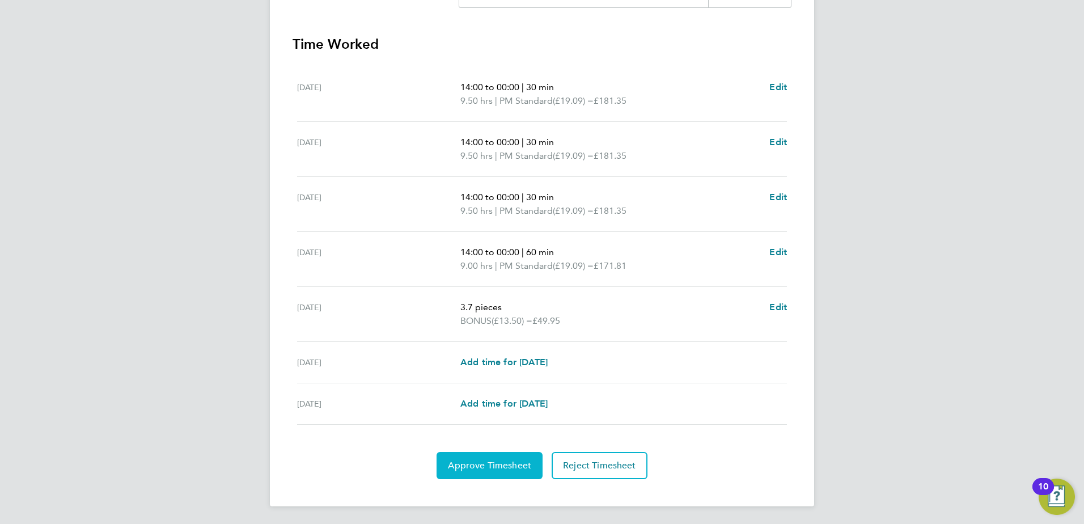
scroll to position [348, 0]
click at [522, 470] on button "Approve Timesheet" at bounding box center [490, 464] width 106 height 27
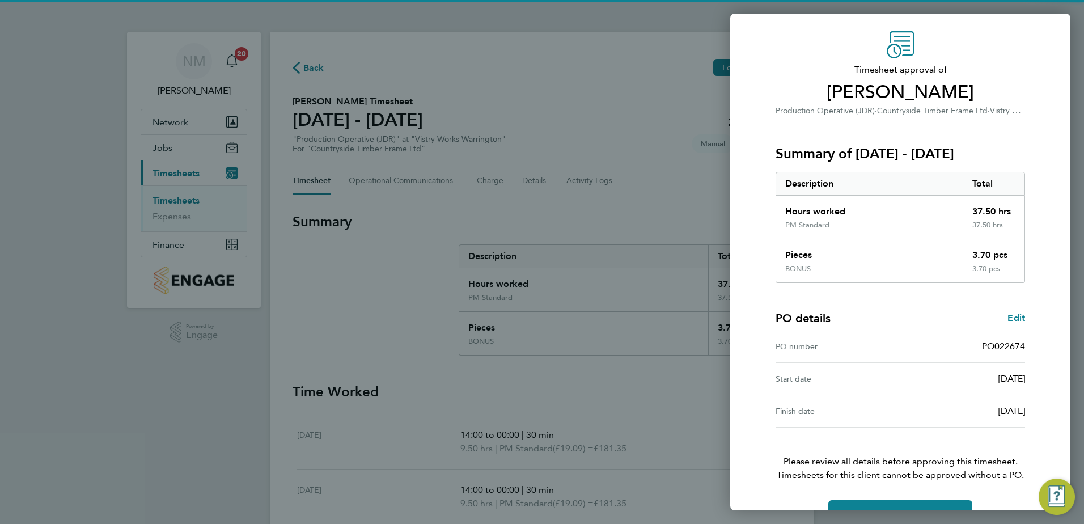
scroll to position [63, 0]
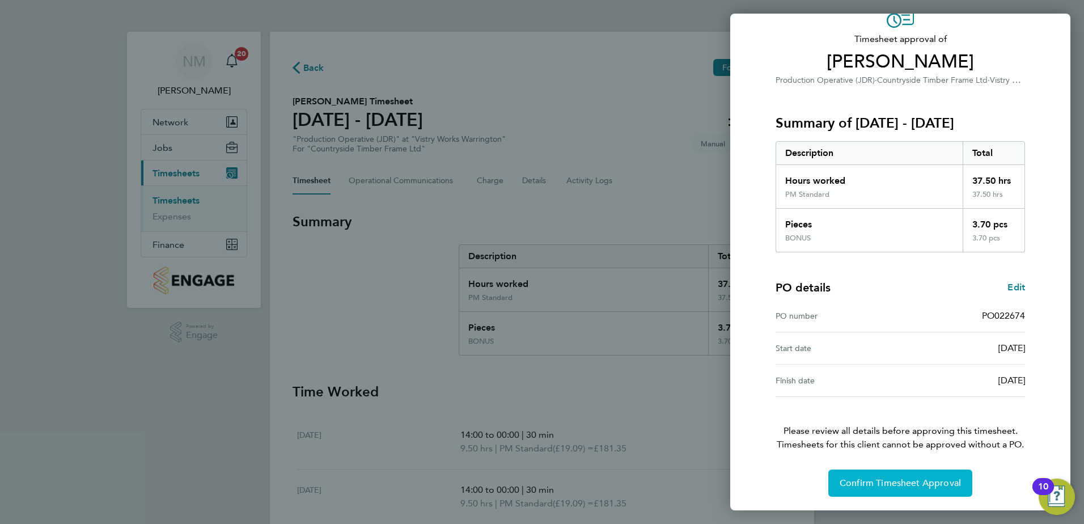
drag, startPoint x: 859, startPoint y: 479, endPoint x: 861, endPoint y: 461, distance: 18.2
click at [860, 478] on span "Confirm Timesheet Approval" at bounding box center [900, 482] width 121 height 11
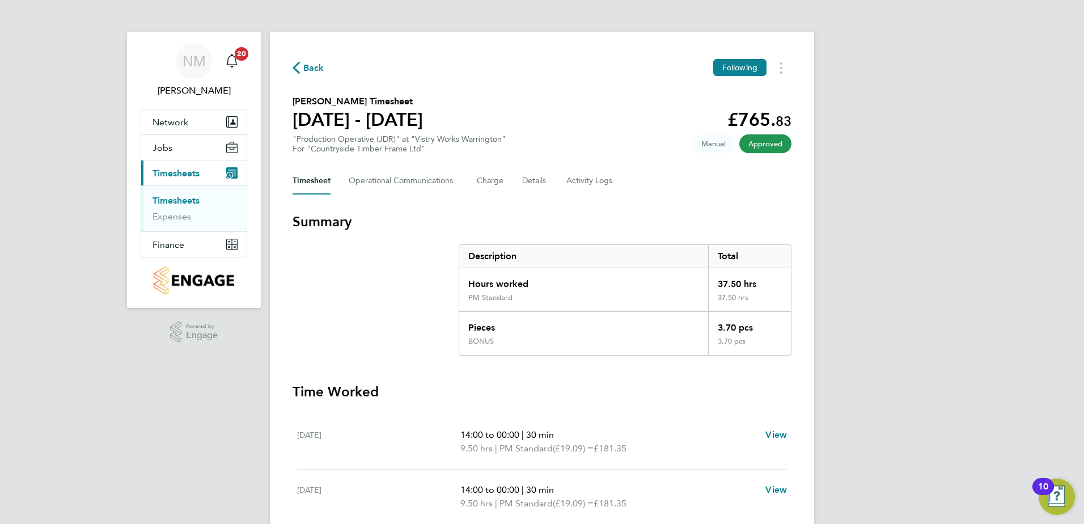
click at [305, 65] on span "Back" at bounding box center [313, 68] width 21 height 14
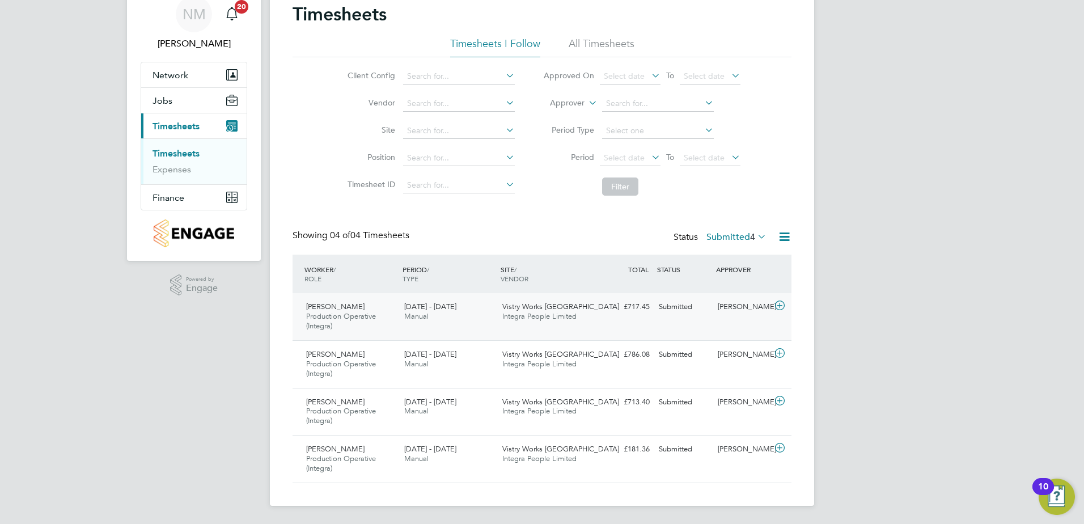
click at [778, 301] on icon at bounding box center [780, 305] width 14 height 9
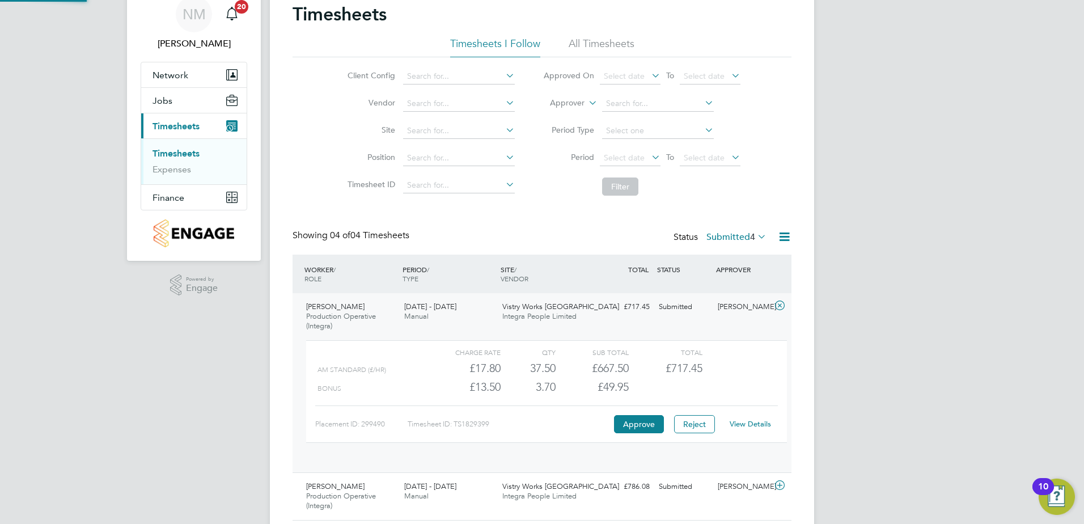
scroll to position [19, 111]
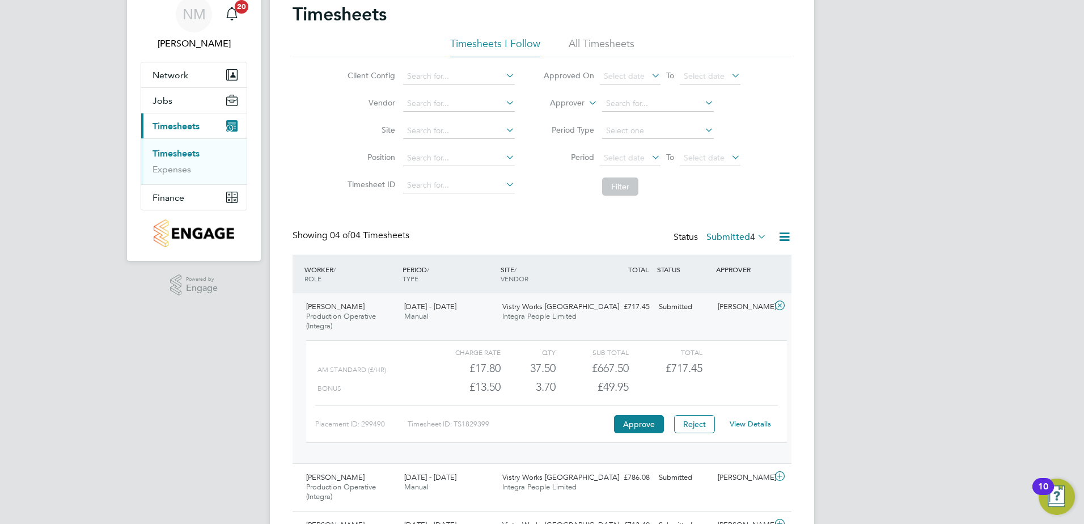
click at [759, 427] on link "View Details" at bounding box center [750, 424] width 41 height 10
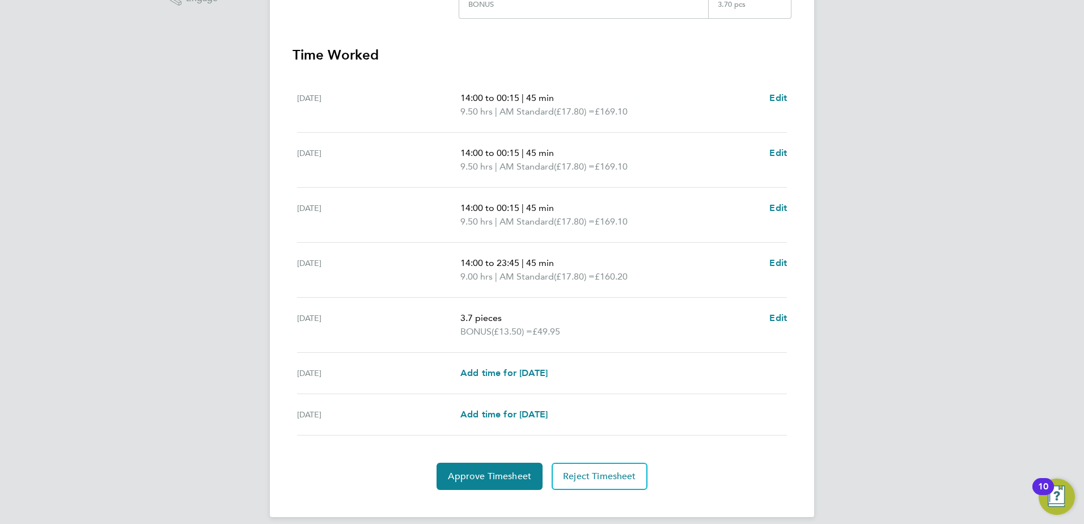
scroll to position [348, 0]
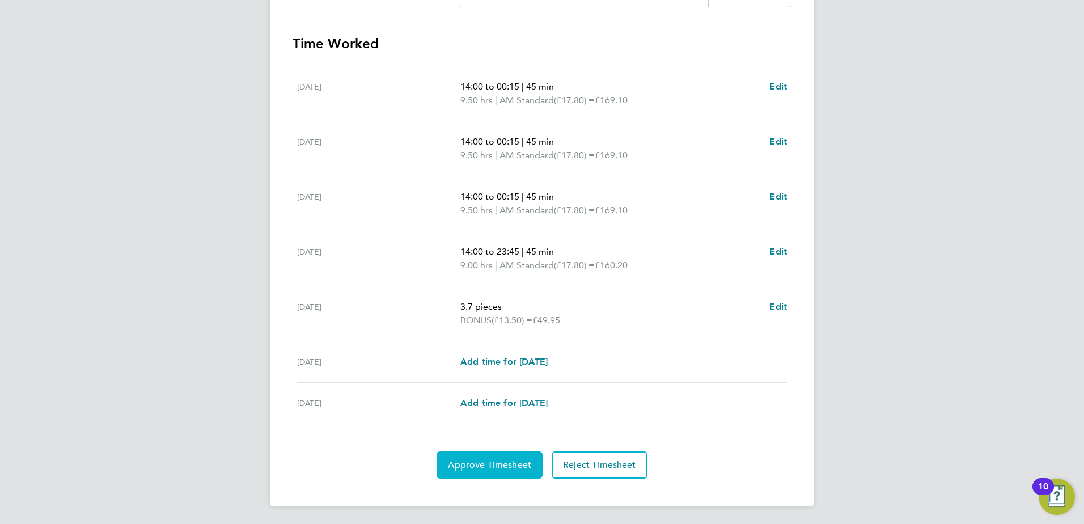
drag, startPoint x: 500, startPoint y: 458, endPoint x: 516, endPoint y: 450, distance: 18.0
click at [500, 459] on button "Approve Timesheet" at bounding box center [490, 464] width 106 height 27
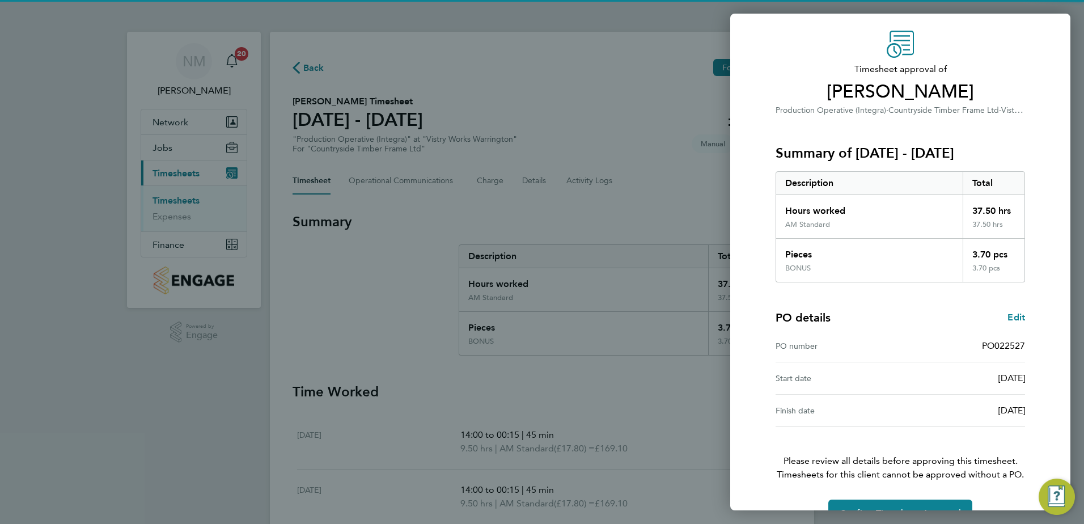
scroll to position [63, 0]
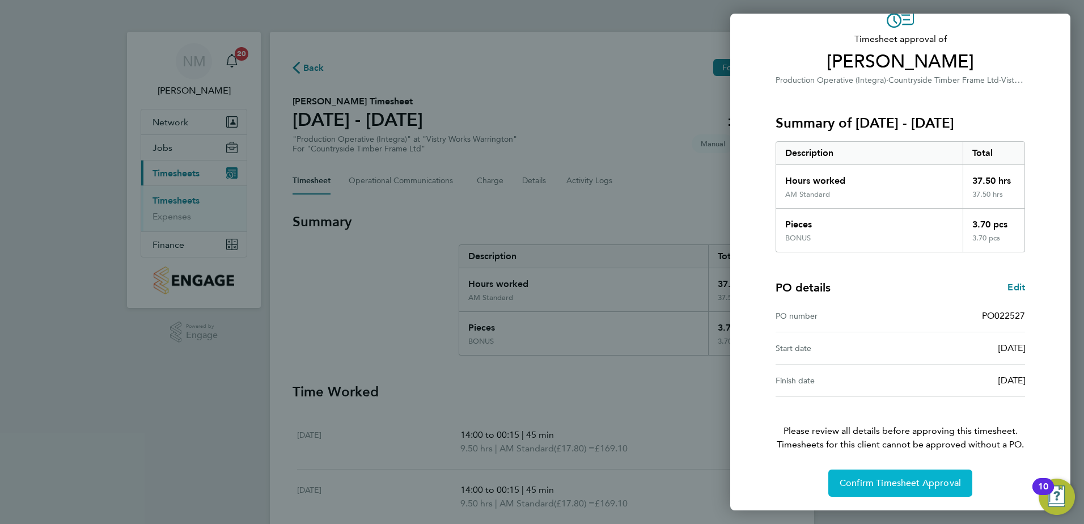
drag, startPoint x: 912, startPoint y: 484, endPoint x: 916, endPoint y: 476, distance: 9.1
click at [912, 484] on span "Confirm Timesheet Approval" at bounding box center [900, 482] width 121 height 11
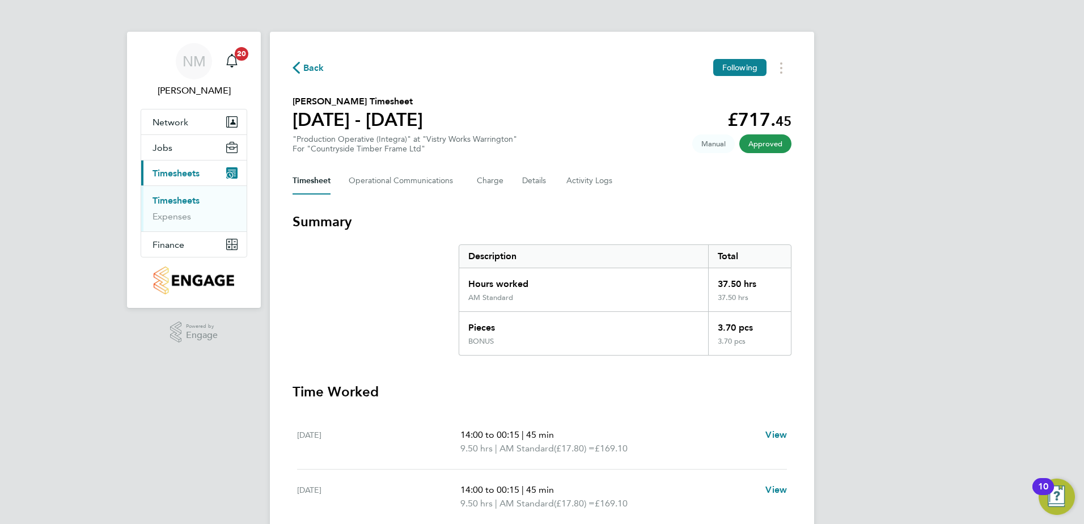
click at [296, 65] on icon "button" at bounding box center [296, 68] width 7 height 12
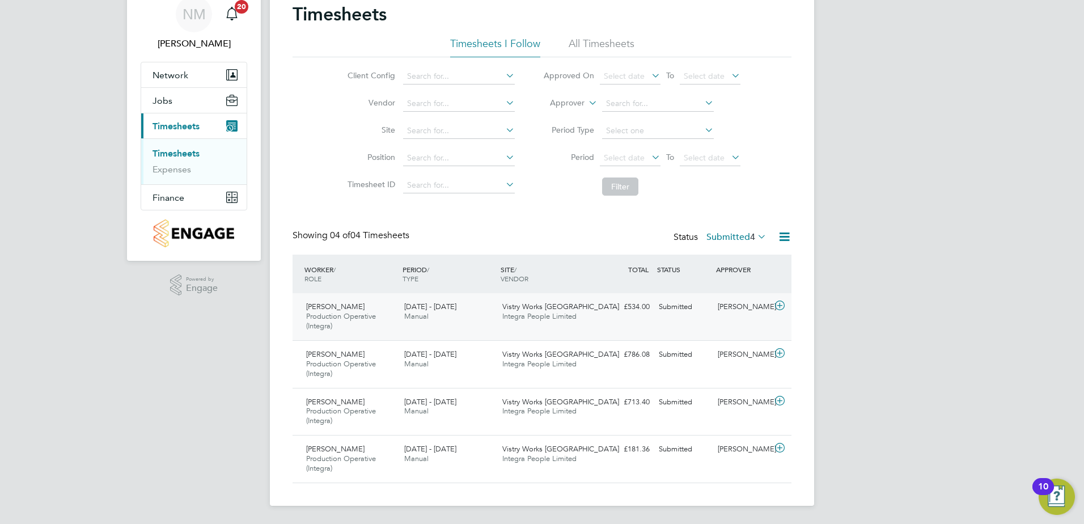
click at [780, 304] on icon at bounding box center [780, 305] width 14 height 9
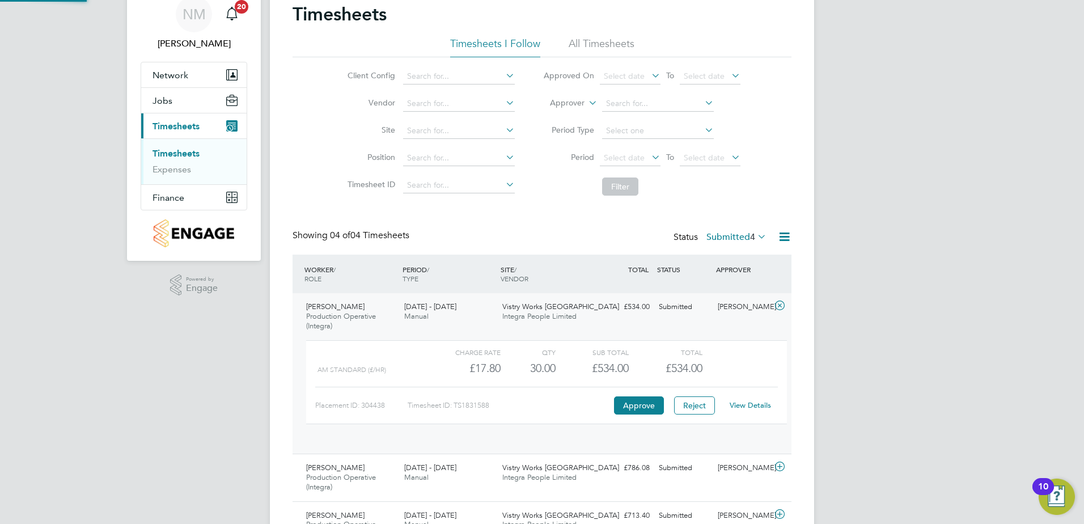
scroll to position [19, 111]
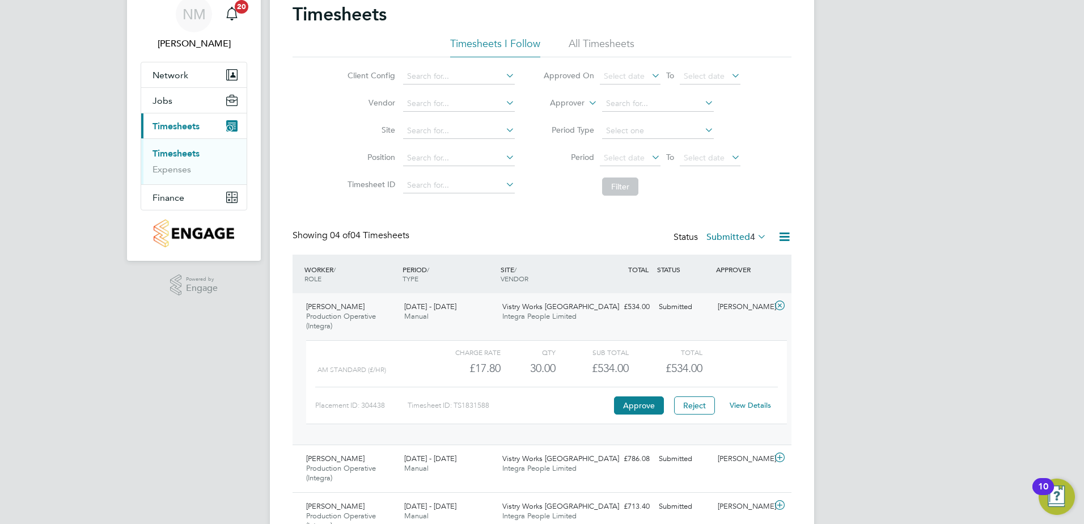
click at [742, 401] on link "View Details" at bounding box center [750, 405] width 41 height 10
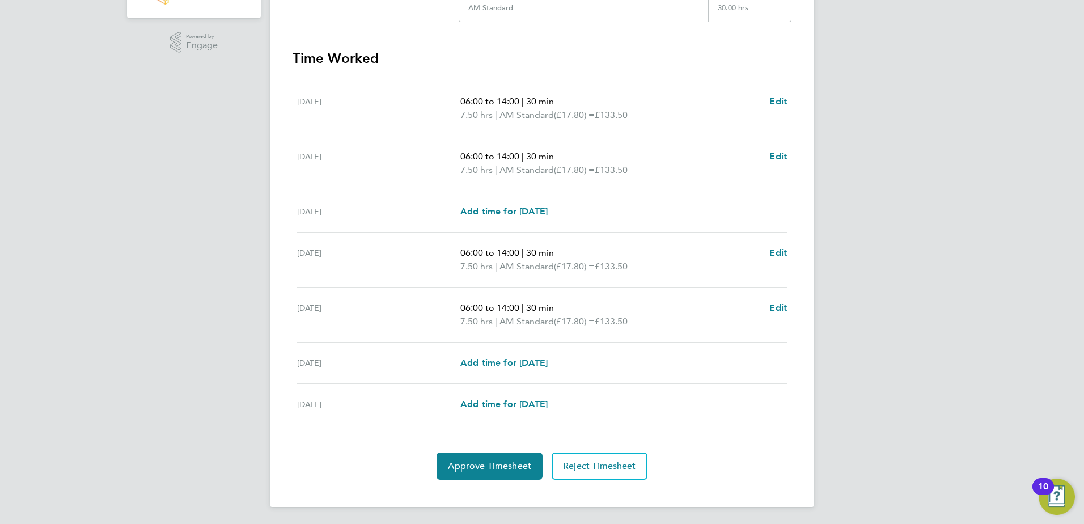
scroll to position [291, 0]
click at [501, 361] on span "Add time for [DATE]" at bounding box center [503, 361] width 87 height 11
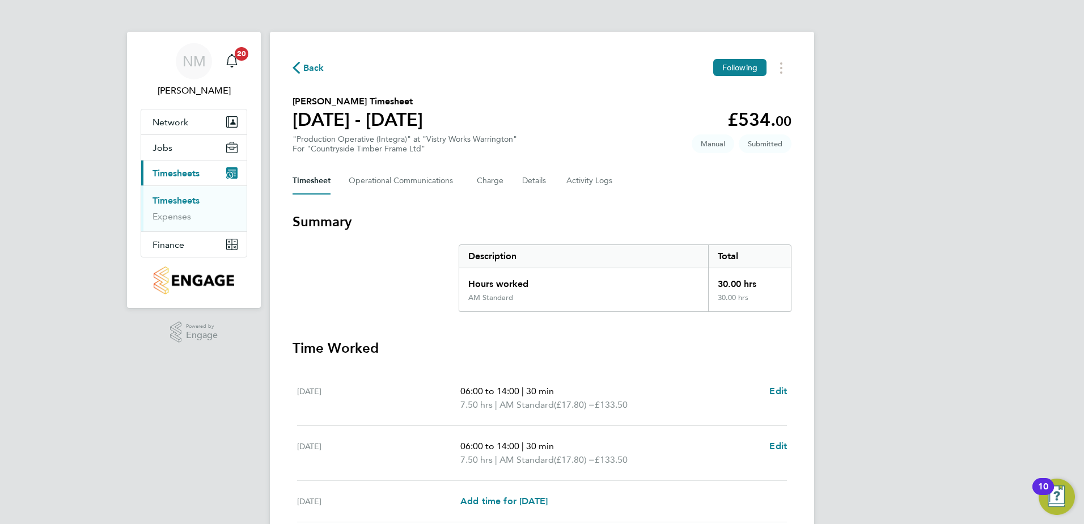
select select "15"
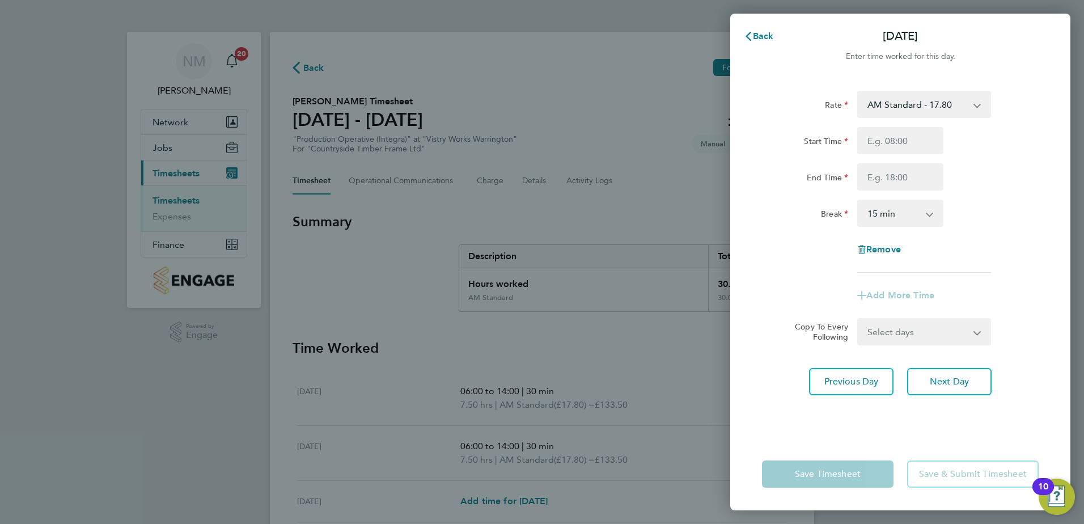
click at [981, 107] on app-icon-cross-button at bounding box center [983, 104] width 14 height 25
click at [977, 103] on app-icon-cross-button at bounding box center [983, 104] width 14 height 25
click at [980, 103] on app-icon-cross-button at bounding box center [983, 104] width 14 height 25
click at [976, 100] on app-icon-cross-button at bounding box center [983, 104] width 14 height 25
click at [951, 106] on select "AM Standard - 17.80 BONUS - 13.50 AM OT2 - 35.60 PM OT2 - 38.18 PM Standard - 1…" at bounding box center [917, 104] width 118 height 25
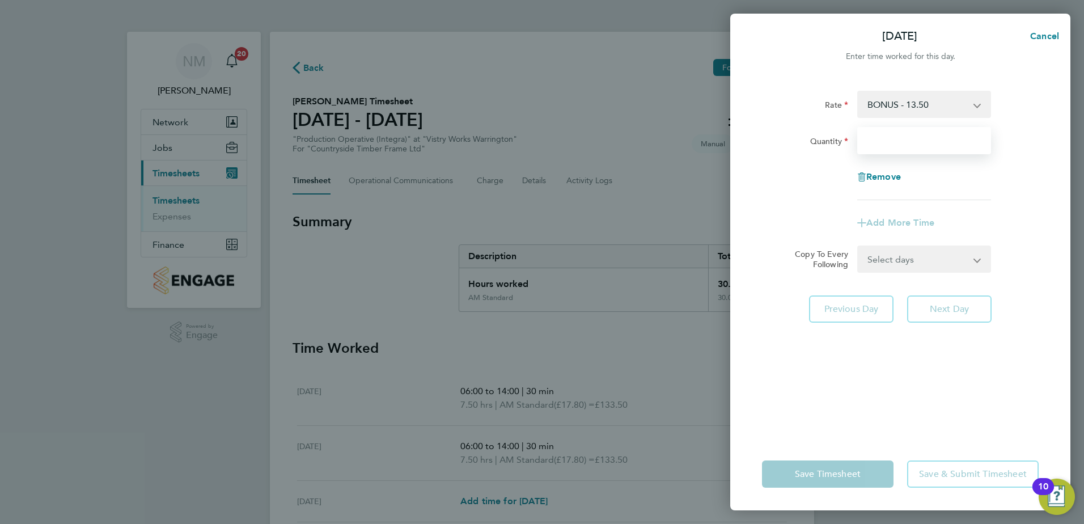
click at [890, 149] on input "Quantity" at bounding box center [924, 140] width 134 height 27
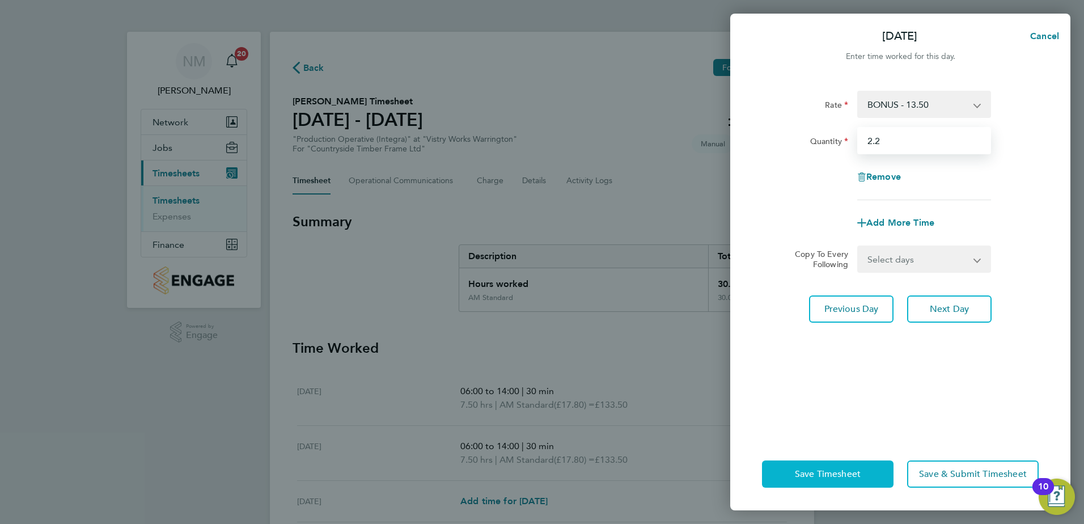
type input "2.2"
click at [839, 467] on button "Save Timesheet" at bounding box center [828, 473] width 132 height 27
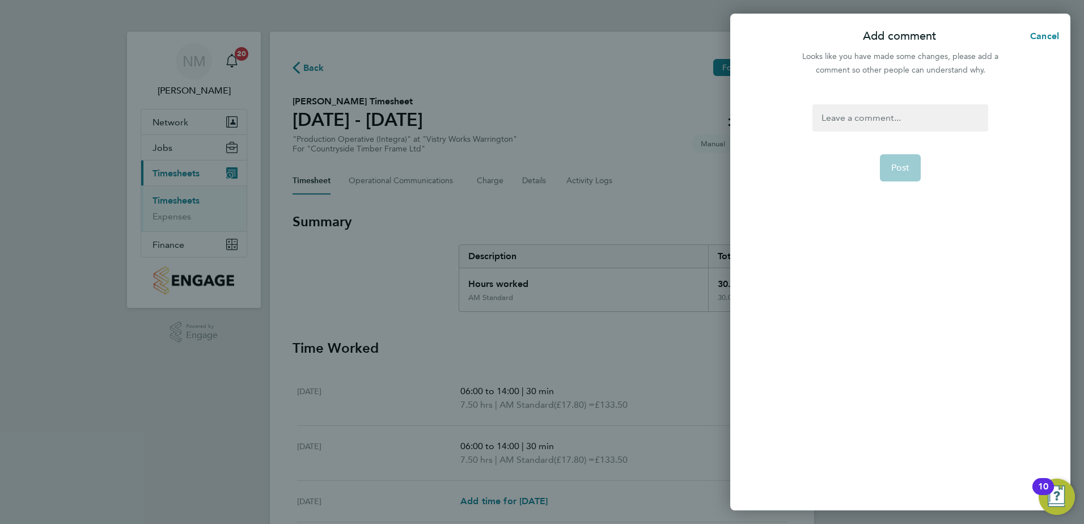
click at [889, 117] on div at bounding box center [899, 117] width 175 height 27
click at [899, 163] on span "Post" at bounding box center [900, 167] width 19 height 11
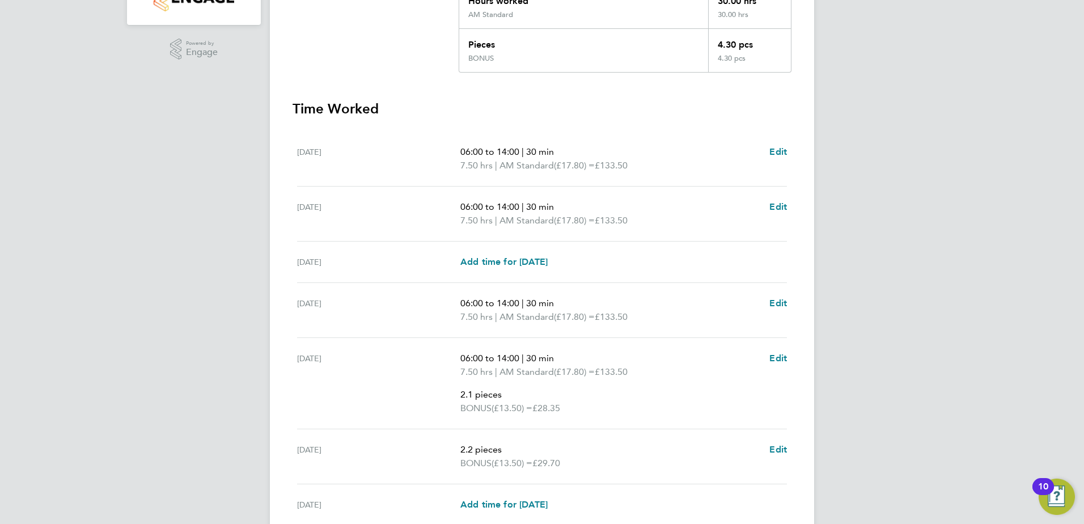
scroll to position [384, 0]
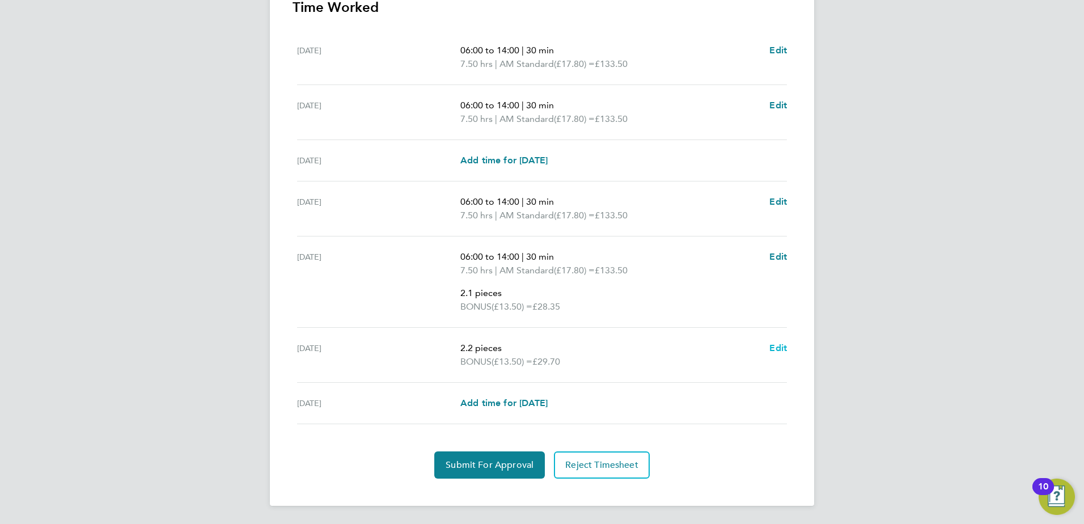
click at [783, 344] on span "Edit" at bounding box center [778, 347] width 18 height 11
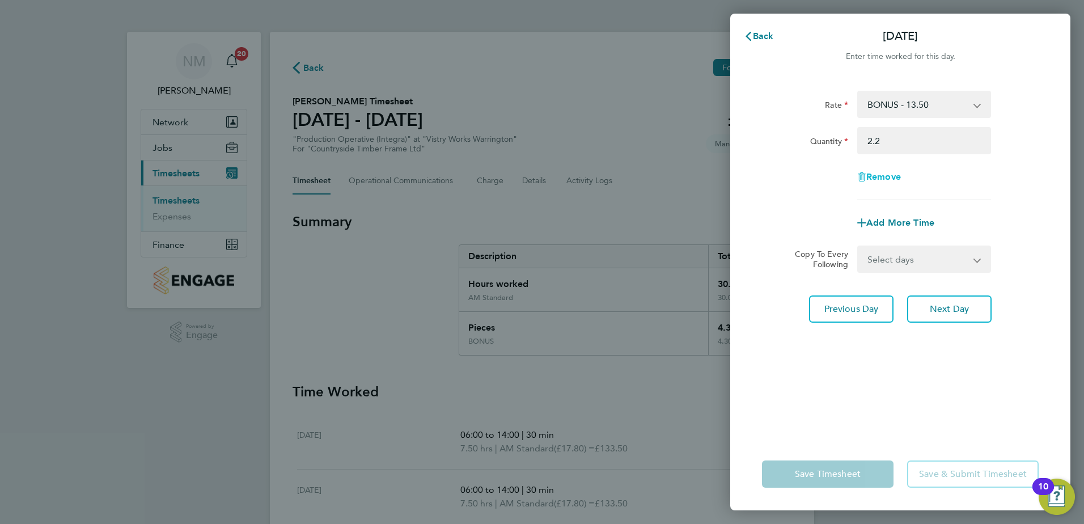
click at [883, 175] on span "Remove" at bounding box center [883, 176] width 35 height 11
select select "null"
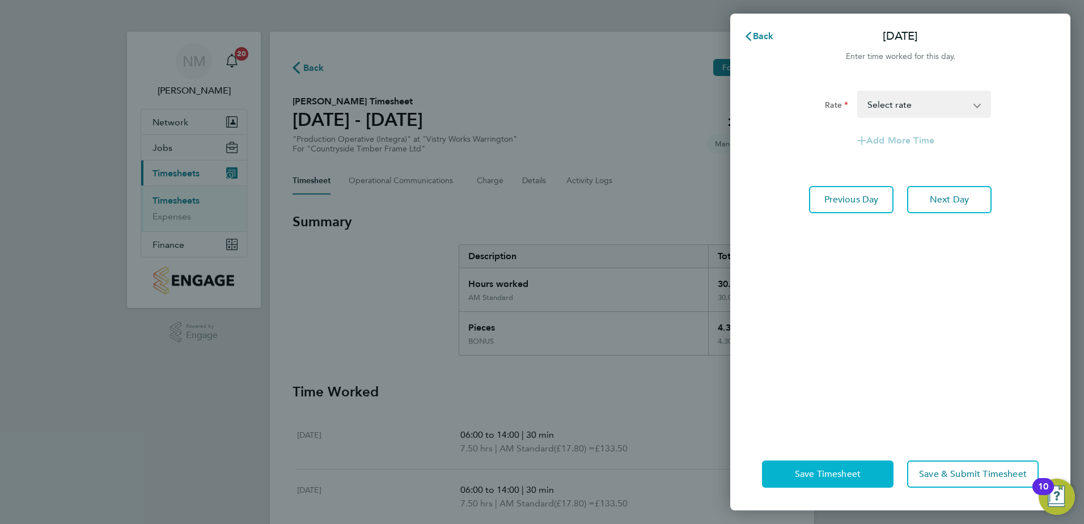
click at [832, 482] on button "Save Timesheet" at bounding box center [828, 473] width 132 height 27
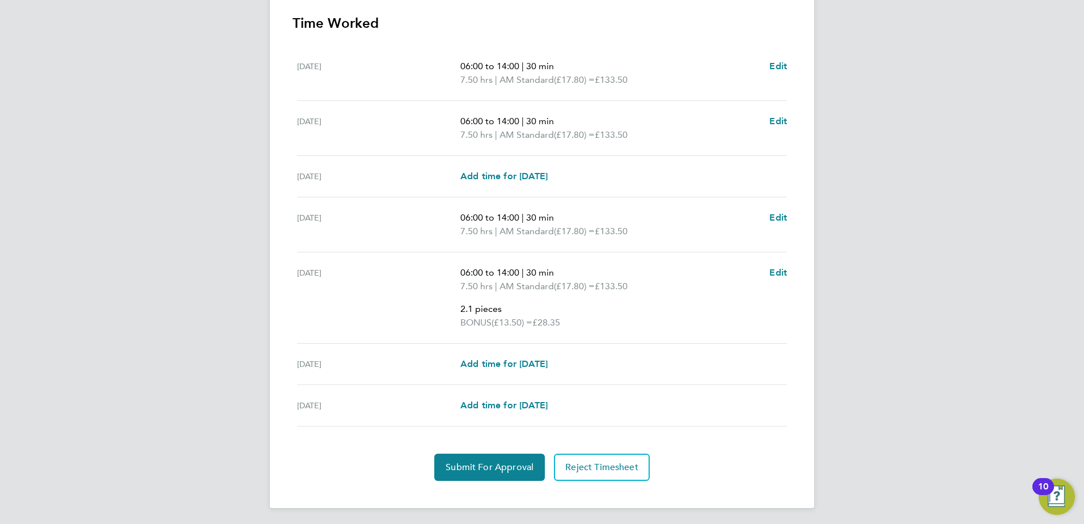
scroll to position [371, 0]
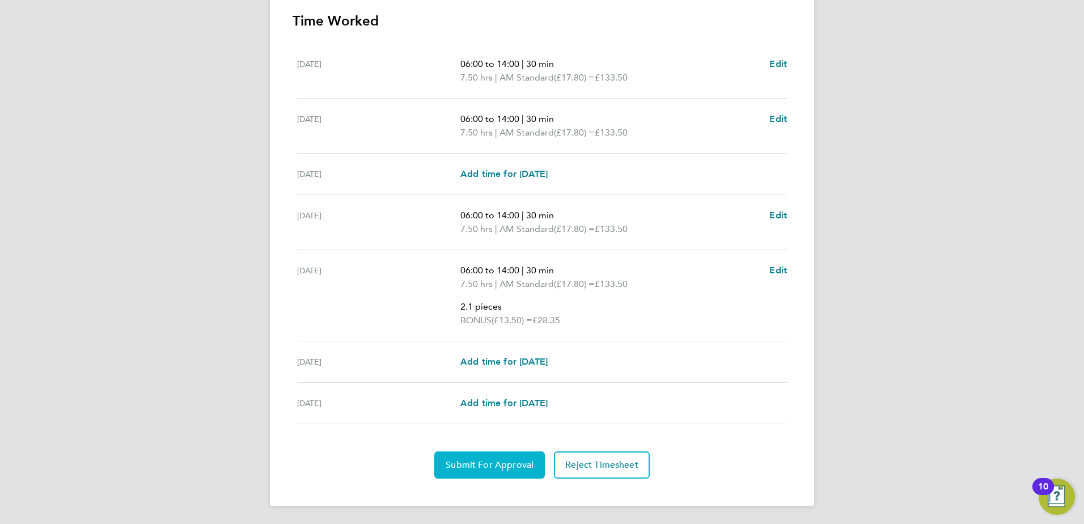
click at [502, 460] on span "Submit For Approval" at bounding box center [490, 464] width 88 height 11
drag, startPoint x: 480, startPoint y: 465, endPoint x: 507, endPoint y: 452, distance: 30.7
click at [479, 463] on span "Approve Timesheet" at bounding box center [489, 464] width 83 height 11
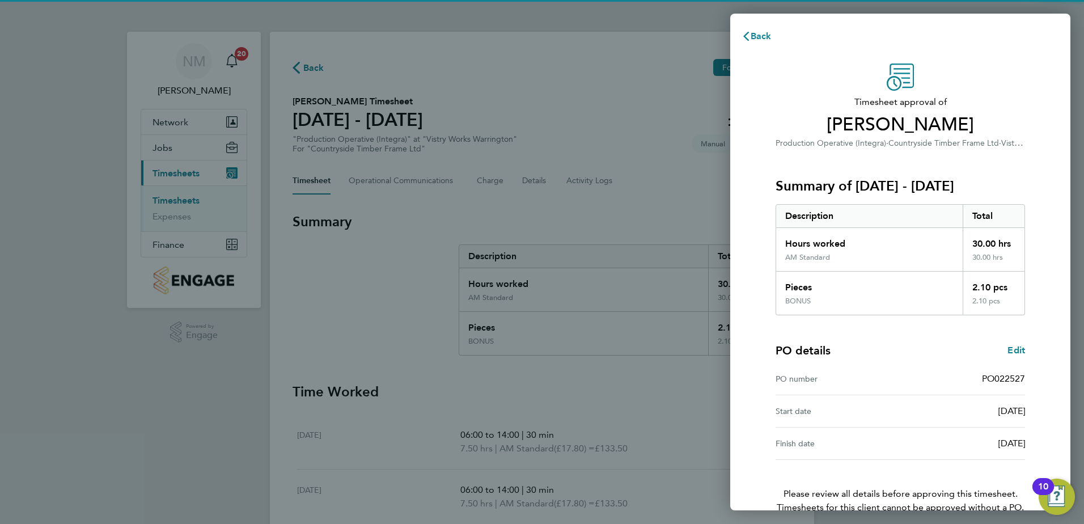
scroll to position [63, 0]
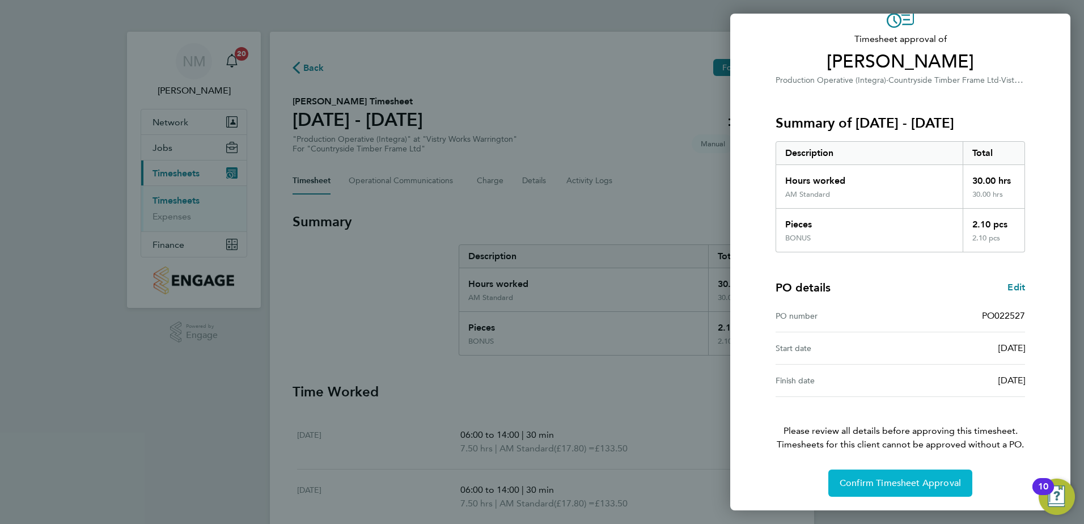
click at [912, 480] on span "Confirm Timesheet Approval" at bounding box center [900, 482] width 121 height 11
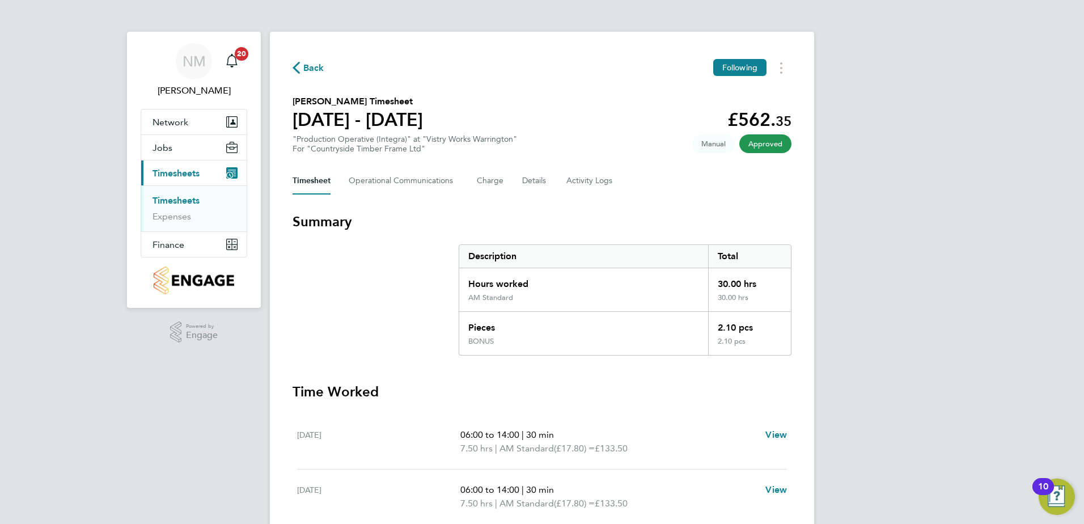
click at [317, 63] on span "Back" at bounding box center [313, 68] width 21 height 14
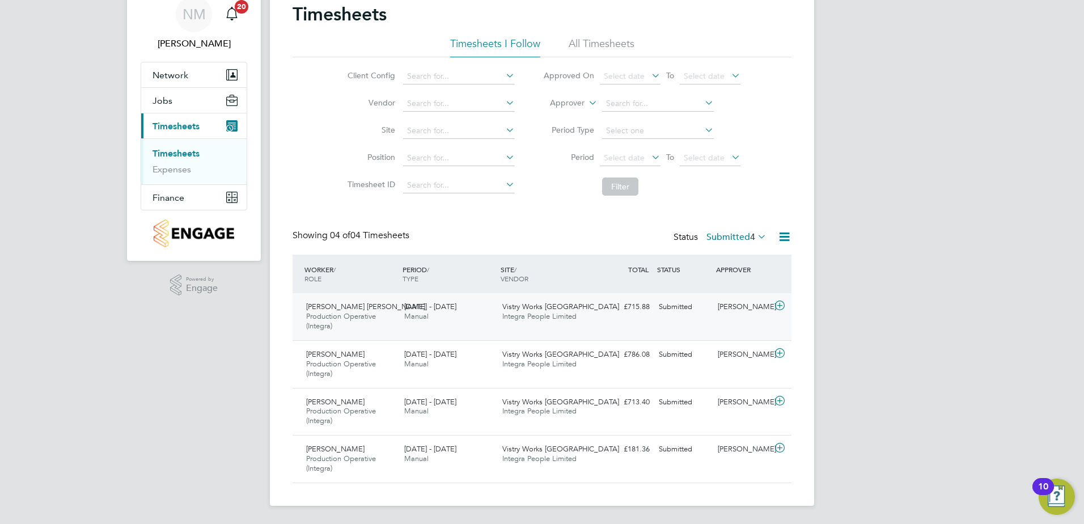
click at [782, 303] on icon at bounding box center [780, 305] width 14 height 9
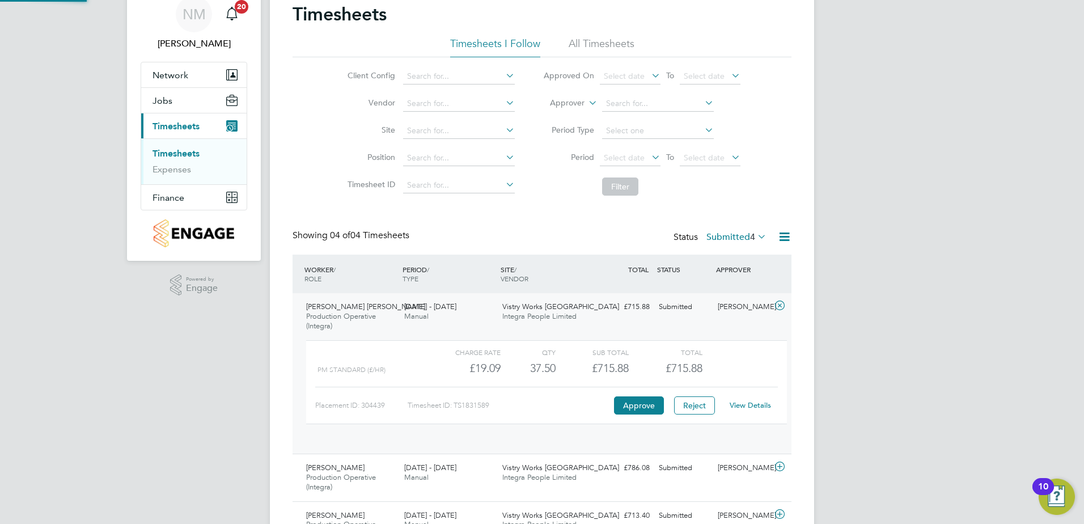
scroll to position [19, 111]
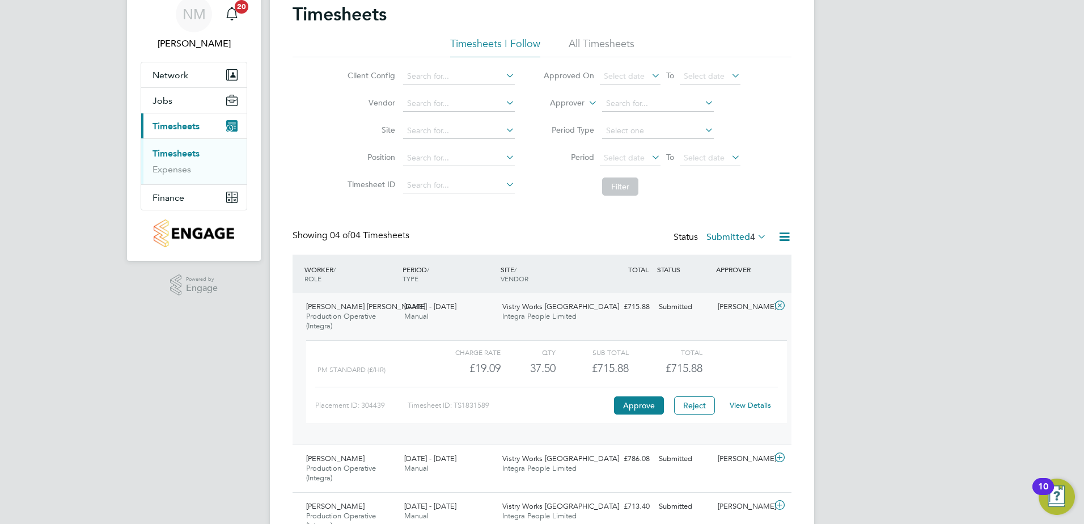
click at [747, 396] on div "Placement ID: 304439 Timesheet ID: TS1831589 Approve Reject View Details" at bounding box center [546, 401] width 463 height 28
click at [748, 400] on link "View Details" at bounding box center [750, 405] width 41 height 10
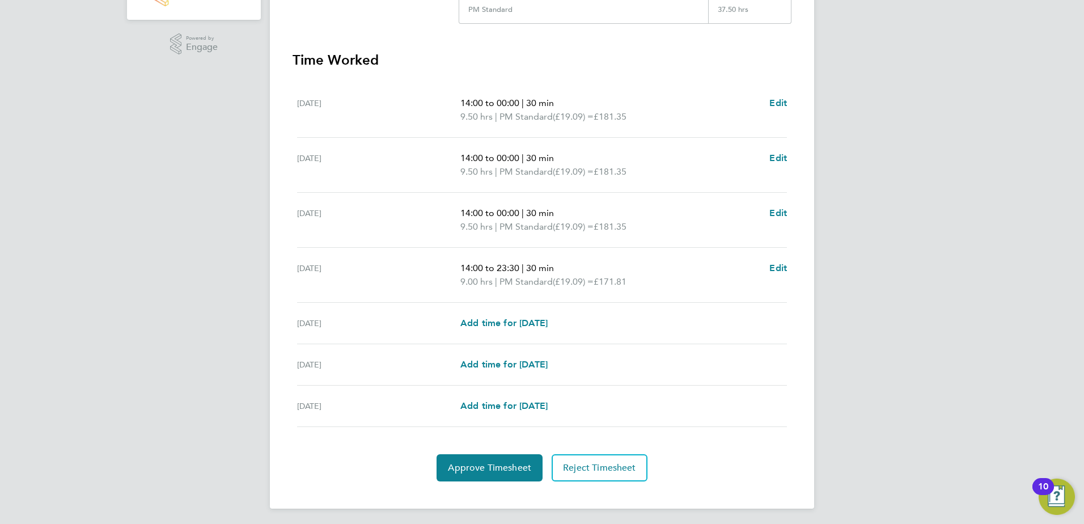
scroll to position [291, 0]
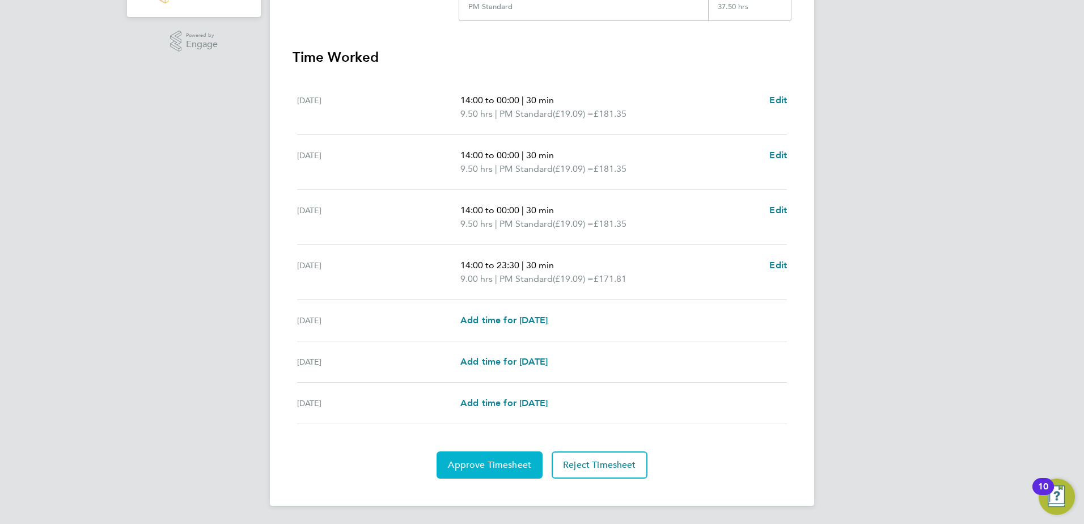
click at [488, 461] on span "Approve Timesheet" at bounding box center [489, 464] width 83 height 11
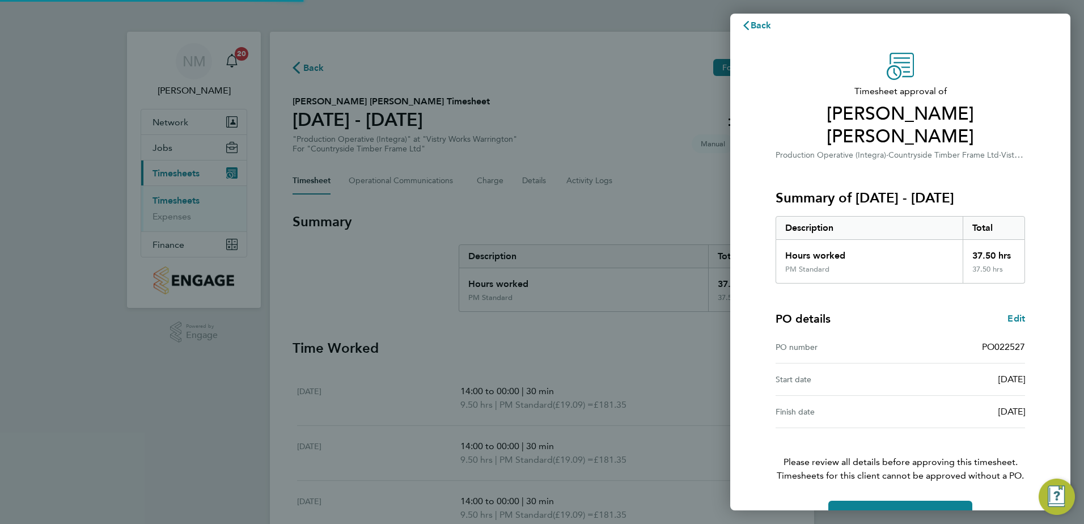
scroll to position [19, 0]
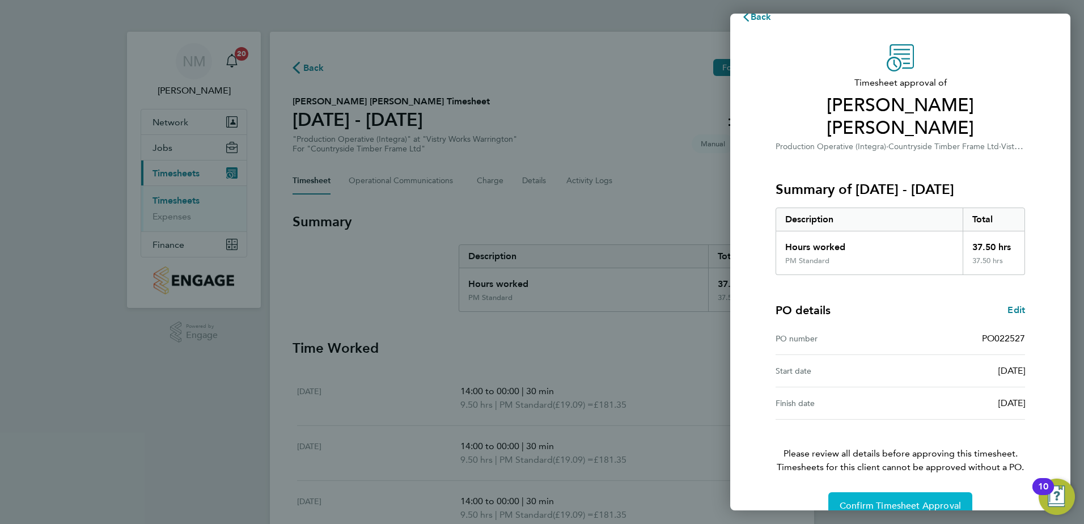
click at [909, 492] on button "Confirm Timesheet Approval" at bounding box center [900, 505] width 144 height 27
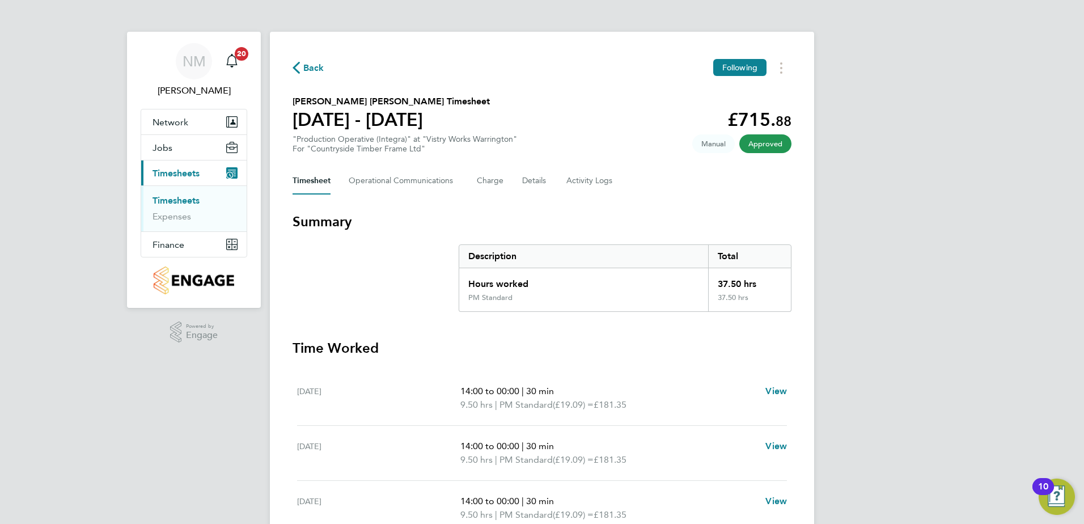
click at [297, 62] on button "Back" at bounding box center [309, 68] width 32 height 14
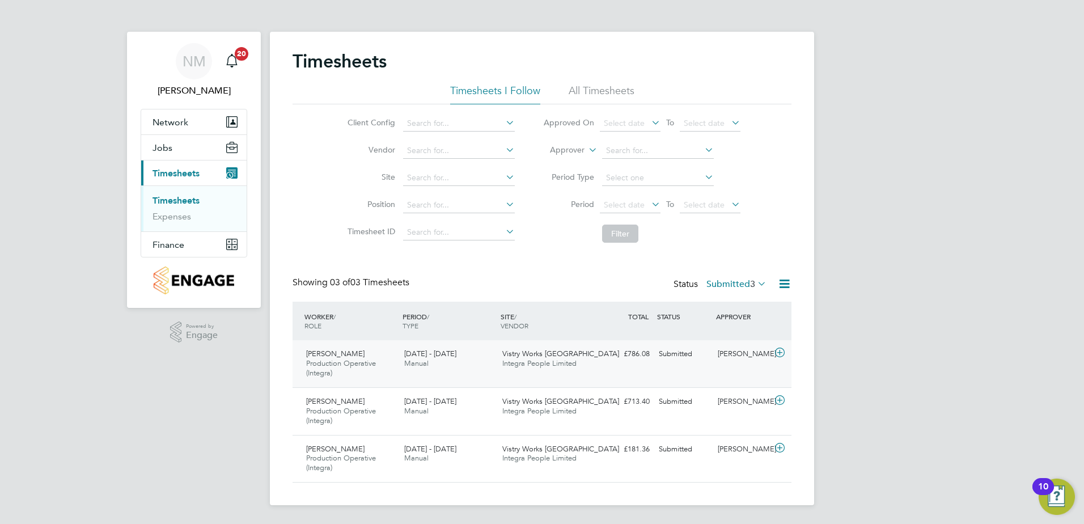
click at [783, 354] on icon at bounding box center [780, 352] width 14 height 9
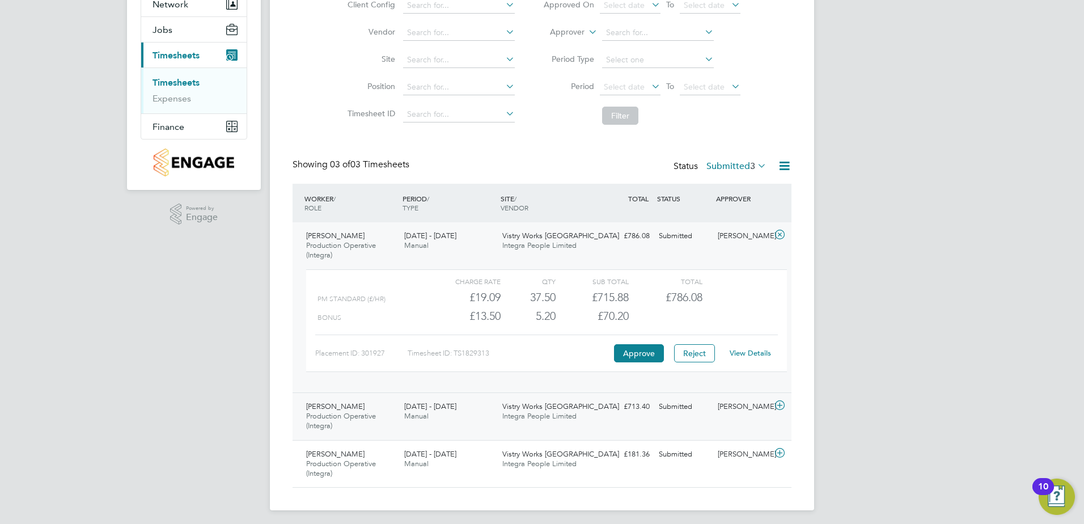
scroll to position [122, 0]
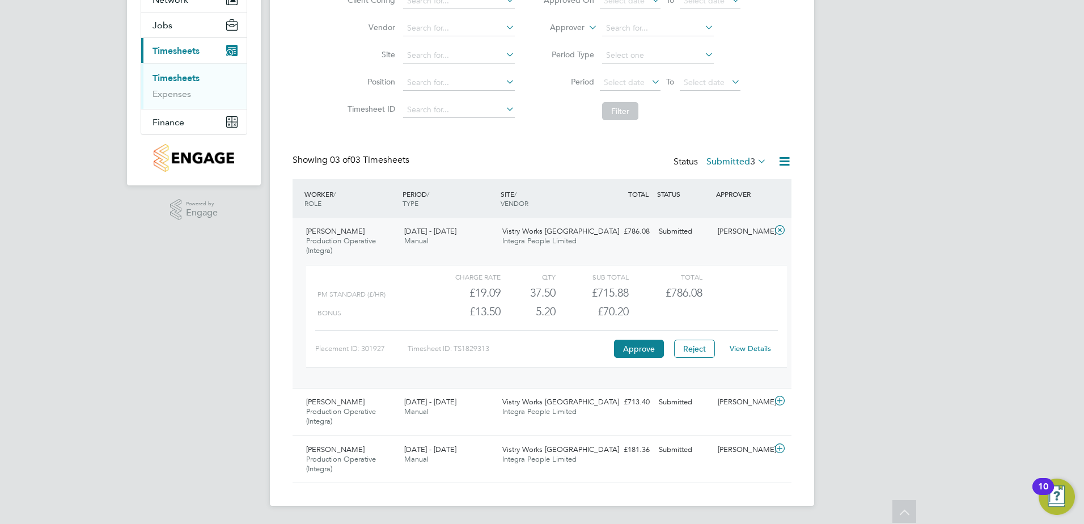
click at [749, 348] on link "View Details" at bounding box center [750, 349] width 41 height 10
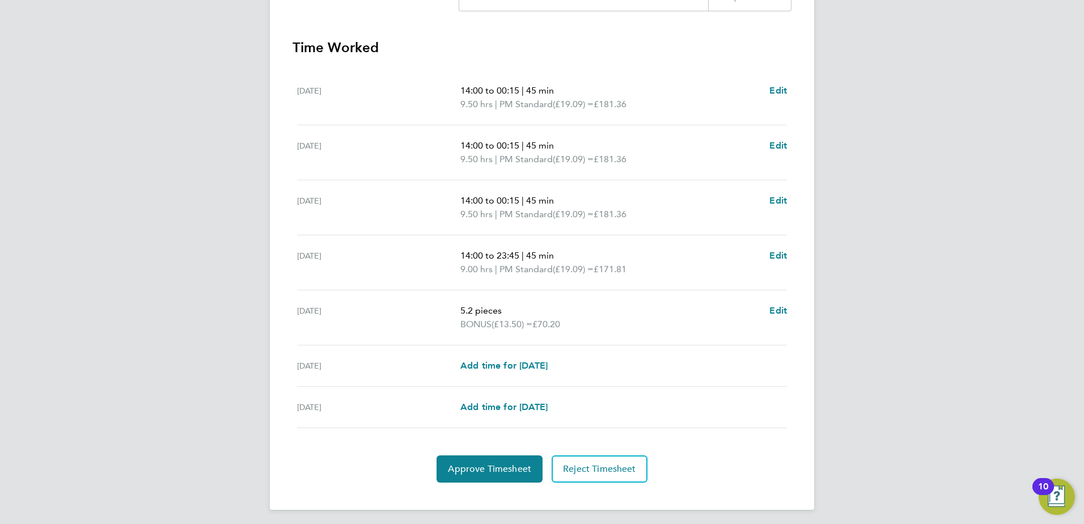
scroll to position [348, 0]
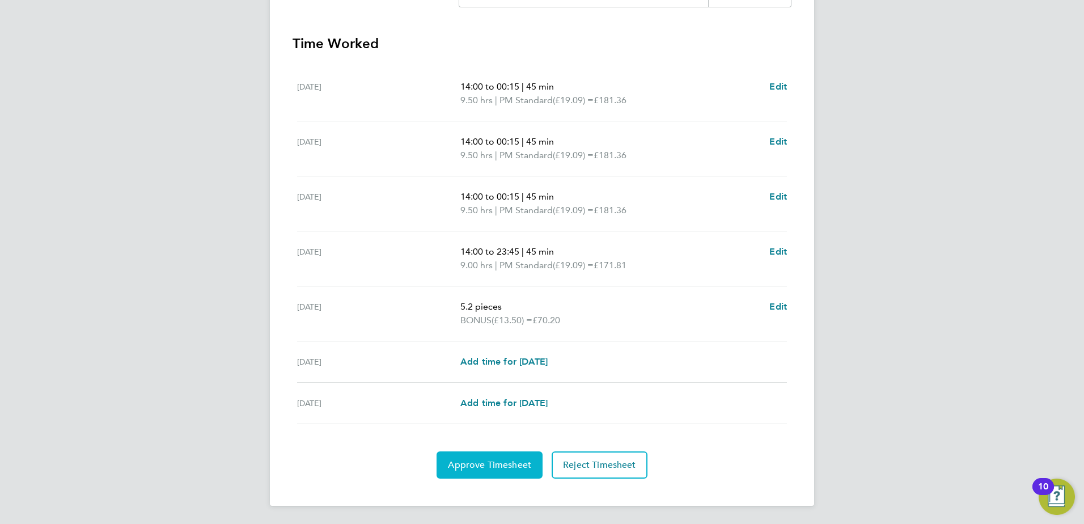
drag, startPoint x: 485, startPoint y: 462, endPoint x: 509, endPoint y: 452, distance: 25.7
click at [490, 461] on span "Approve Timesheet" at bounding box center [489, 464] width 83 height 11
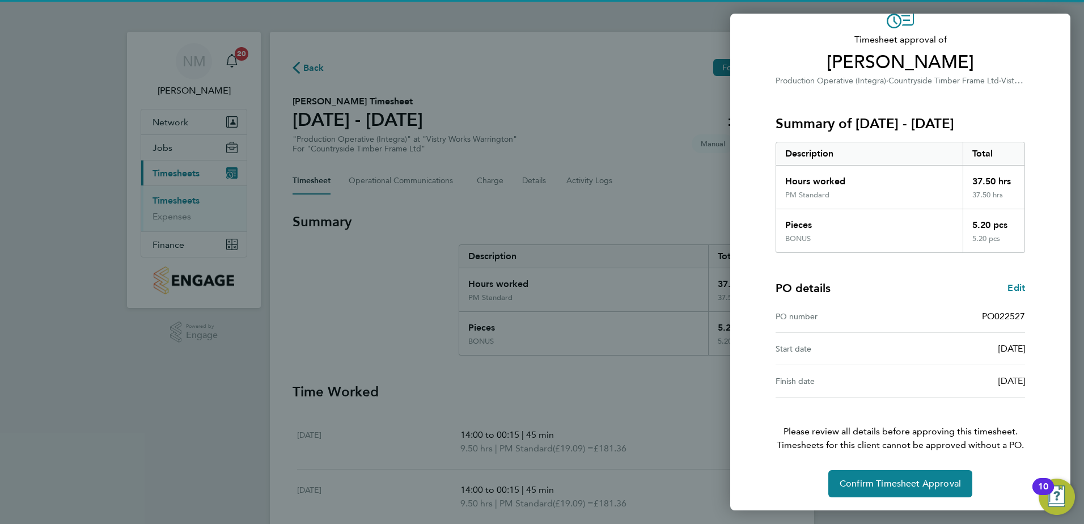
scroll to position [63, 0]
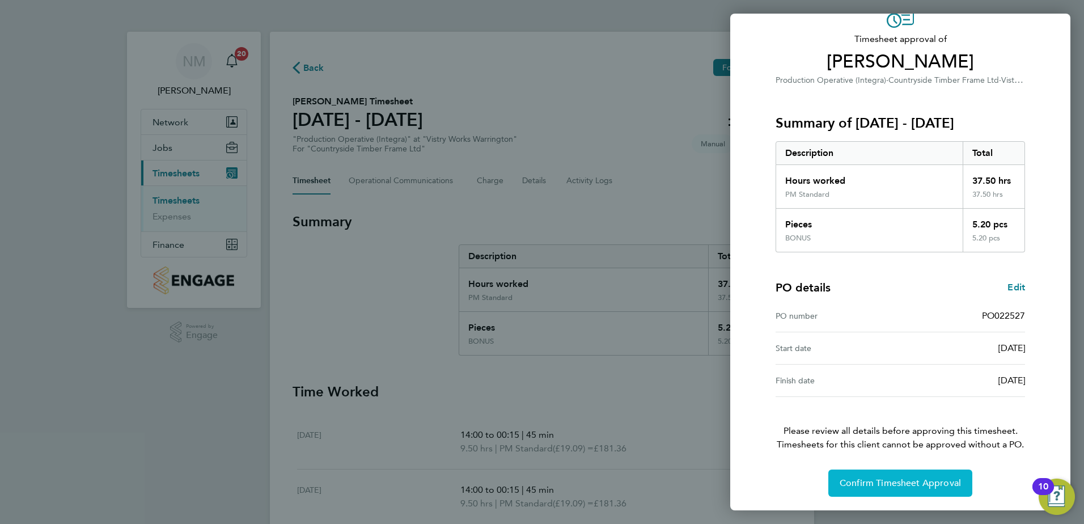
click at [916, 477] on button "Confirm Timesheet Approval" at bounding box center [900, 482] width 144 height 27
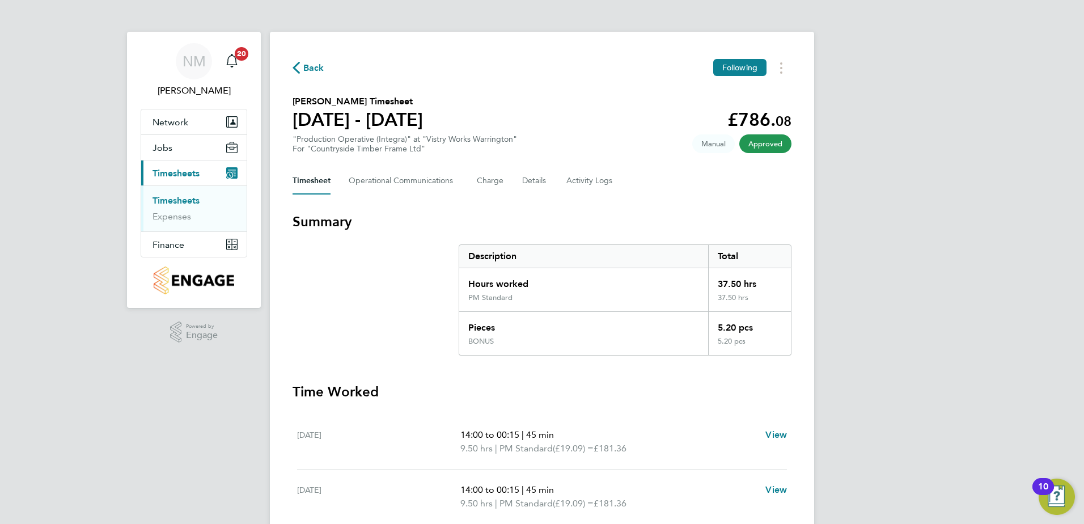
click at [311, 64] on span "Back" at bounding box center [313, 68] width 21 height 14
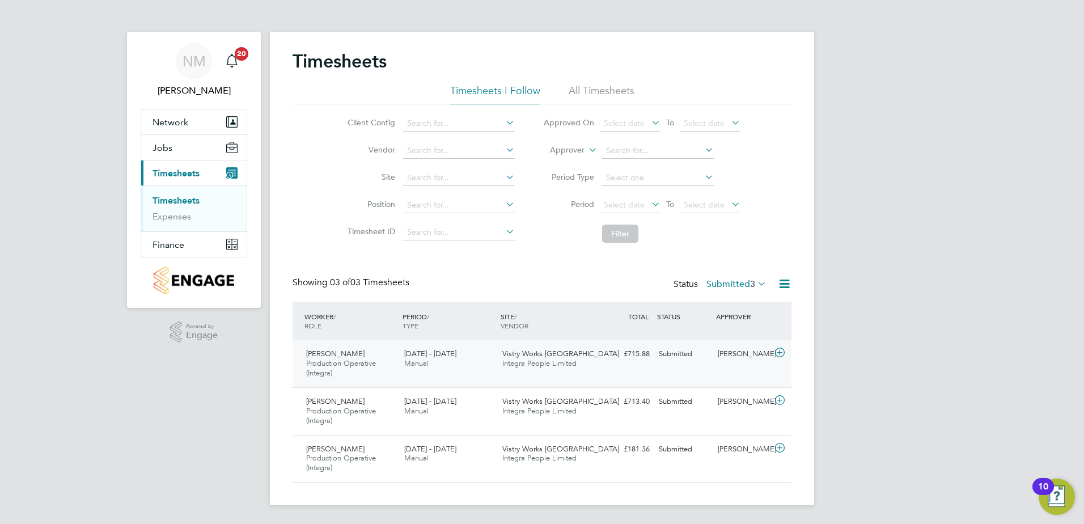
click at [783, 353] on icon at bounding box center [780, 352] width 14 height 9
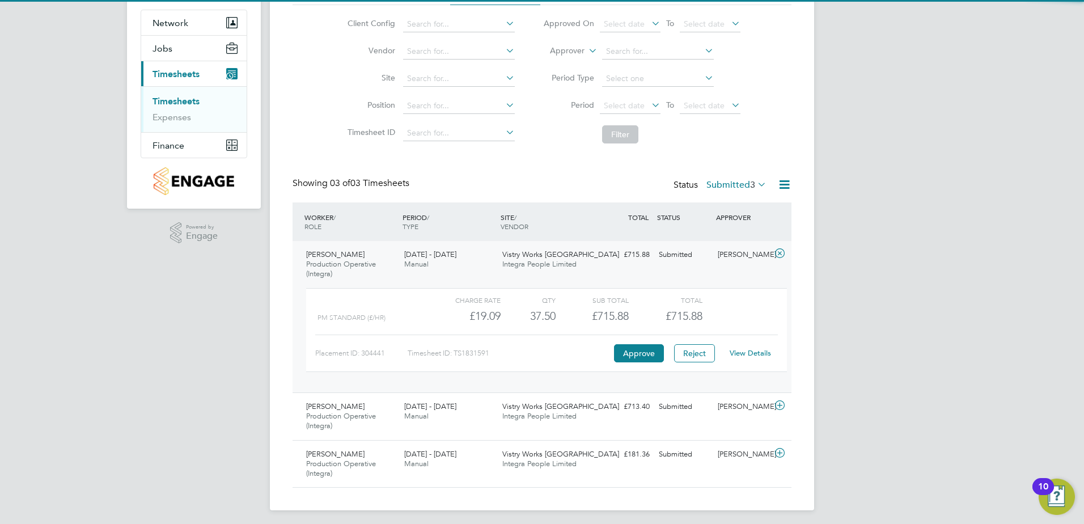
scroll to position [104, 0]
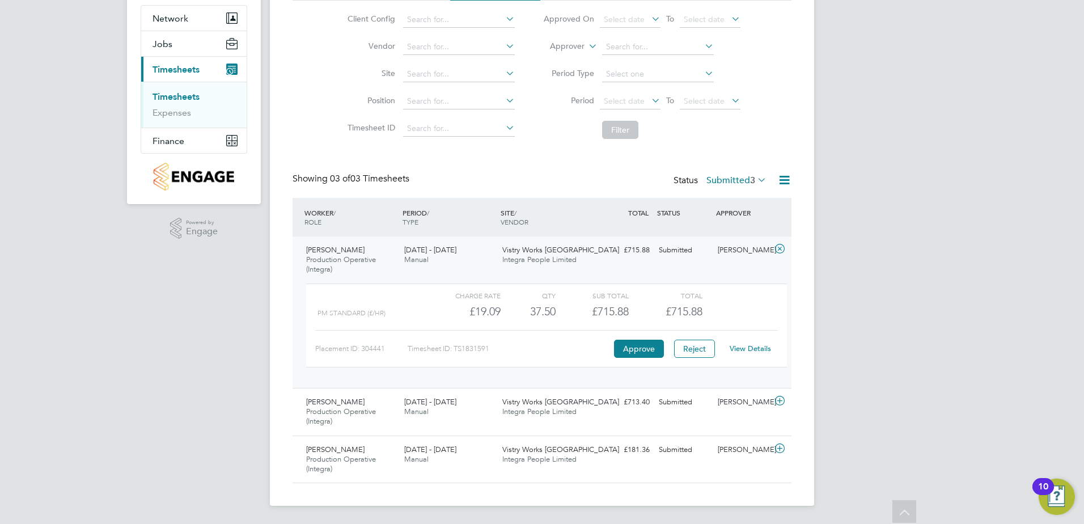
click at [751, 348] on link "View Details" at bounding box center [750, 349] width 41 height 10
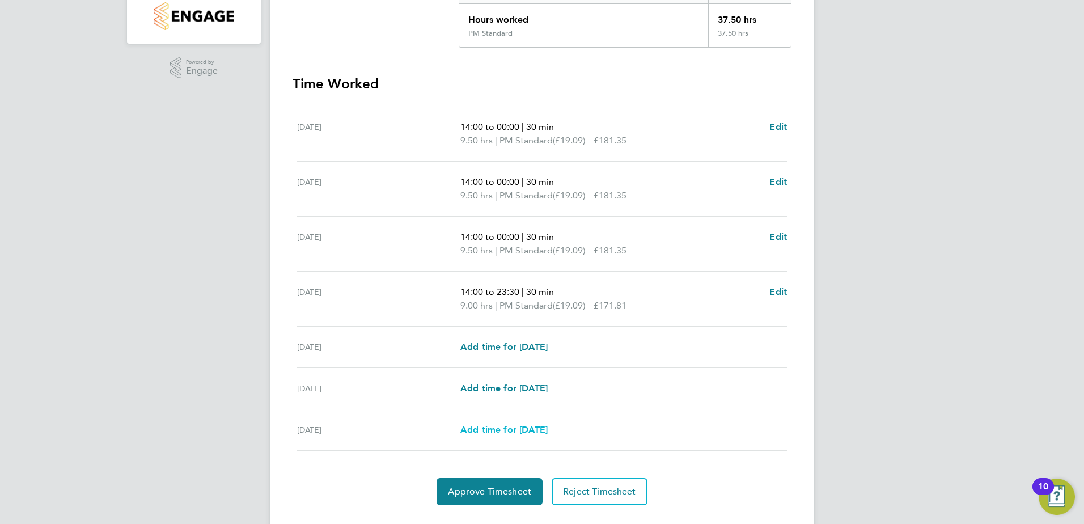
scroll to position [283, 0]
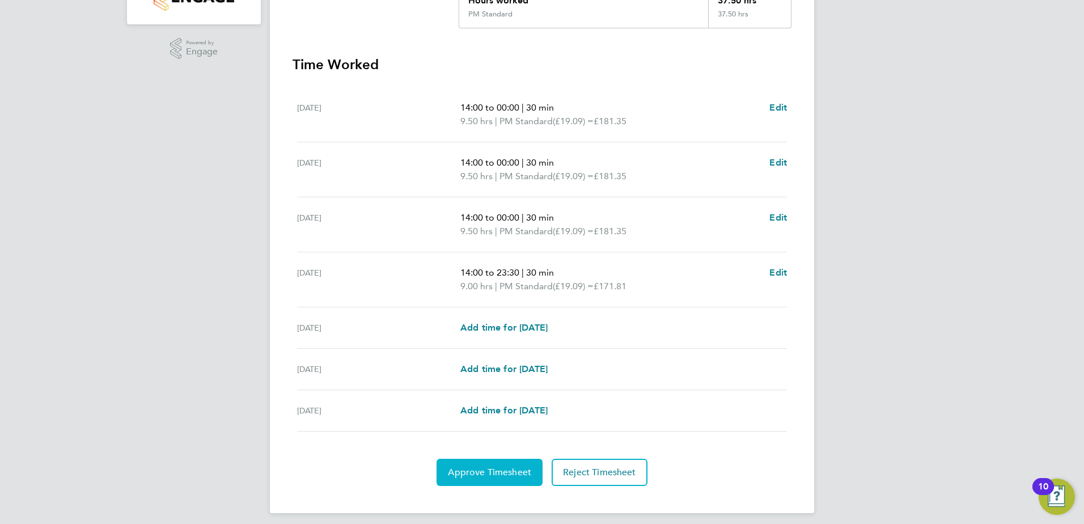
drag, startPoint x: 486, startPoint y: 469, endPoint x: 494, endPoint y: 468, distance: 7.4
click at [487, 469] on span "Approve Timesheet" at bounding box center [489, 472] width 83 height 11
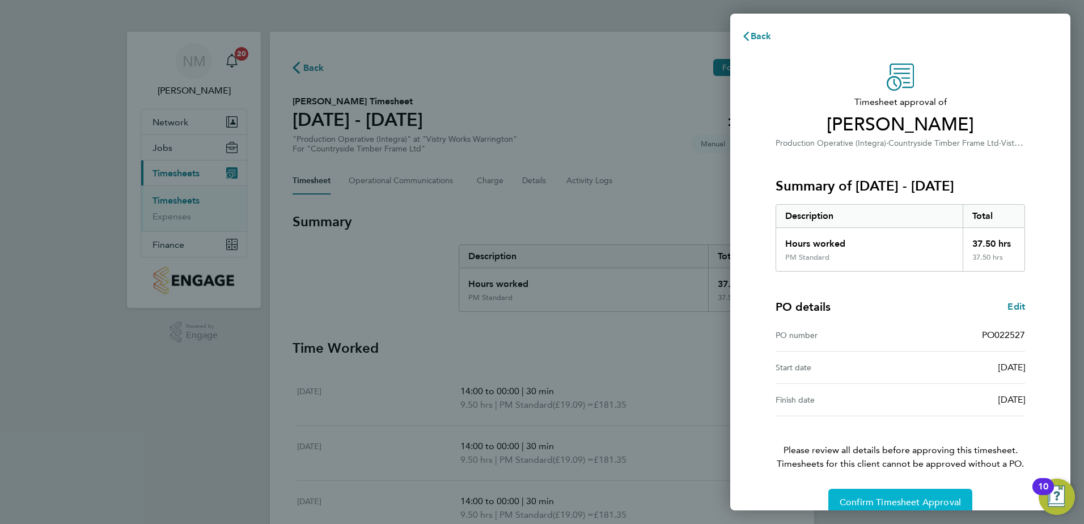
drag, startPoint x: 914, startPoint y: 503, endPoint x: 913, endPoint y: 477, distance: 26.1
click at [914, 500] on span "Confirm Timesheet Approval" at bounding box center [900, 502] width 121 height 11
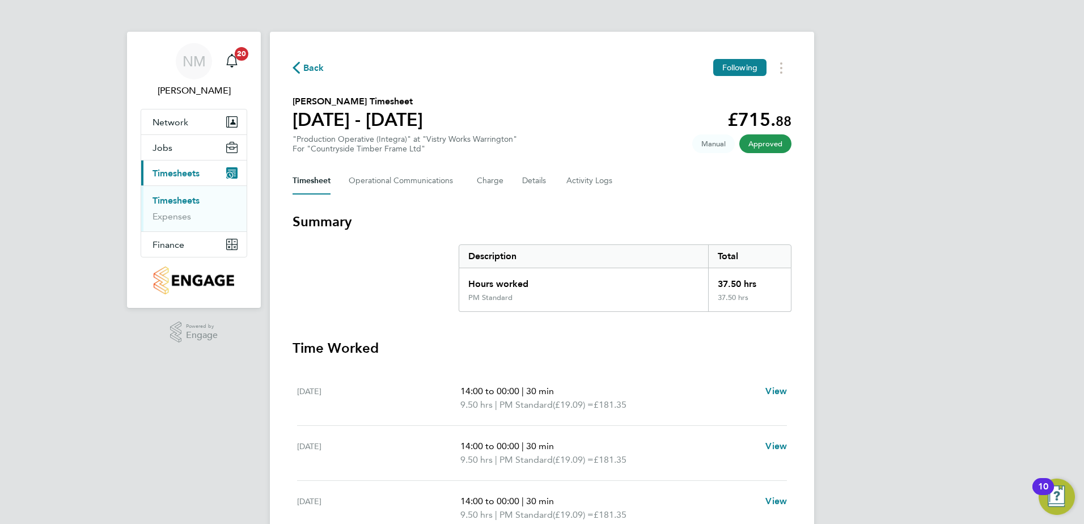
click at [327, 66] on div "Back Following" at bounding box center [542, 68] width 499 height 18
click at [308, 65] on span "Back" at bounding box center [313, 68] width 21 height 14
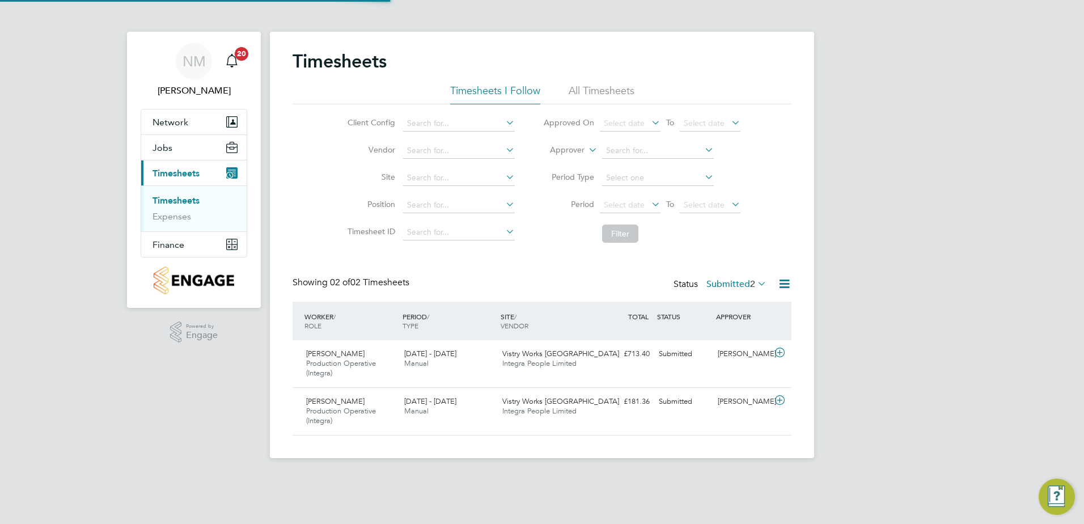
scroll to position [29, 99]
click at [780, 349] on icon at bounding box center [780, 352] width 14 height 9
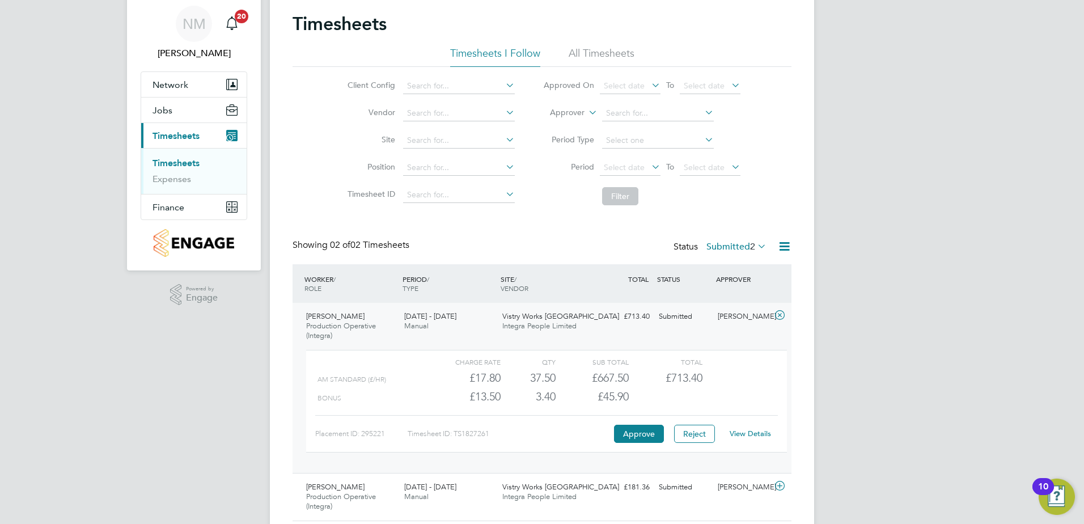
scroll to position [75, 0]
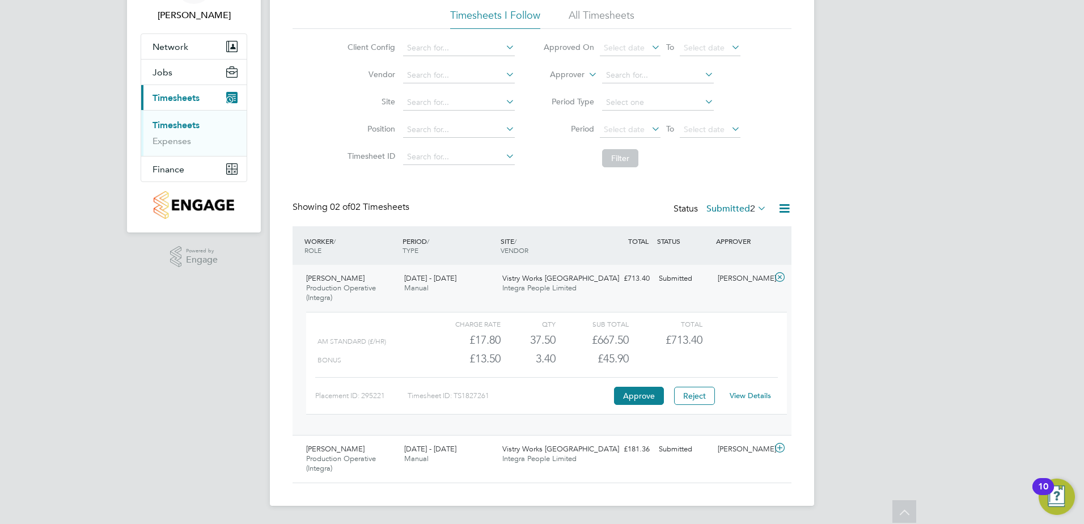
click at [757, 395] on link "View Details" at bounding box center [750, 396] width 41 height 10
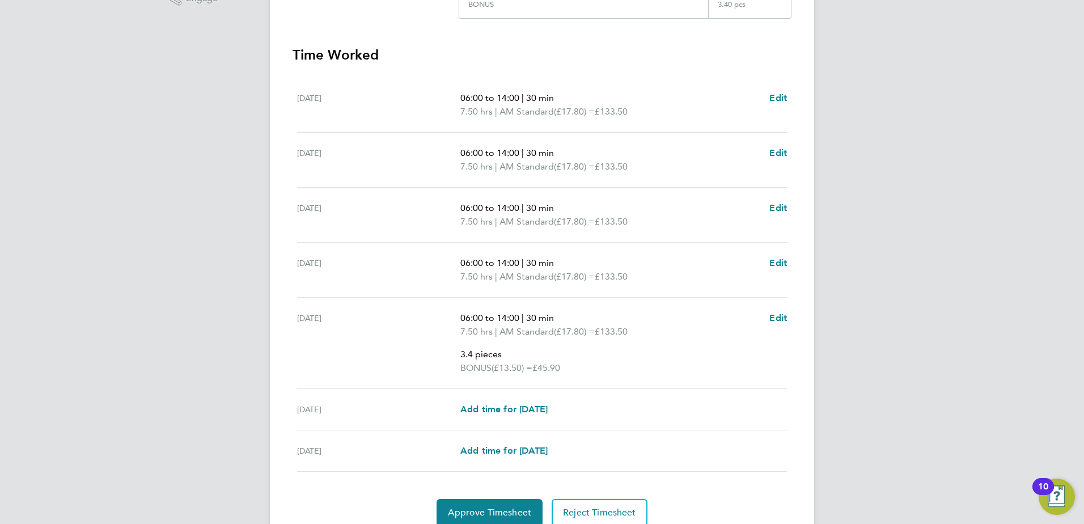
scroll to position [340, 0]
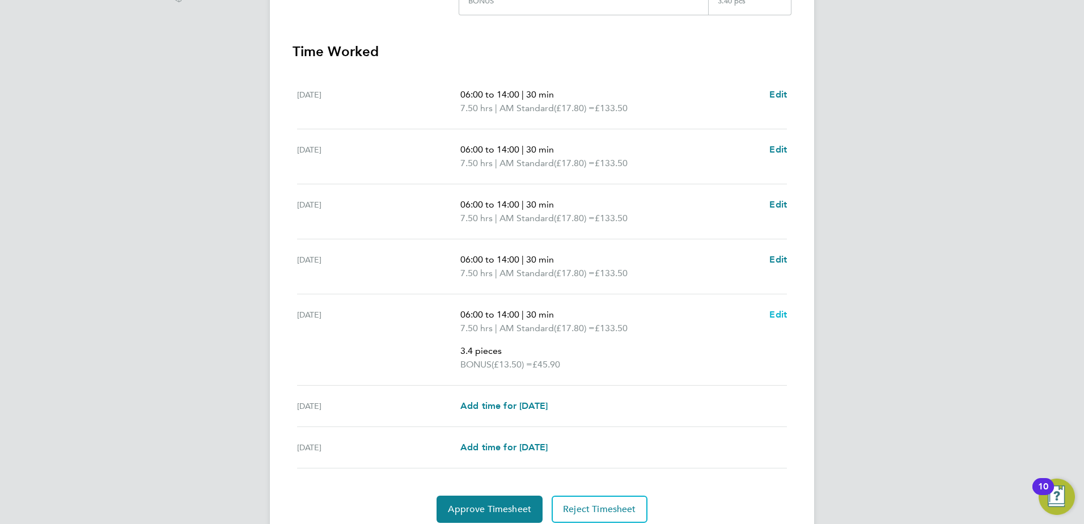
click at [780, 308] on link "Edit" at bounding box center [778, 315] width 18 height 14
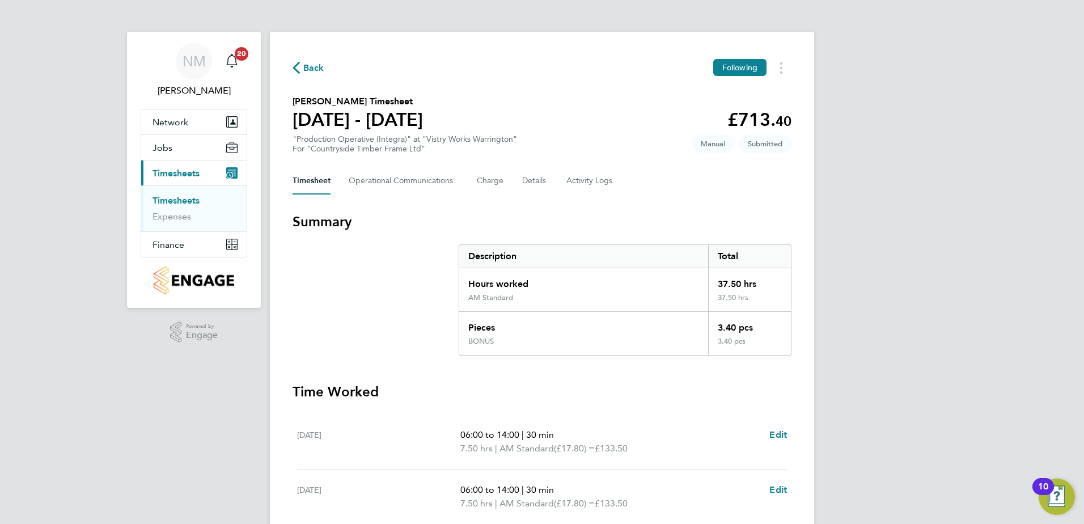
select select "30"
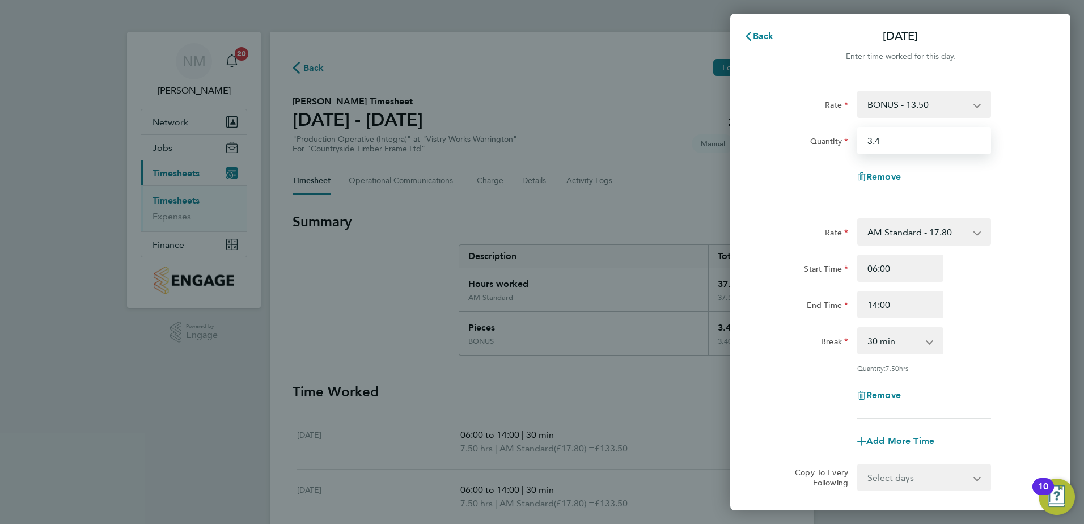
click at [919, 130] on input "3.4" at bounding box center [924, 140] width 134 height 27
drag, startPoint x: 901, startPoint y: 141, endPoint x: 862, endPoint y: 139, distance: 39.2
click at [862, 139] on input "3.4" at bounding box center [924, 140] width 134 height 27
type input "2.7"
drag, startPoint x: 776, startPoint y: 173, endPoint x: 794, endPoint y: 187, distance: 23.1
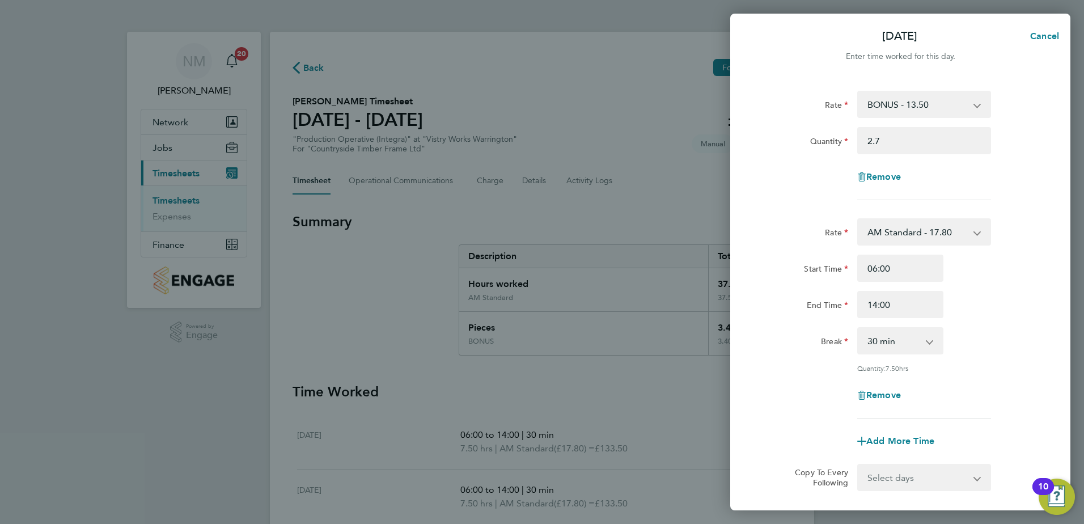
click at [776, 173] on div "Remove" at bounding box center [900, 176] width 286 height 27
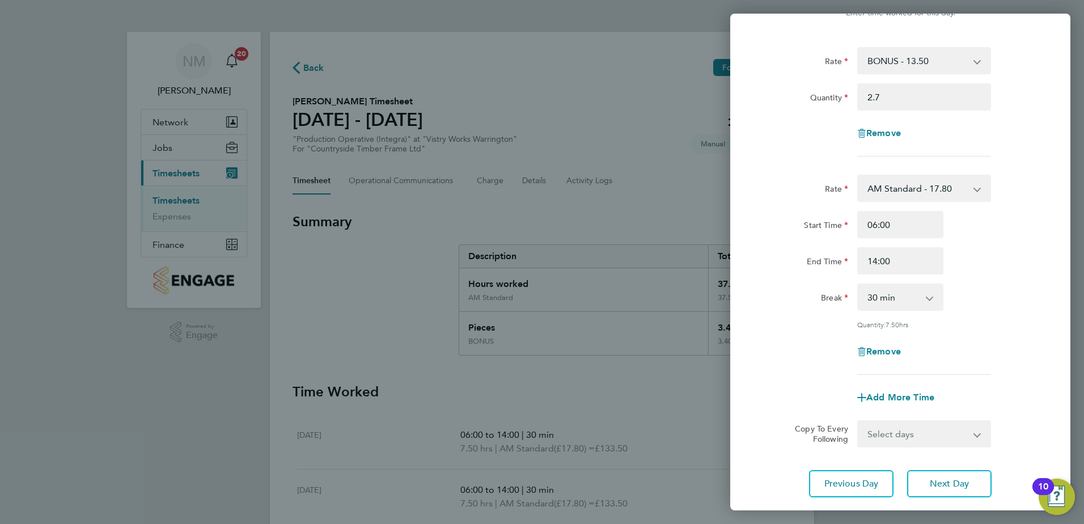
scroll to position [116, 0]
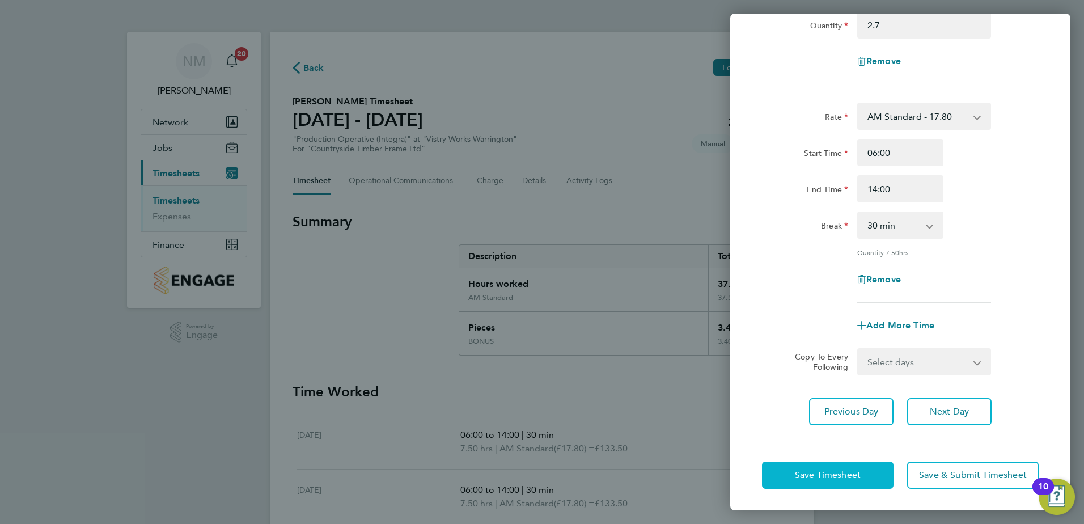
click at [826, 471] on span "Save Timesheet" at bounding box center [828, 474] width 66 height 11
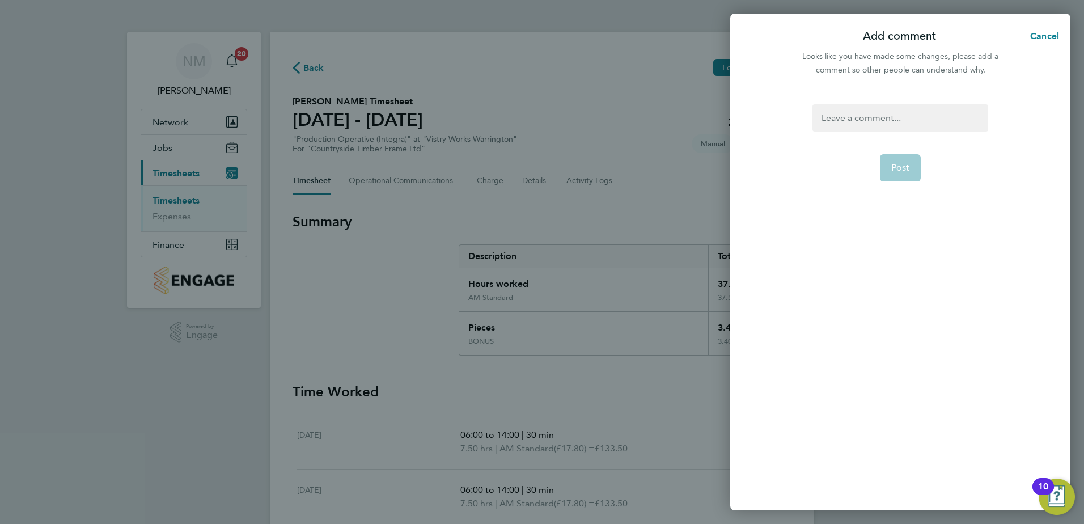
drag, startPoint x: 860, startPoint y: 101, endPoint x: 860, endPoint y: 108, distance: 6.2
click at [860, 103] on div "Post" at bounding box center [900, 301] width 340 height 420
click at [860, 108] on div at bounding box center [899, 117] width 175 height 27
click at [900, 163] on span "Post" at bounding box center [900, 167] width 19 height 11
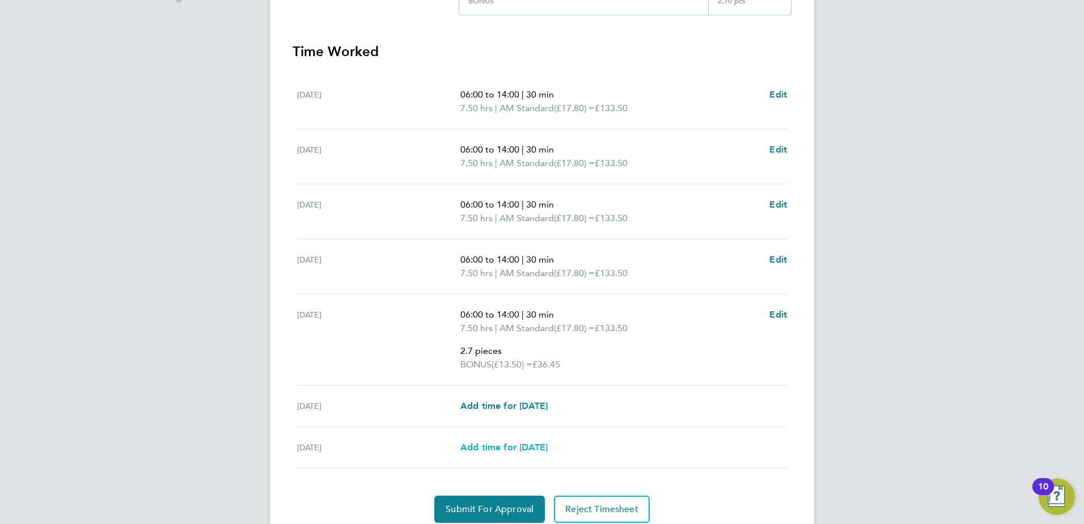
scroll to position [384, 0]
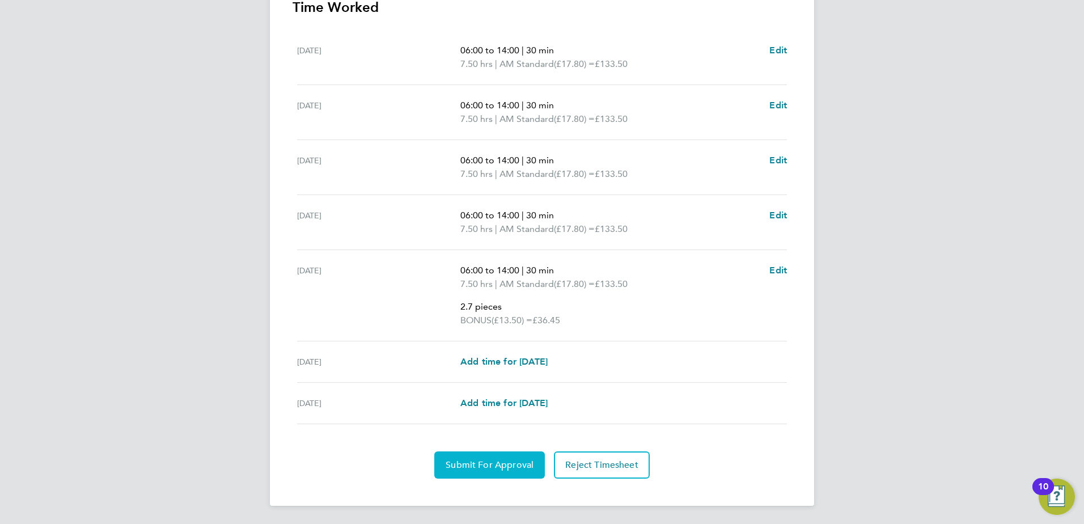
click at [506, 461] on span "Submit For Approval" at bounding box center [490, 464] width 88 height 11
click at [493, 467] on span "Approve Timesheet" at bounding box center [489, 464] width 83 height 11
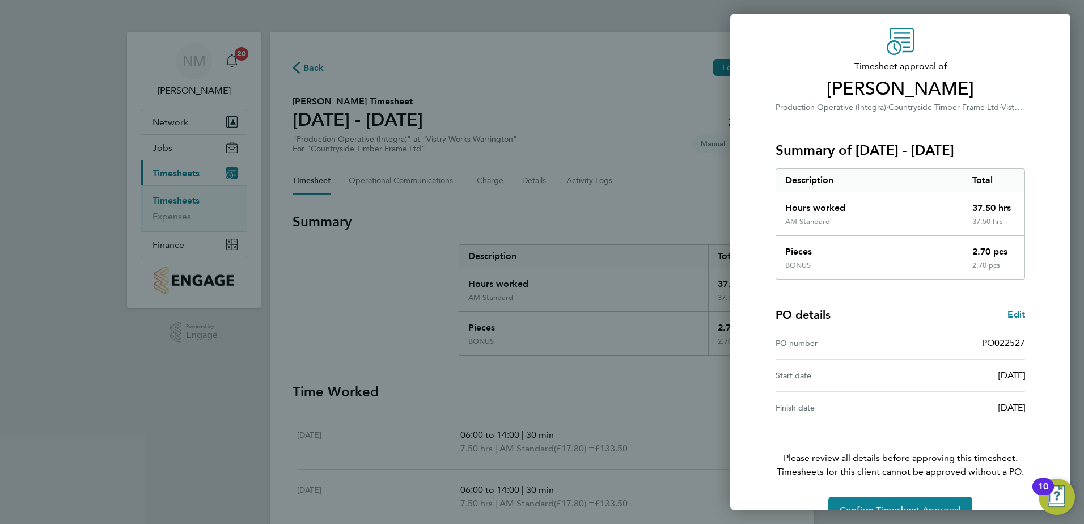
scroll to position [63, 0]
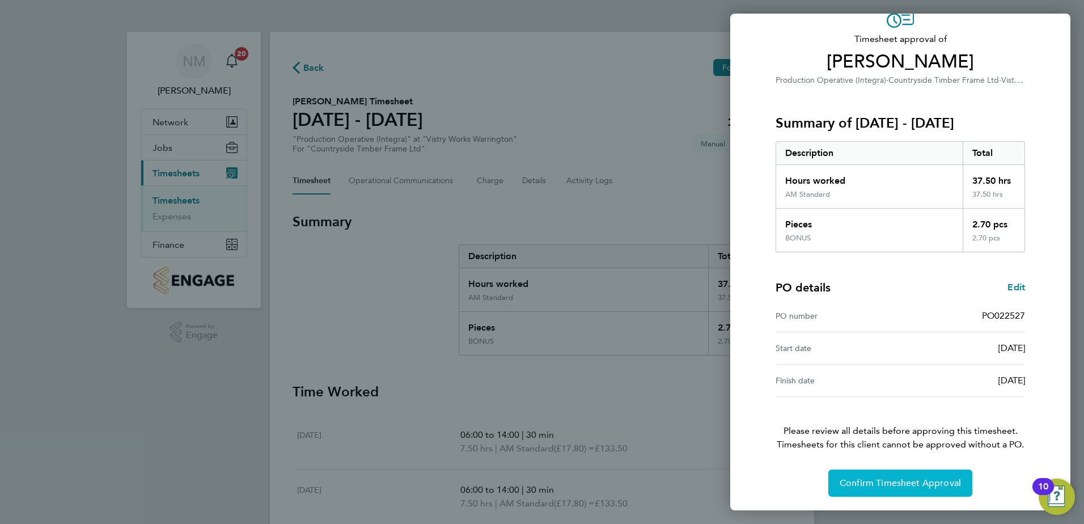
click at [916, 485] on span "Confirm Timesheet Approval" at bounding box center [900, 482] width 121 height 11
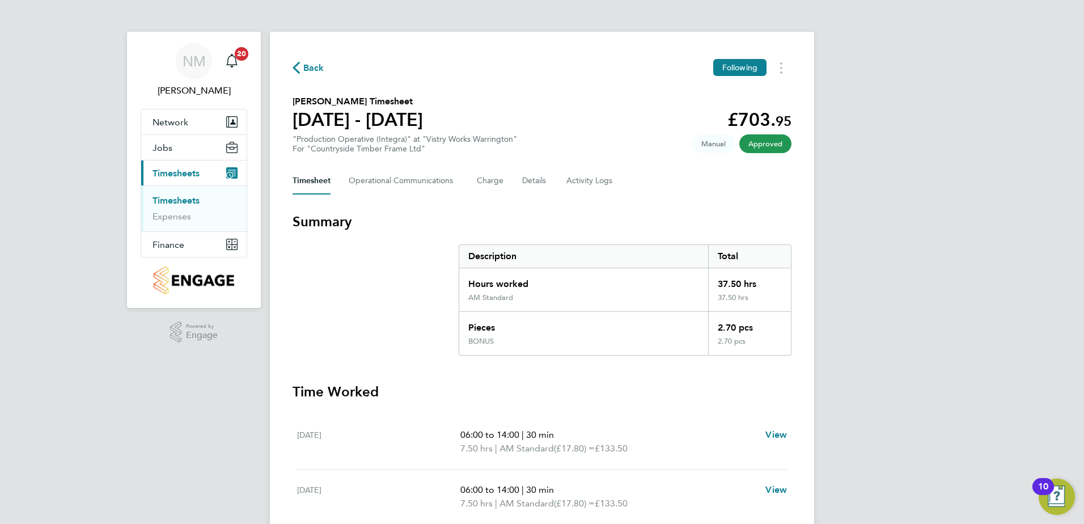
click at [314, 65] on span "Back" at bounding box center [313, 68] width 21 height 14
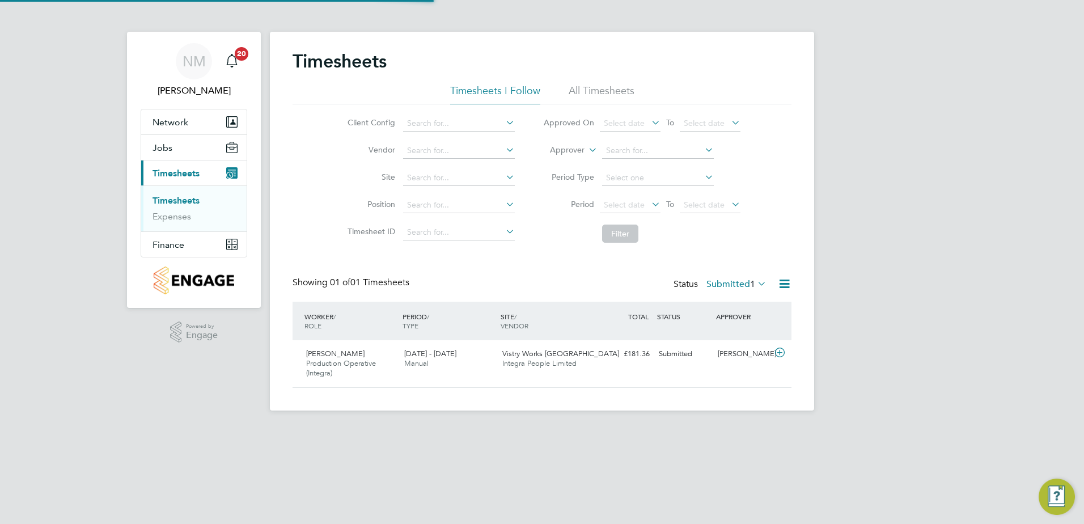
scroll to position [29, 99]
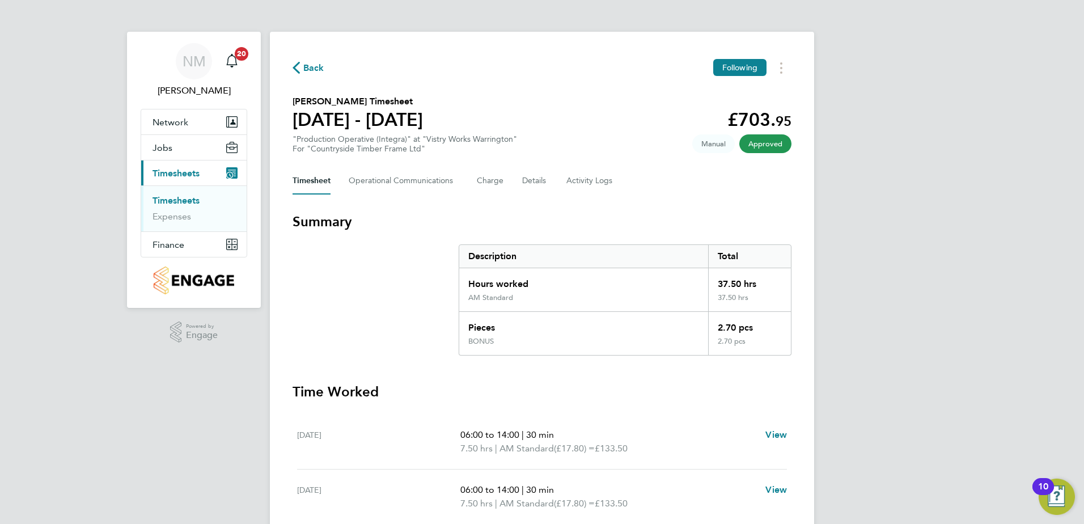
click at [311, 65] on span "Back" at bounding box center [313, 68] width 21 height 14
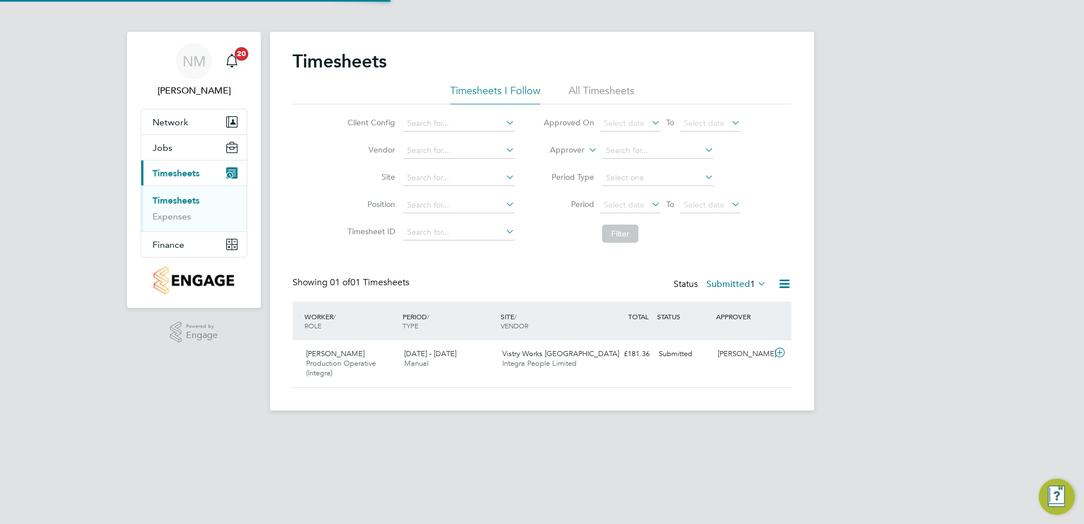
scroll to position [29, 99]
click at [739, 281] on label "Submitted 1" at bounding box center [736, 283] width 60 height 11
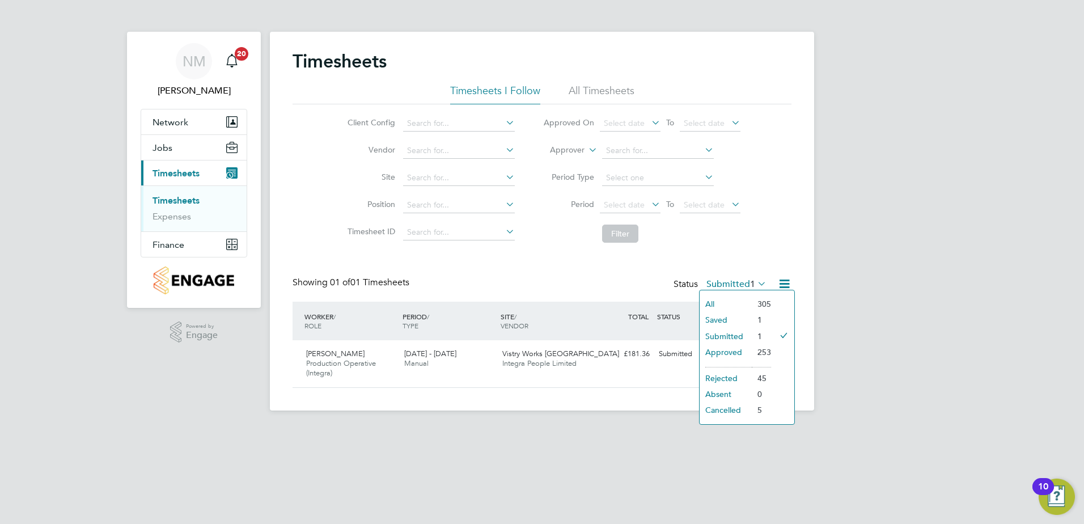
click at [761, 350] on li "253" at bounding box center [761, 352] width 19 height 16
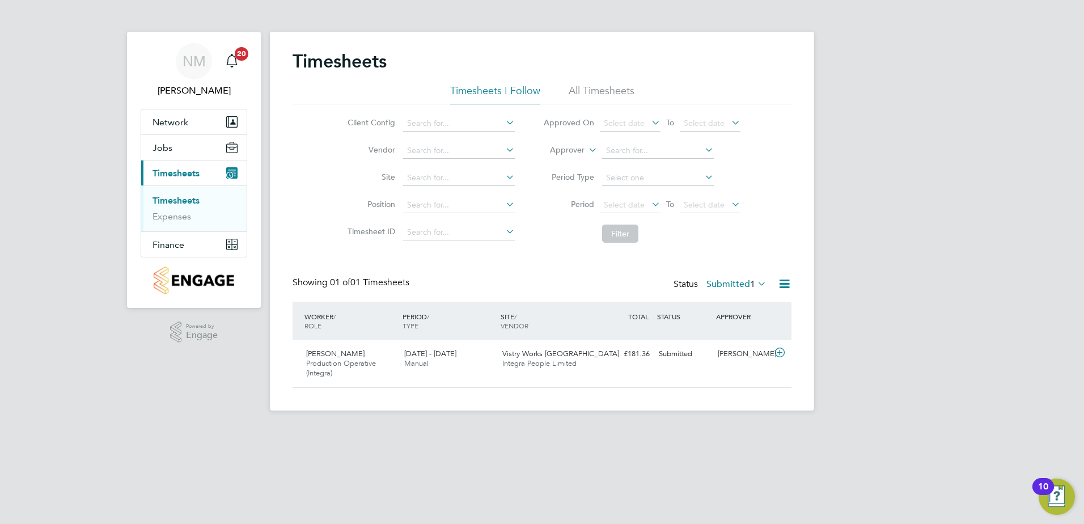
click at [728, 295] on div "Showing 01 of 01 Timesheets Status Submitted 1" at bounding box center [542, 289] width 499 height 25
click at [730, 285] on label "Submitted 1" at bounding box center [736, 283] width 60 height 11
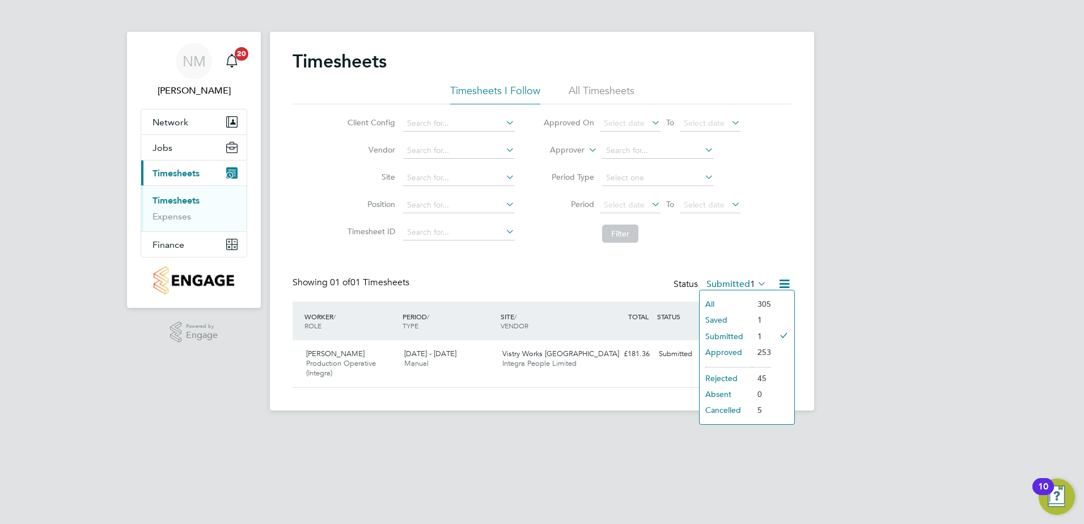
click at [725, 349] on li "Approved" at bounding box center [726, 352] width 52 height 16
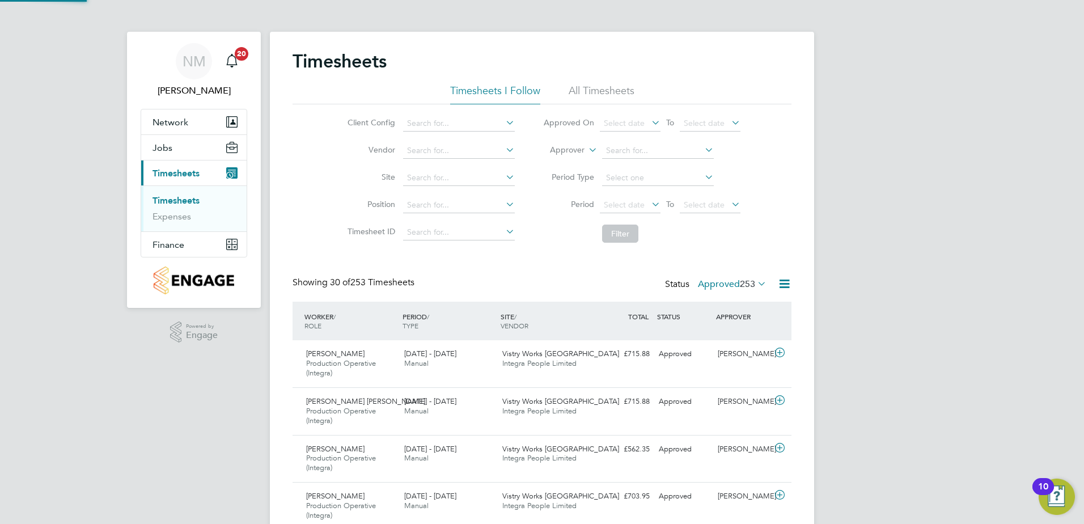
scroll to position [0, 0]
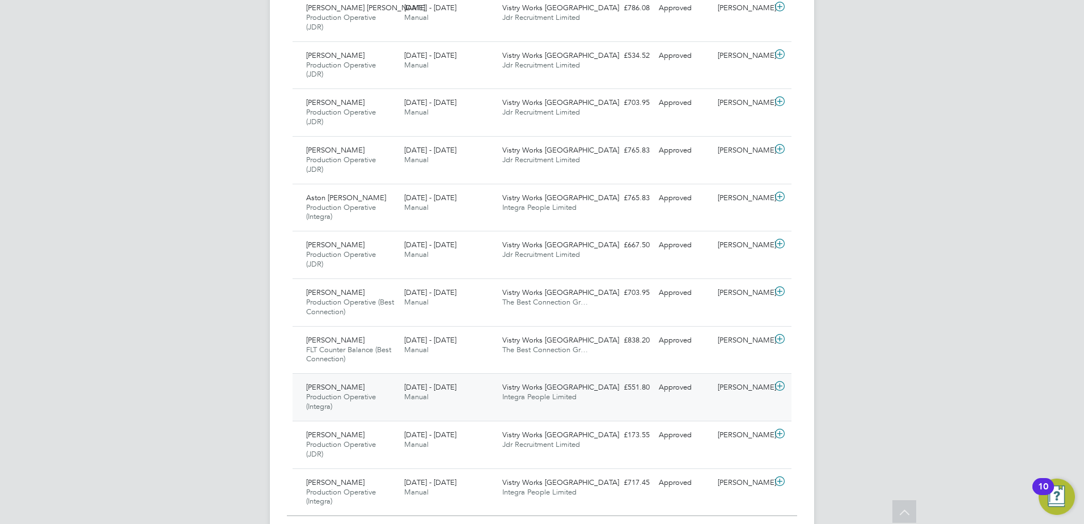
click at [776, 385] on icon at bounding box center [780, 386] width 14 height 9
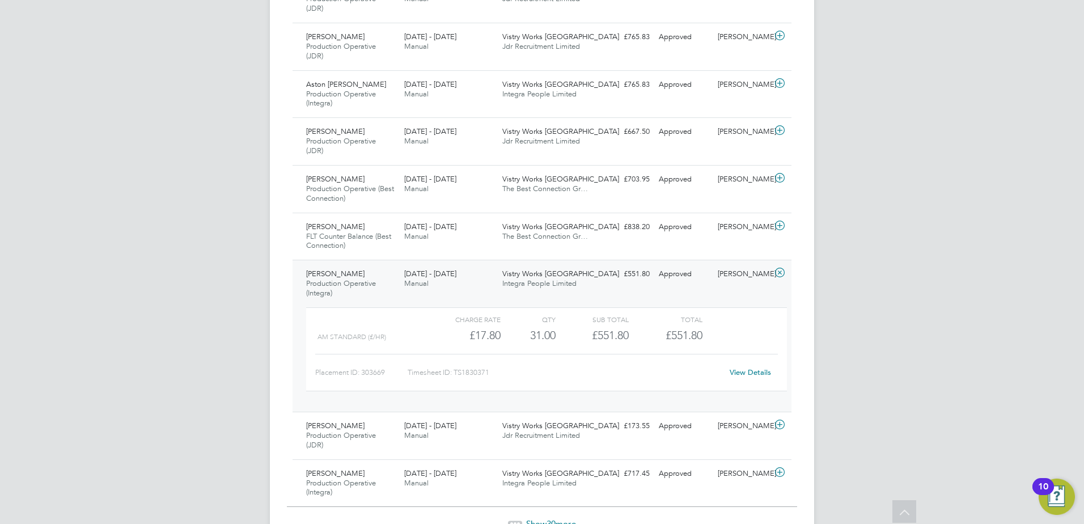
click at [750, 365] on div "View Details" at bounding box center [750, 372] width 56 height 18
click at [750, 372] on link "View Details" at bounding box center [750, 372] width 41 height 10
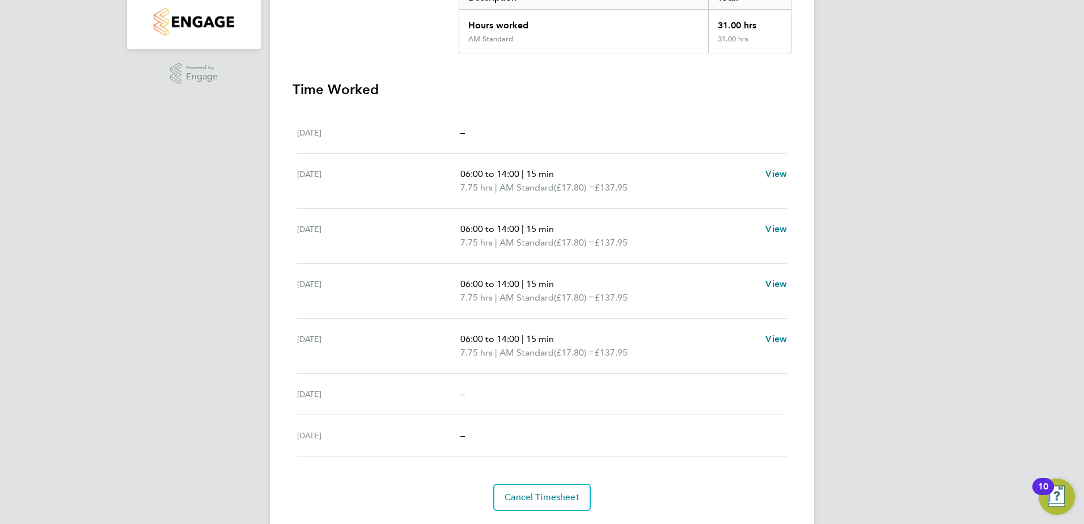
scroll to position [291, 0]
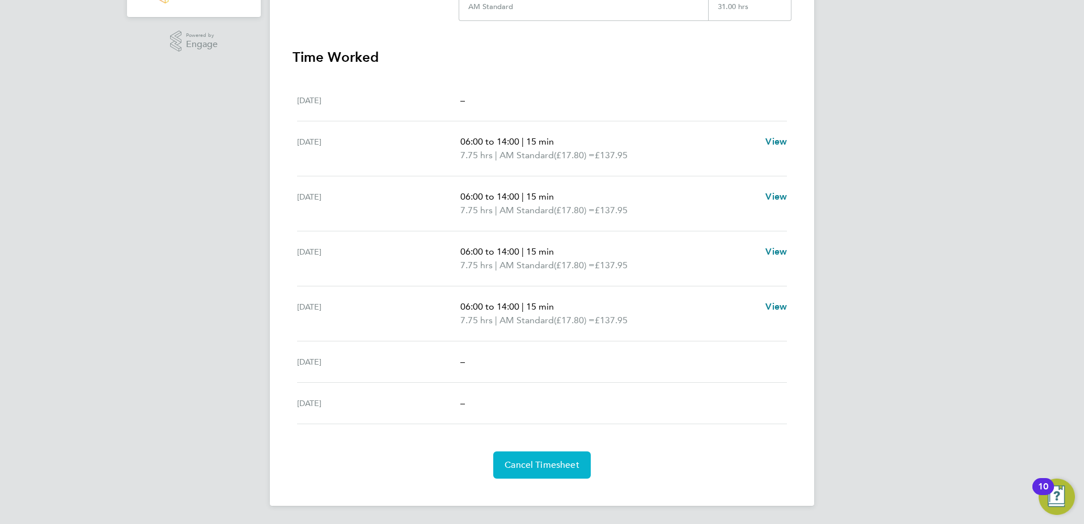
drag, startPoint x: 518, startPoint y: 472, endPoint x: 540, endPoint y: 455, distance: 27.4
click at [518, 472] on button "Cancel Timesheet" at bounding box center [542, 464] width 98 height 27
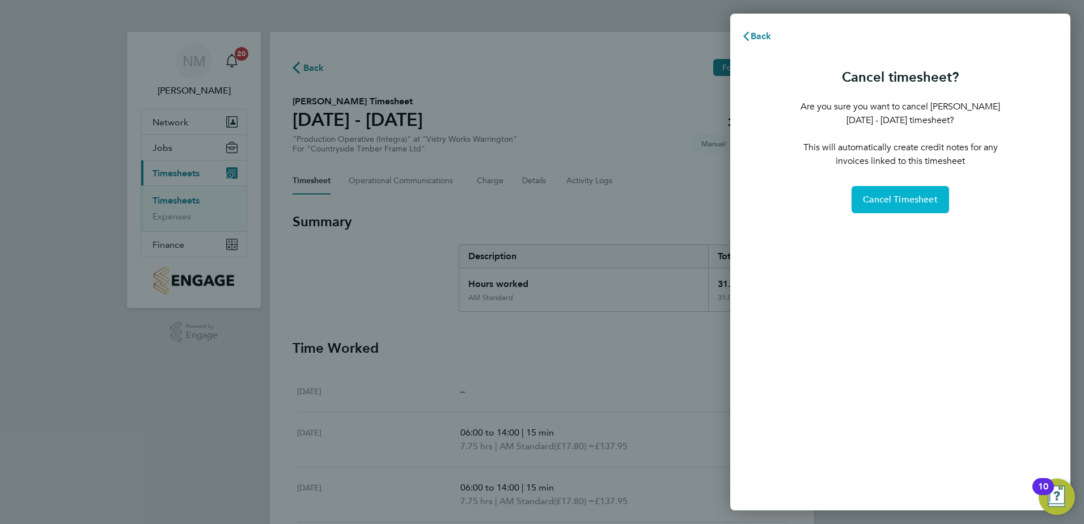
click at [879, 210] on button "Cancel Timesheet" at bounding box center [900, 199] width 98 height 27
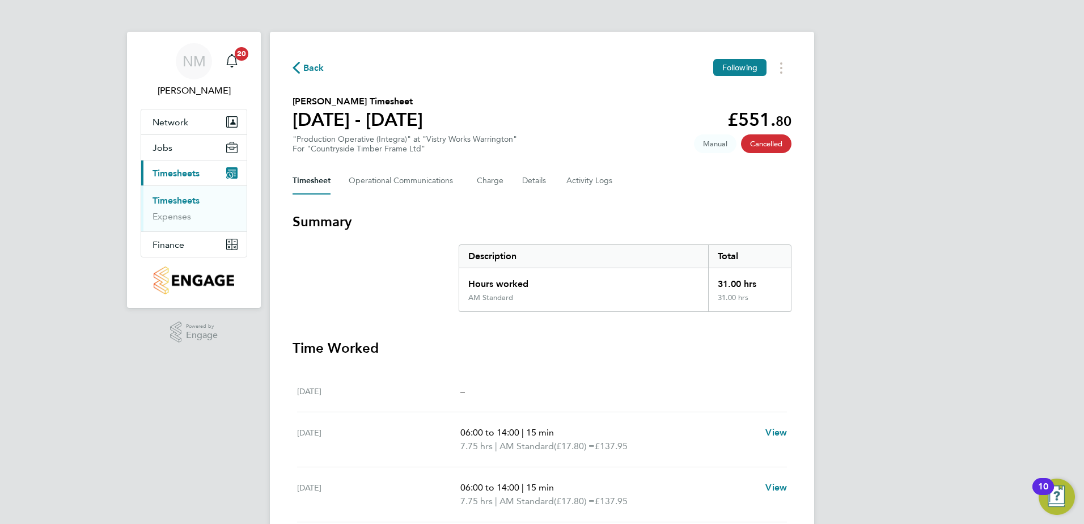
click at [307, 66] on span "Back" at bounding box center [313, 68] width 21 height 14
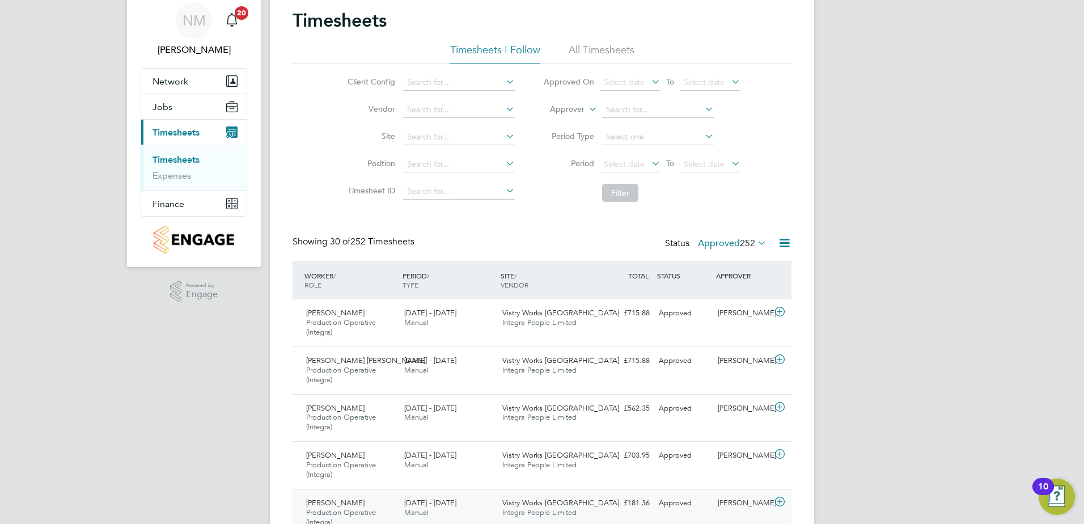
scroll to position [57, 0]
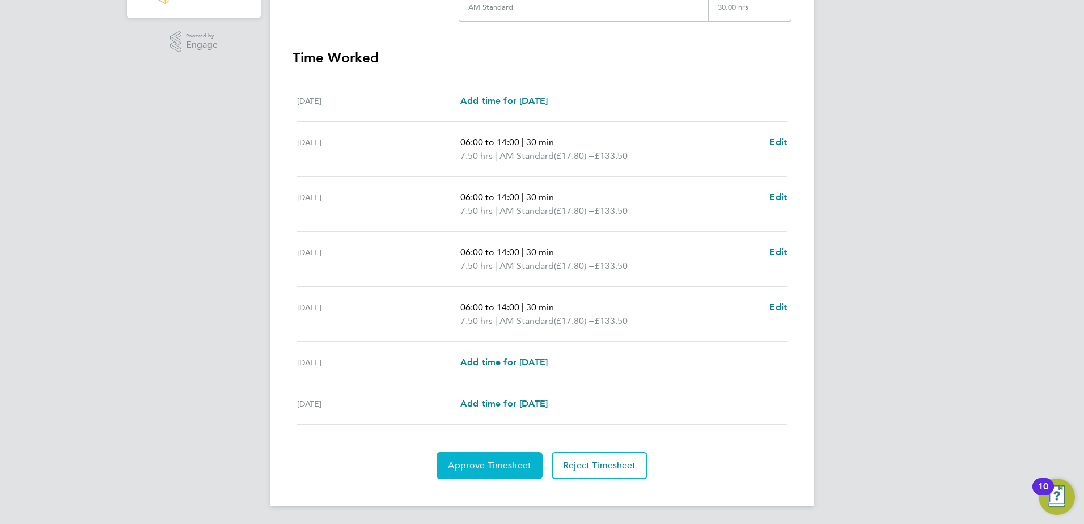
scroll to position [291, 0]
drag, startPoint x: 513, startPoint y: 460, endPoint x: 605, endPoint y: 406, distance: 106.7
click at [514, 458] on button "Approve Timesheet" at bounding box center [490, 464] width 106 height 27
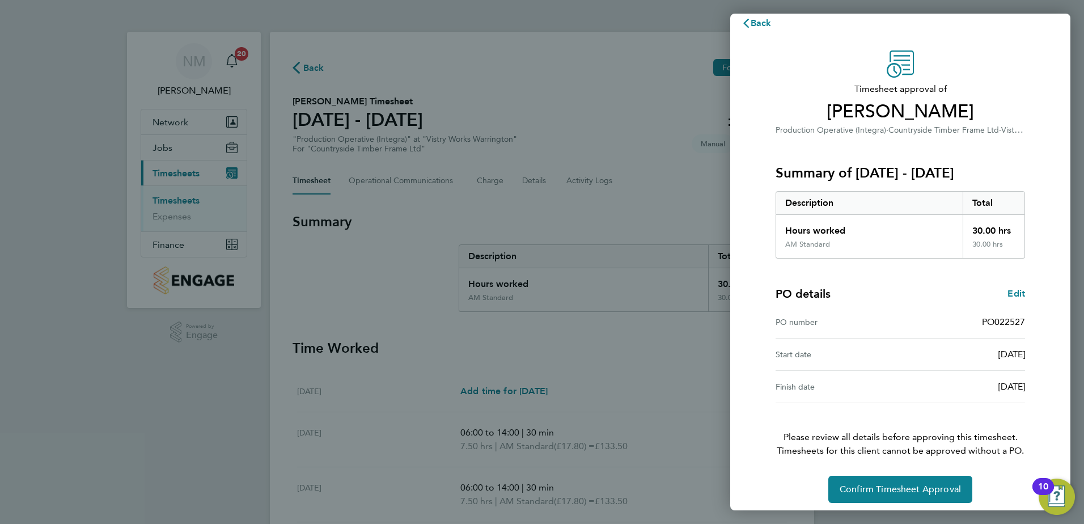
scroll to position [19, 0]
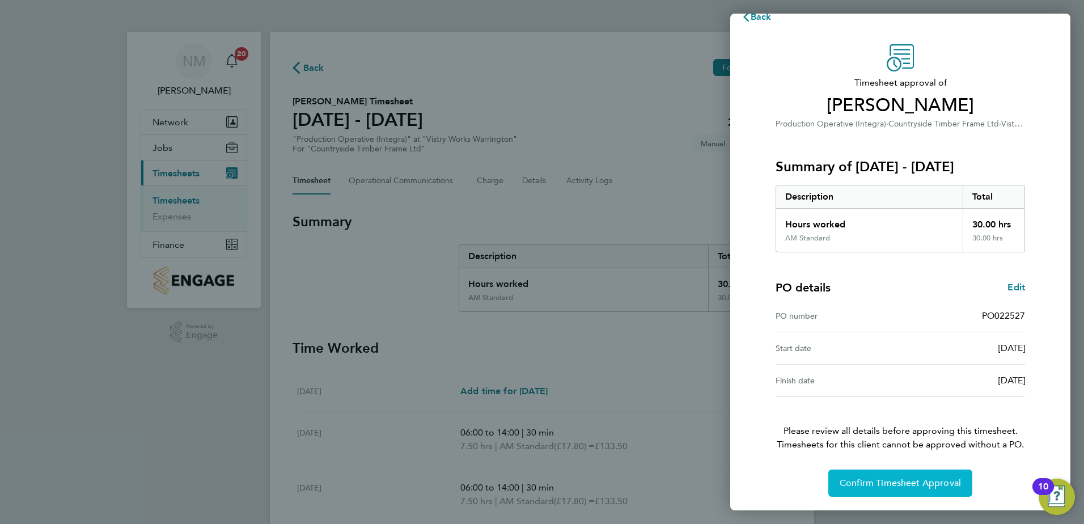
click at [857, 492] on button "Confirm Timesheet Approval" at bounding box center [900, 482] width 144 height 27
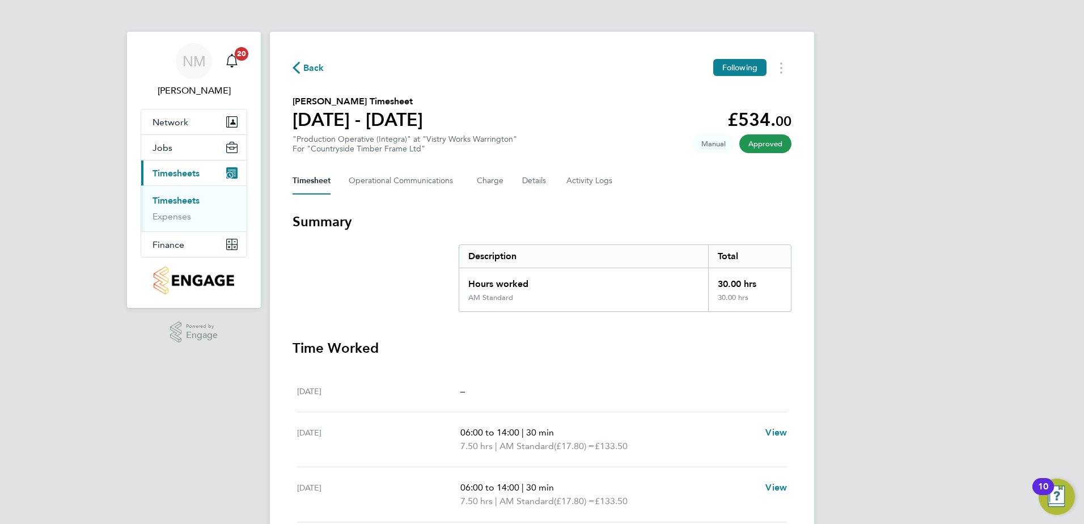
click at [314, 63] on span "Back" at bounding box center [313, 68] width 21 height 14
